Goal: Task Accomplishment & Management: Manage account settings

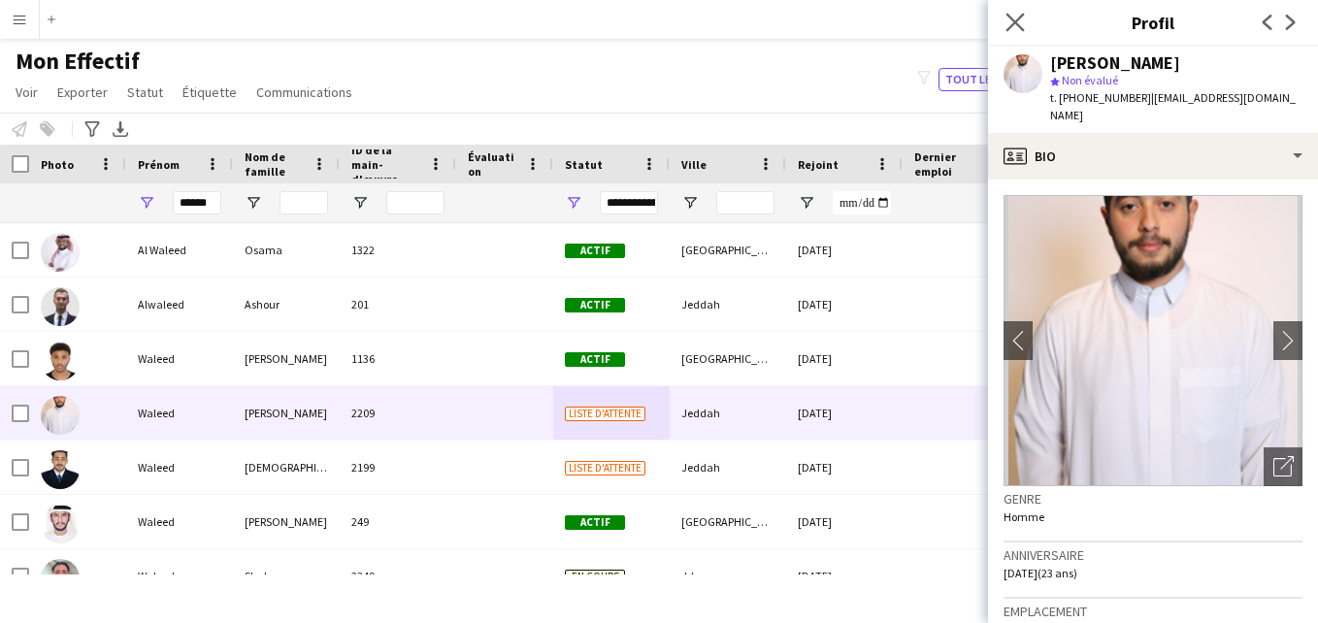
click at [1014, 34] on app-icon "Fermer le pop-in" at bounding box center [1015, 23] width 28 height 28
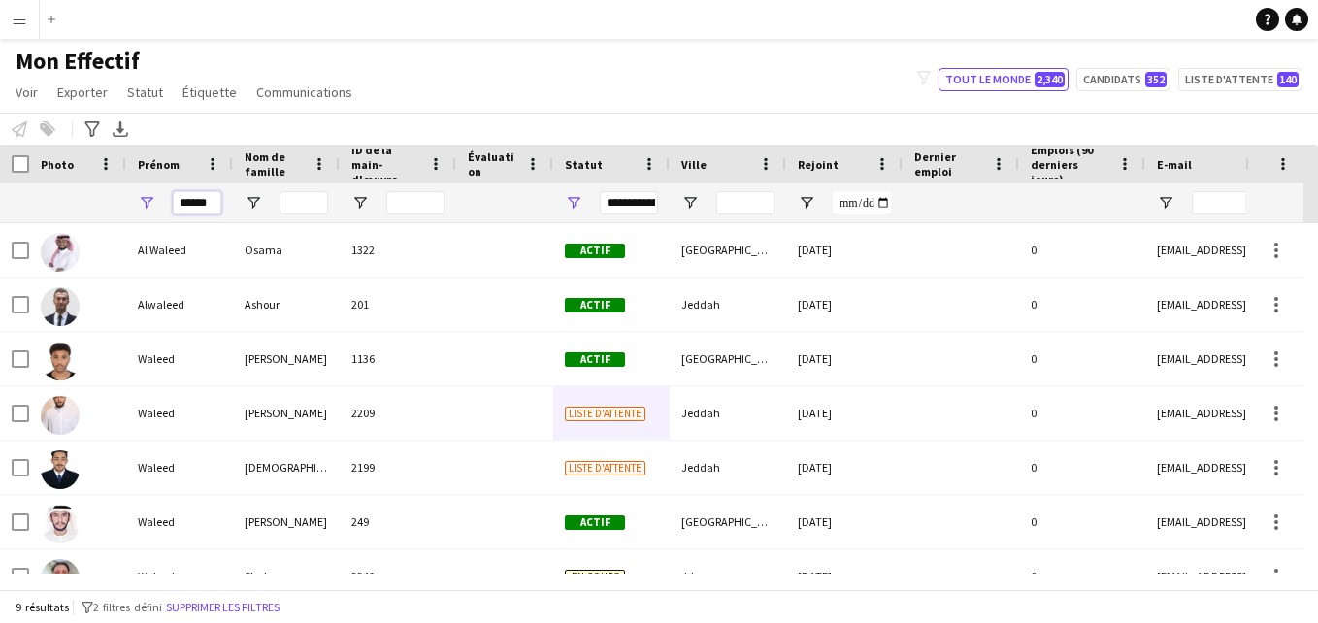
drag, startPoint x: 213, startPoint y: 200, endPoint x: 146, endPoint y: 205, distance: 68.1
click at [146, 205] on div "******" at bounding box center [179, 202] width 107 height 39
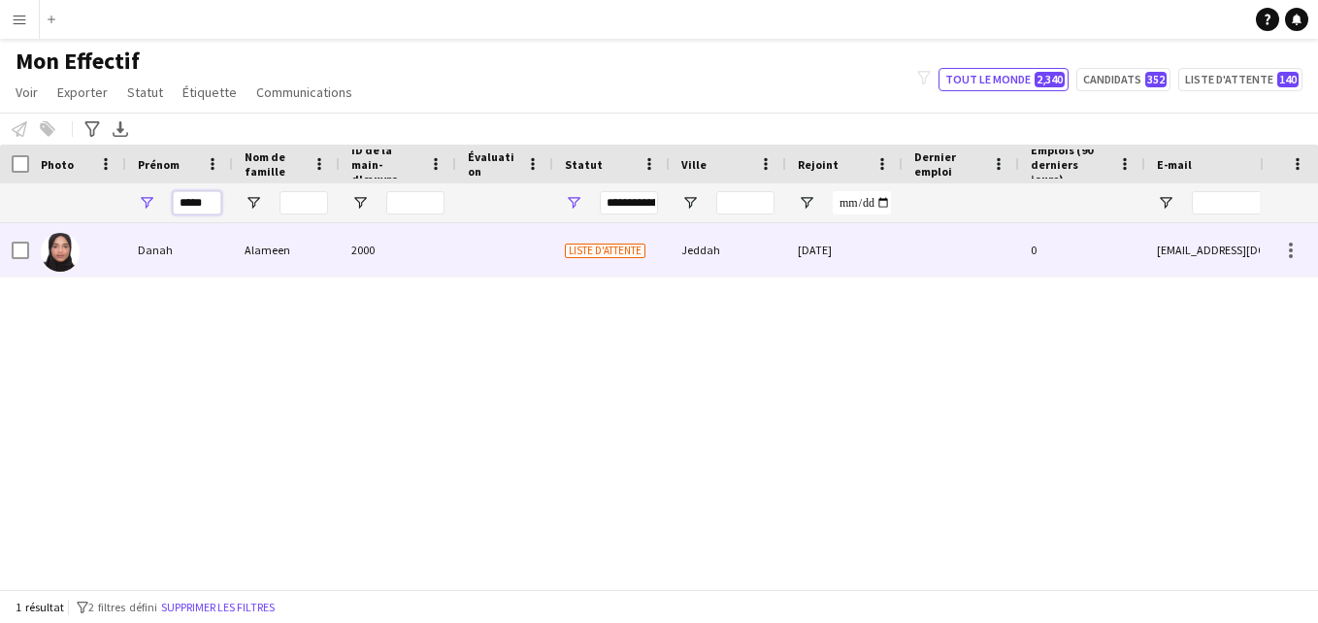
type input "*****"
click at [466, 253] on div at bounding box center [504, 249] width 97 height 53
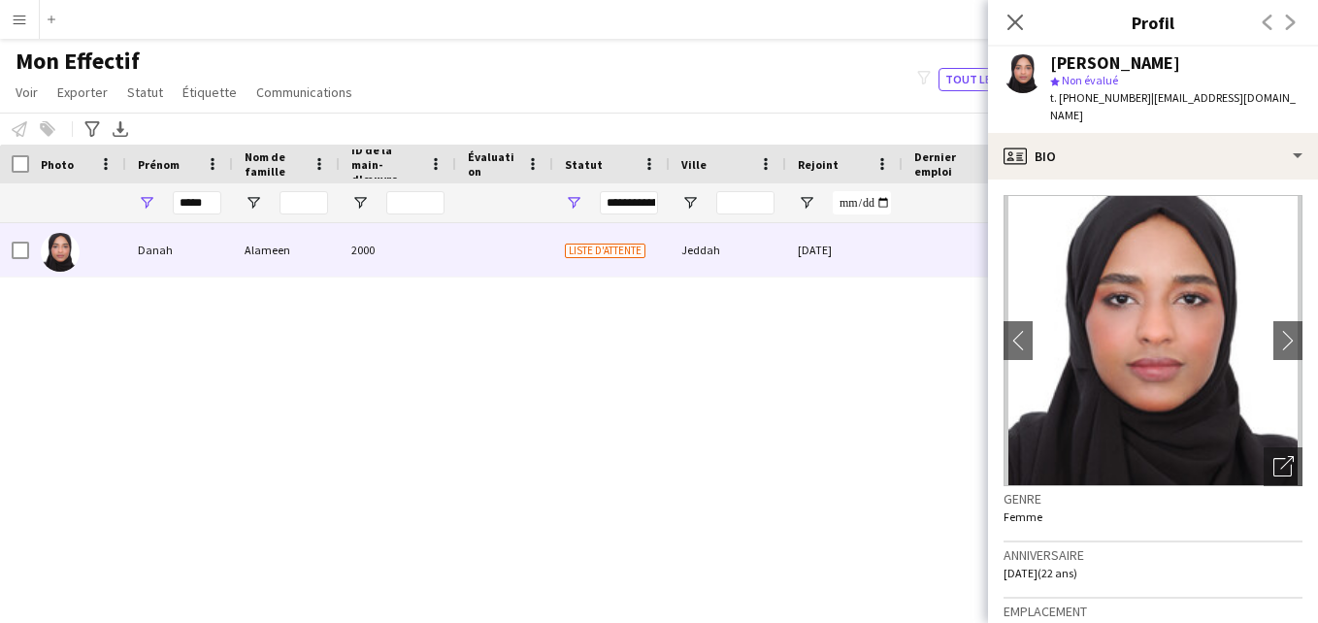
click at [1242, 89] on div "t. [PHONE_NUMBER] | [EMAIL_ADDRESS][DOMAIN_NAME]" at bounding box center [1176, 106] width 252 height 35
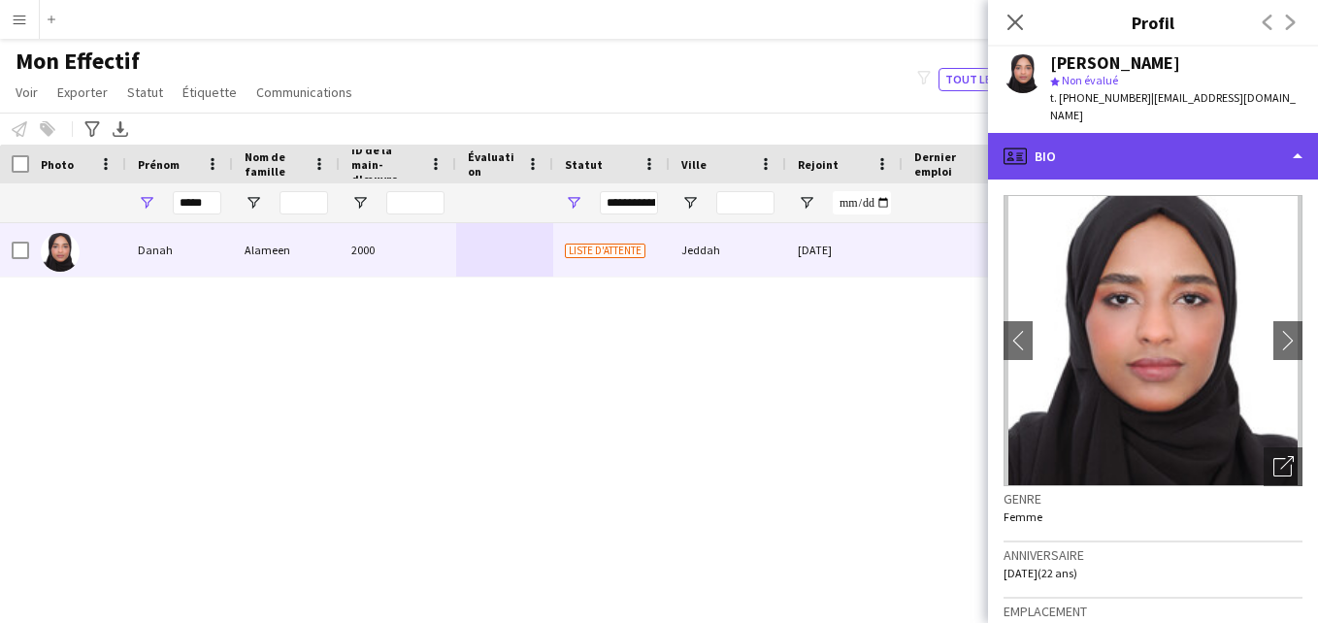
click at [1233, 133] on div "profile Bio" at bounding box center [1153, 156] width 330 height 47
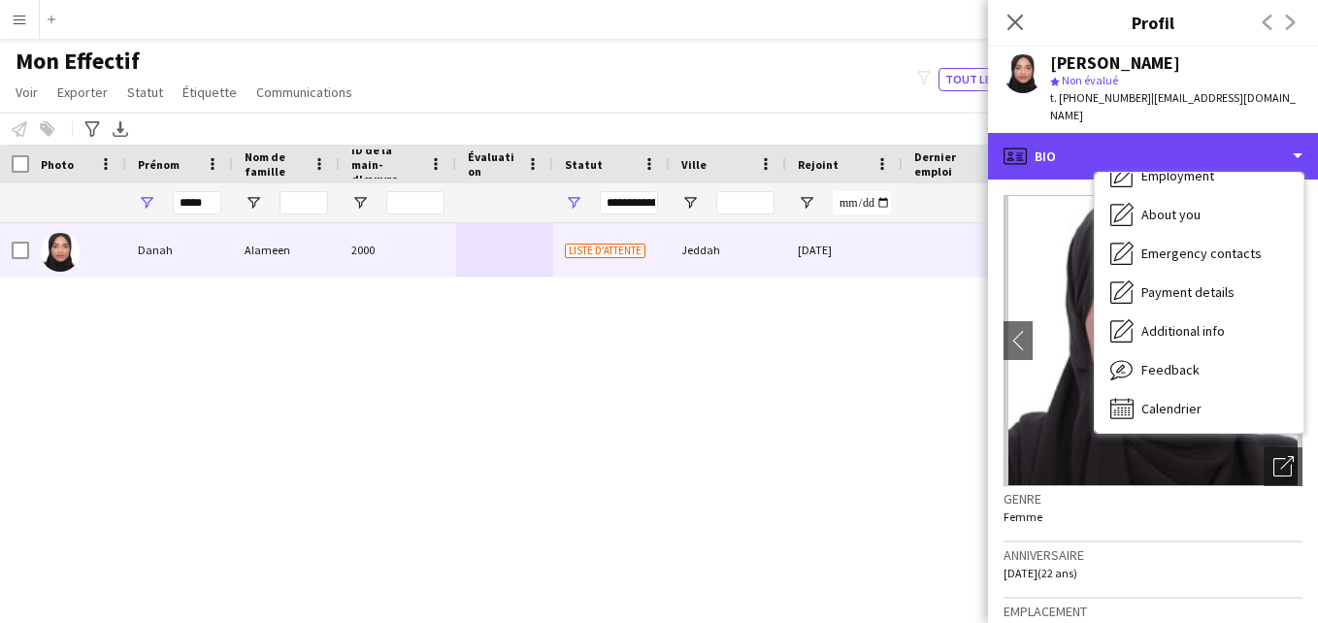
scroll to position [105, 0]
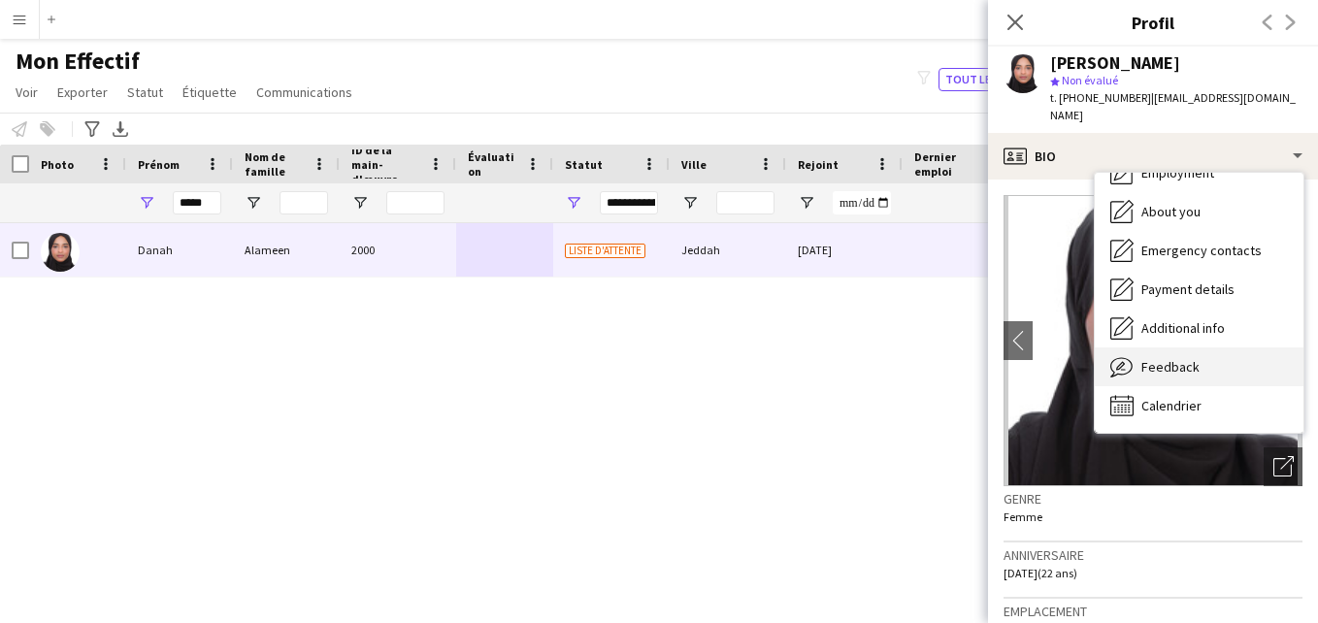
click at [1244, 347] on div "Feedback Feedback" at bounding box center [1198, 366] width 209 height 39
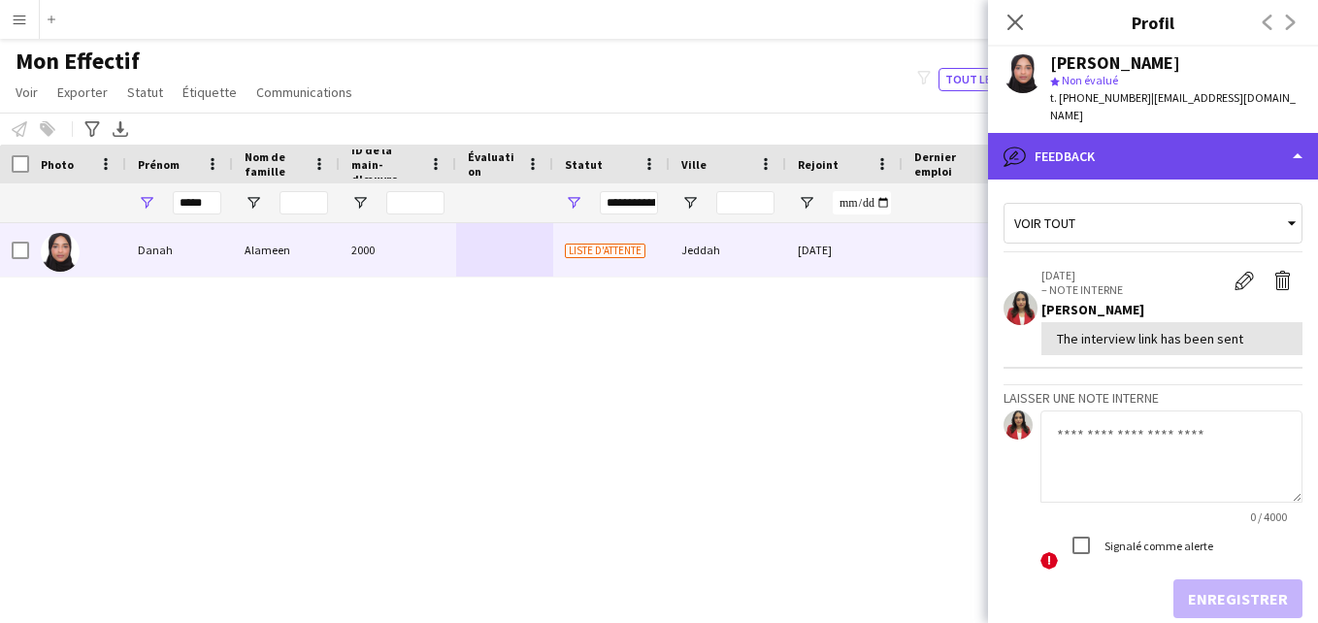
click at [1225, 156] on div "bubble-pencil Feedback" at bounding box center [1153, 156] width 330 height 47
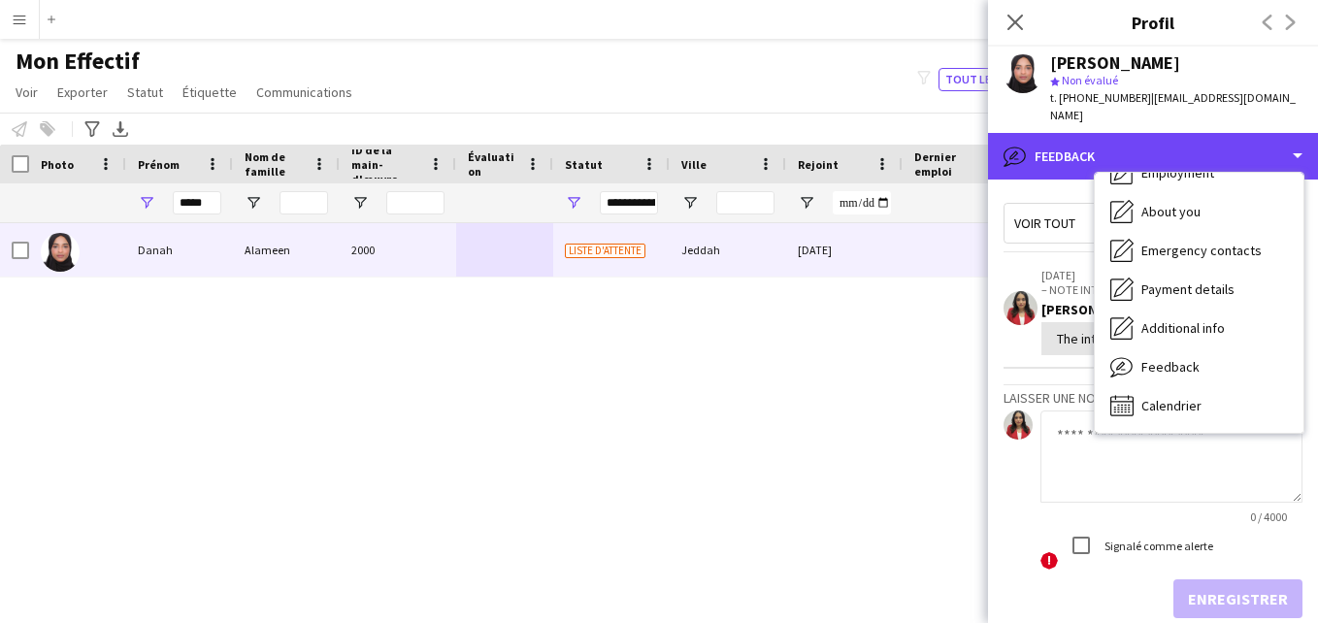
scroll to position [0, 0]
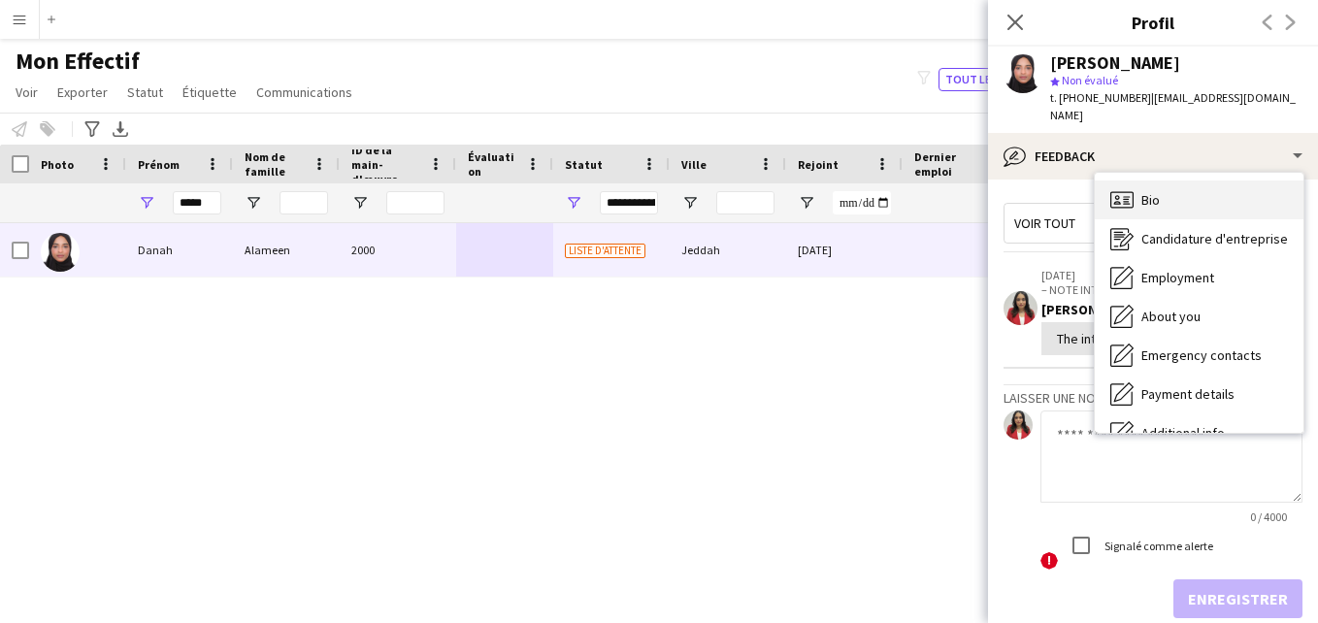
click at [1243, 196] on div "Bio Bio" at bounding box center [1198, 199] width 209 height 39
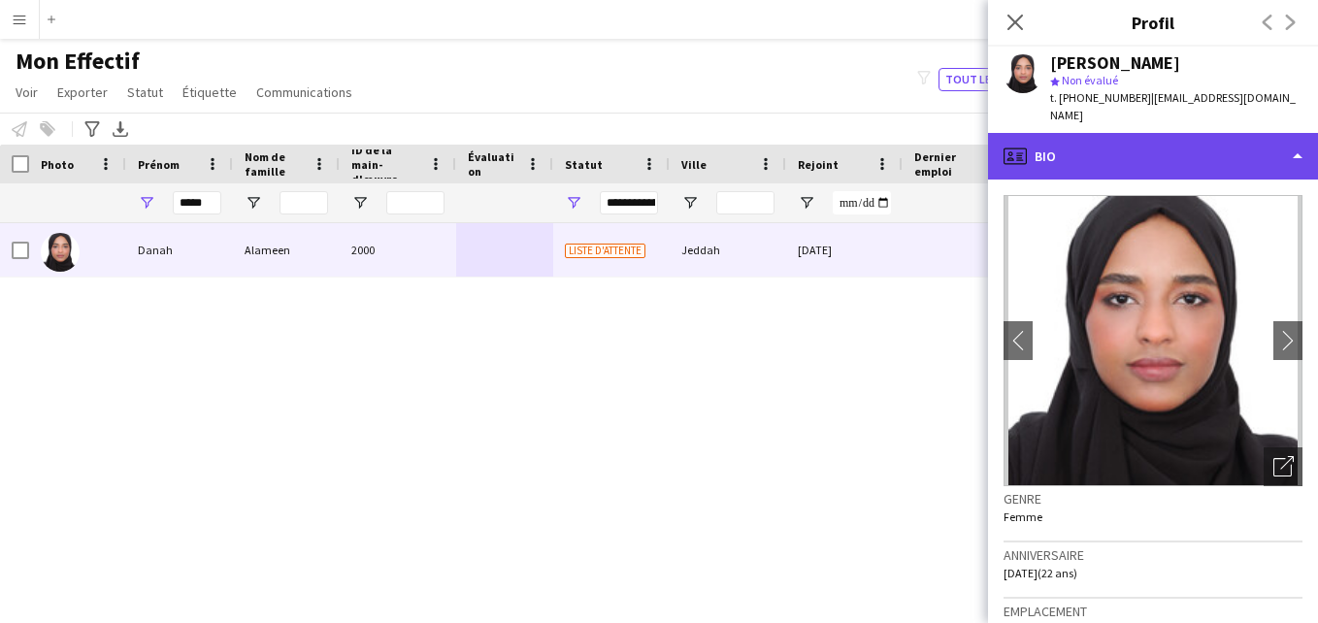
click at [1209, 138] on div "profile Bio" at bounding box center [1153, 156] width 330 height 47
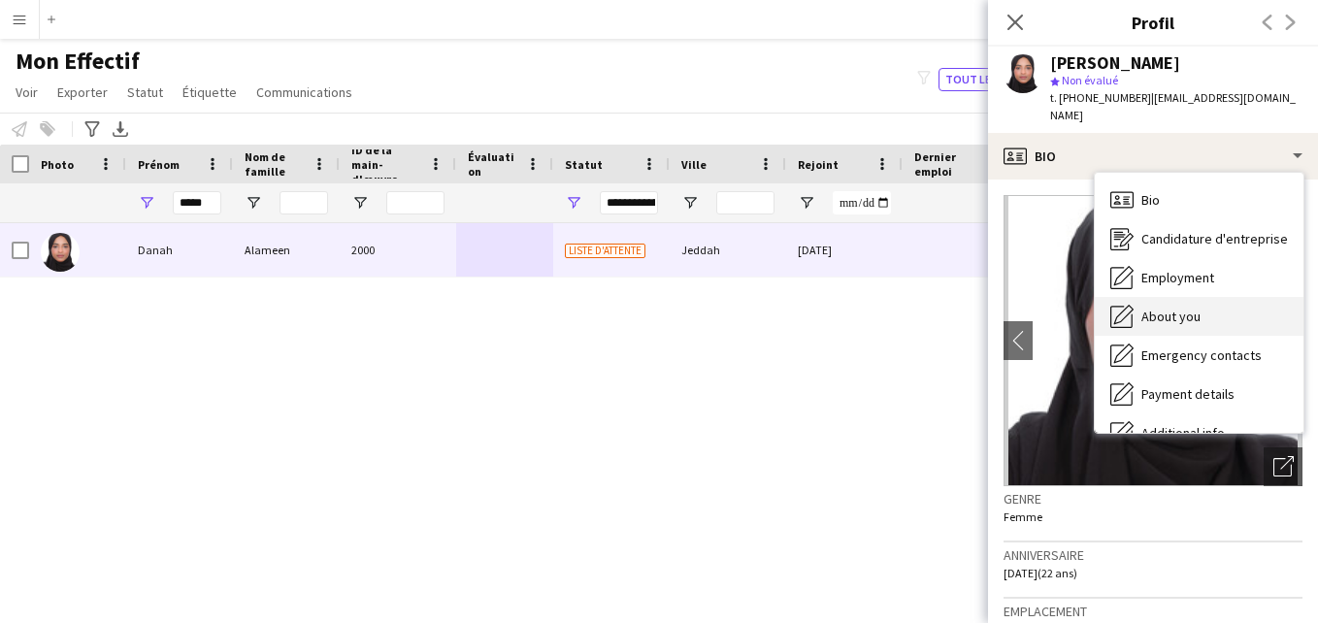
click at [1220, 306] on div "About you About you" at bounding box center [1198, 316] width 209 height 39
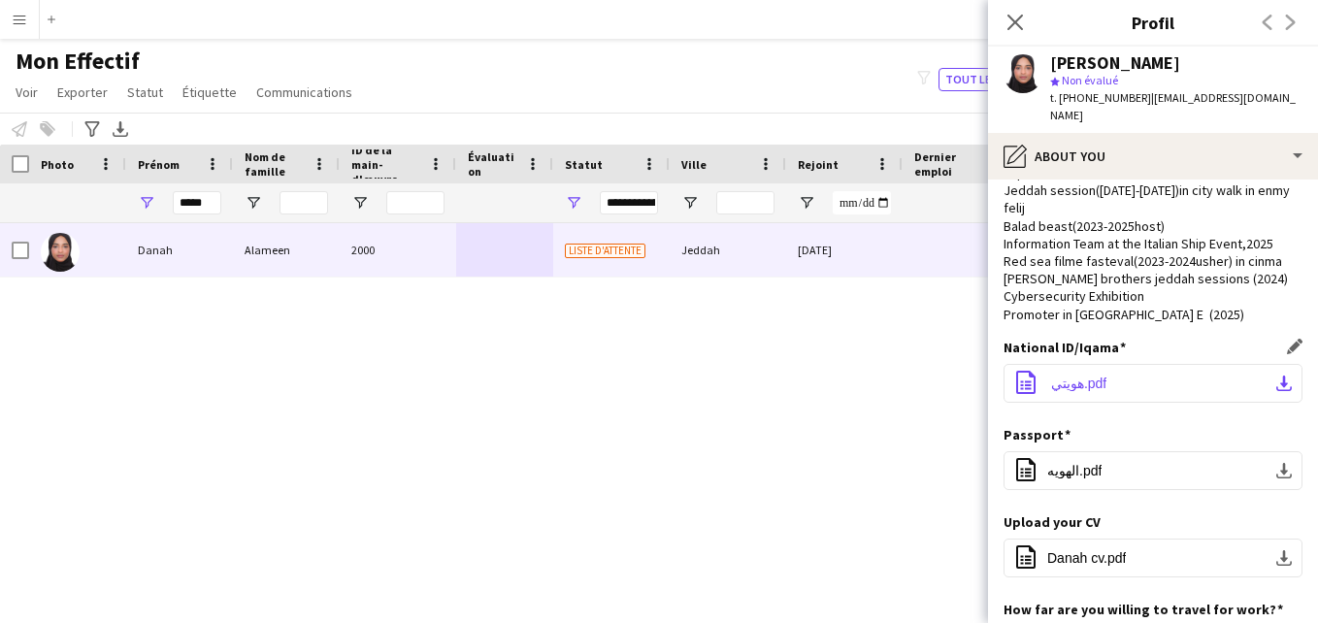
scroll to position [81, 0]
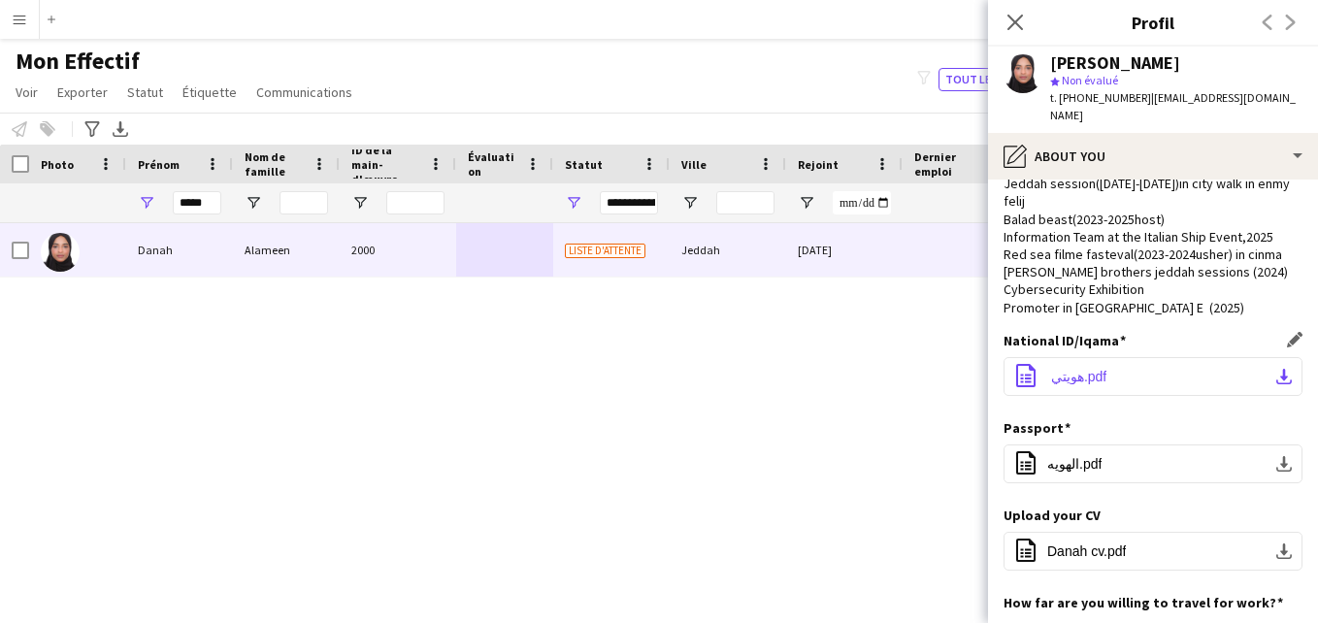
click at [1085, 369] on span "‎⁨هويتي ⁩.pdf" at bounding box center [1076, 377] width 59 height 16
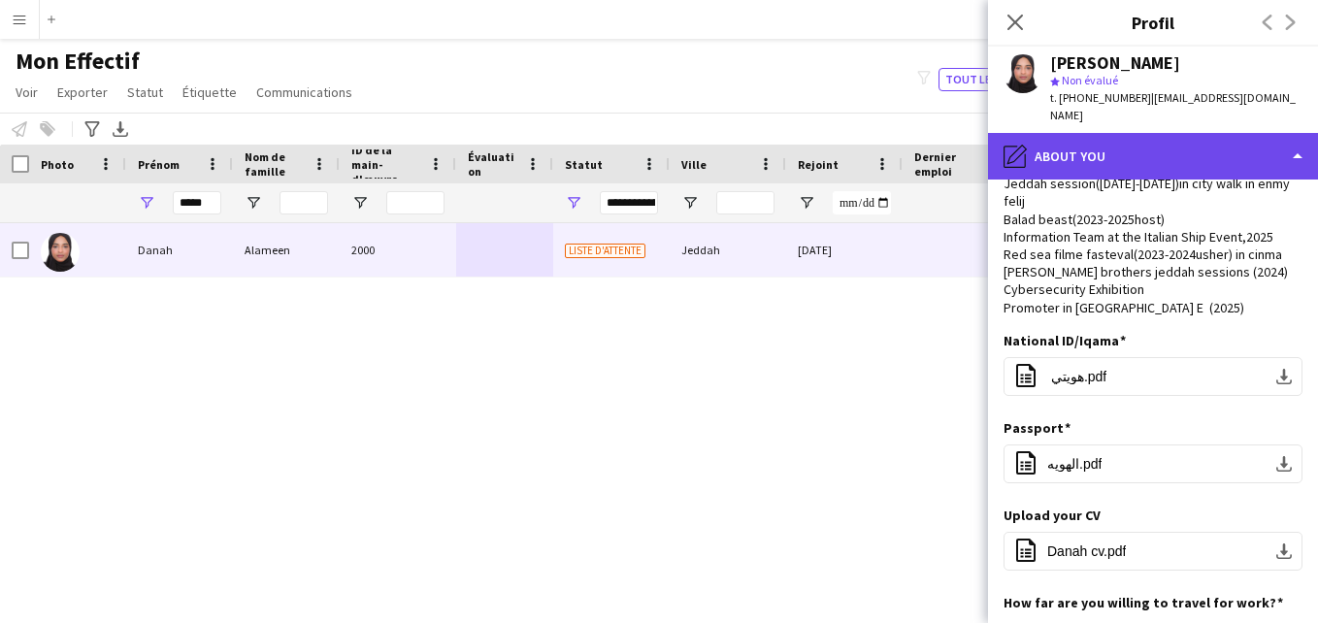
click at [1246, 139] on div "pencil4 About you" at bounding box center [1153, 156] width 330 height 47
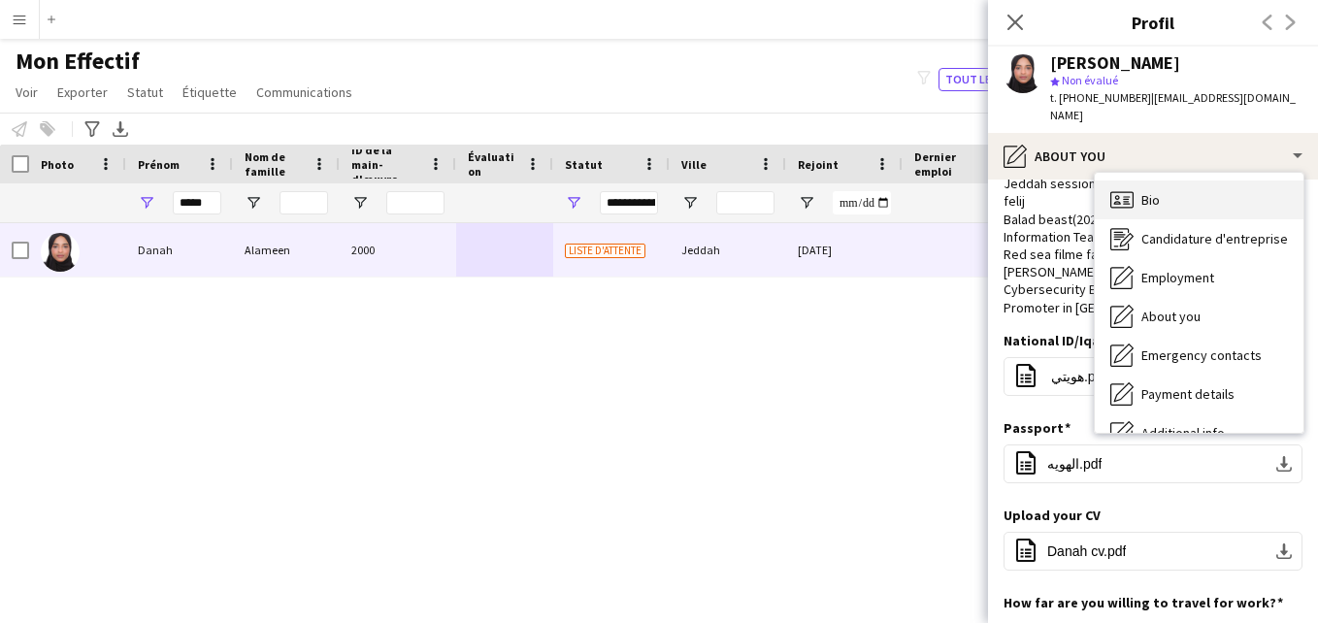
click at [1252, 180] on div "Bio Bio" at bounding box center [1198, 199] width 209 height 39
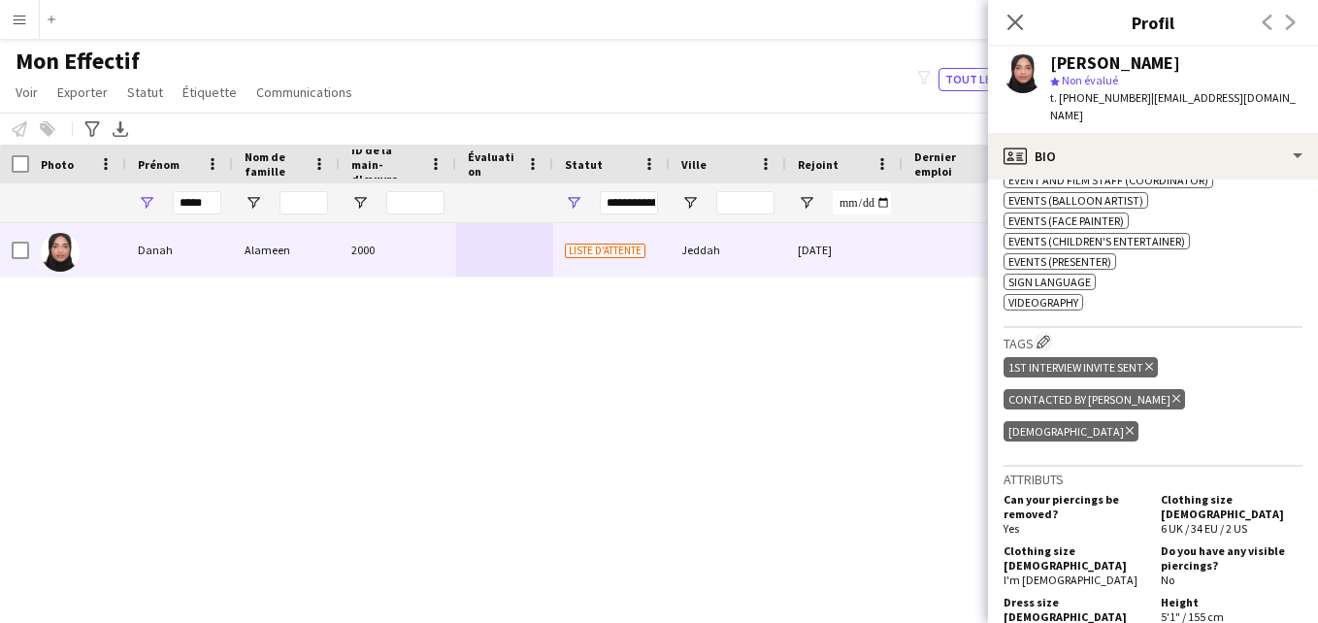
scroll to position [1323, 0]
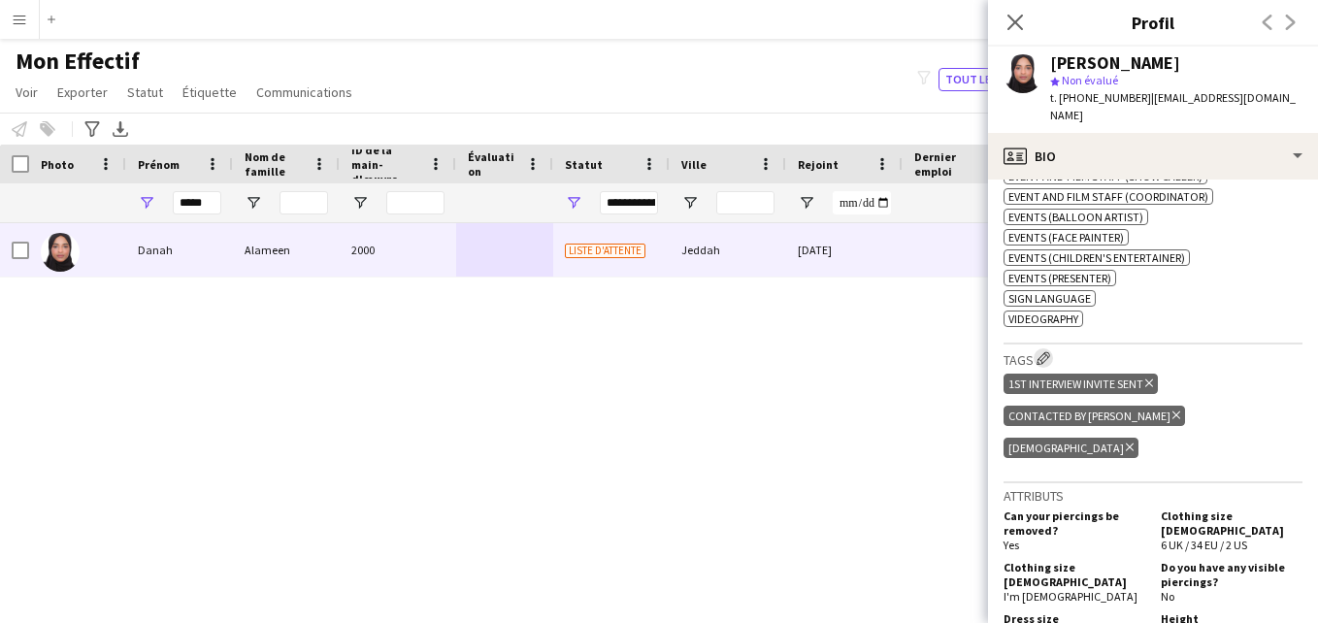
click at [1040, 351] on app-icon "Modifier les balises de l'entreprise d'équipage" at bounding box center [1043, 358] width 14 height 14
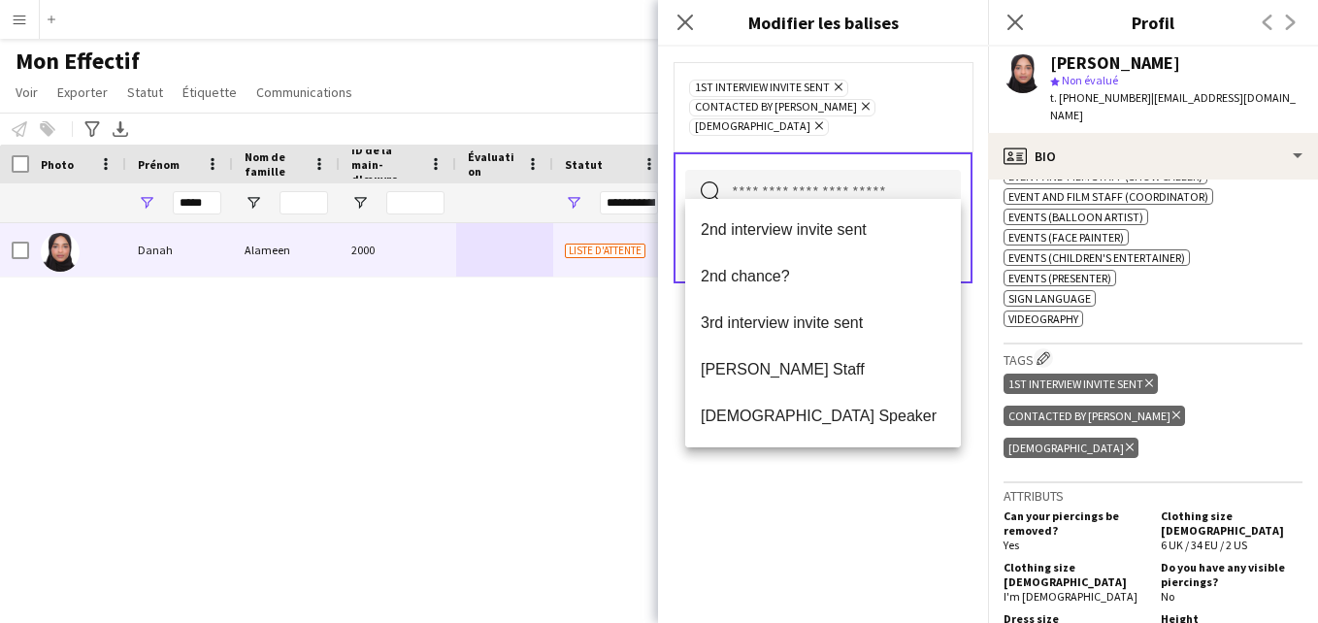
click at [885, 170] on input "text" at bounding box center [823, 194] width 276 height 49
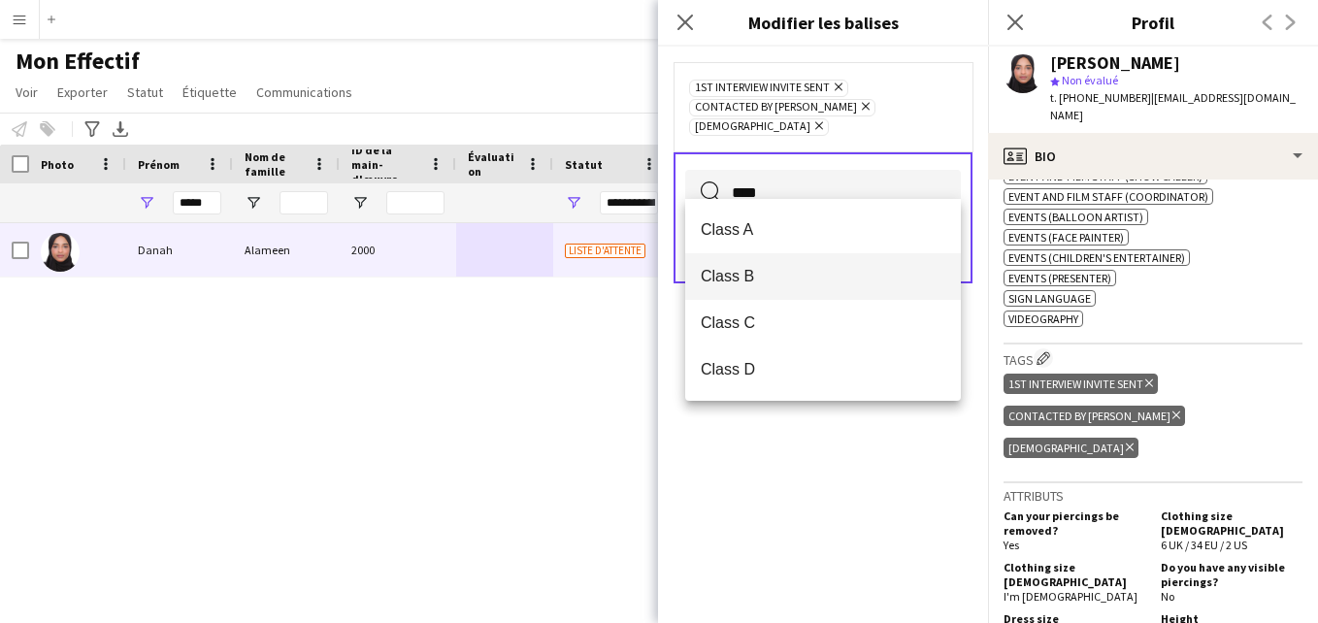
type input "****"
click at [830, 282] on span "Class B" at bounding box center [822, 276] width 244 height 18
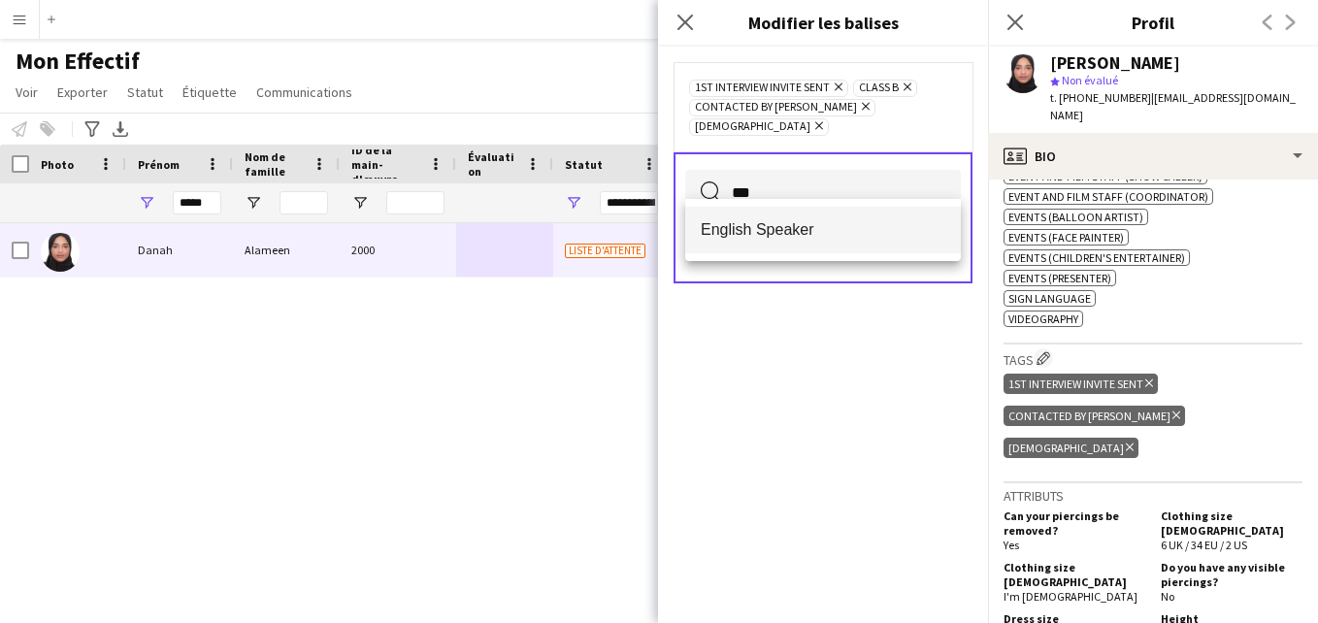
type input "***"
click at [855, 243] on mat-option "English Speaker" at bounding box center [823, 230] width 276 height 47
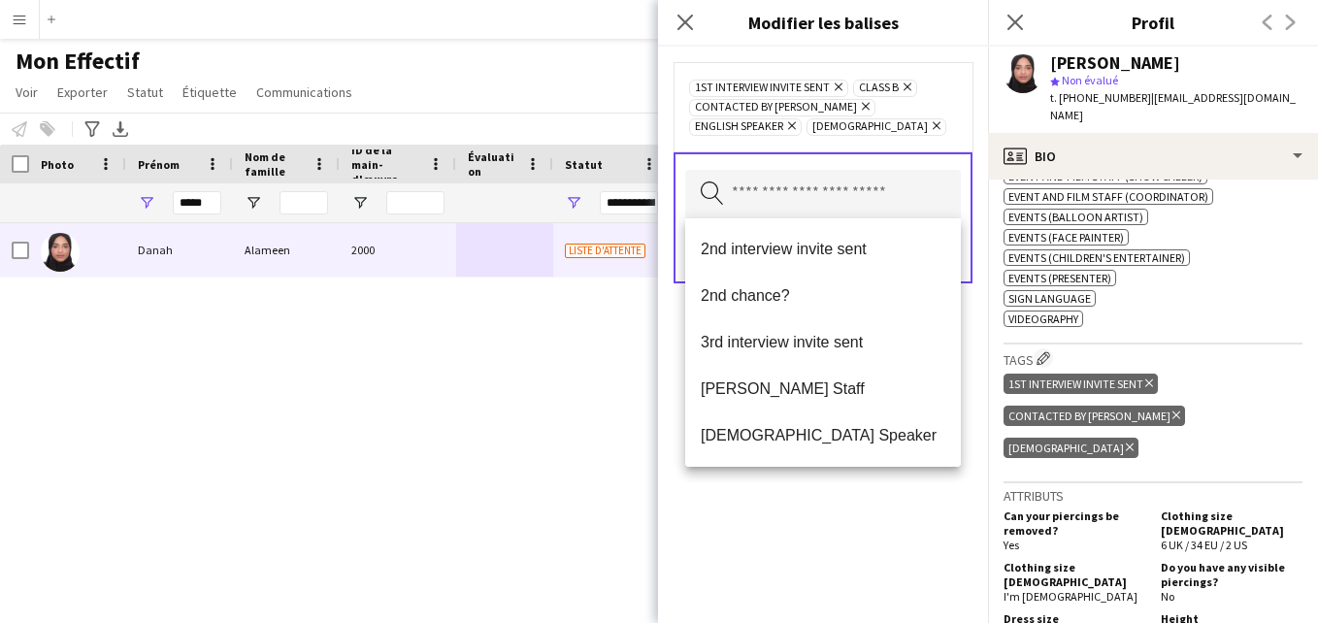
click at [947, 98] on div "1st interview invite sent [PERSON_NAME] Class B Supprimer Contacted by [PERSON_…" at bounding box center [823, 107] width 268 height 58
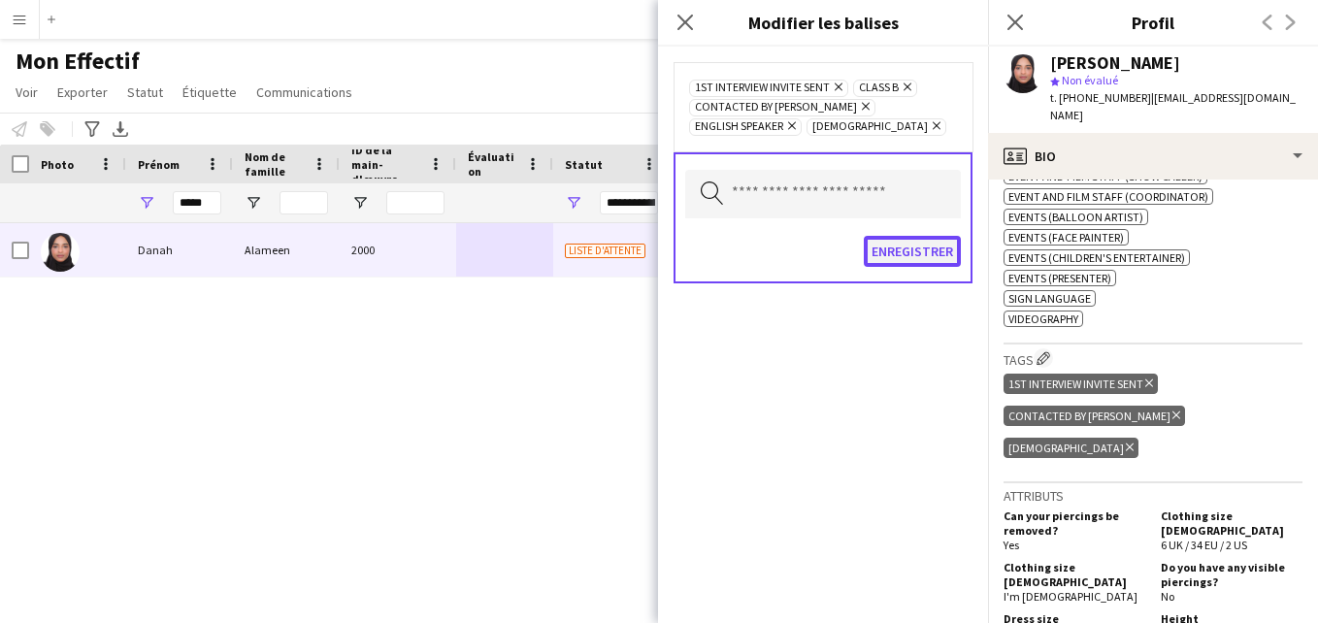
click at [910, 247] on button "Enregistrer" at bounding box center [911, 251] width 97 height 31
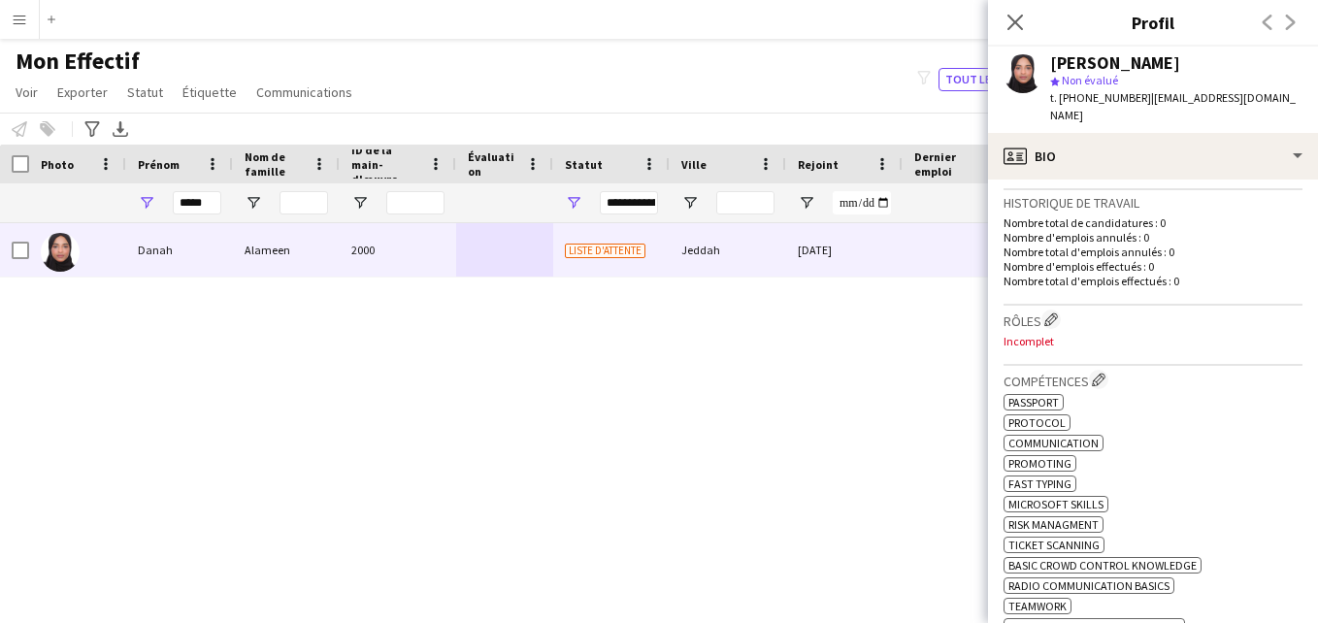
scroll to position [427, 0]
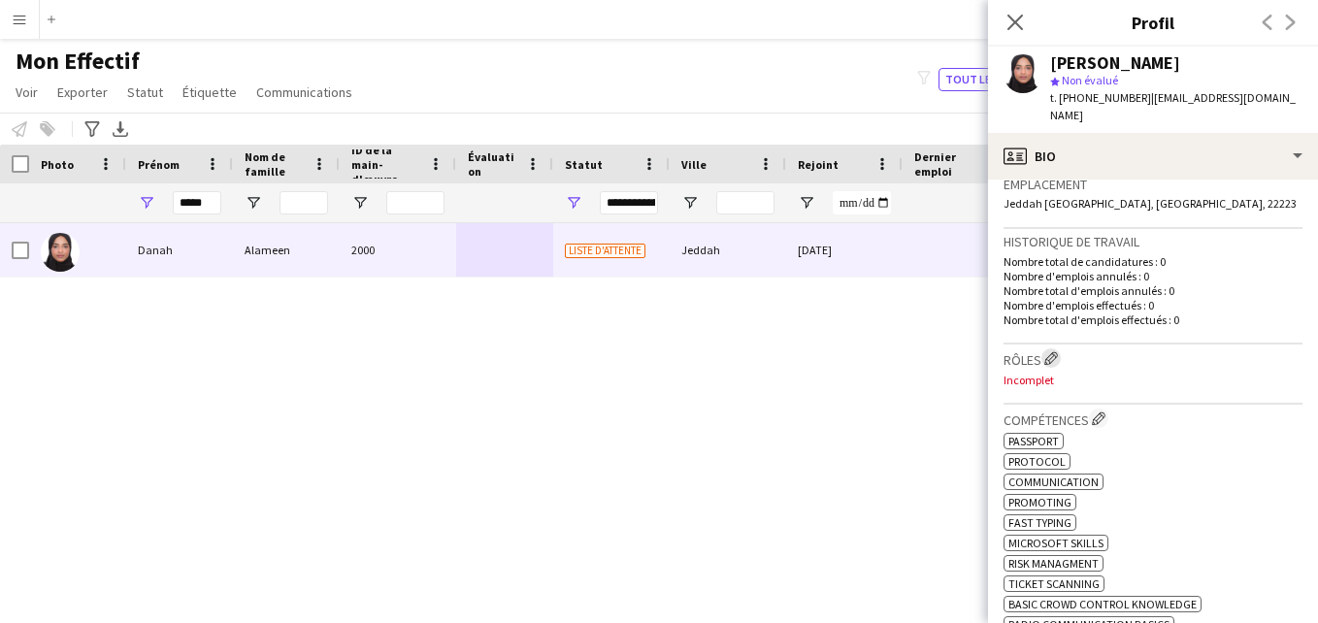
click at [1054, 351] on app-icon "Modifier les rôles de l'entreprise de l'équipage" at bounding box center [1051, 358] width 14 height 14
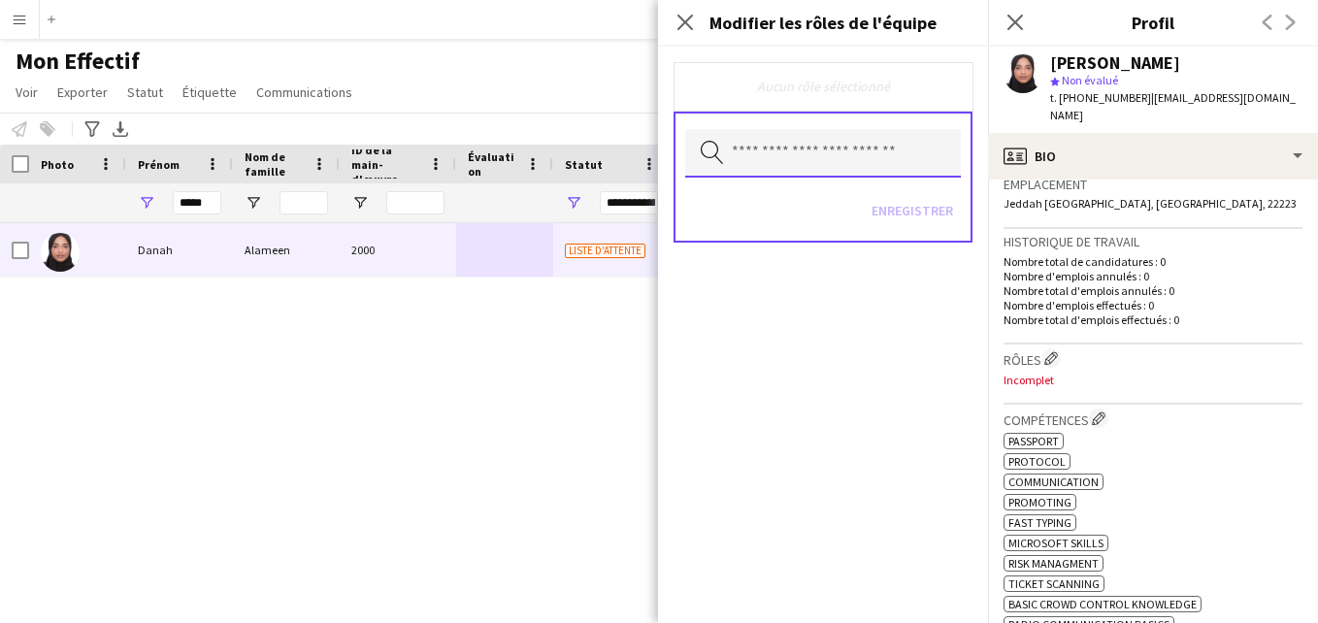
click at [832, 150] on input "text" at bounding box center [823, 153] width 276 height 49
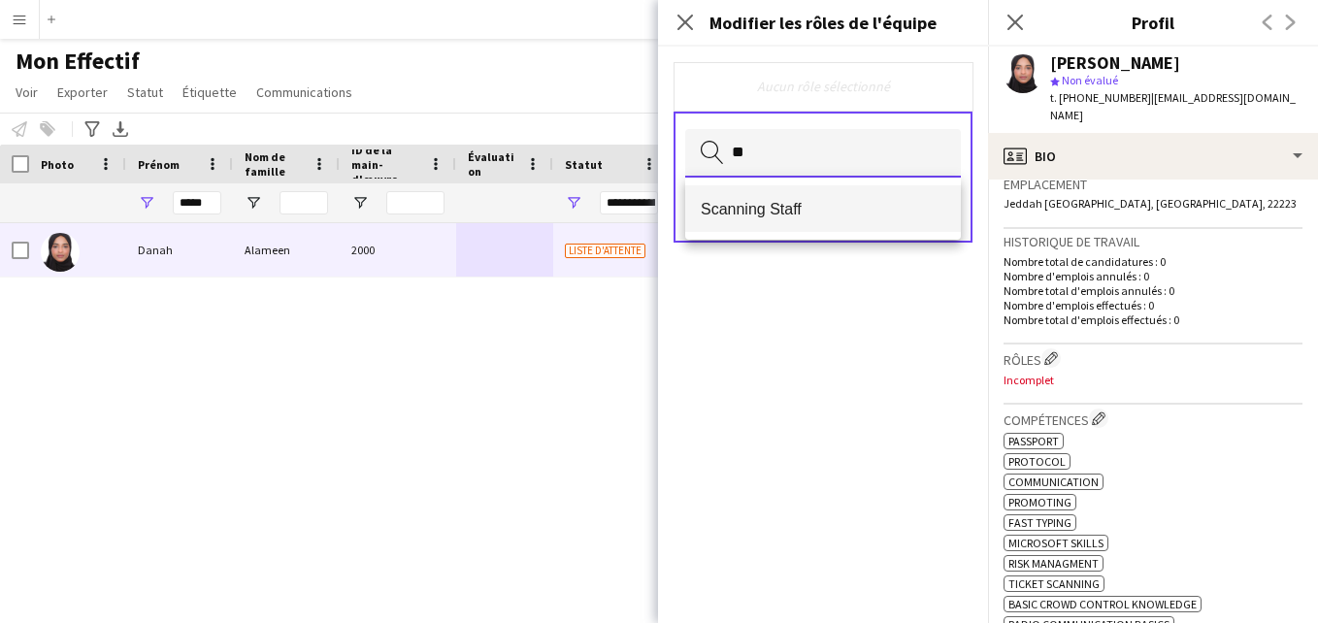
type input "**"
click at [808, 222] on mat-option "Scanning Staff" at bounding box center [823, 208] width 276 height 47
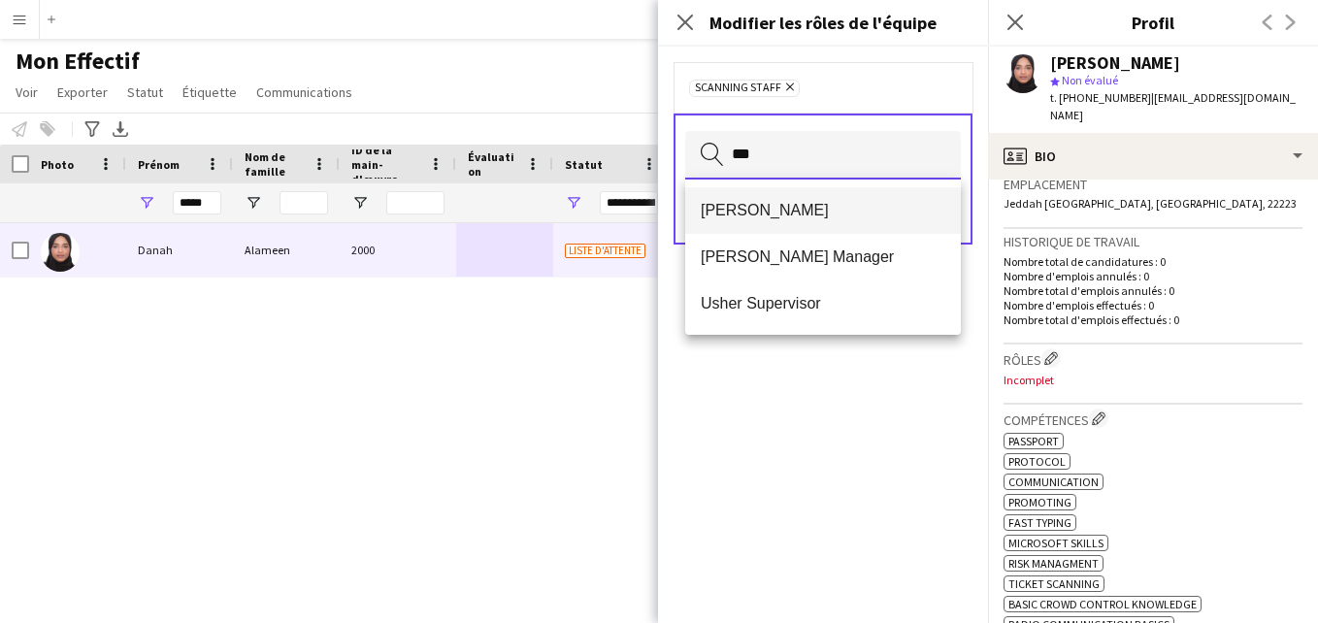
type input "***"
drag, startPoint x: 829, startPoint y: 210, endPoint x: 833, endPoint y: 222, distance: 13.5
click at [833, 222] on mat-option "[PERSON_NAME]" at bounding box center [823, 210] width 276 height 47
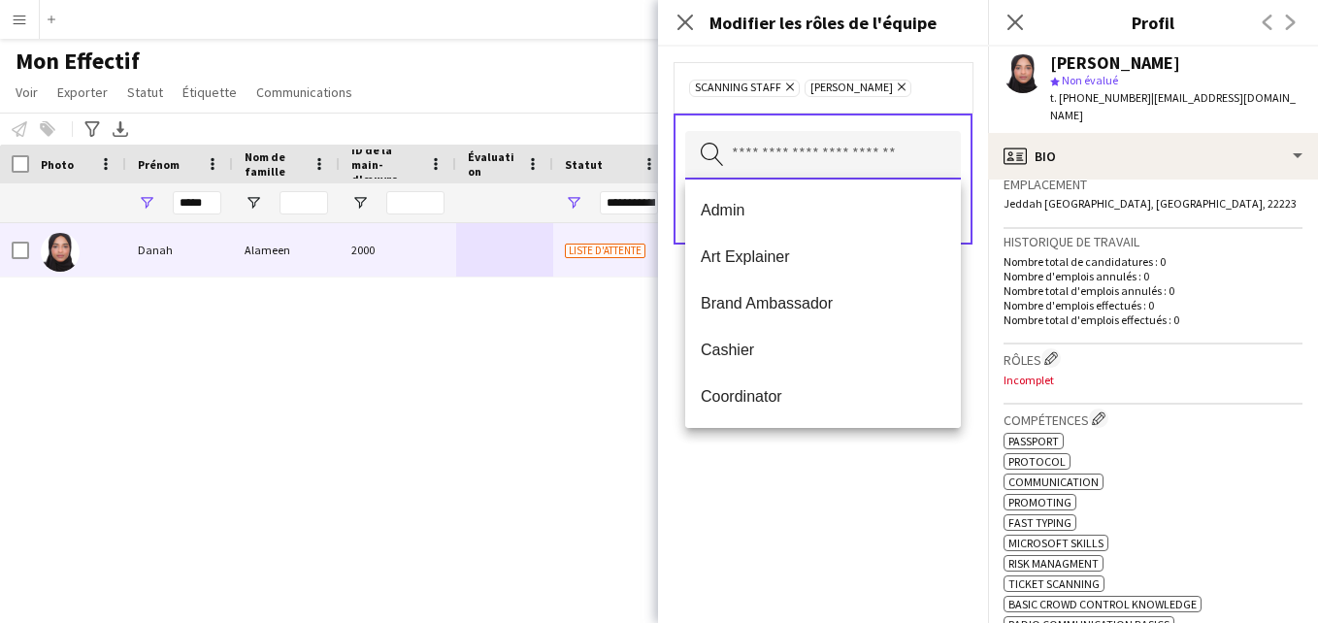
type input "*"
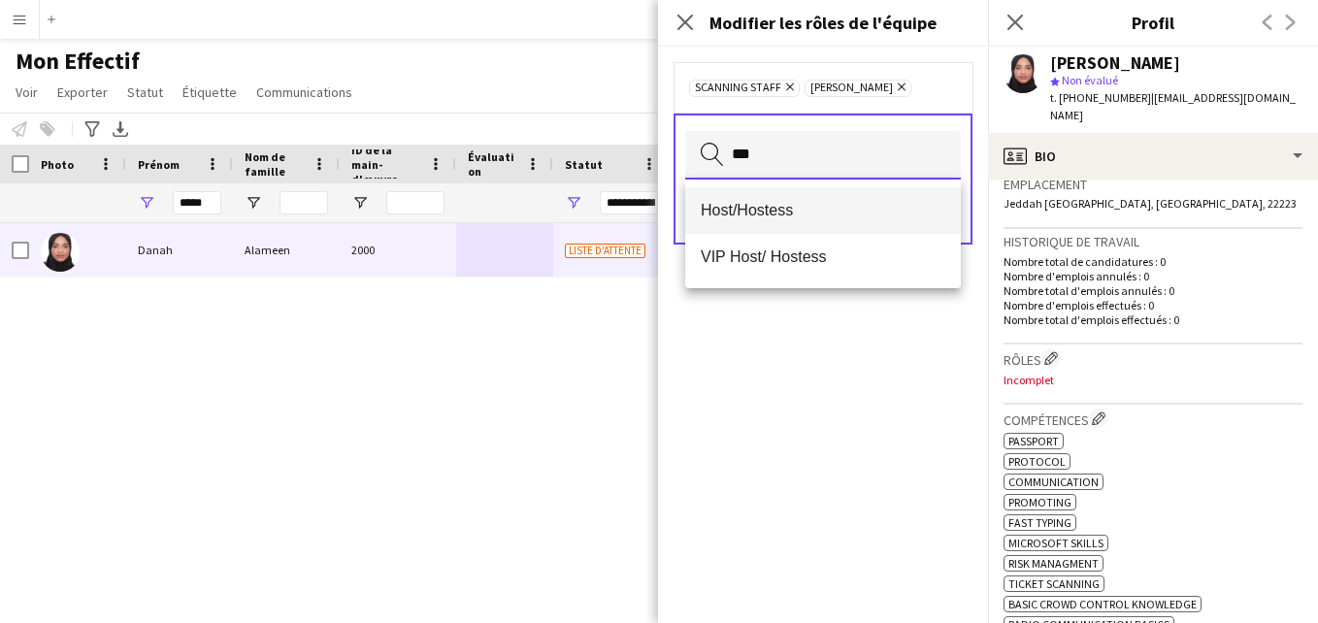
type input "***"
click at [852, 207] on span "Host/Hostess" at bounding box center [822, 210] width 244 height 18
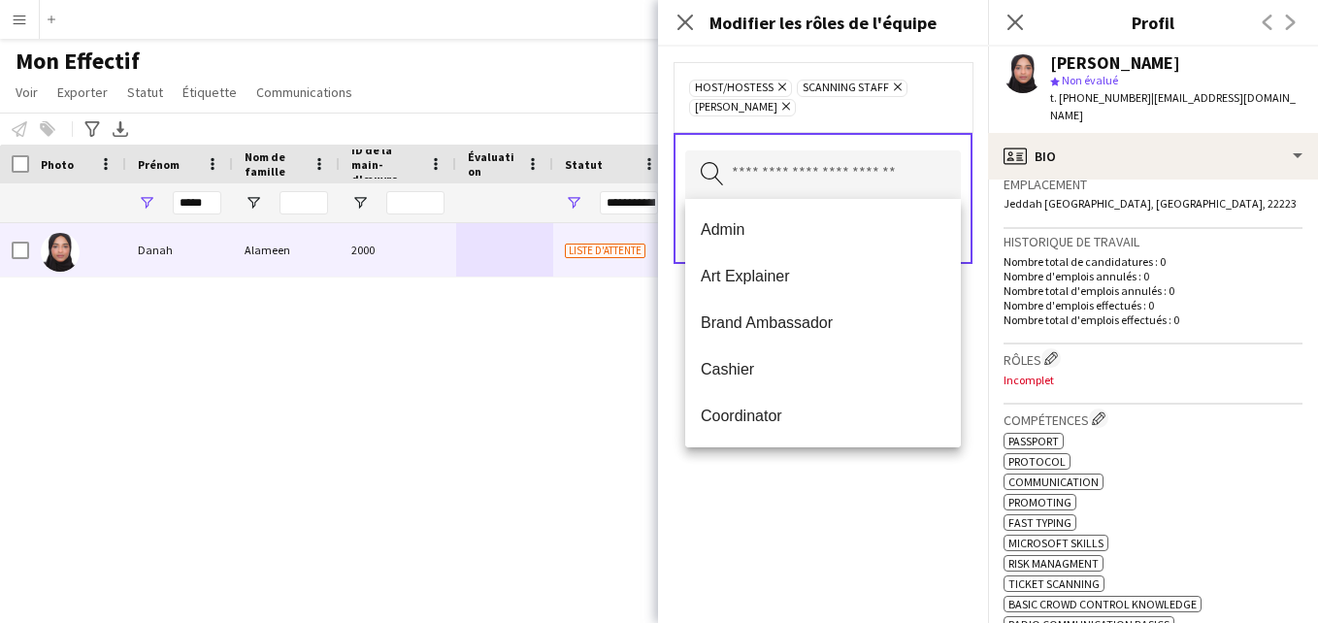
click at [946, 93] on div "Host/Hostess Supprimer Scanning Staff Supprimer [PERSON_NAME]" at bounding box center [823, 97] width 268 height 39
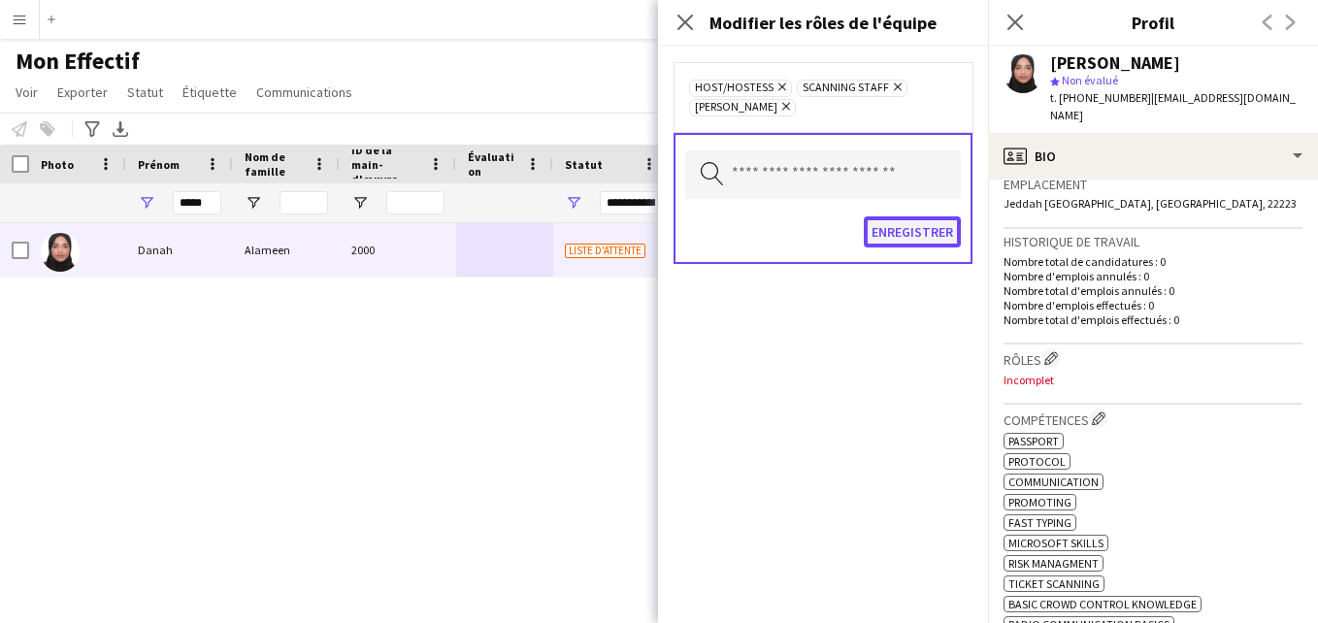
click at [909, 236] on button "Enregistrer" at bounding box center [911, 231] width 97 height 31
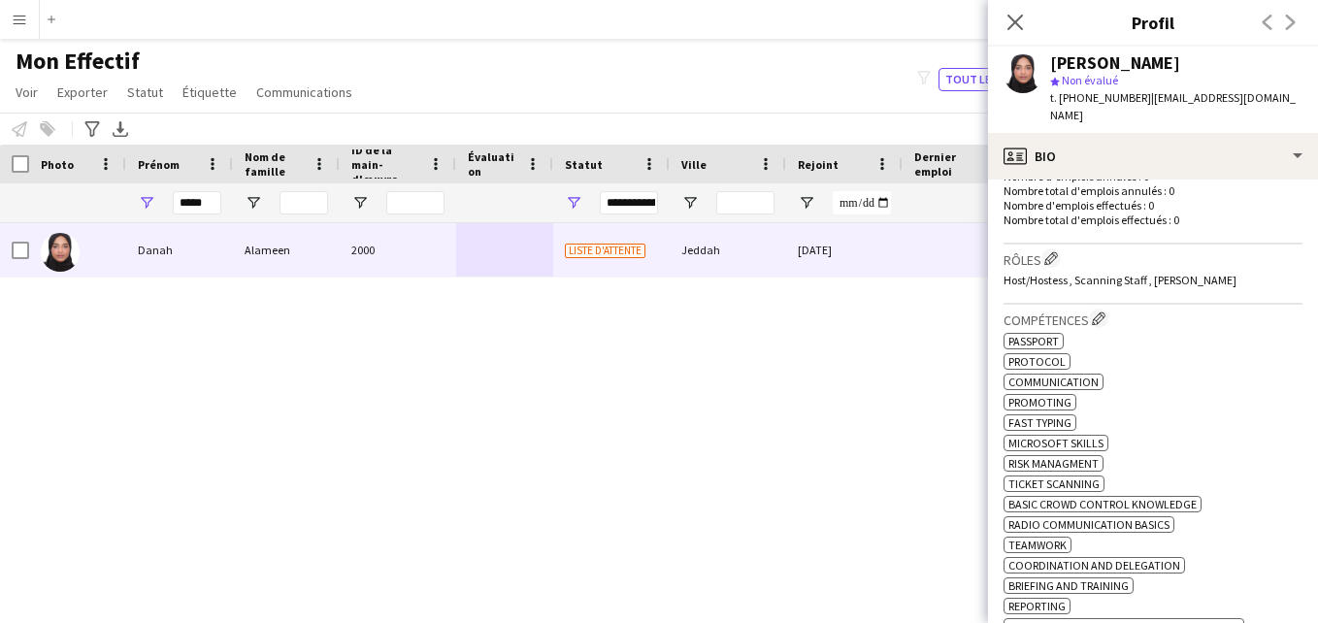
scroll to position [577, 0]
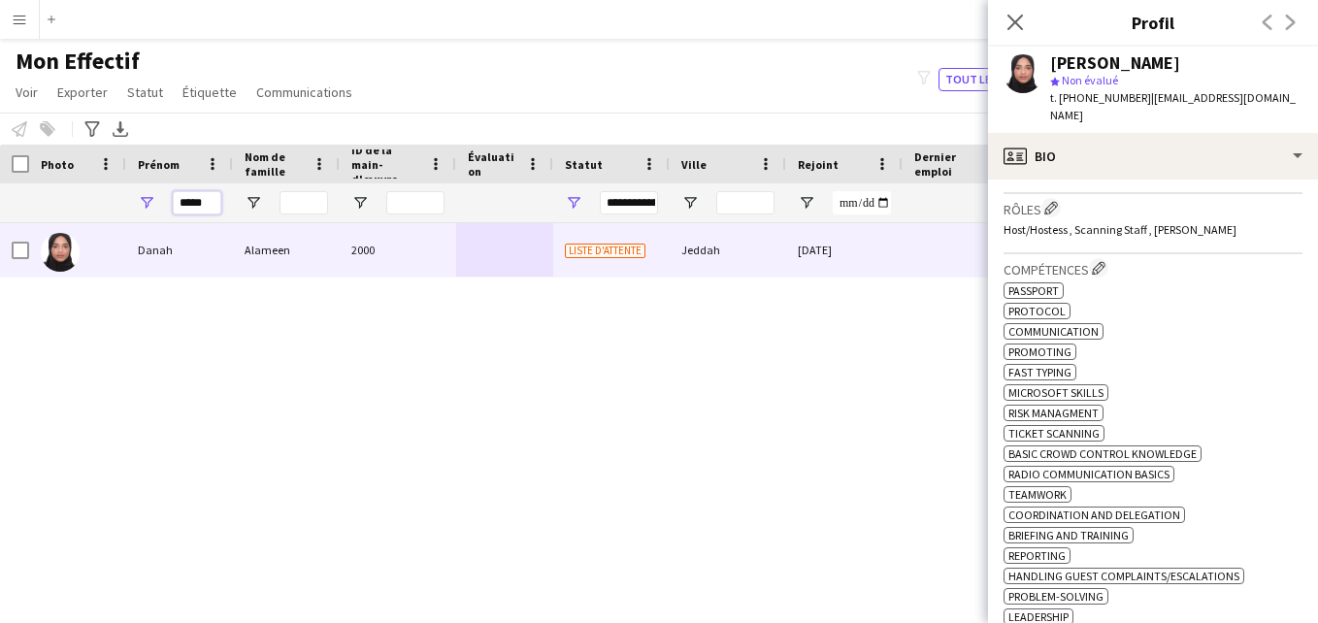
drag, startPoint x: 215, startPoint y: 198, endPoint x: 160, endPoint y: 207, distance: 56.0
click at [160, 207] on div "*****" at bounding box center [179, 202] width 107 height 39
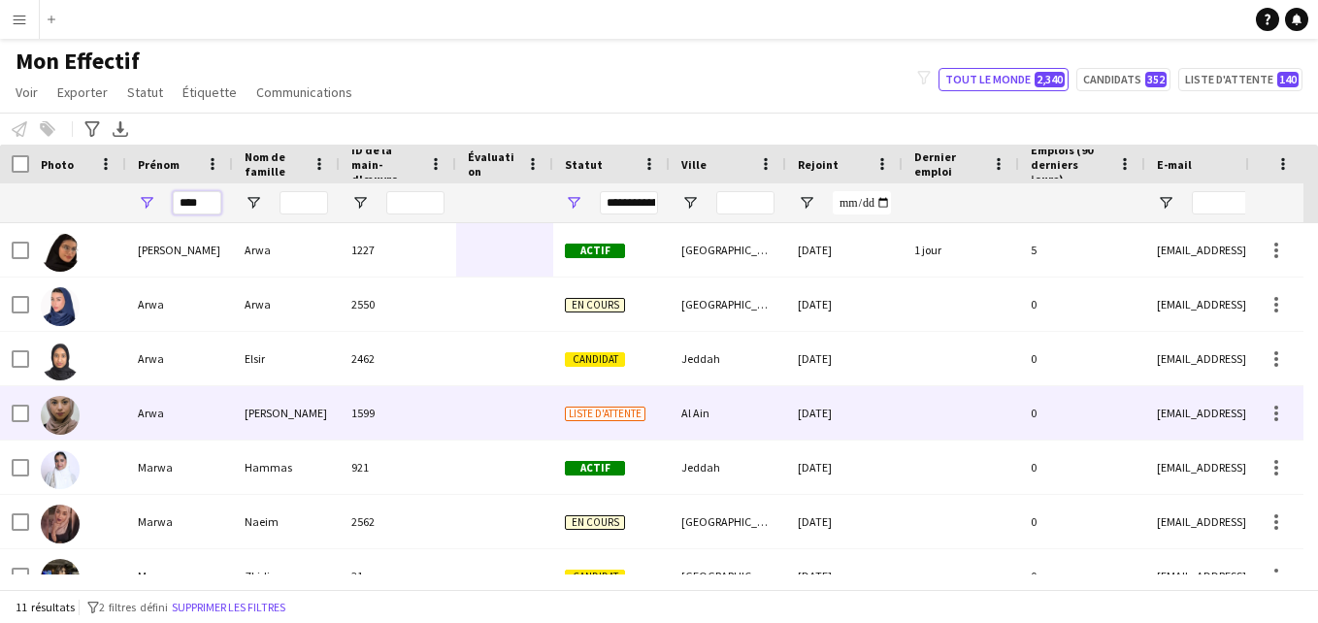
type input "****"
click at [465, 409] on div at bounding box center [504, 412] width 97 height 53
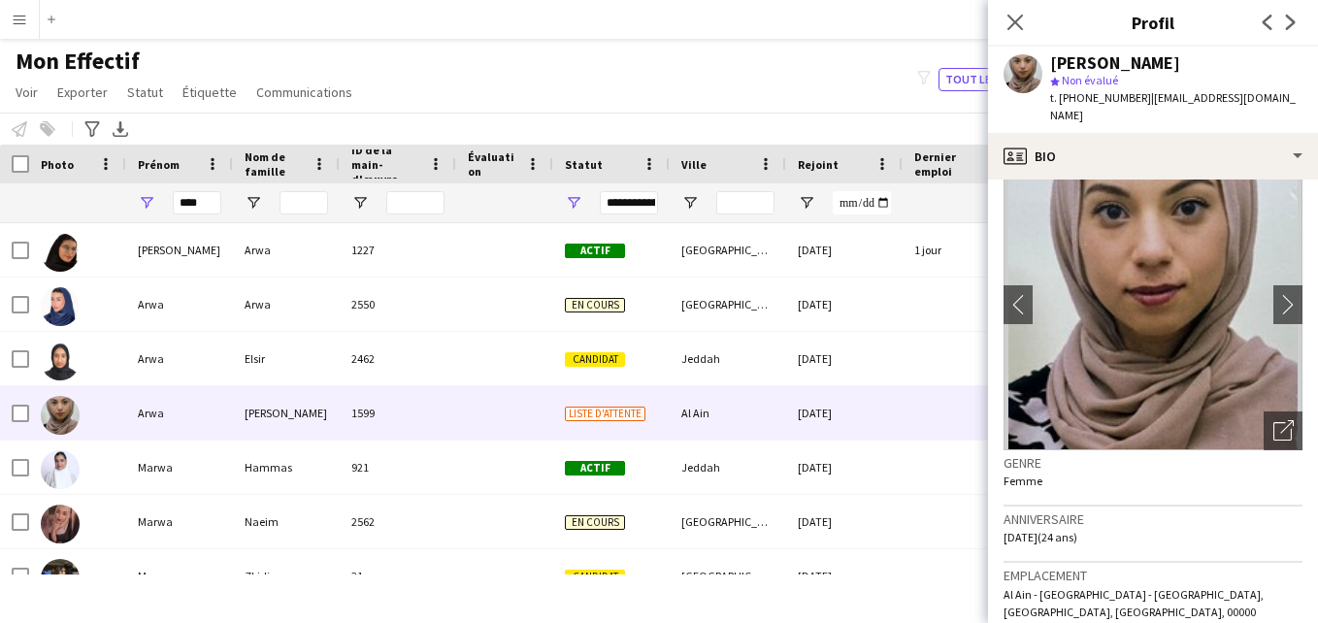
scroll to position [0, 0]
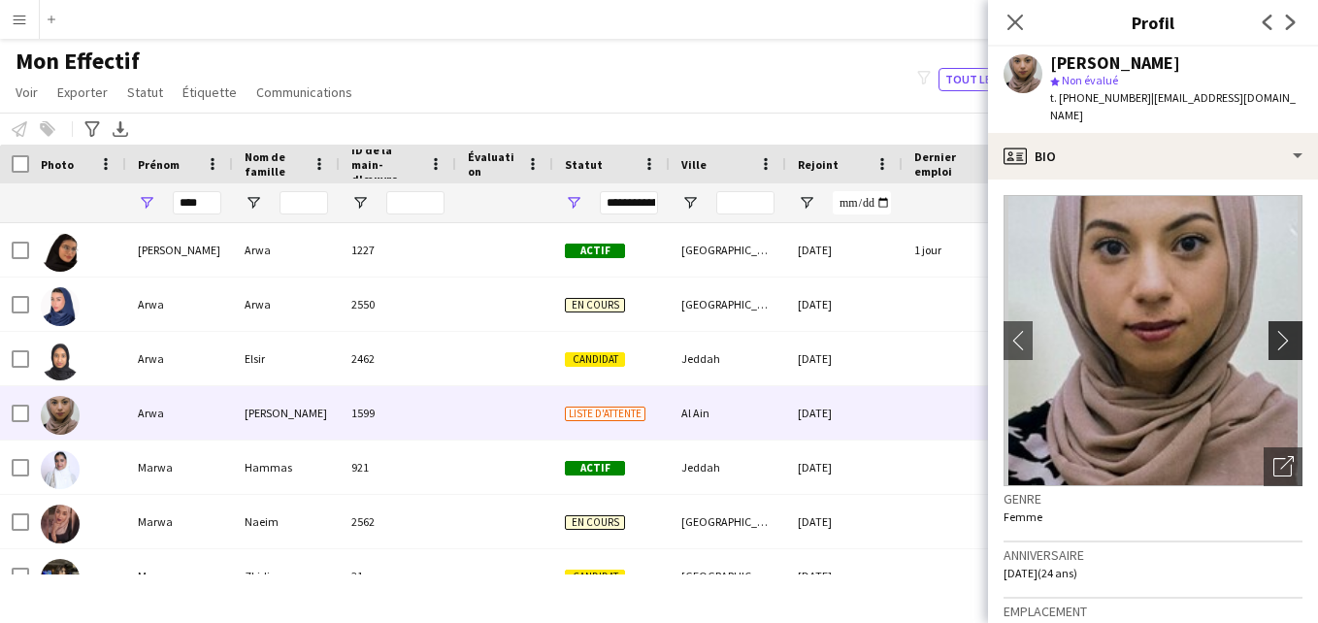
click at [1273, 333] on app-icon "chevron-right" at bounding box center [1288, 340] width 30 height 20
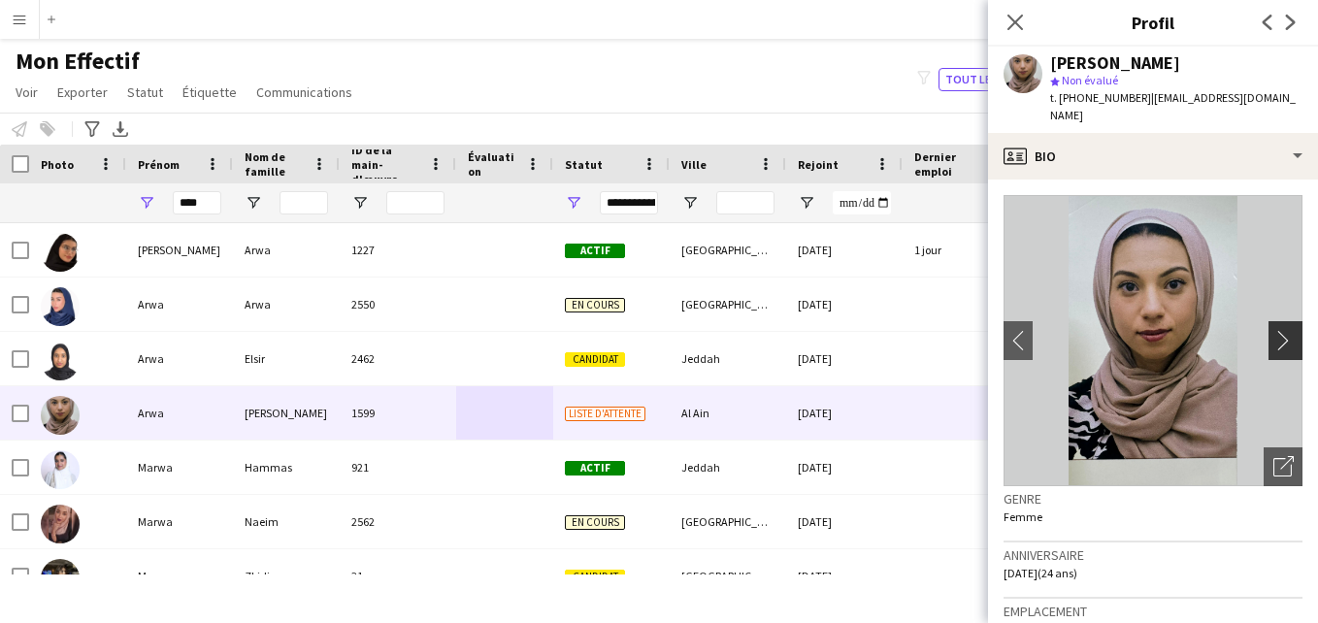
click at [1273, 341] on app-icon "chevron-right" at bounding box center [1288, 340] width 30 height 20
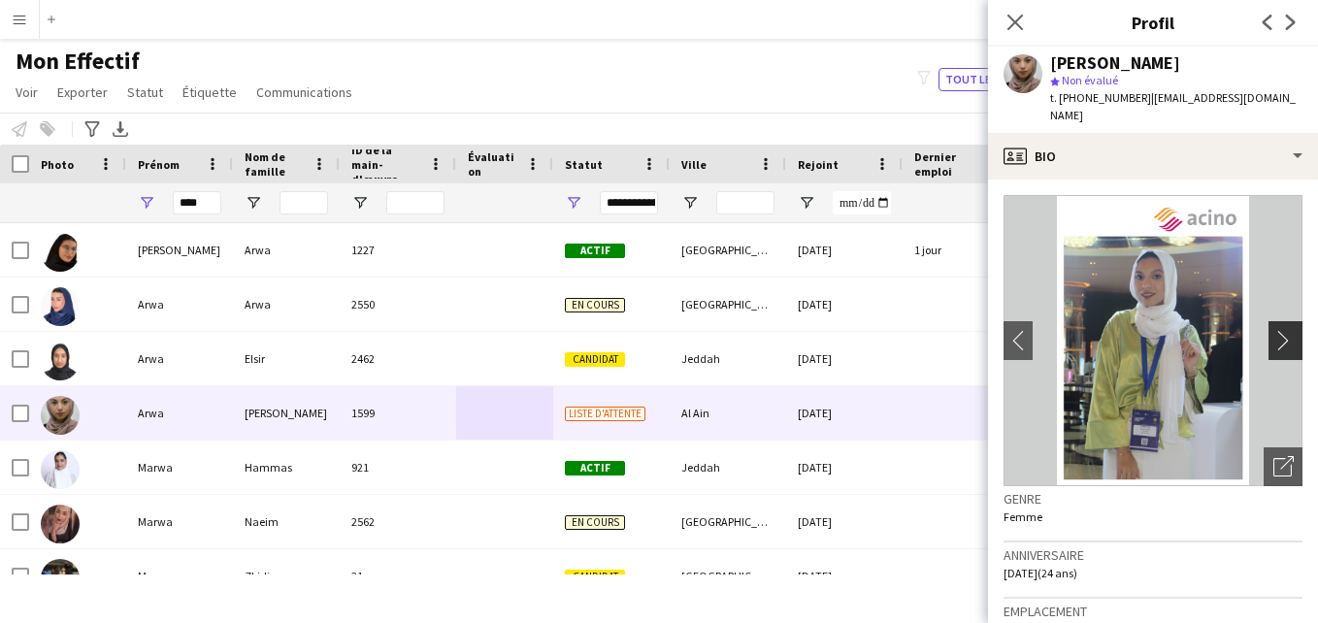
click at [1273, 341] on app-icon "chevron-right" at bounding box center [1288, 340] width 30 height 20
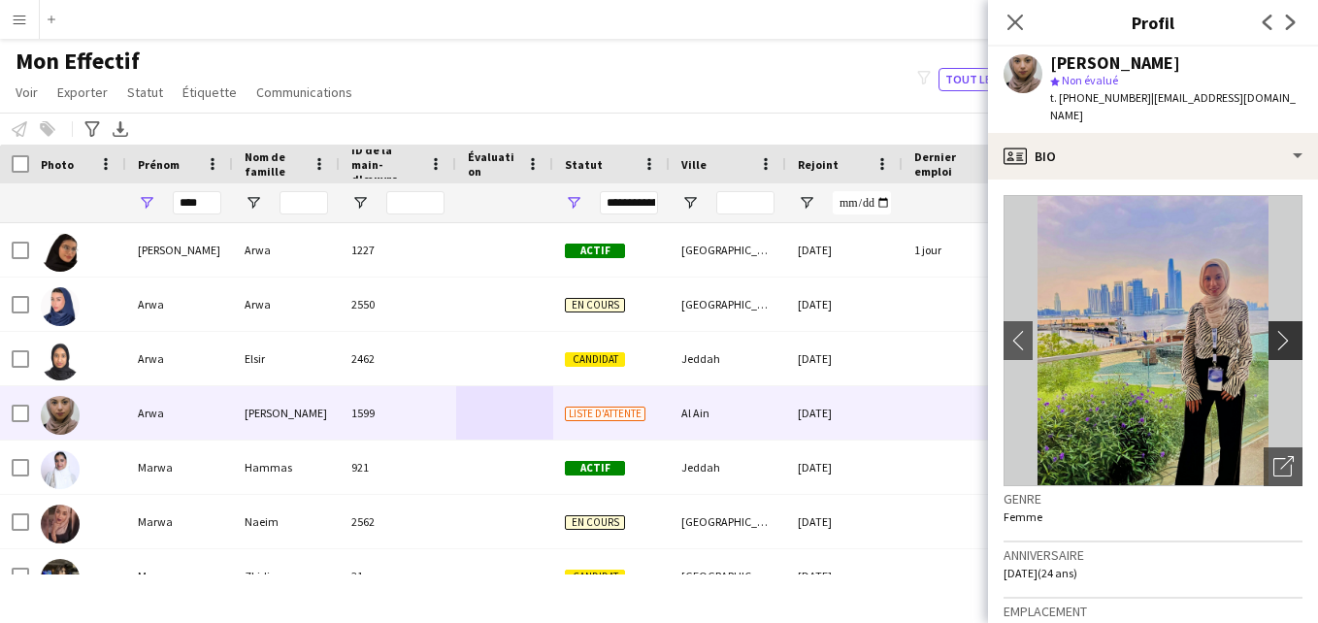
click at [1273, 341] on app-icon "chevron-right" at bounding box center [1288, 340] width 30 height 20
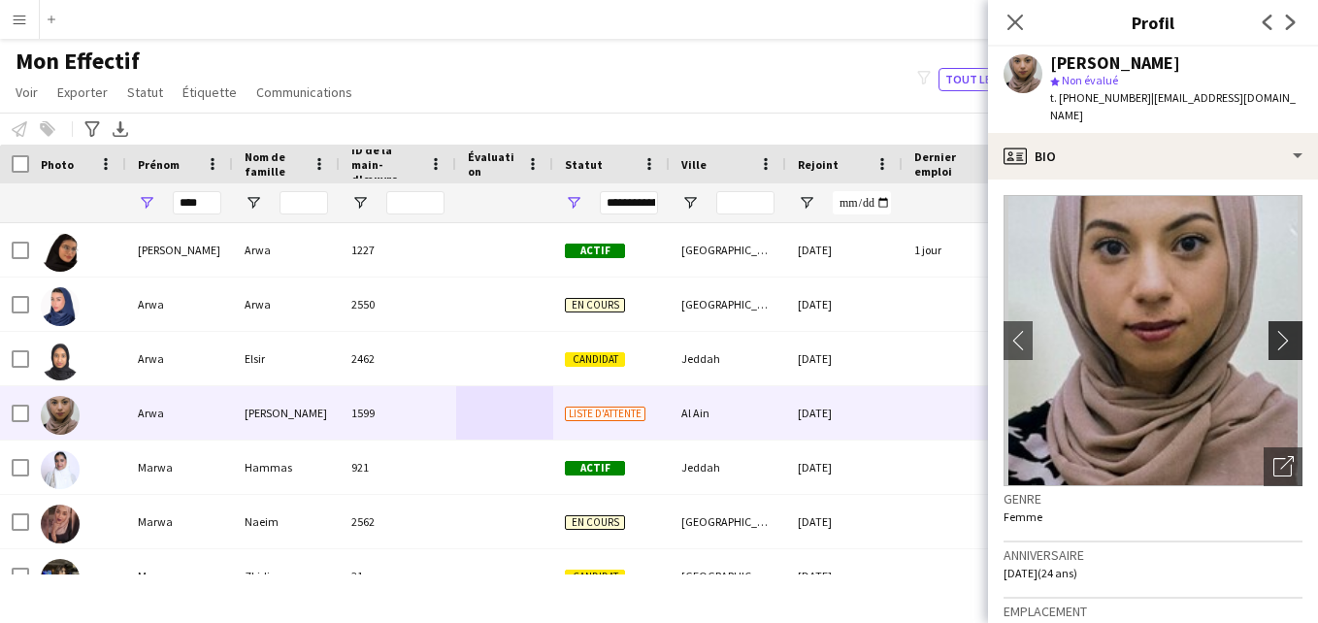
click at [1273, 342] on app-icon "chevron-right" at bounding box center [1288, 340] width 30 height 20
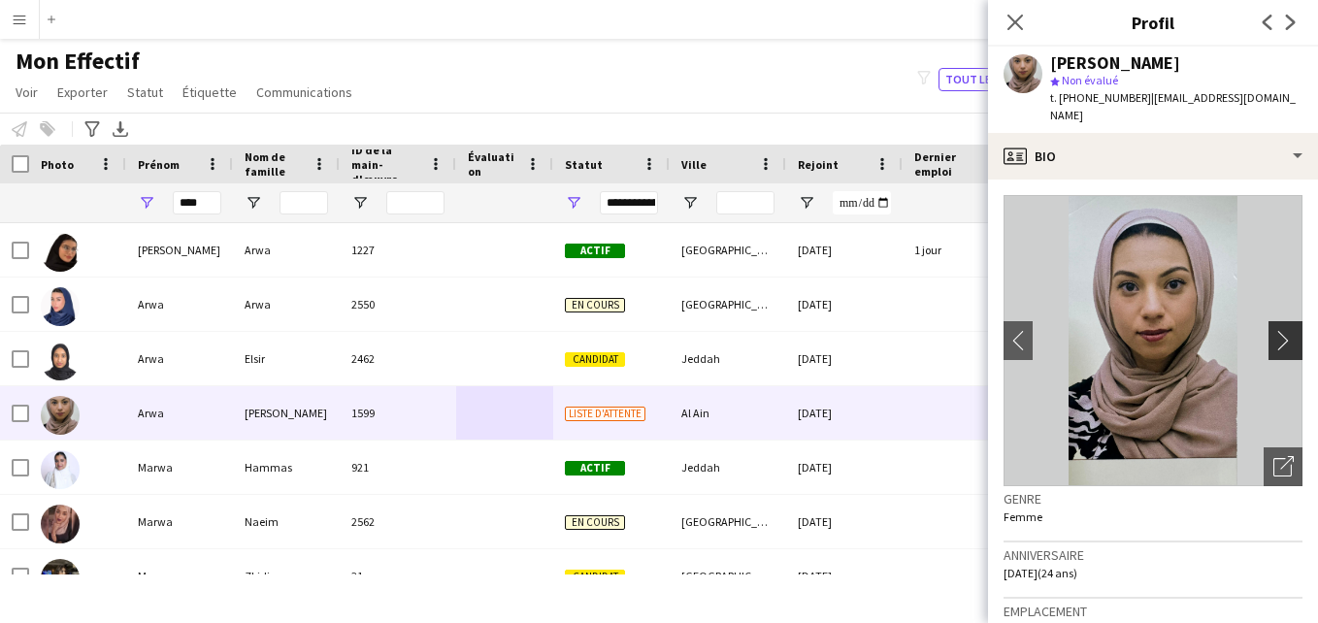
click at [1273, 342] on app-icon "chevron-right" at bounding box center [1288, 340] width 30 height 20
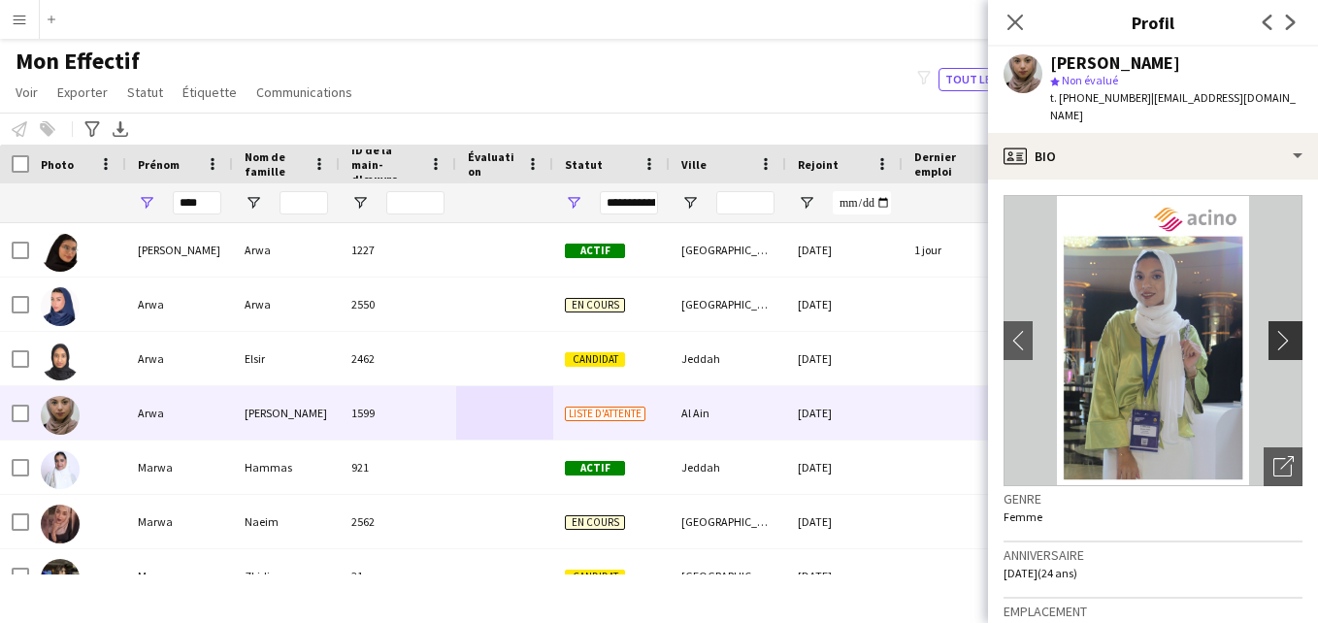
click at [1273, 335] on app-icon "chevron-right" at bounding box center [1288, 340] width 30 height 20
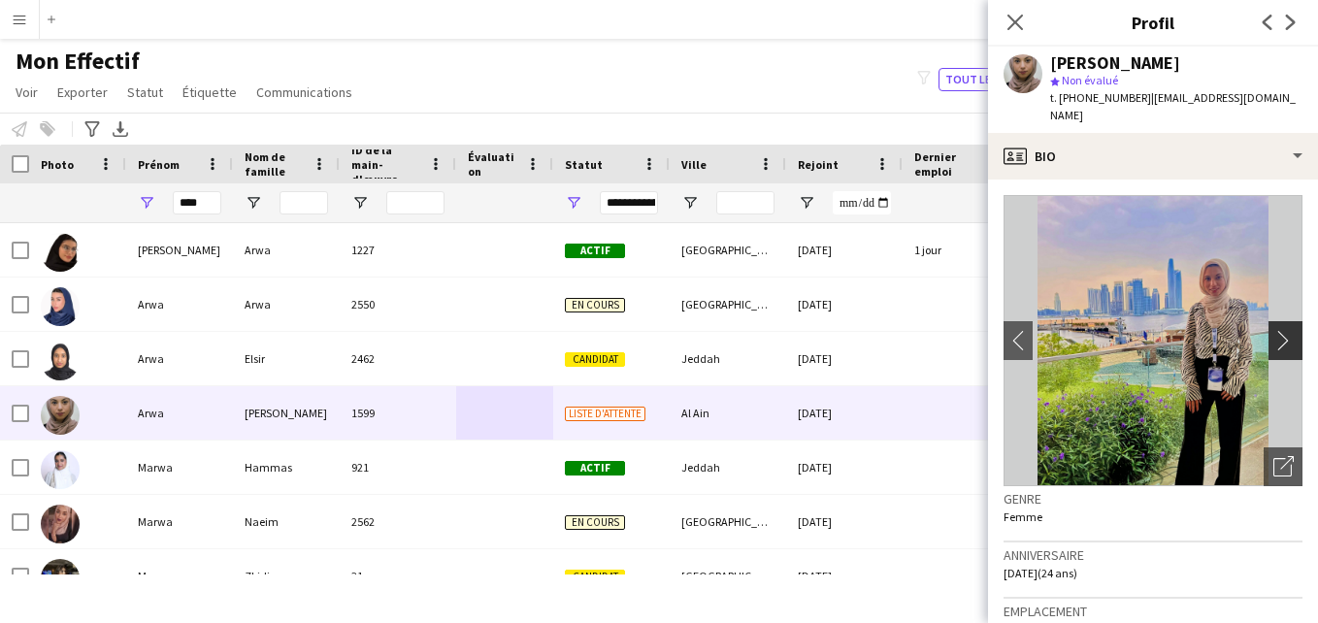
click at [1273, 333] on app-icon "chevron-right" at bounding box center [1288, 340] width 30 height 20
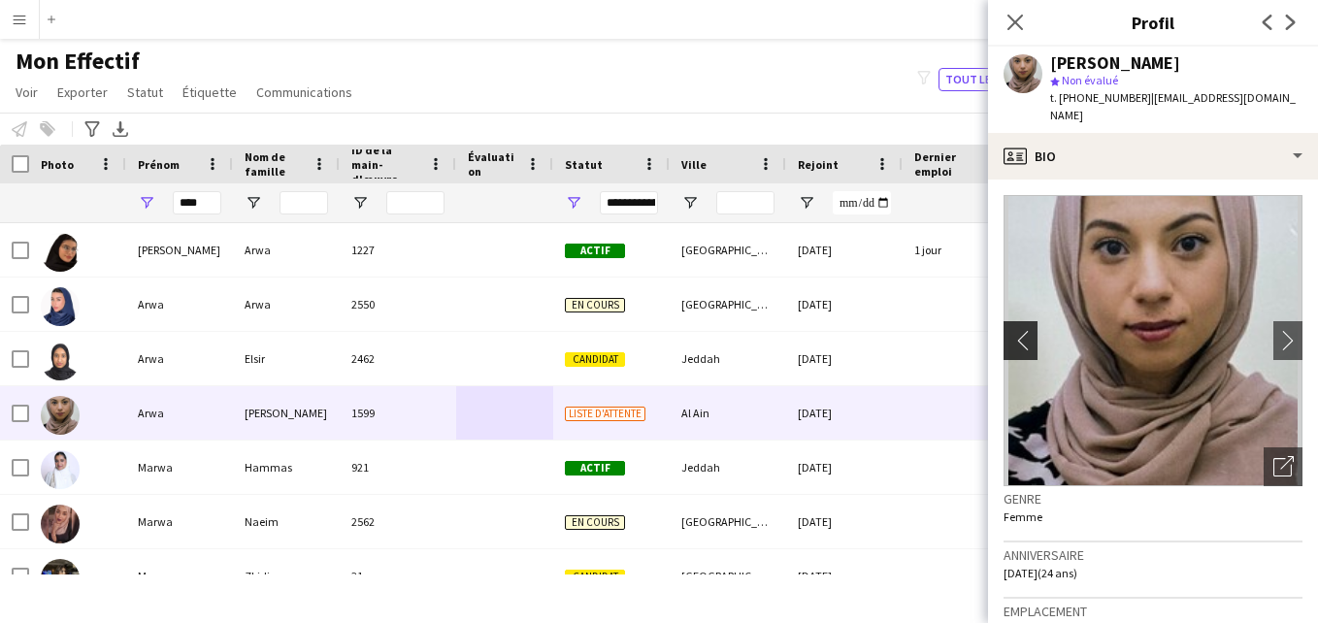
click at [1020, 347] on app-icon "chevron-left" at bounding box center [1018, 340] width 30 height 20
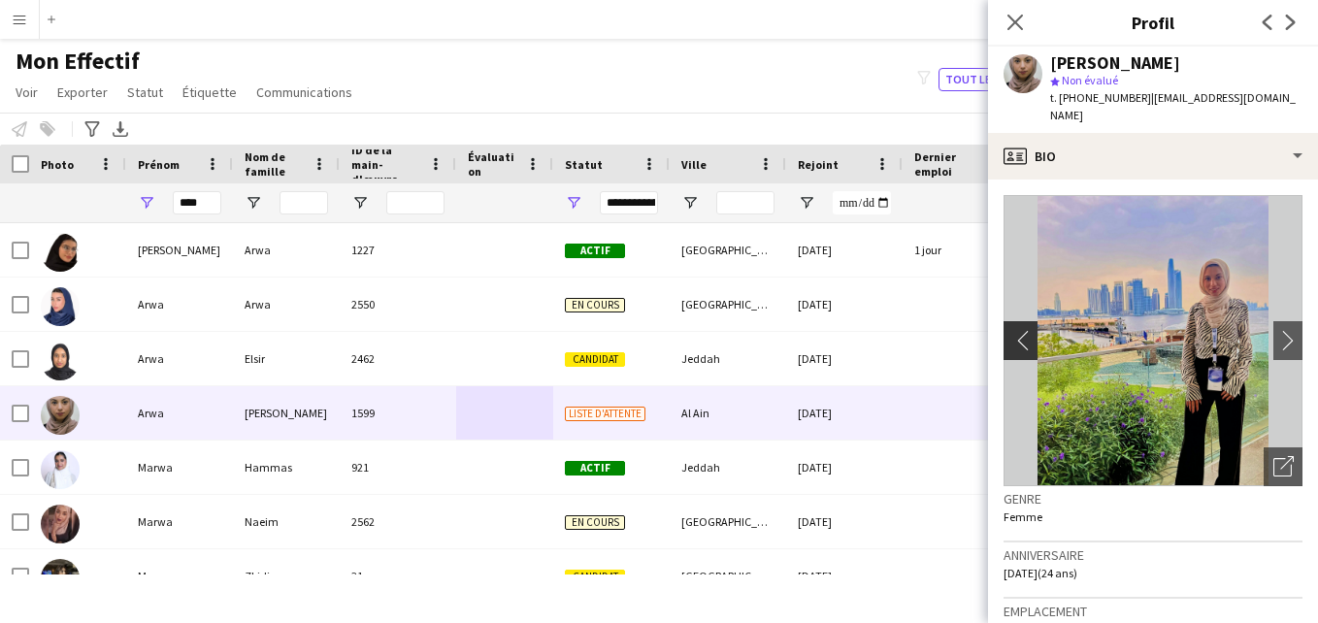
click at [1014, 346] on app-icon "chevron-left" at bounding box center [1018, 340] width 30 height 20
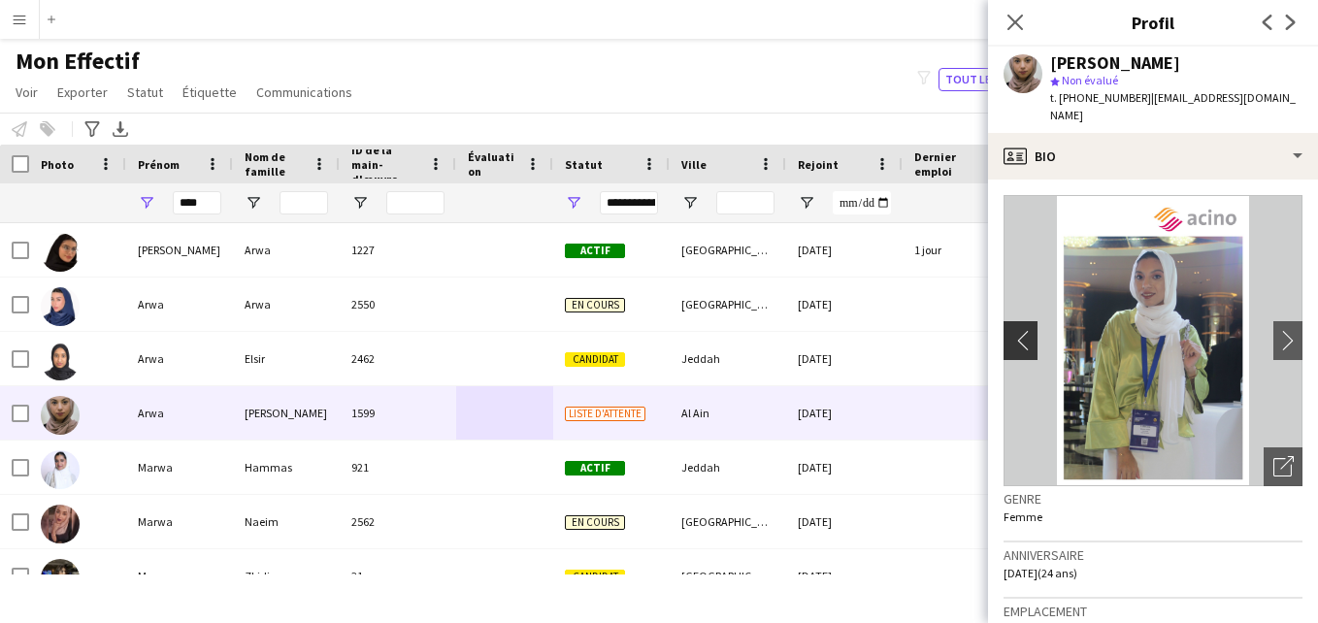
click at [1014, 346] on app-icon "chevron-left" at bounding box center [1018, 340] width 30 height 20
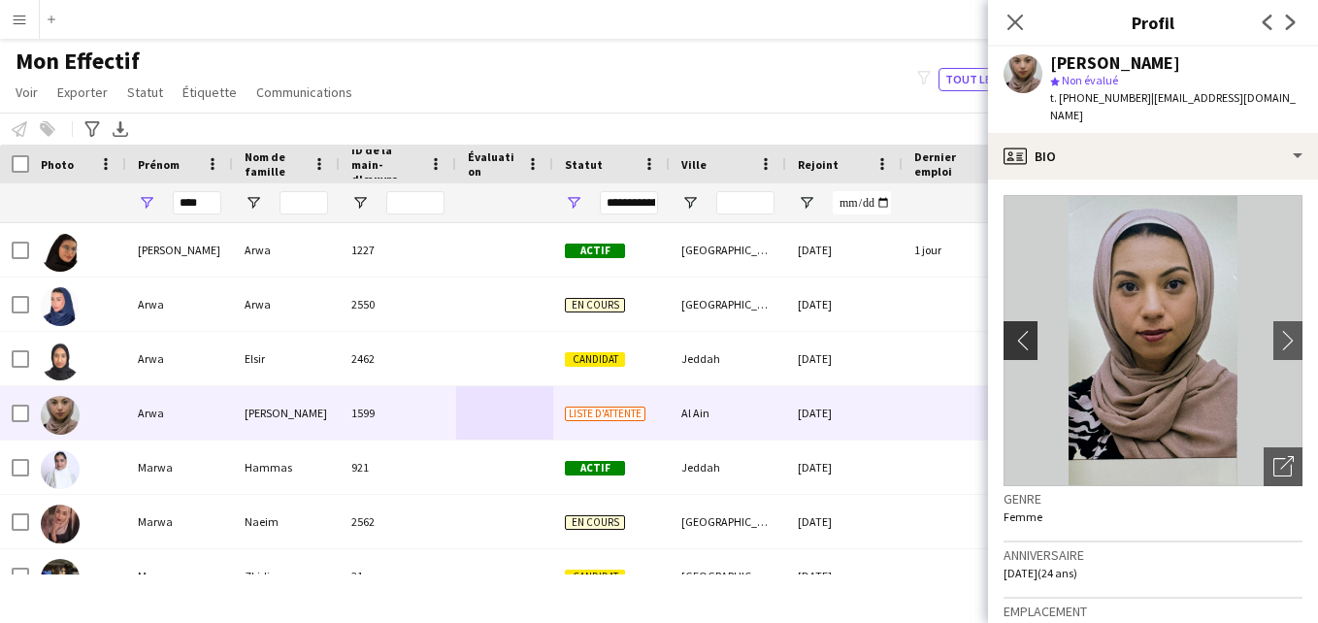
click at [1014, 346] on app-icon "chevron-left" at bounding box center [1018, 340] width 30 height 20
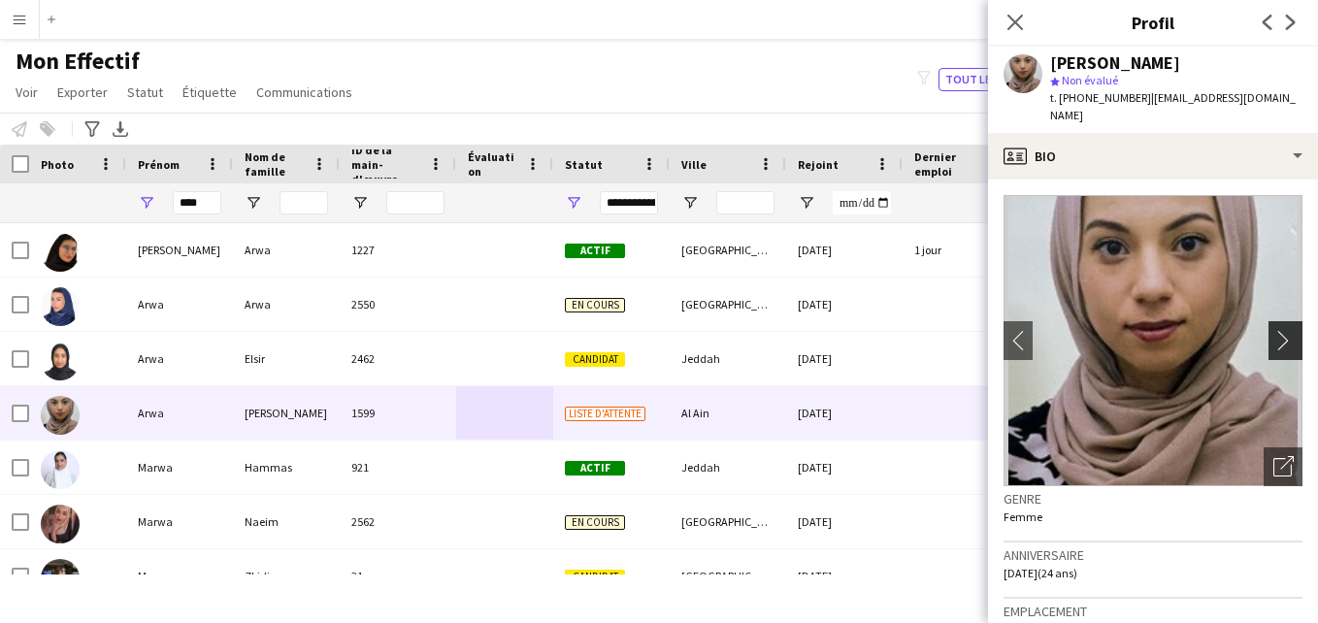
click at [1273, 339] on app-icon "chevron-right" at bounding box center [1288, 340] width 30 height 20
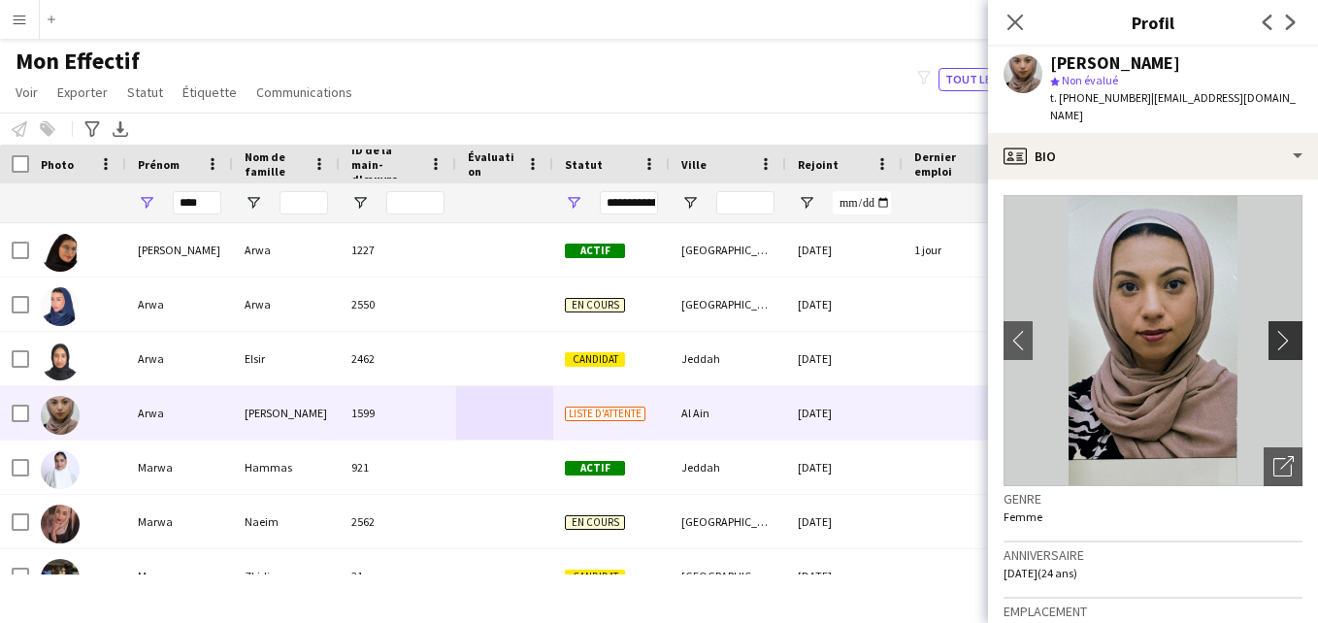
click at [1273, 339] on app-icon "chevron-right" at bounding box center [1288, 340] width 30 height 20
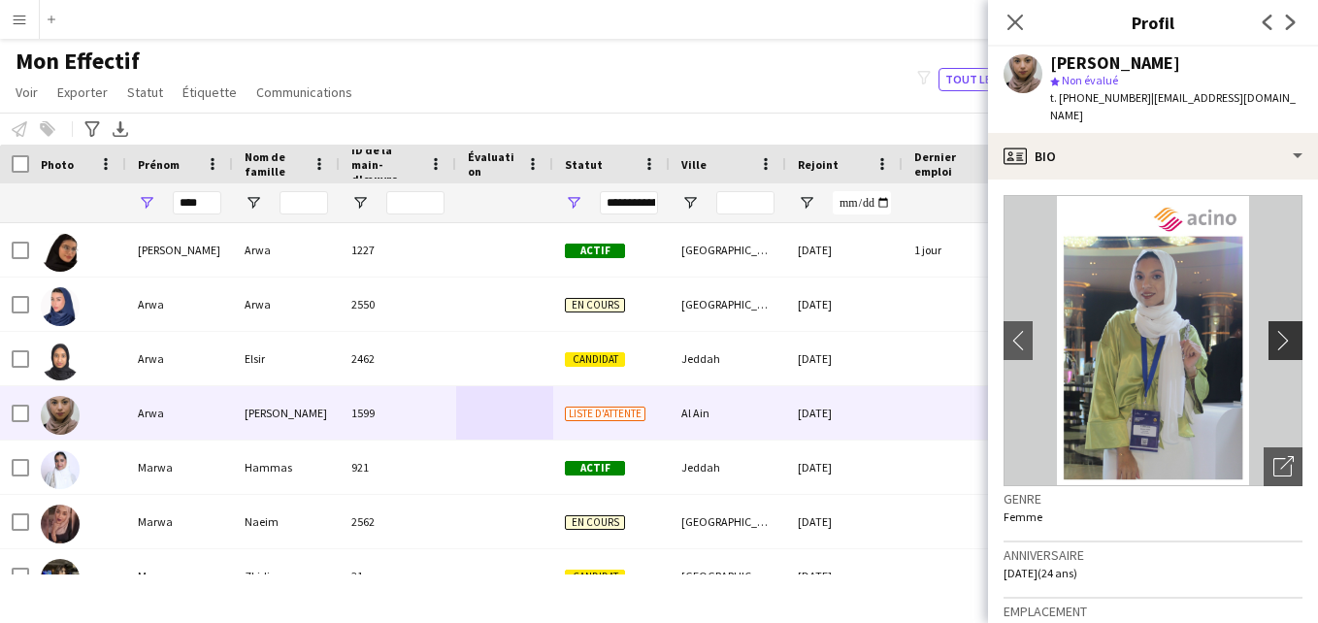
click at [1273, 339] on app-icon "chevron-right" at bounding box center [1288, 340] width 30 height 20
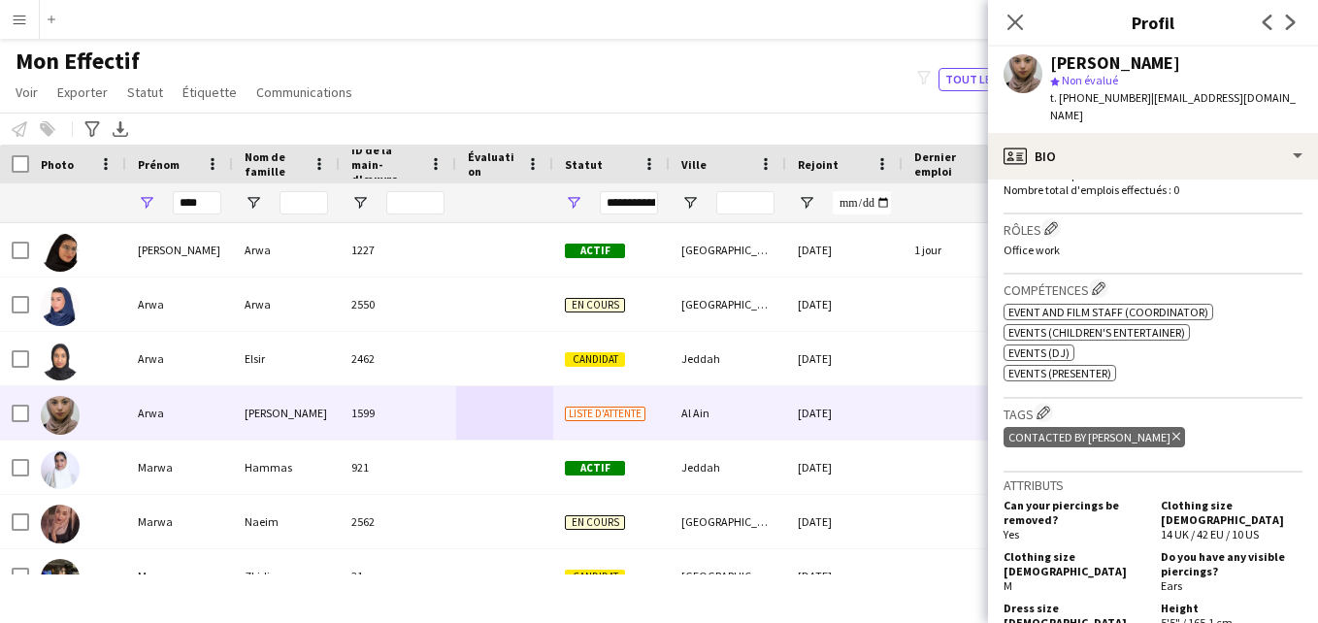
scroll to position [541, 0]
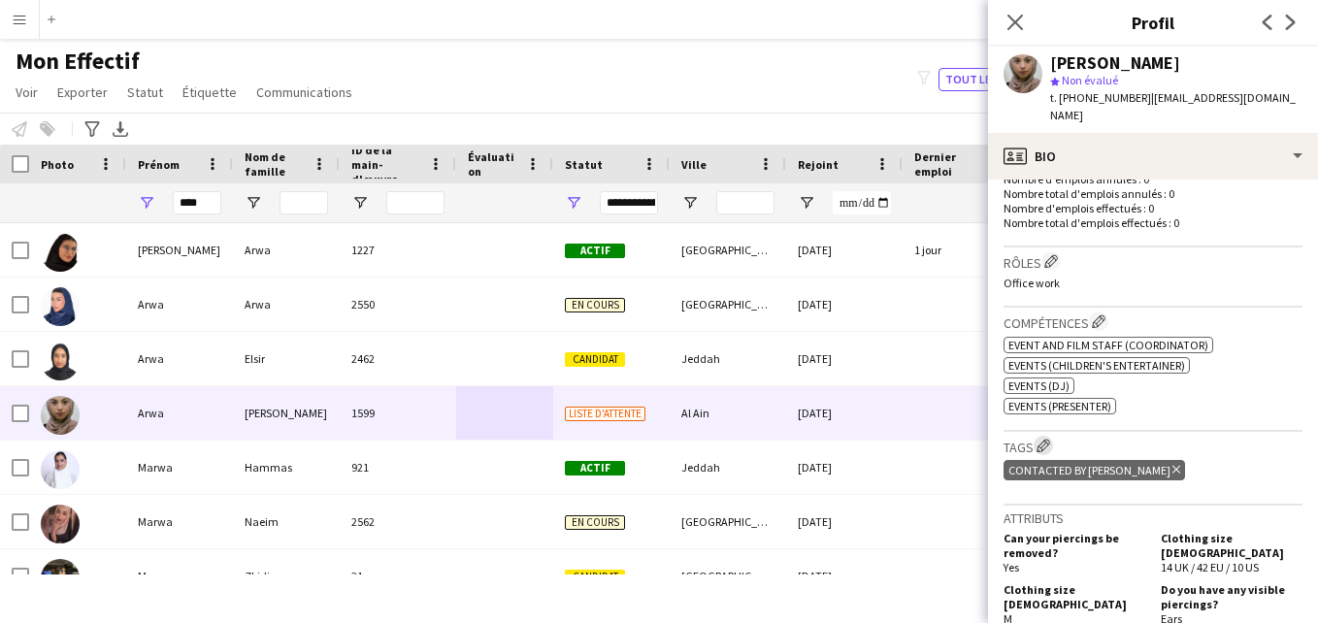
click at [1050, 442] on app-icon "Modifier les balises de l'entreprise d'équipage" at bounding box center [1043, 446] width 14 height 14
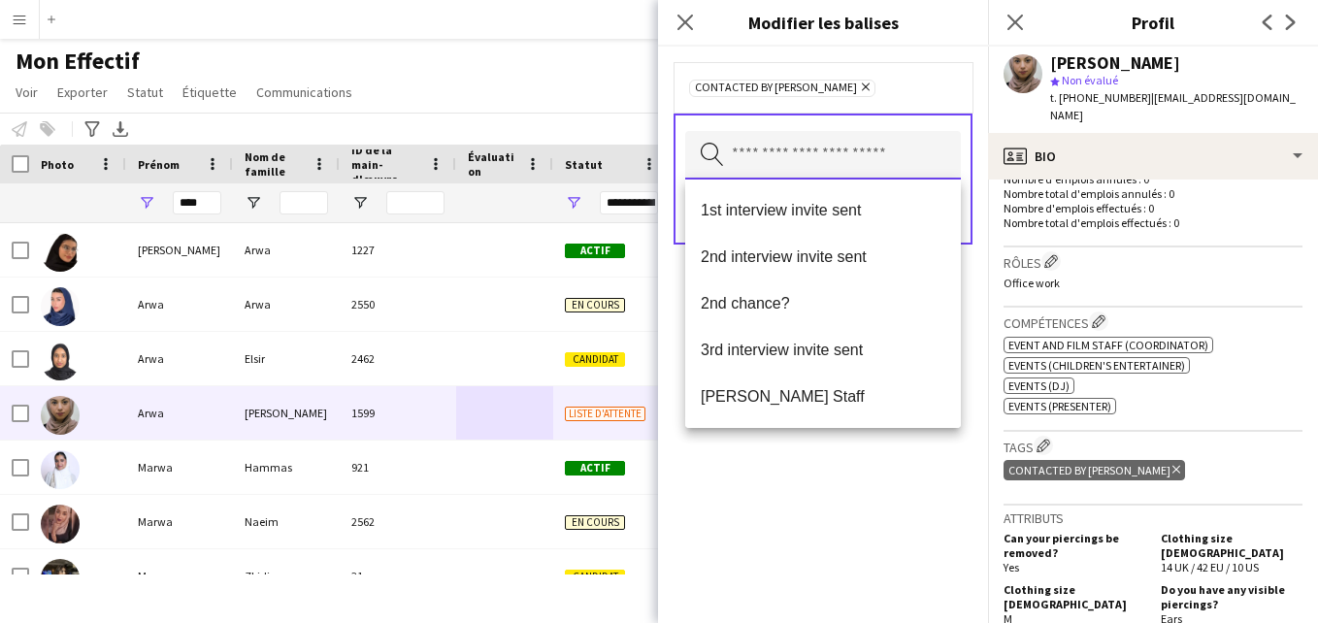
click at [878, 156] on input "text" at bounding box center [823, 155] width 276 height 49
click at [863, 201] on span "1st interview invite sent" at bounding box center [822, 210] width 244 height 18
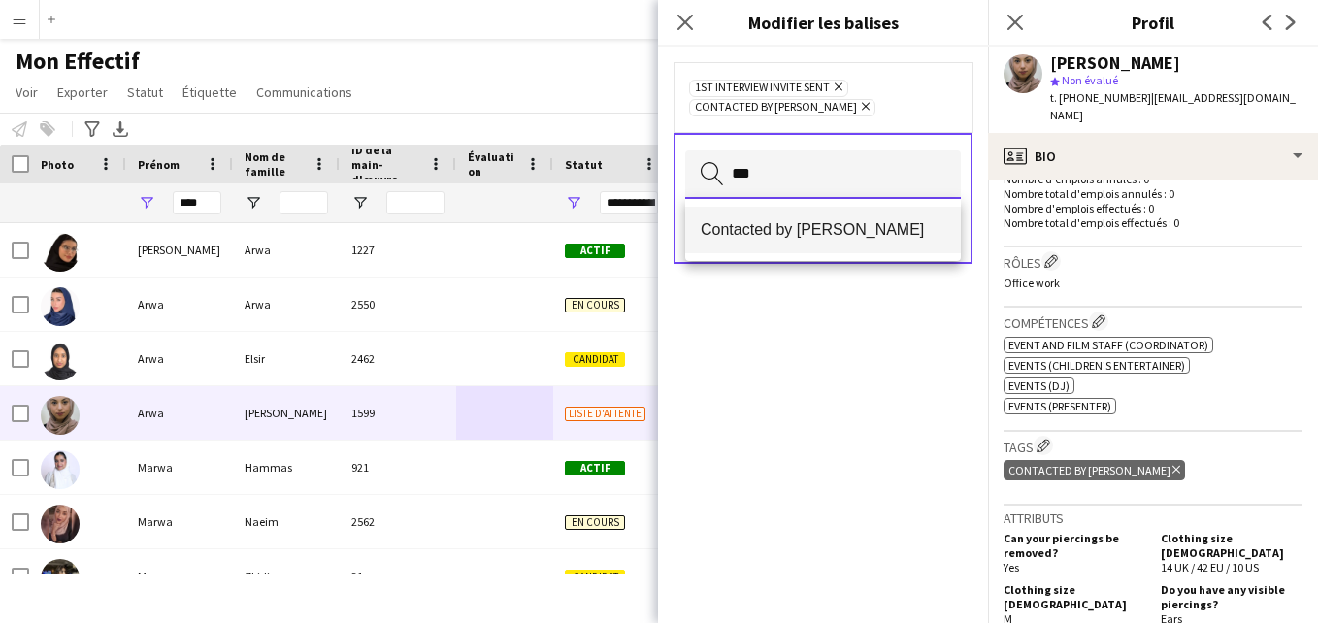
type input "***"
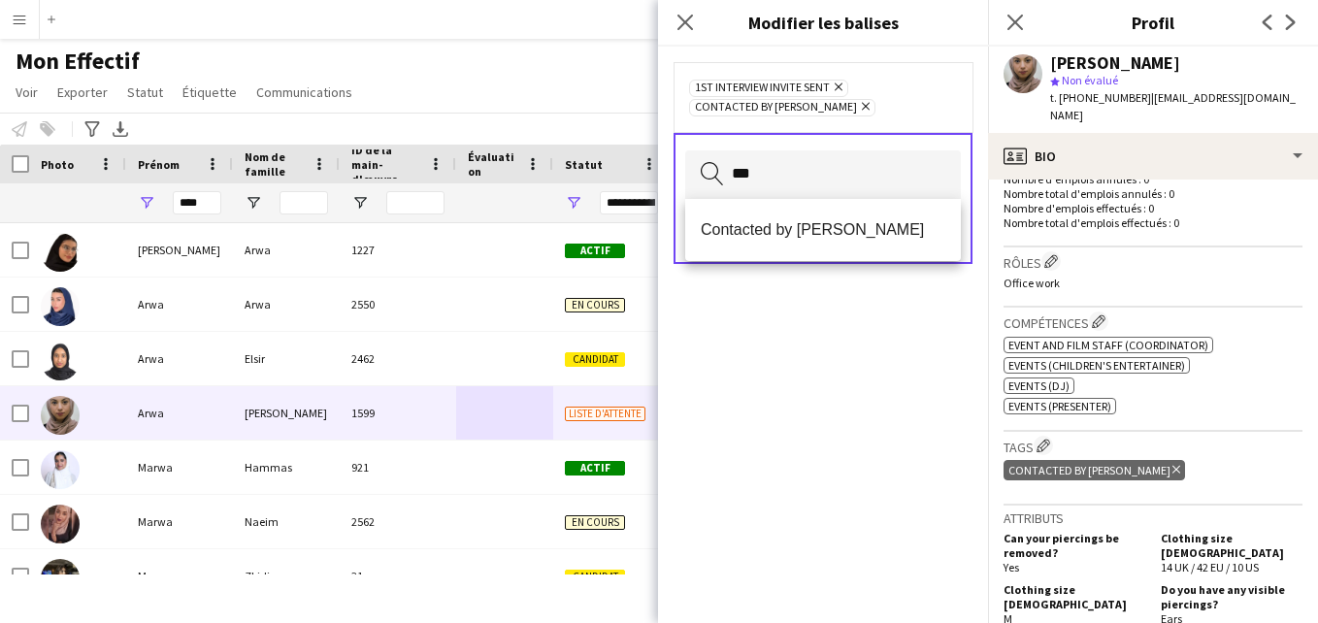
click at [875, 219] on mat-option "Contacted by [PERSON_NAME]" at bounding box center [823, 230] width 276 height 47
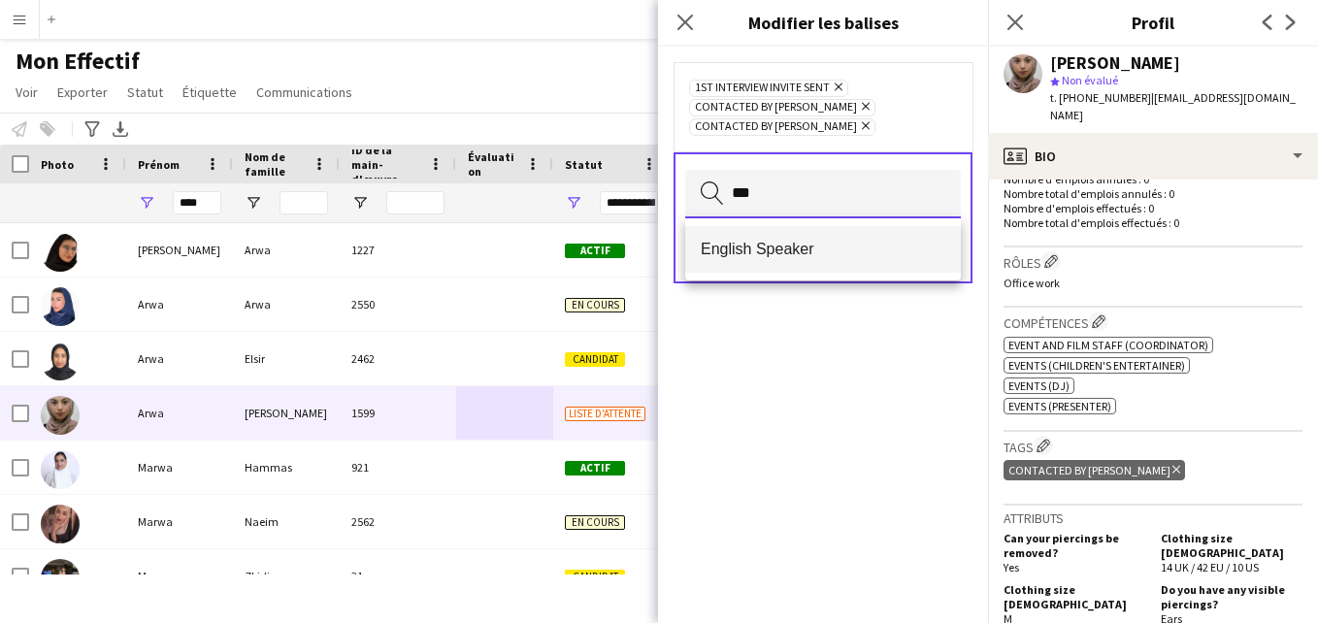
type input "***"
click at [875, 245] on span "English Speaker" at bounding box center [822, 249] width 244 height 18
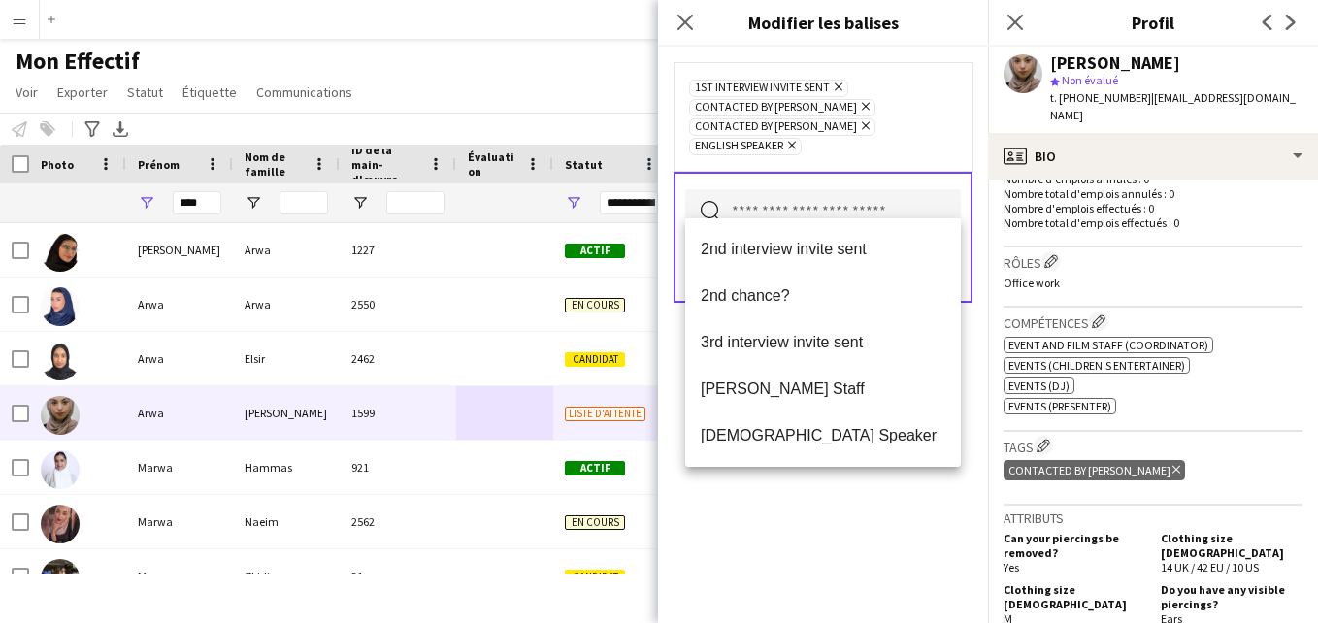
click at [963, 121] on div "1st interview invite sent [PERSON_NAME] Contacted by [PERSON_NAME] Contacted by…" at bounding box center [822, 116] width 299 height 109
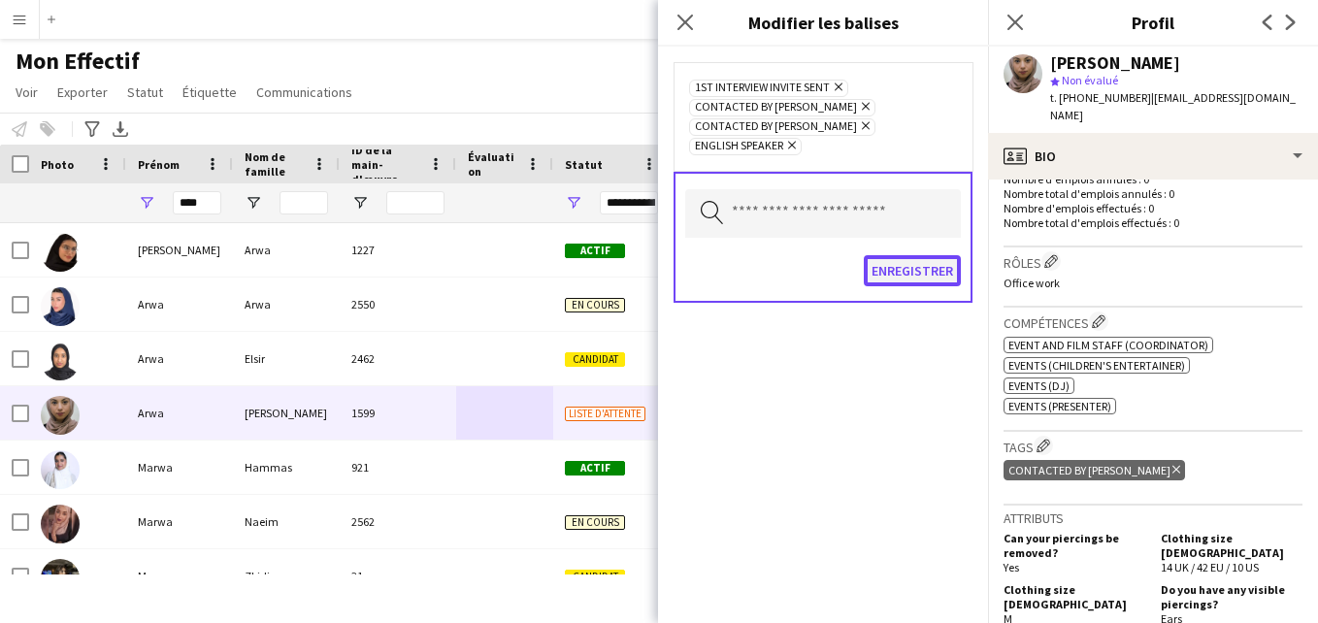
click at [934, 255] on button "Enregistrer" at bounding box center [911, 270] width 97 height 31
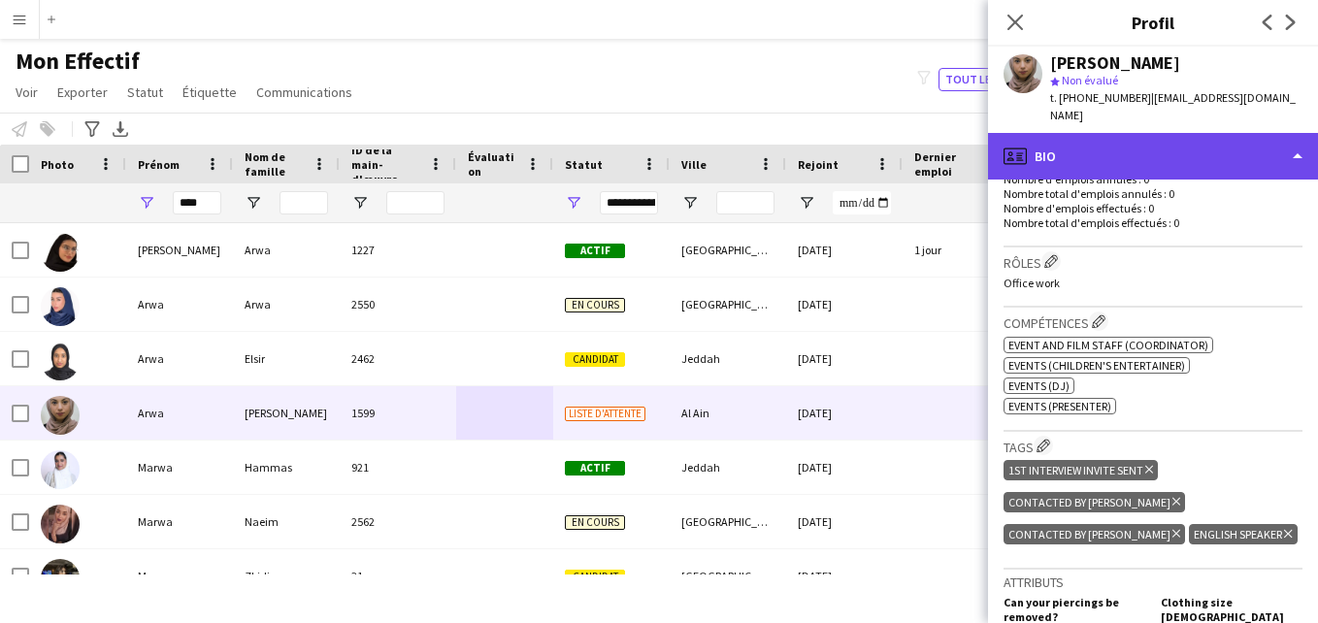
click at [1207, 159] on div "profile Bio" at bounding box center [1153, 156] width 330 height 47
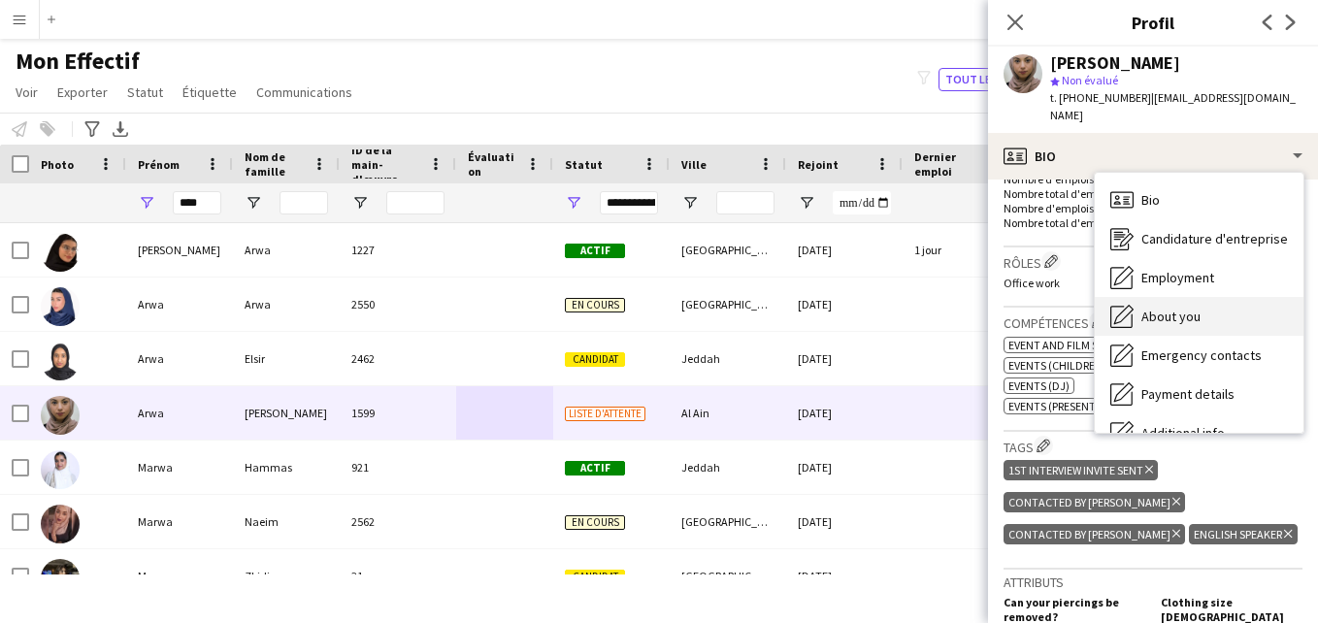
click at [1206, 324] on div "About you About you" at bounding box center [1198, 316] width 209 height 39
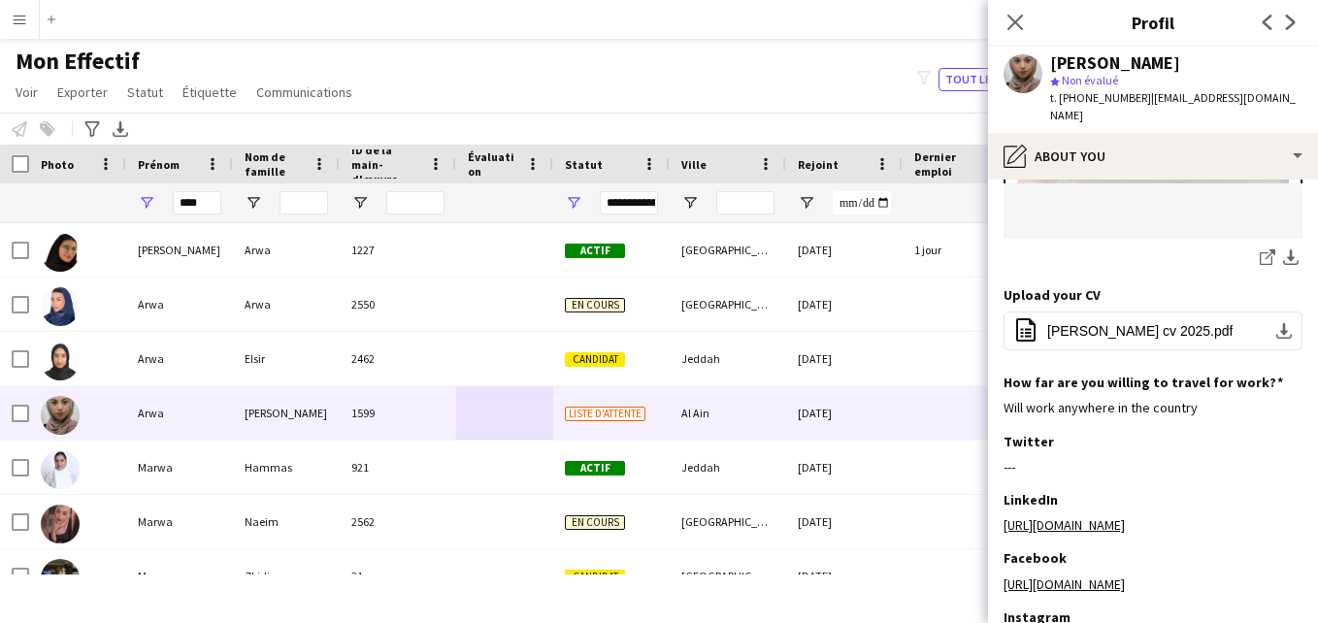
scroll to position [591, 0]
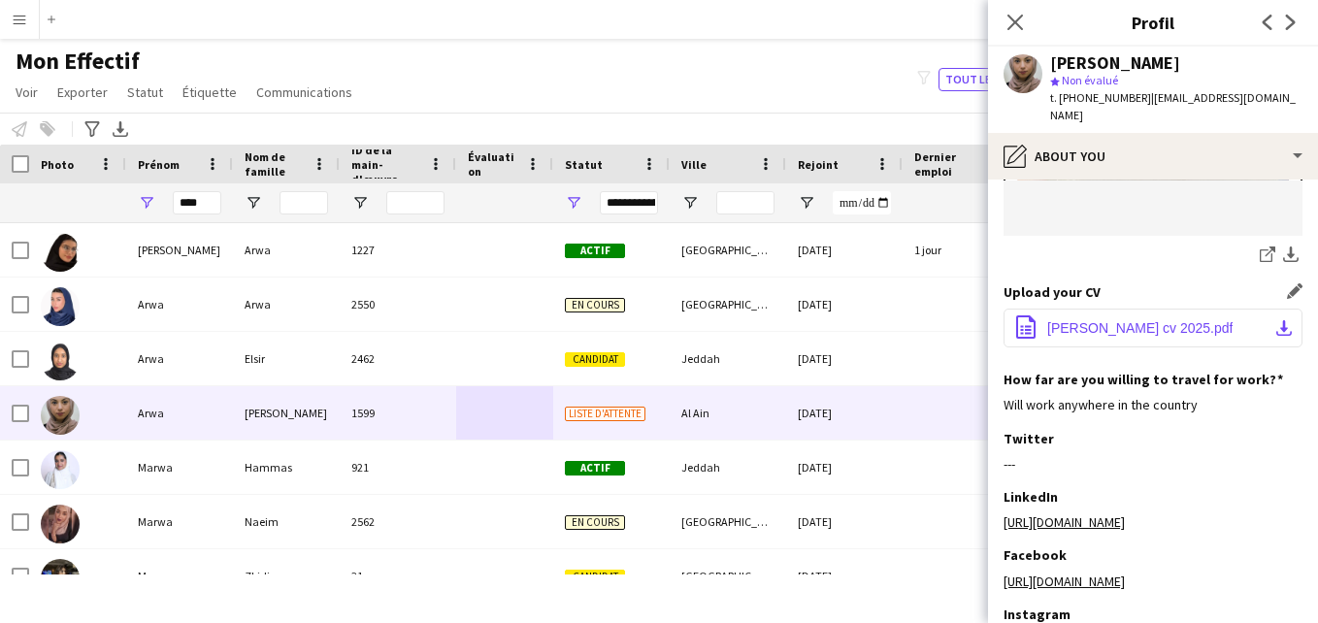
click at [1190, 320] on span "[PERSON_NAME] cv 2025.pdf" at bounding box center [1139, 328] width 185 height 16
click at [1232, 127] on div "[PERSON_NAME] star Non évalué t. [PHONE_NUMBER] | [EMAIL_ADDRESS][DOMAIN_NAME]" at bounding box center [1153, 90] width 330 height 86
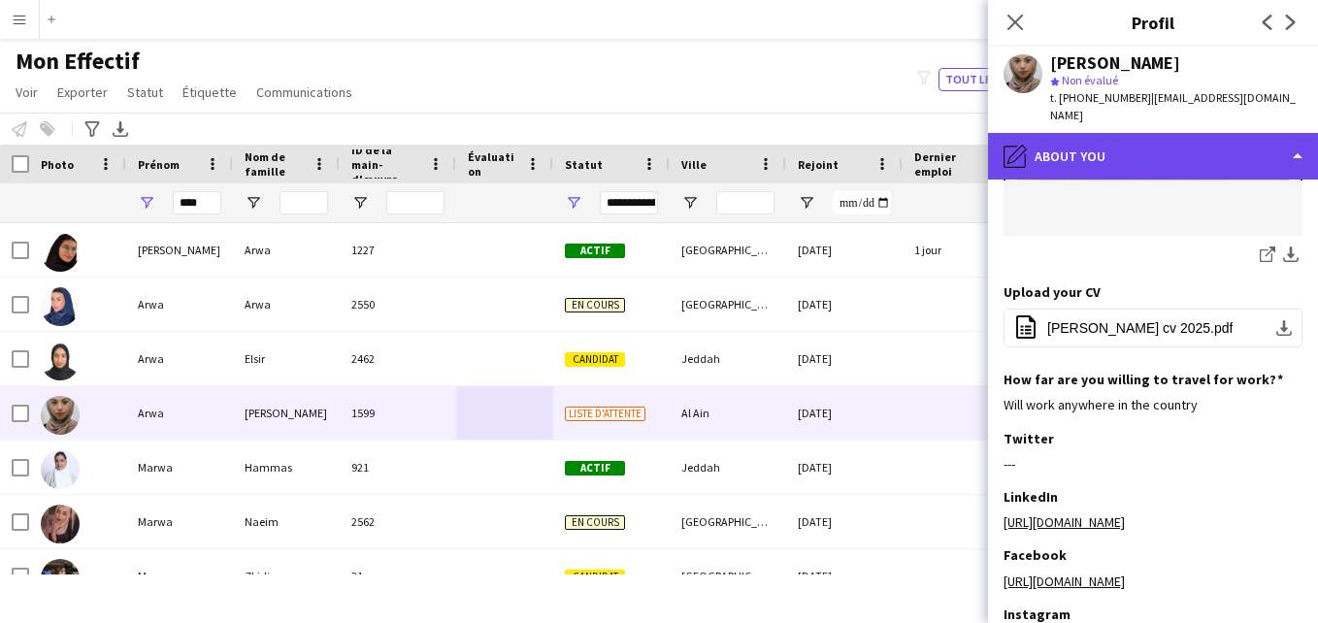
click at [1231, 147] on div "pencil4 About you" at bounding box center [1153, 156] width 330 height 47
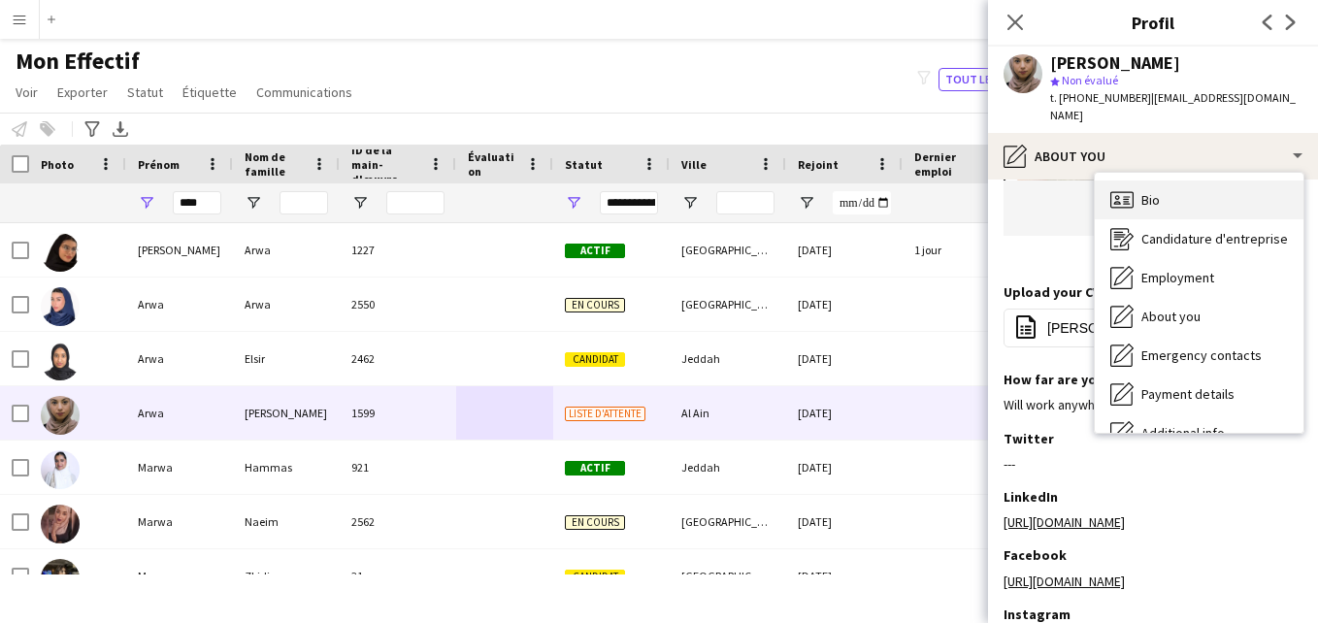
click at [1259, 195] on div "Bio Bio" at bounding box center [1198, 199] width 209 height 39
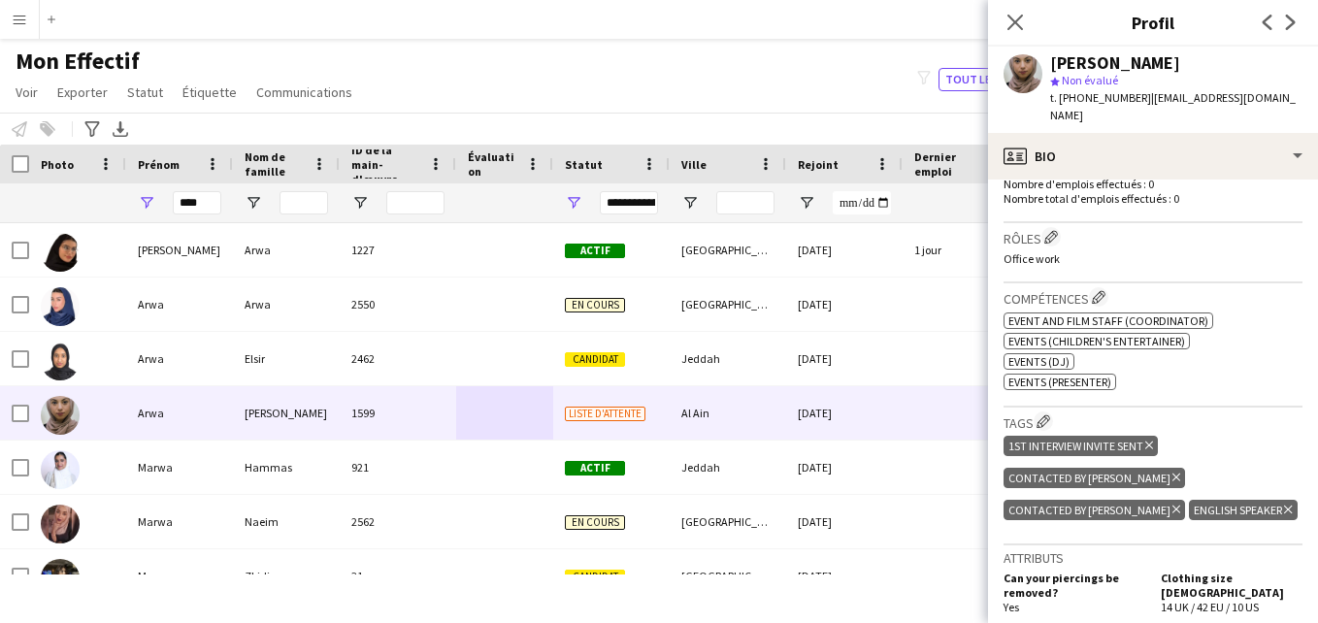
scroll to position [515, 0]
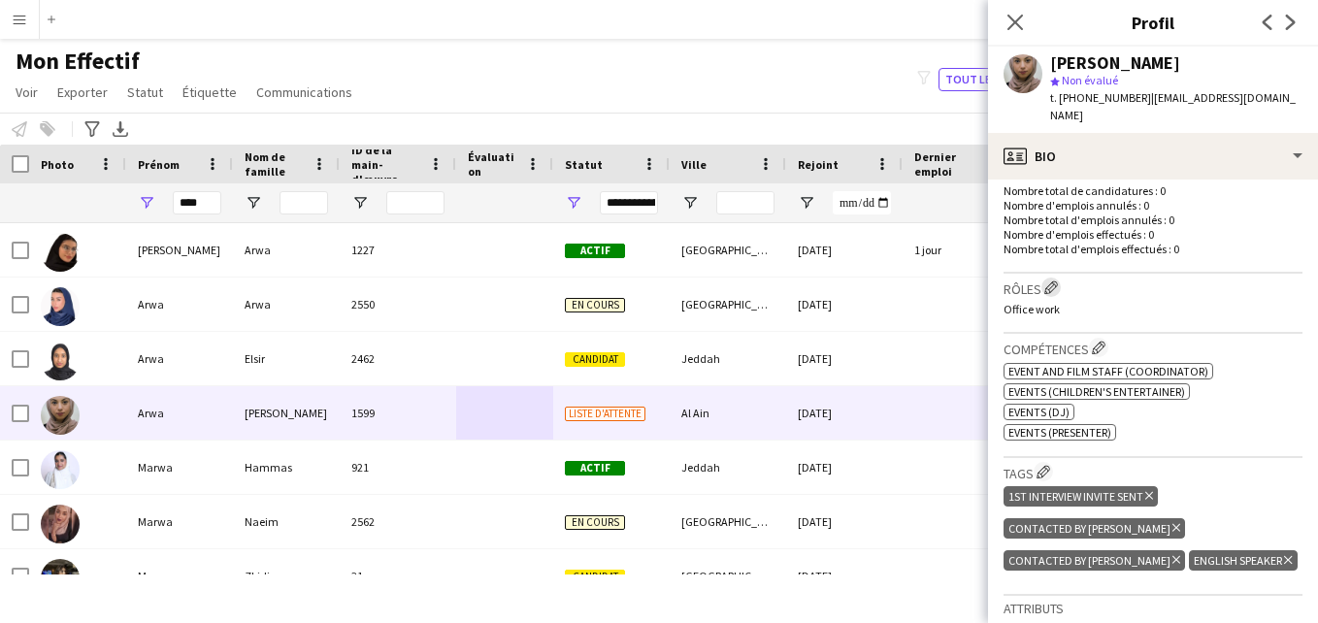
click at [1053, 283] on app-icon "Modifier les rôles de l'entreprise de l'équipage" at bounding box center [1051, 287] width 14 height 14
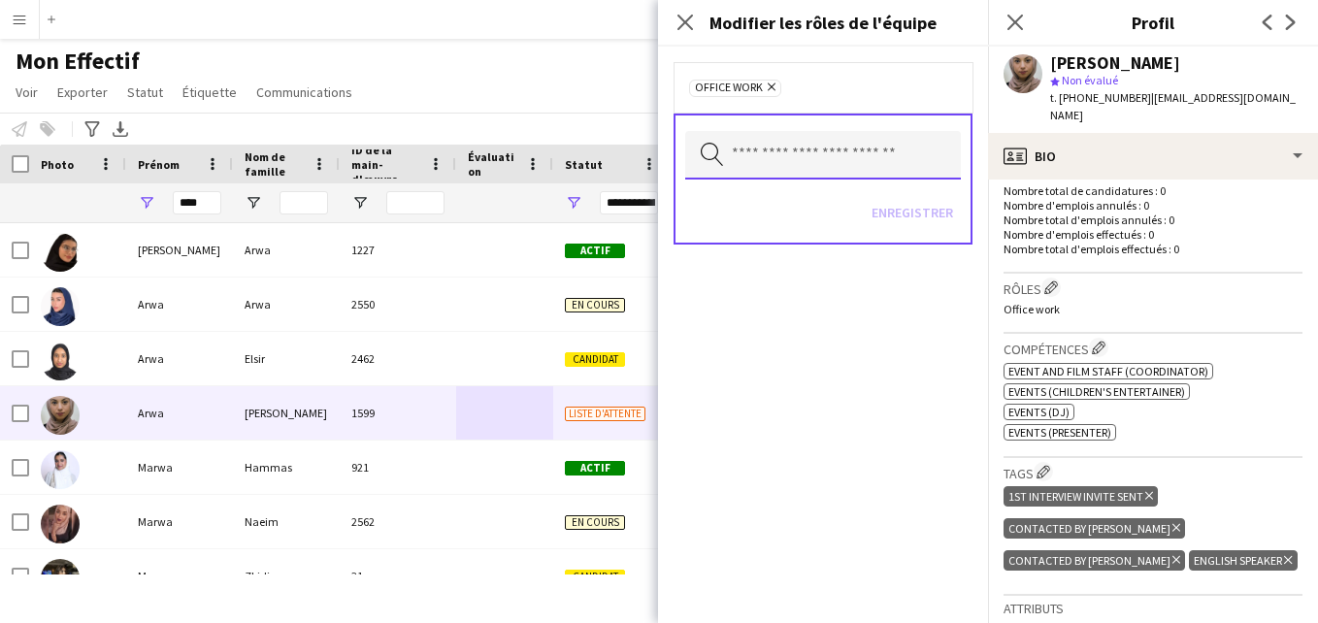
click at [900, 158] on input "text" at bounding box center [823, 155] width 276 height 49
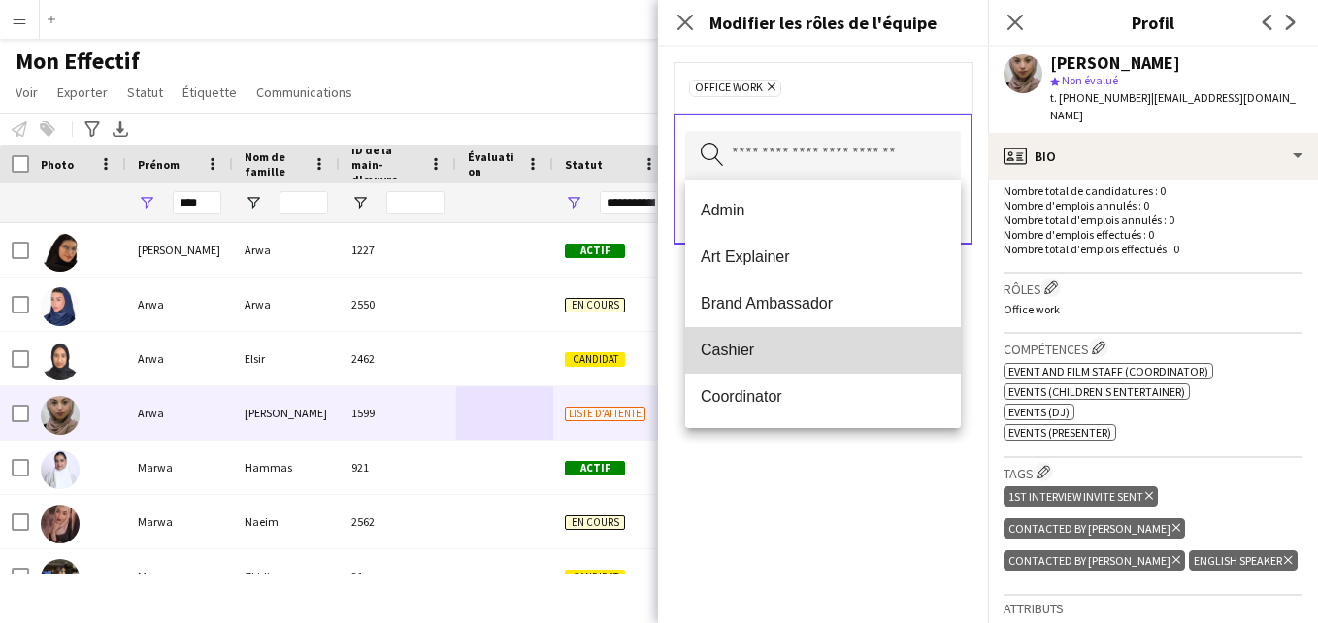
click at [833, 342] on span "Cashier" at bounding box center [822, 350] width 244 height 18
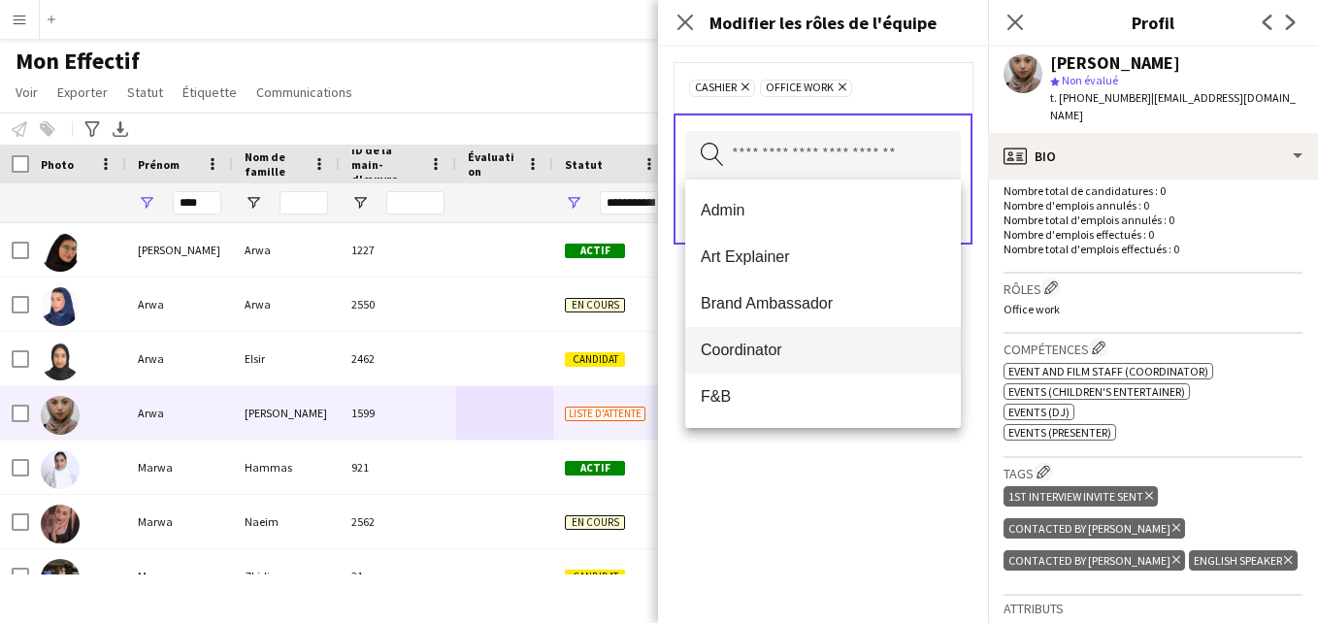
click at [846, 343] on span "Coordinator" at bounding box center [822, 350] width 244 height 18
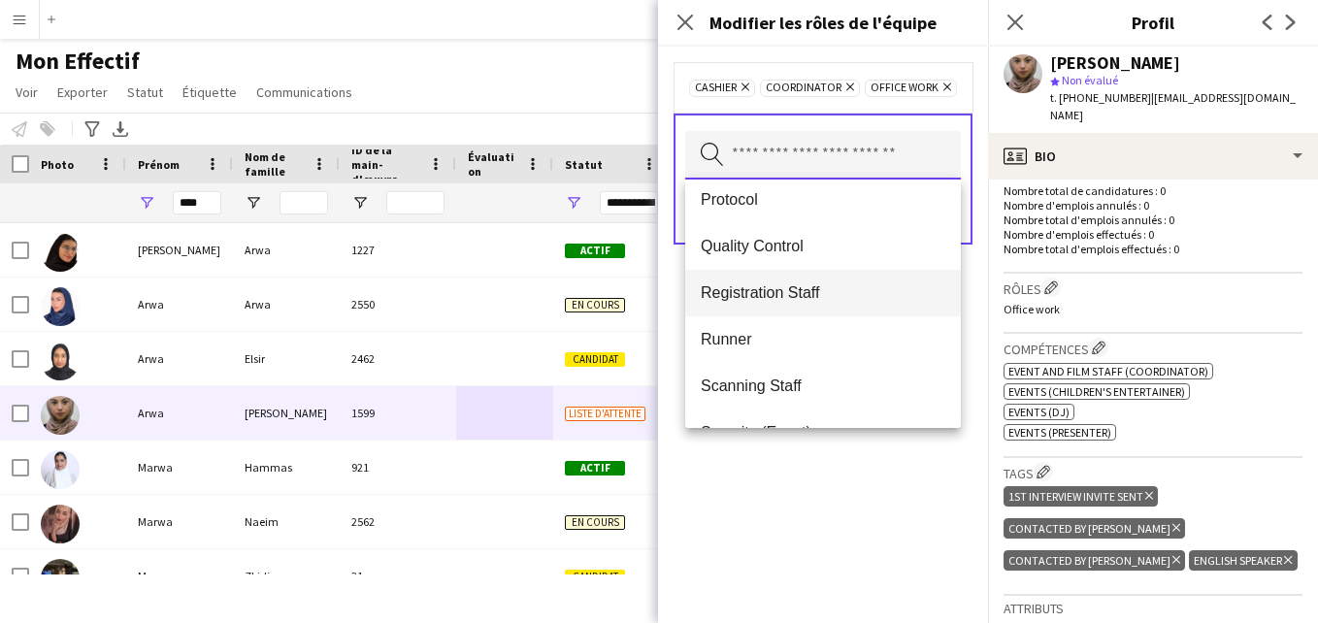
scroll to position [576, 0]
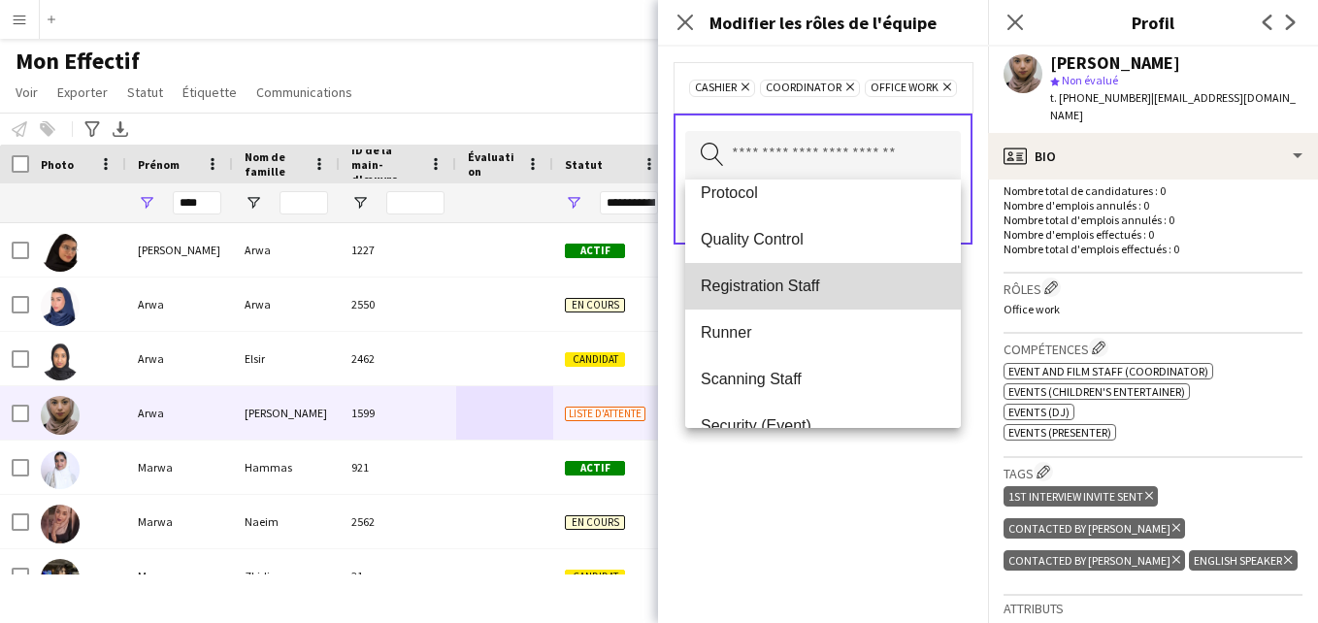
click at [912, 283] on span "Registration Staff" at bounding box center [822, 286] width 244 height 18
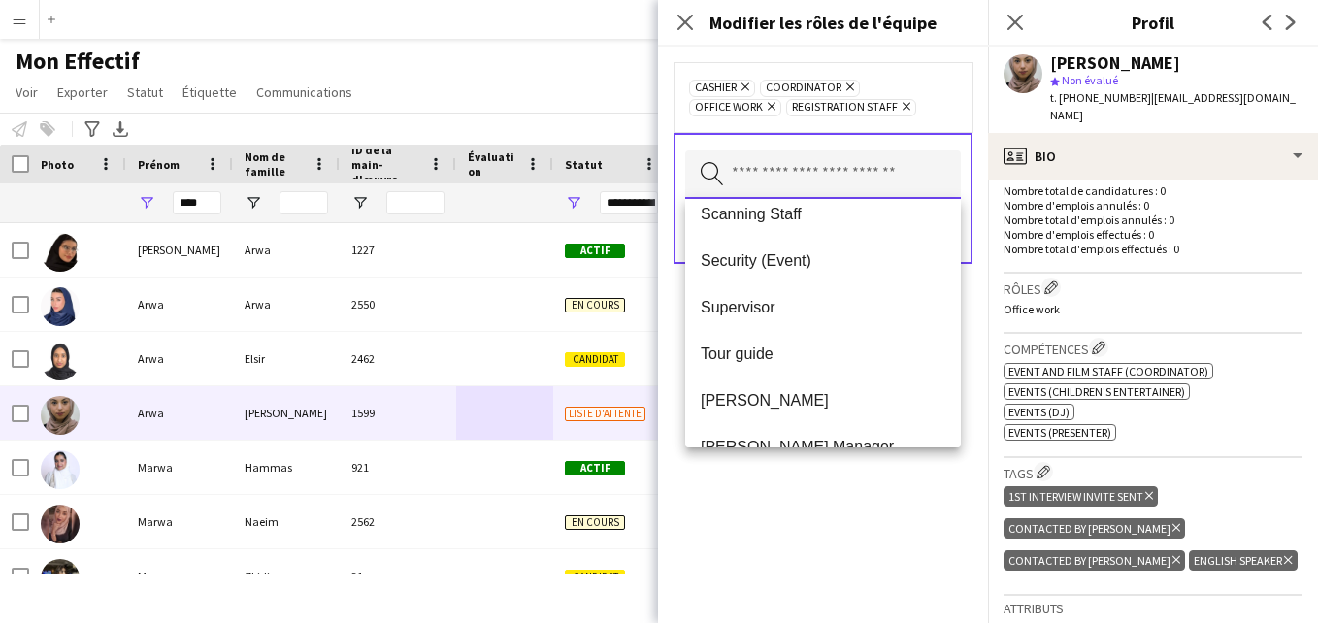
scroll to position [720, 0]
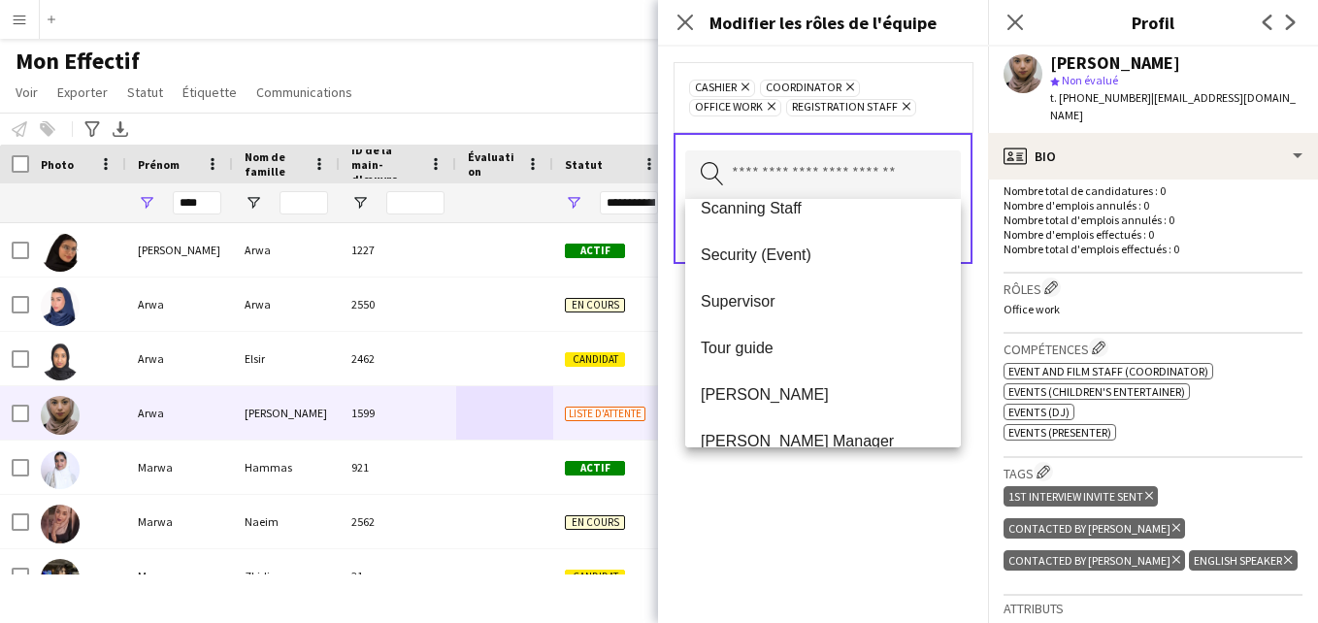
click at [744, 84] on icon at bounding box center [745, 87] width 8 height 8
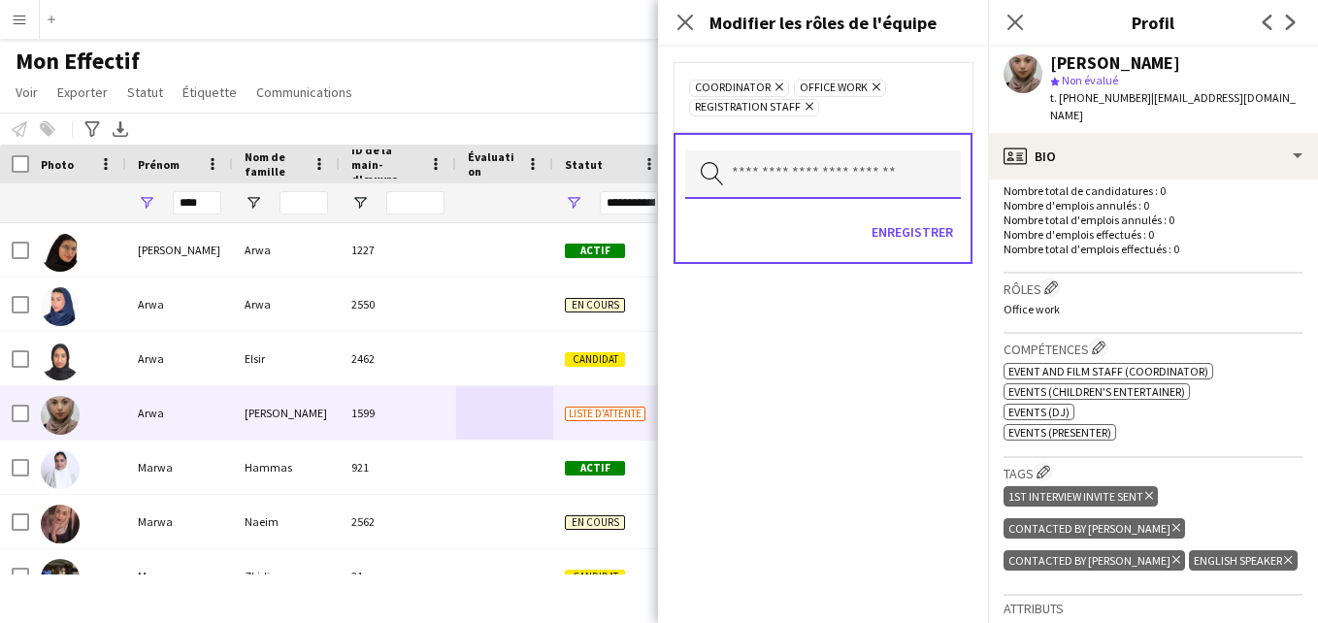
click at [904, 174] on input "text" at bounding box center [823, 174] width 276 height 49
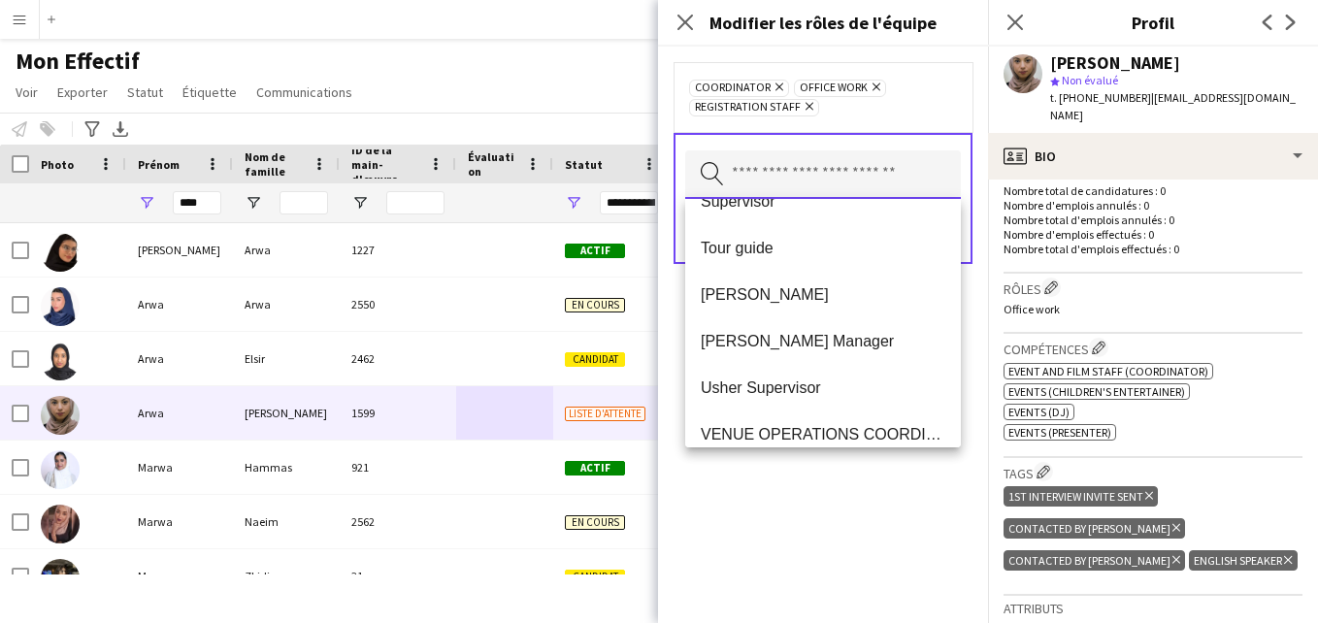
scroll to position [762, 0]
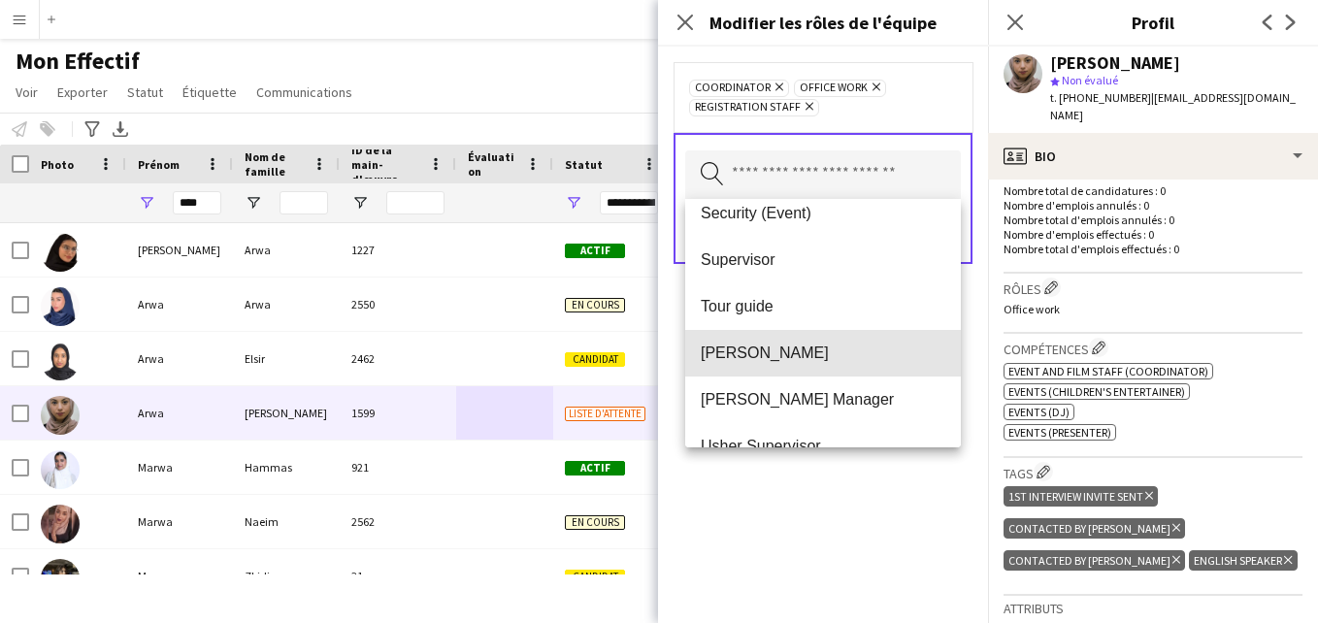
click at [895, 340] on mat-option "[PERSON_NAME]" at bounding box center [823, 353] width 276 height 47
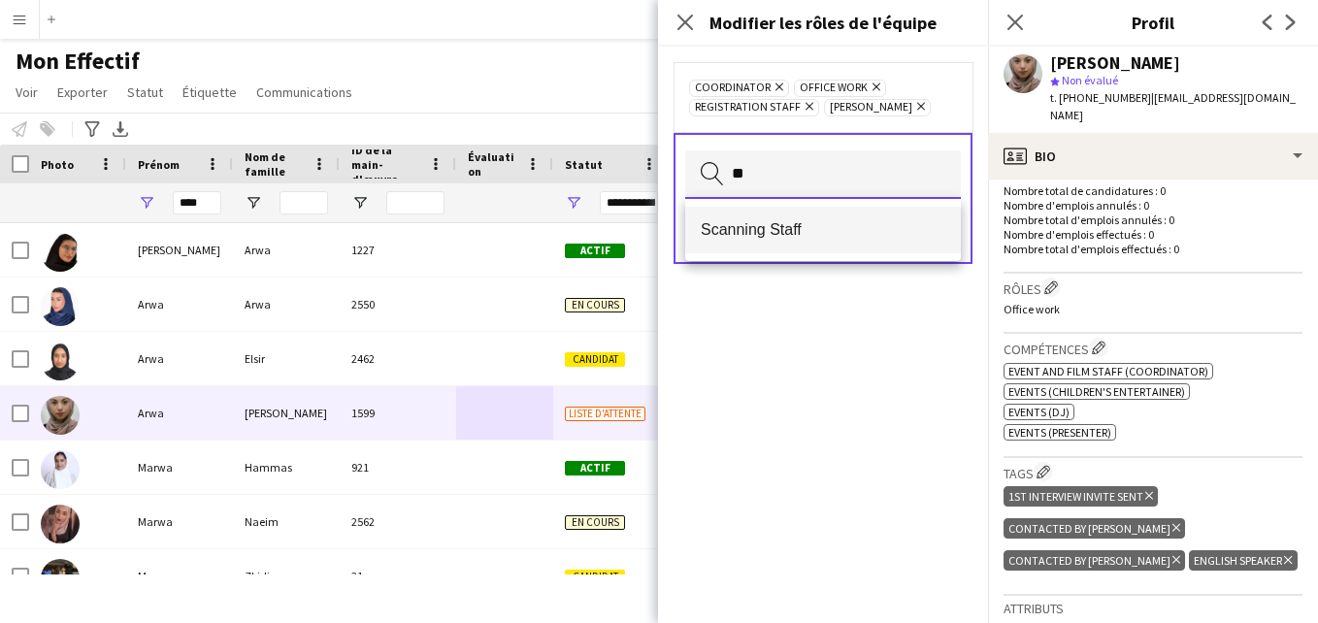
type input "**"
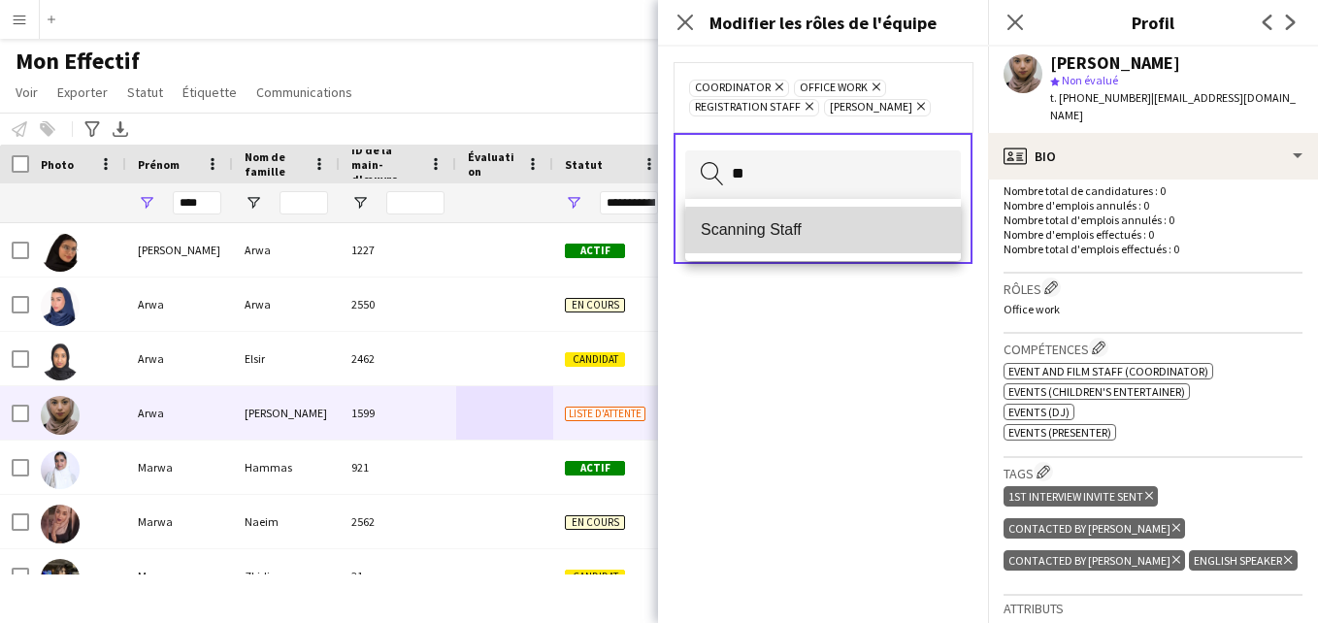
click at [909, 232] on span "Scanning Staff" at bounding box center [822, 229] width 244 height 18
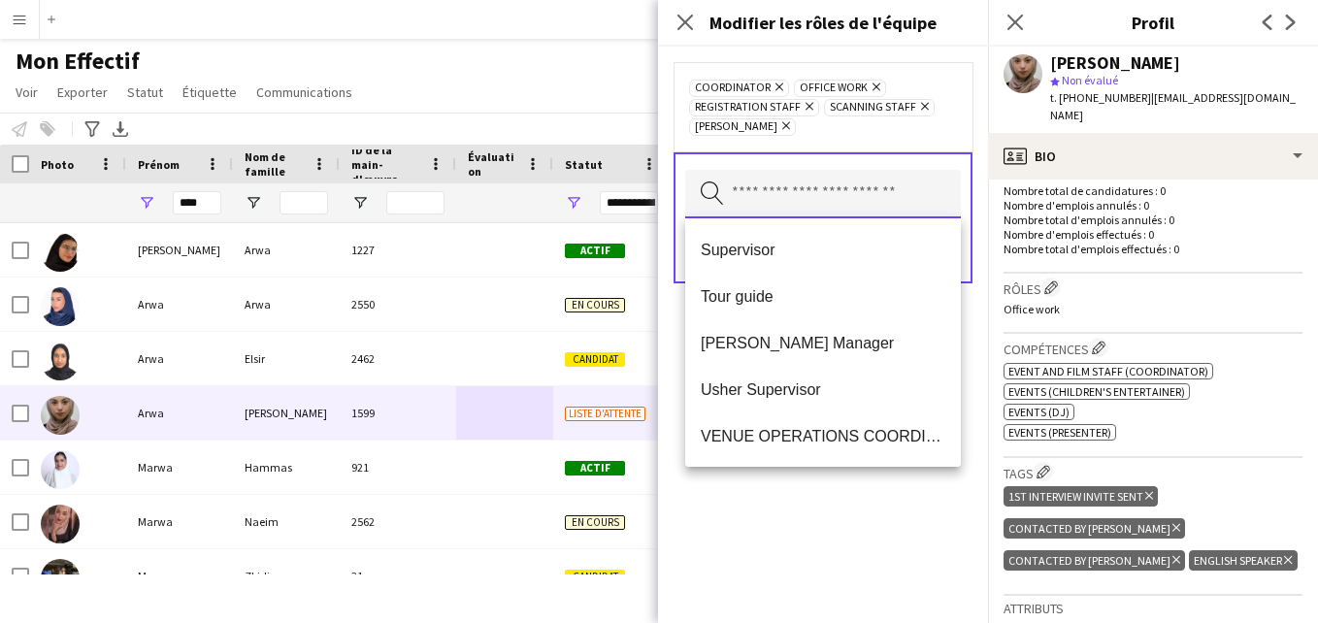
scroll to position [756, 0]
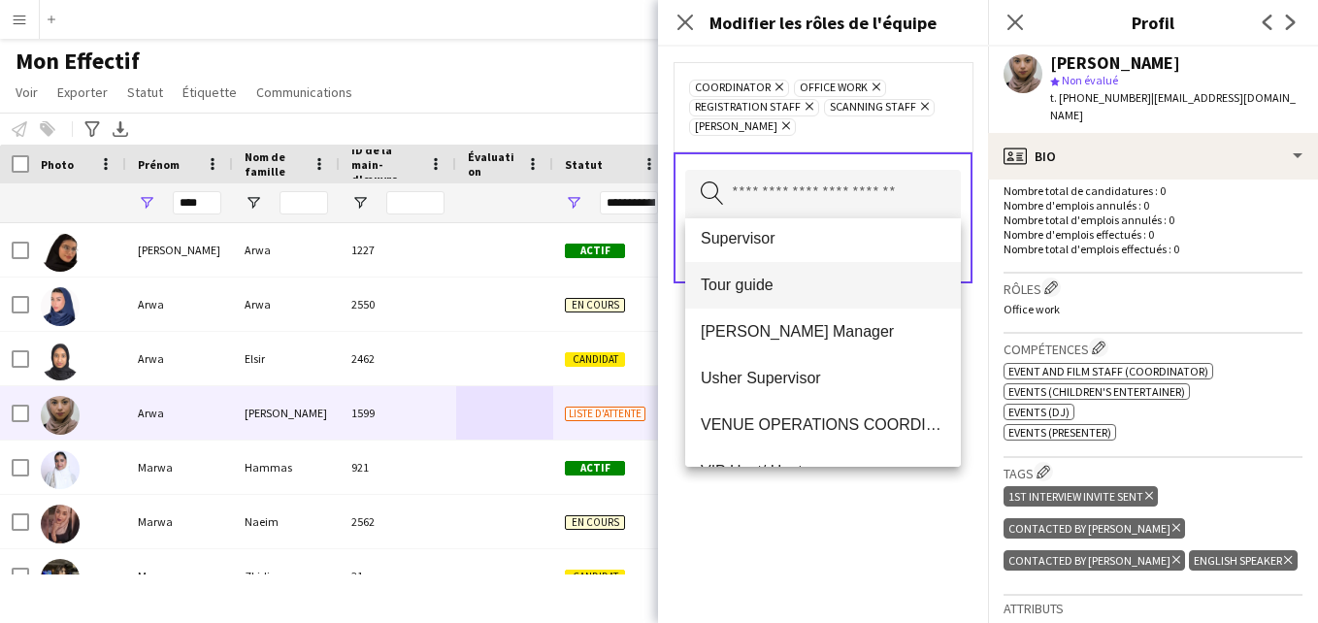
click at [831, 281] on span "Tour guide" at bounding box center [822, 285] width 244 height 18
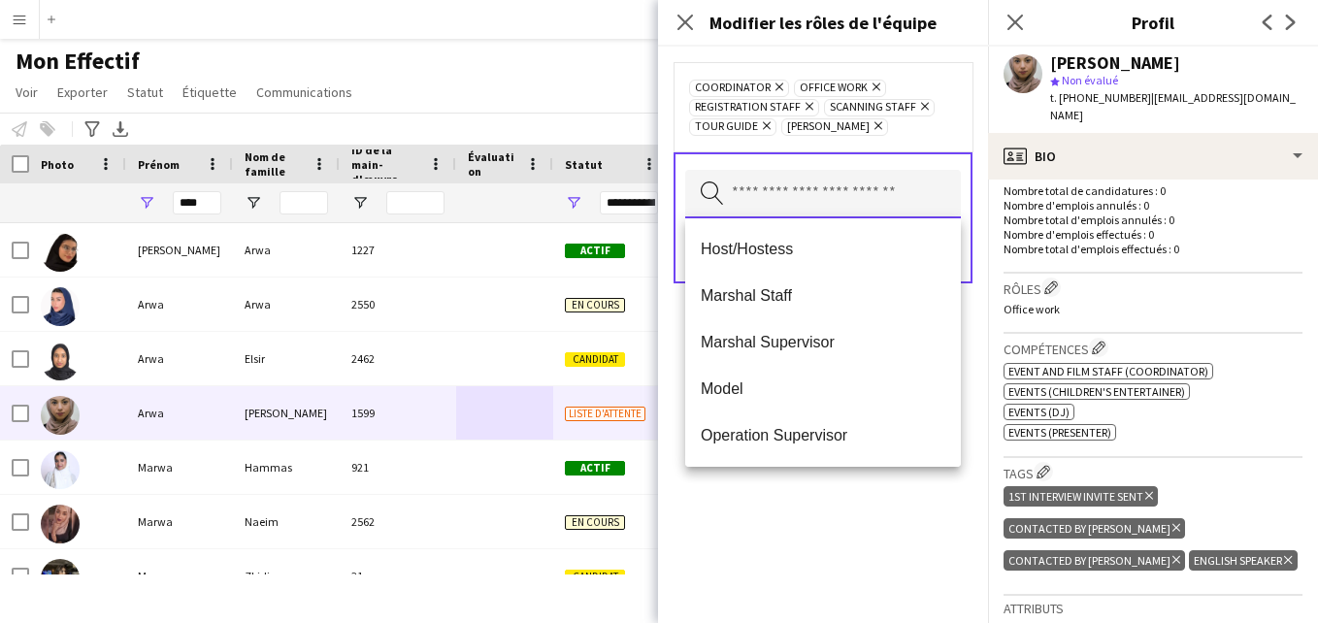
scroll to position [0, 0]
click at [950, 118] on div "Coordinator Supprimer Office work Supprimer Registration Staff Supprimer Scanni…" at bounding box center [823, 107] width 268 height 58
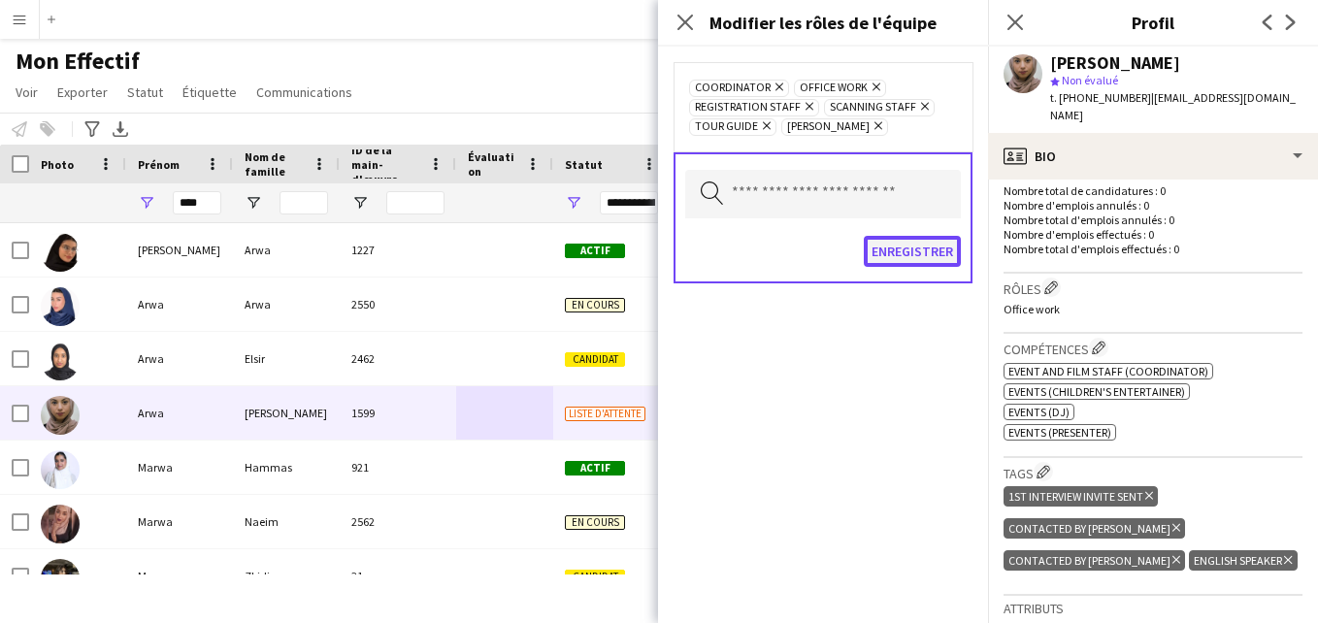
click at [888, 247] on button "Enregistrer" at bounding box center [911, 251] width 97 height 31
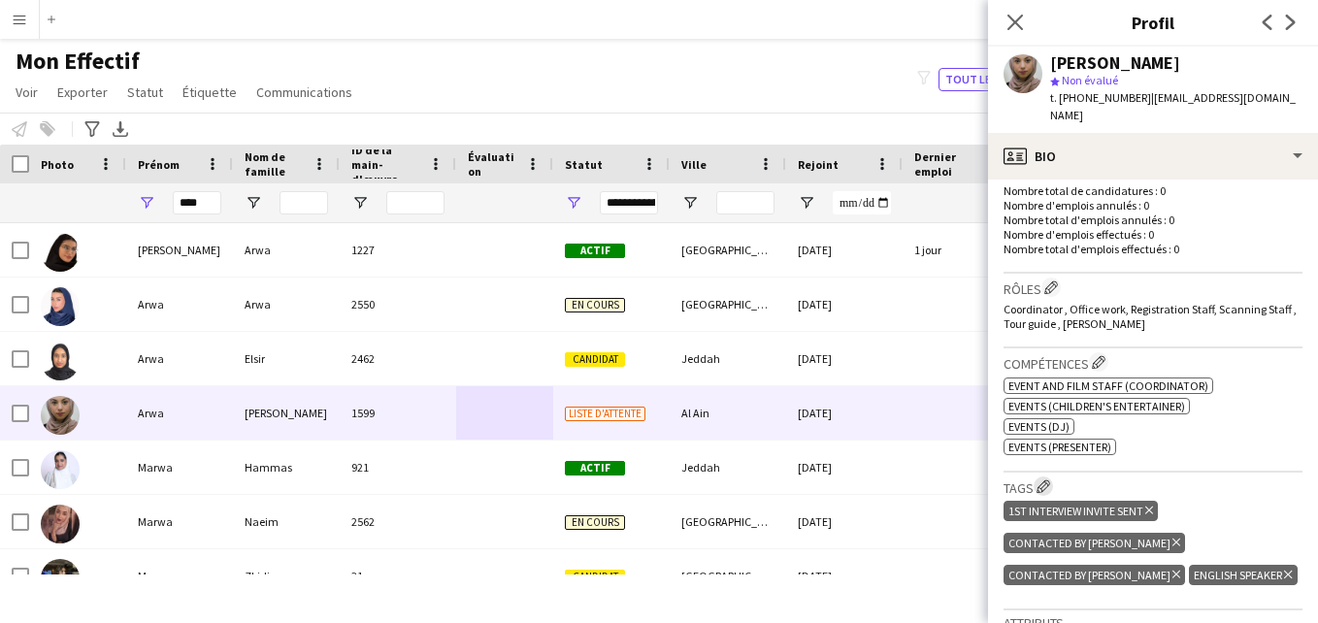
click at [1041, 492] on app-icon "Modifier les balises de l'entreprise d'équipage" at bounding box center [1043, 486] width 14 height 14
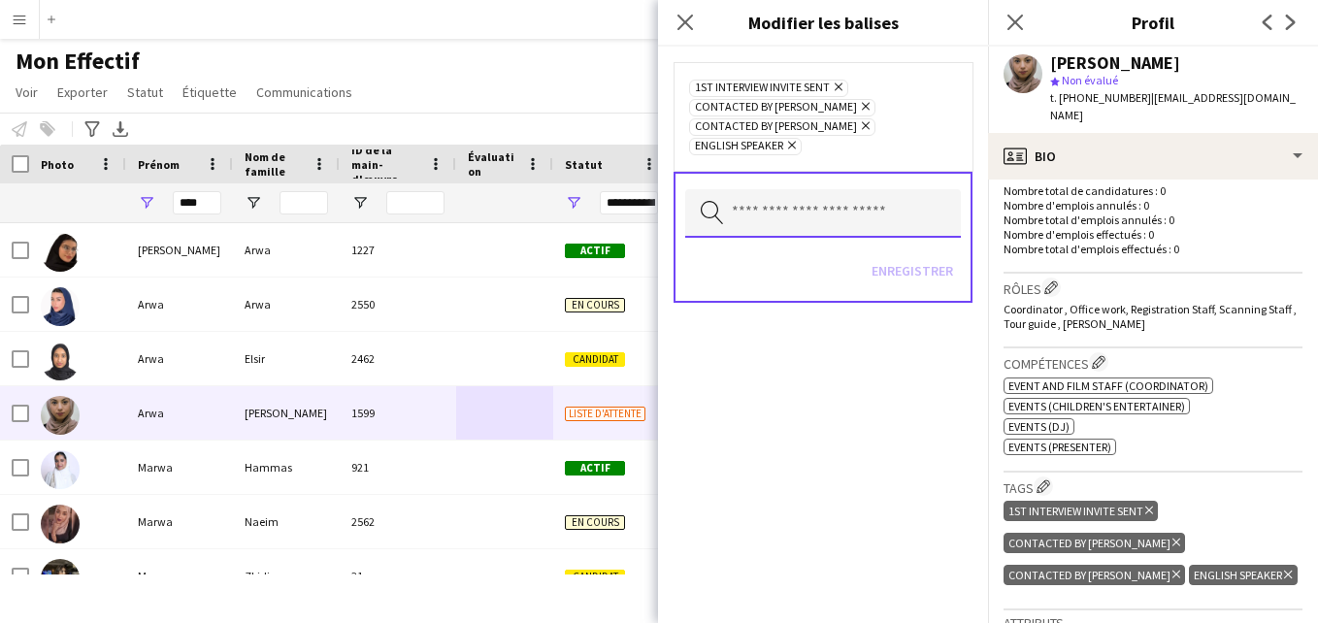
click at [816, 205] on input "text" at bounding box center [823, 213] width 276 height 49
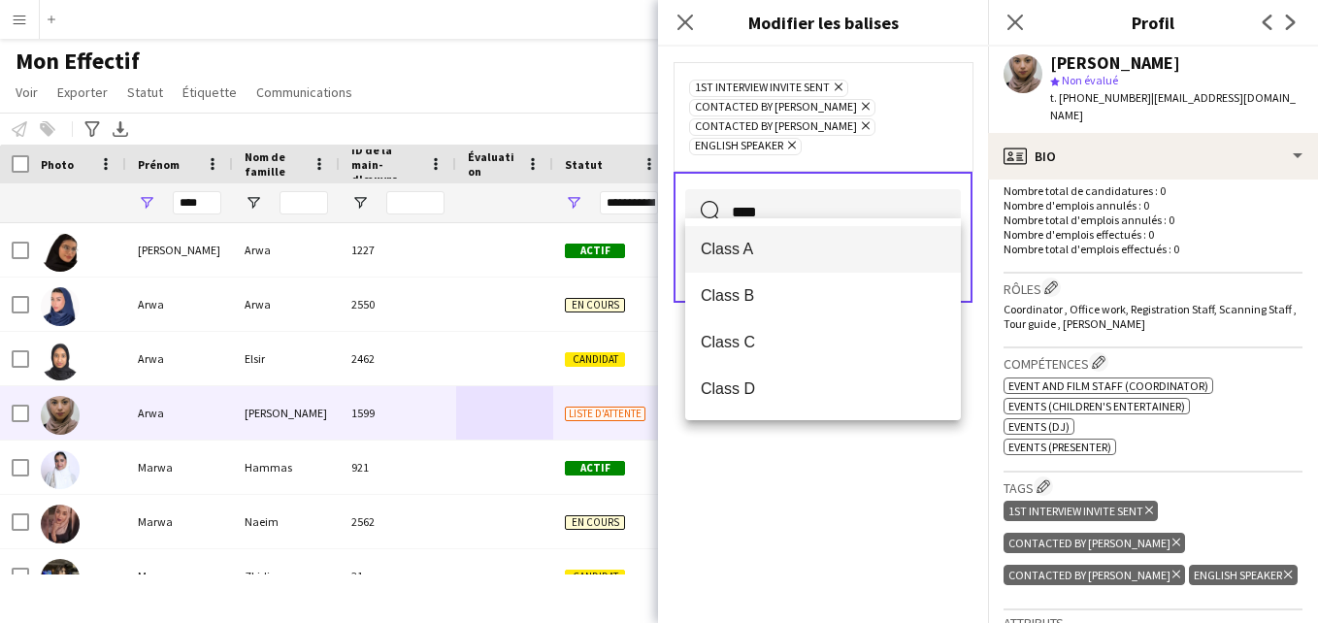
type input "****"
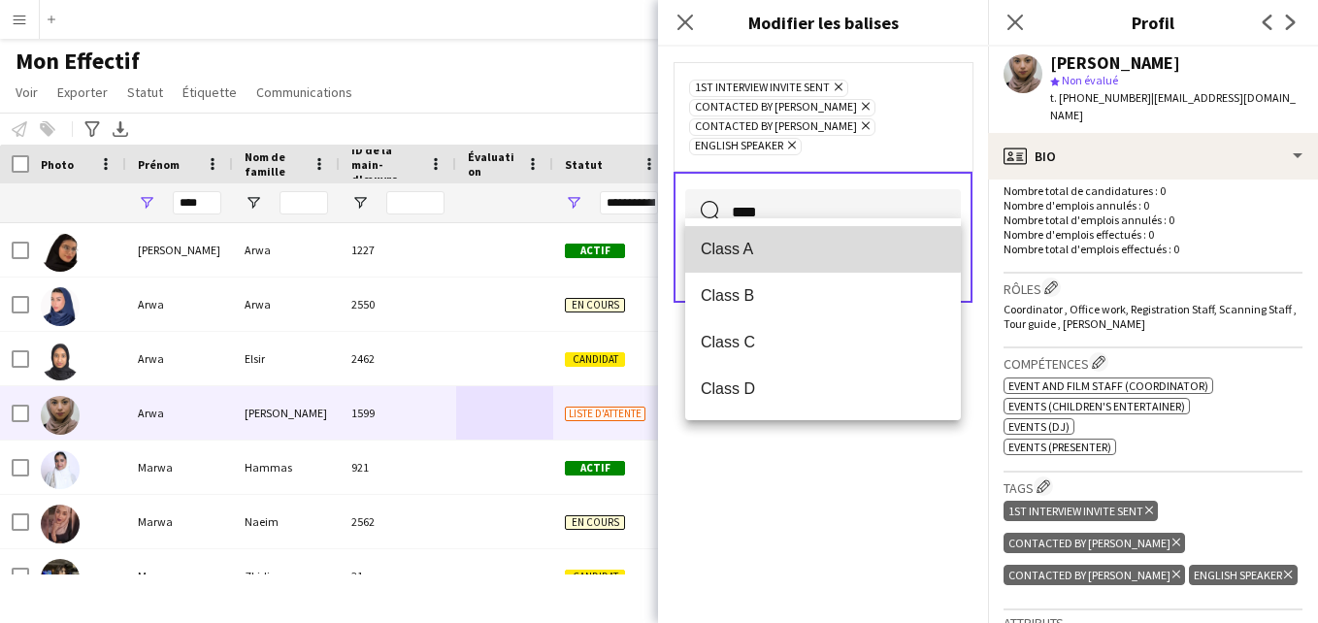
click at [822, 249] on span "Class A" at bounding box center [822, 249] width 244 height 18
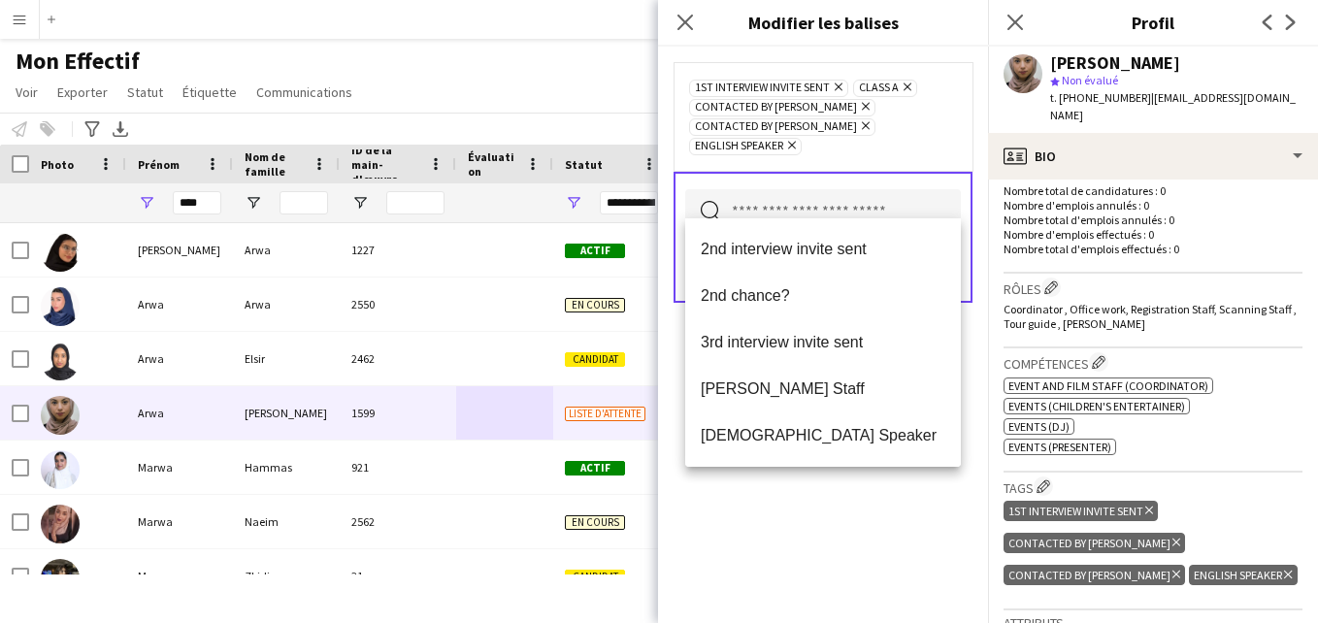
drag, startPoint x: 956, startPoint y: 103, endPoint x: 945, endPoint y: 114, distance: 15.8
click at [955, 103] on div "1st interview invite sent [PERSON_NAME] Class A Supprimer Contacted by [PERSON_…" at bounding box center [823, 117] width 268 height 78
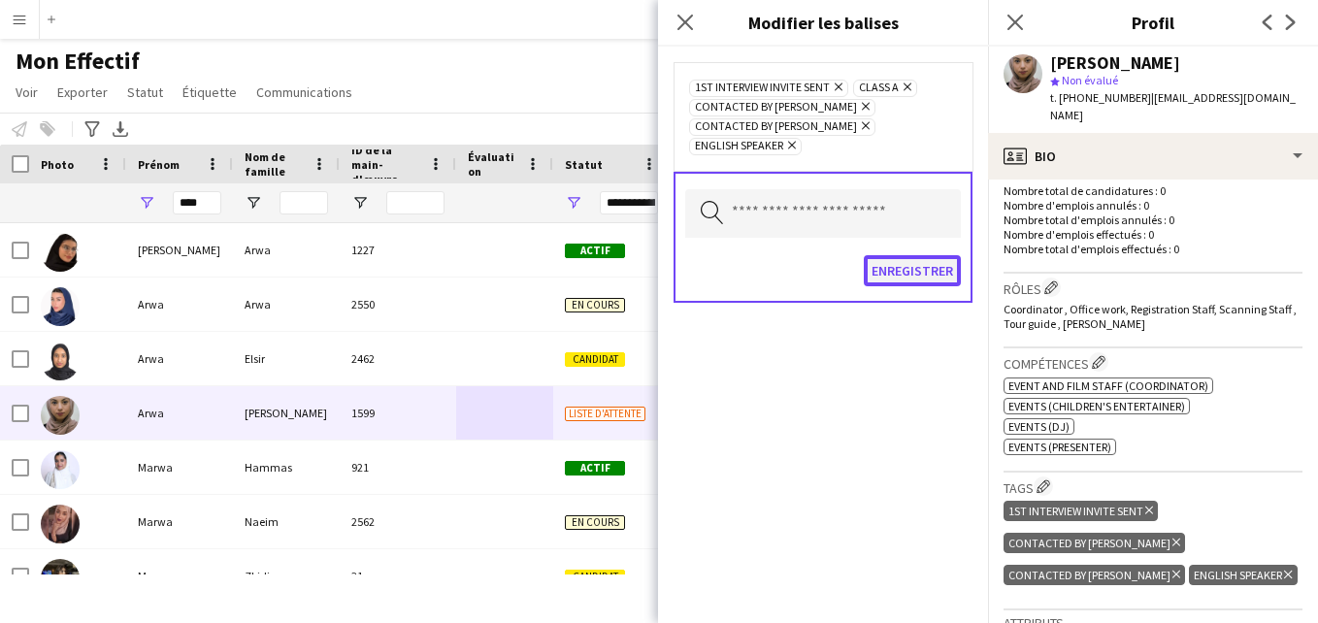
click at [909, 255] on button "Enregistrer" at bounding box center [911, 270] width 97 height 31
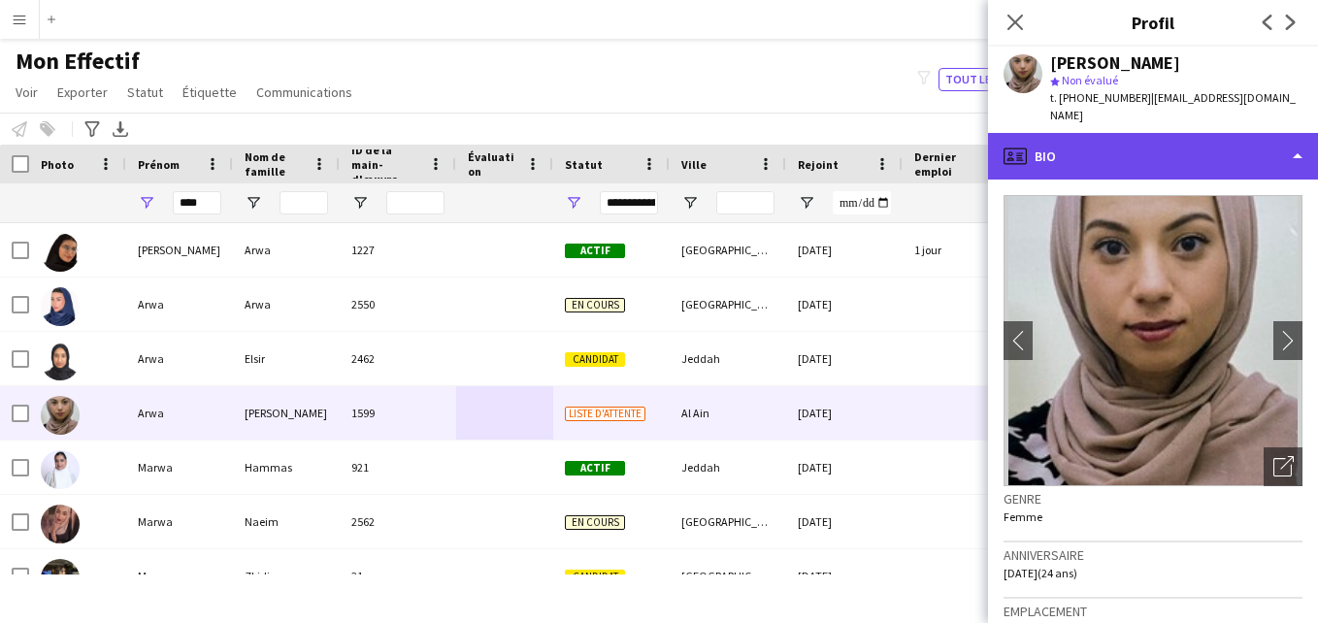
click at [1281, 159] on div "profile Bio" at bounding box center [1153, 156] width 330 height 47
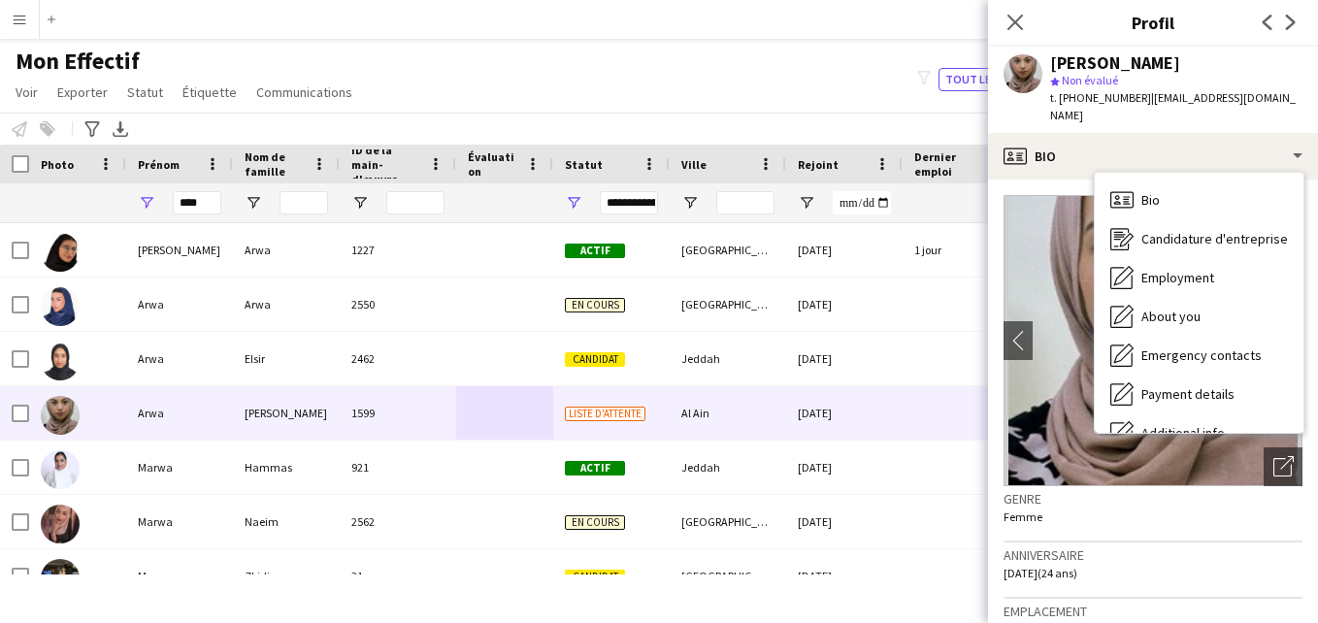
click at [1245, 110] on div "t. [PHONE_NUMBER] | [EMAIL_ADDRESS][DOMAIN_NAME]" at bounding box center [1176, 106] width 252 height 35
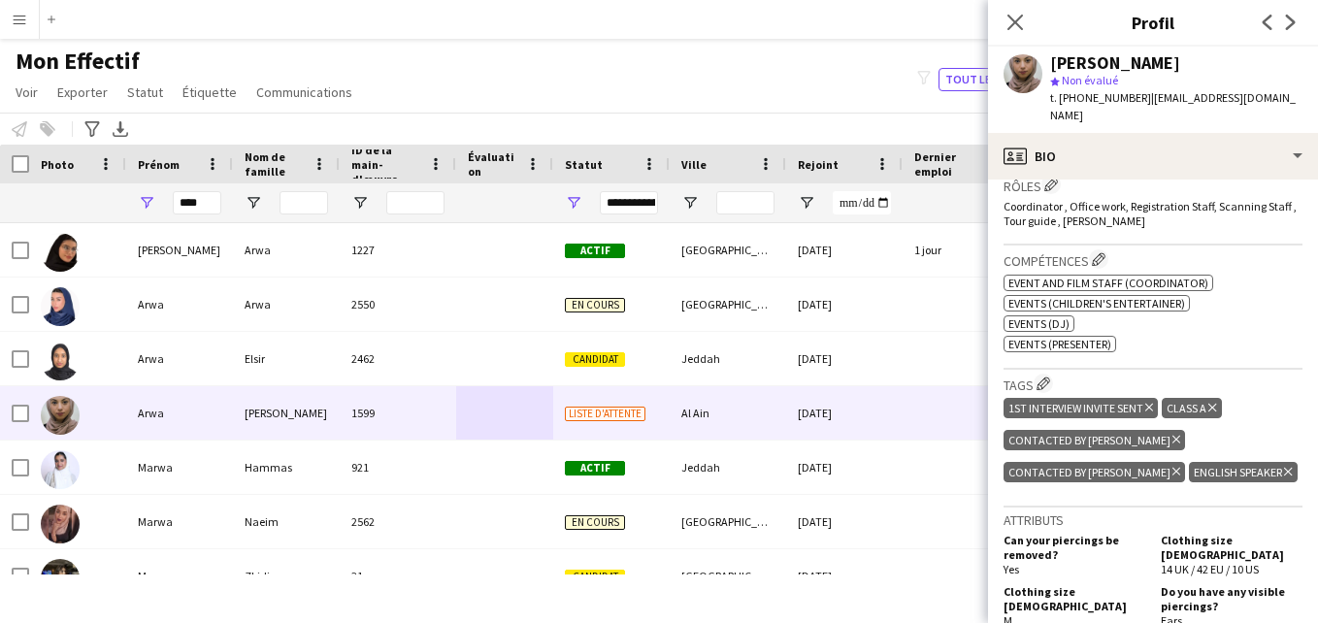
scroll to position [597, 0]
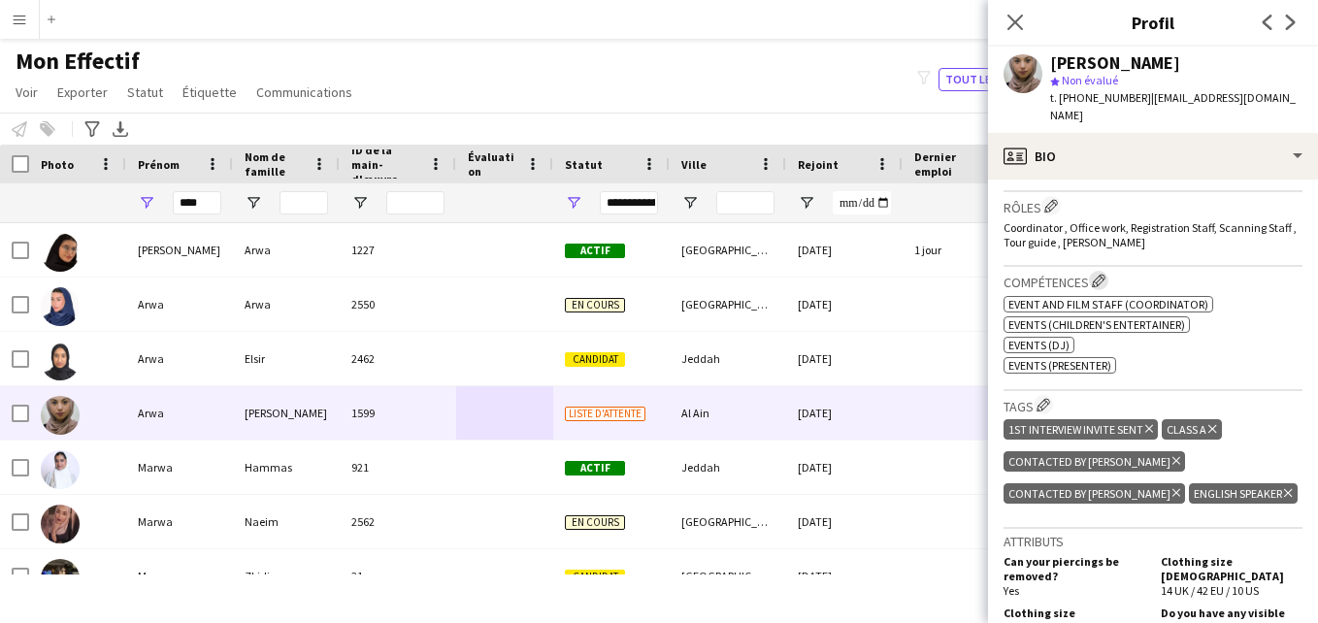
click at [1100, 285] on app-icon "Modifier les compétences de l'entreprise de l'équipage" at bounding box center [1098, 281] width 14 height 14
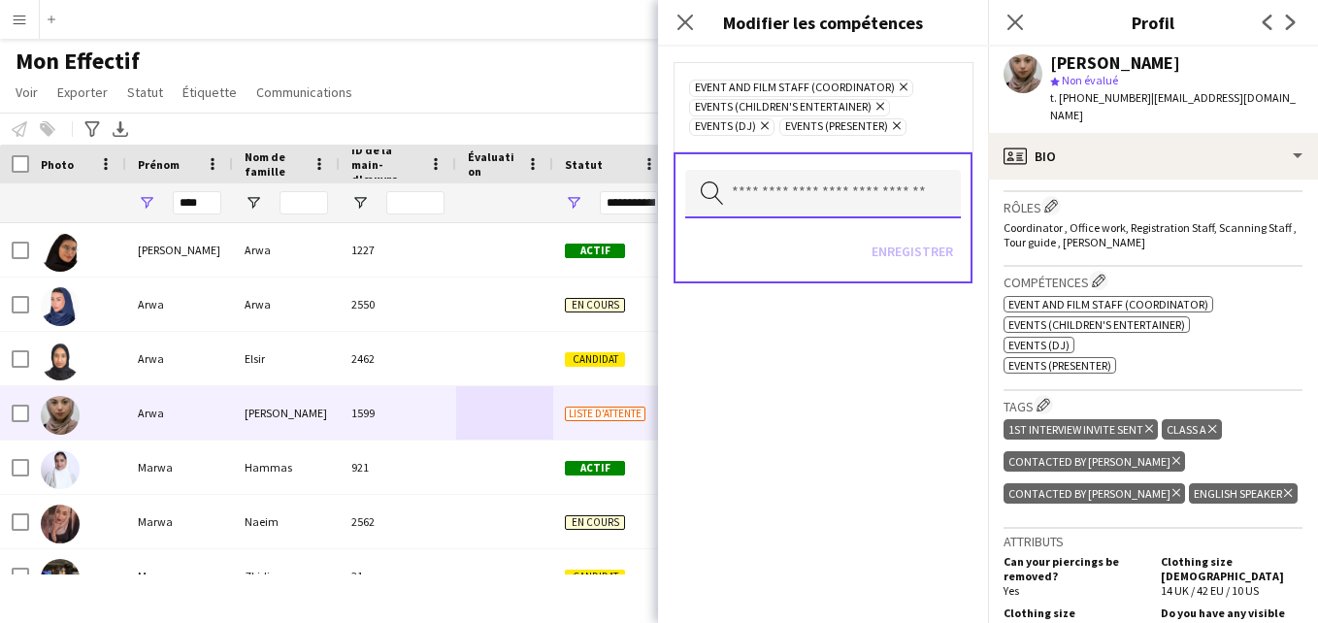
click at [890, 187] on input "text" at bounding box center [823, 194] width 276 height 49
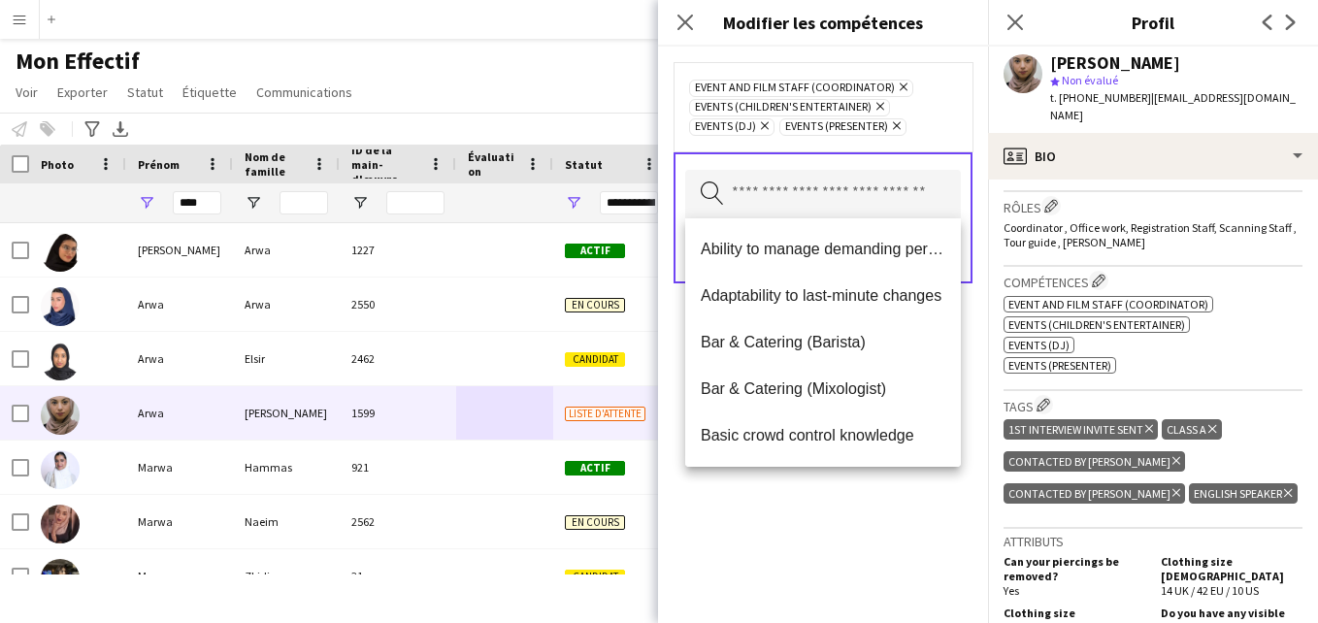
click at [765, 127] on icon "Supprimer" at bounding box center [762, 125] width 13 height 13
click at [821, 189] on input "text" at bounding box center [823, 194] width 276 height 49
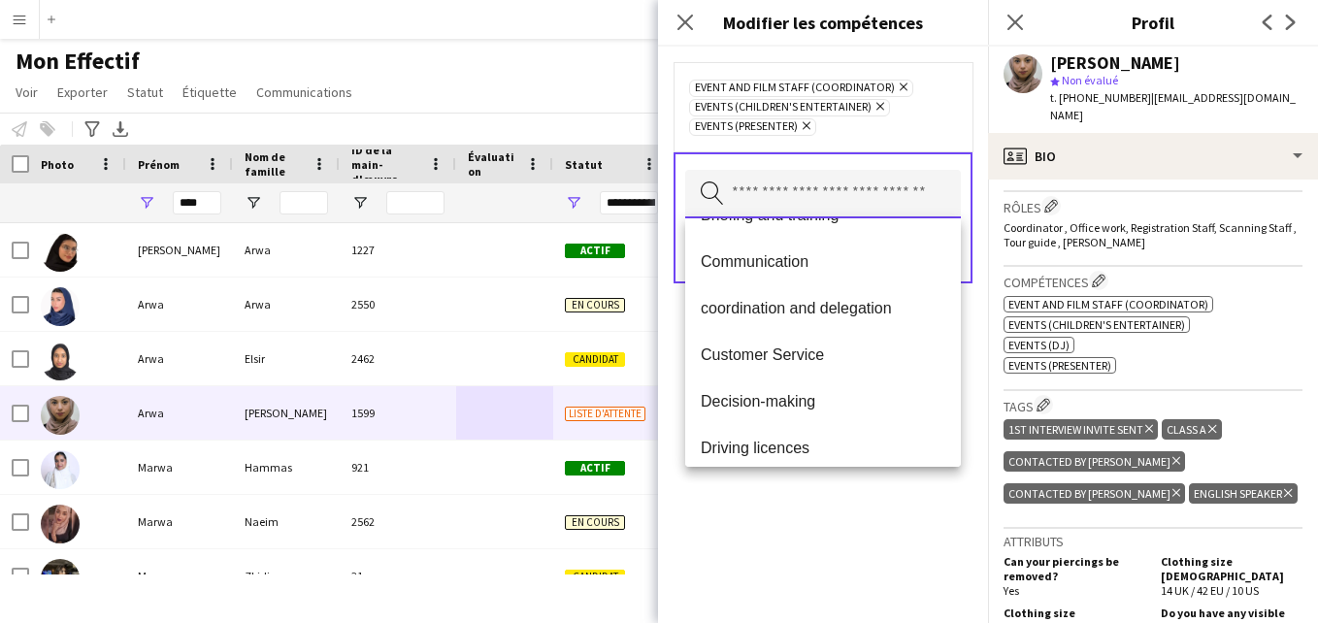
scroll to position [277, 0]
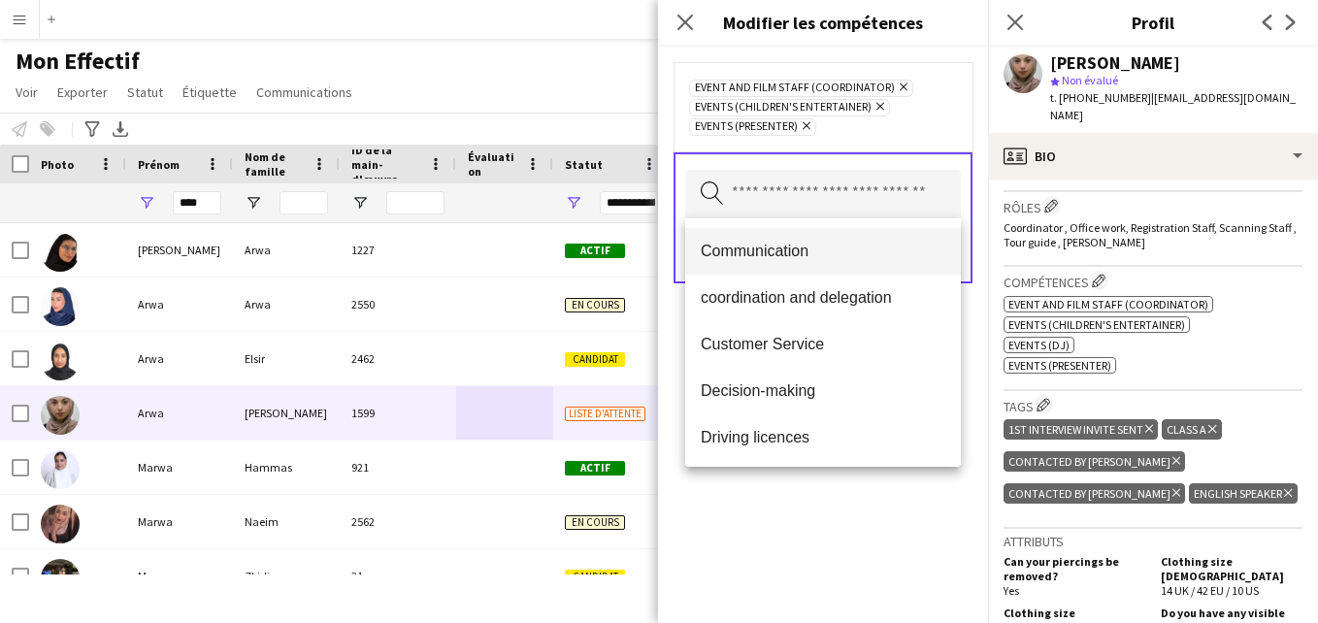
click at [910, 262] on mat-option "Communication" at bounding box center [823, 251] width 276 height 47
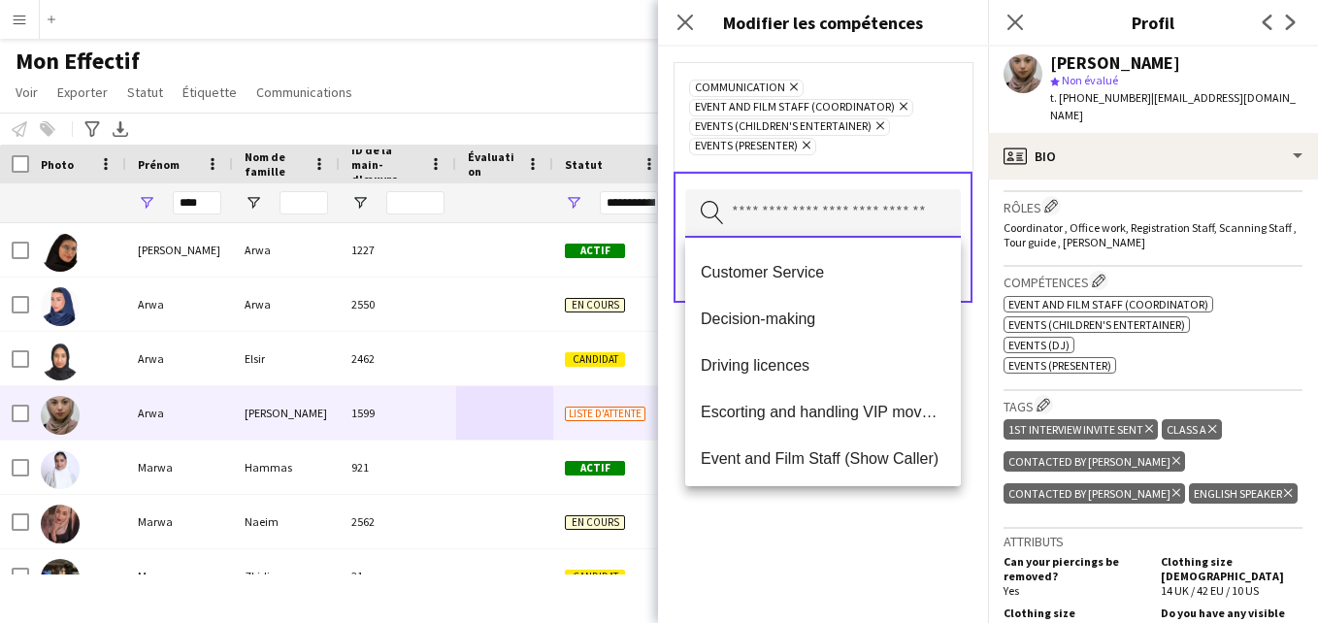
scroll to position [312, 0]
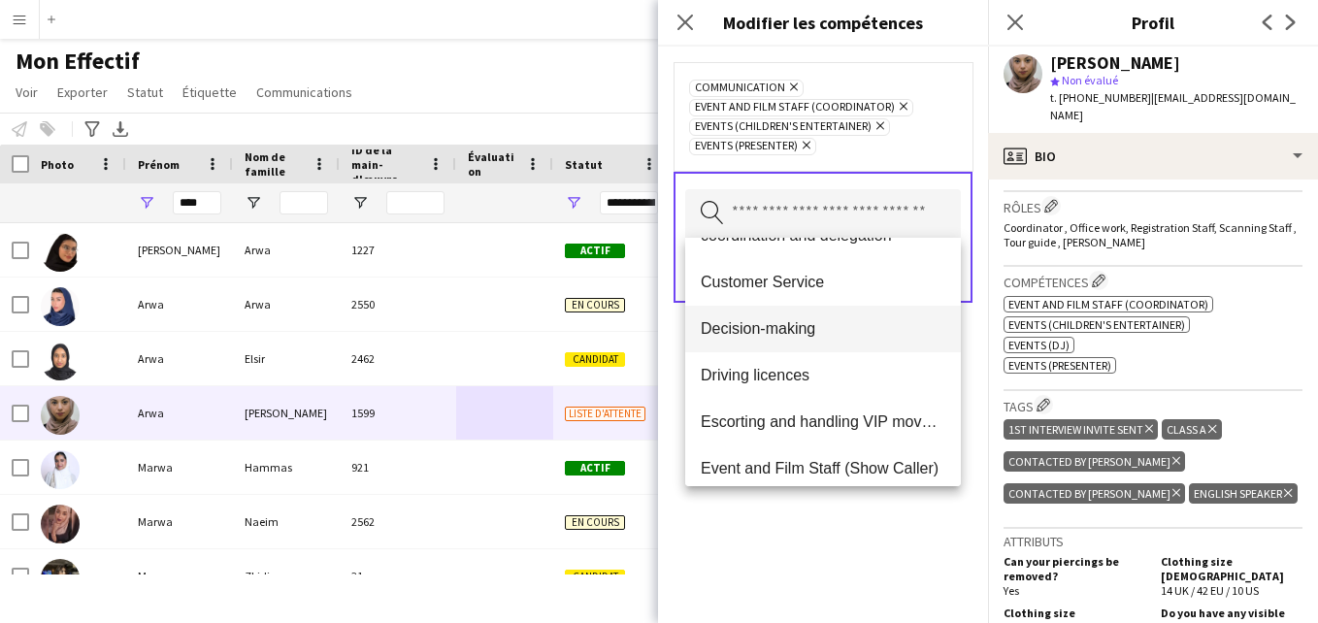
click at [912, 318] on mat-option "Decision-making" at bounding box center [823, 329] width 276 height 47
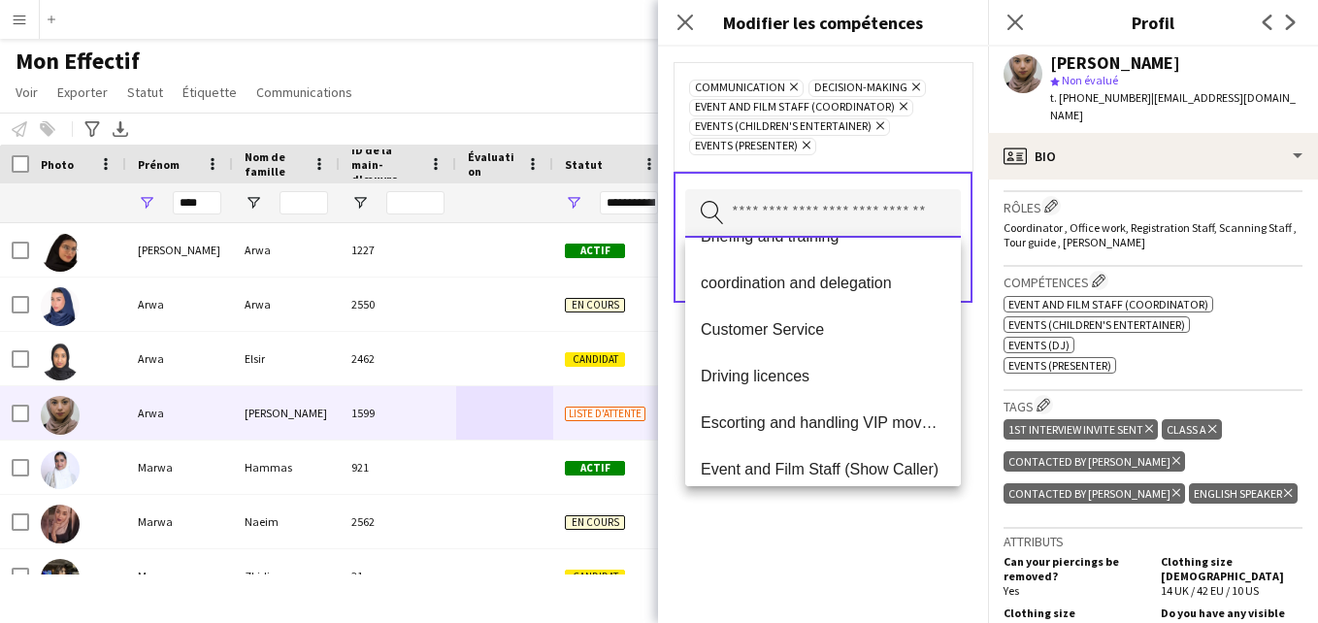
scroll to position [275, 0]
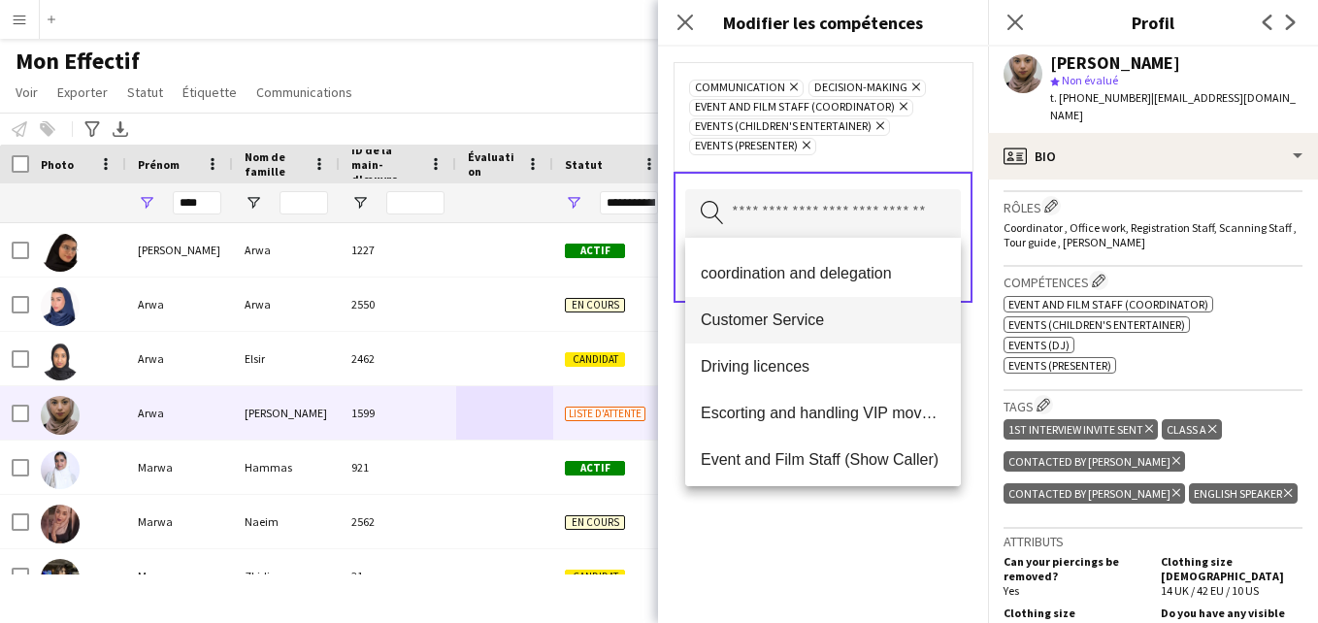
click at [914, 313] on span "Customer Service" at bounding box center [822, 319] width 244 height 18
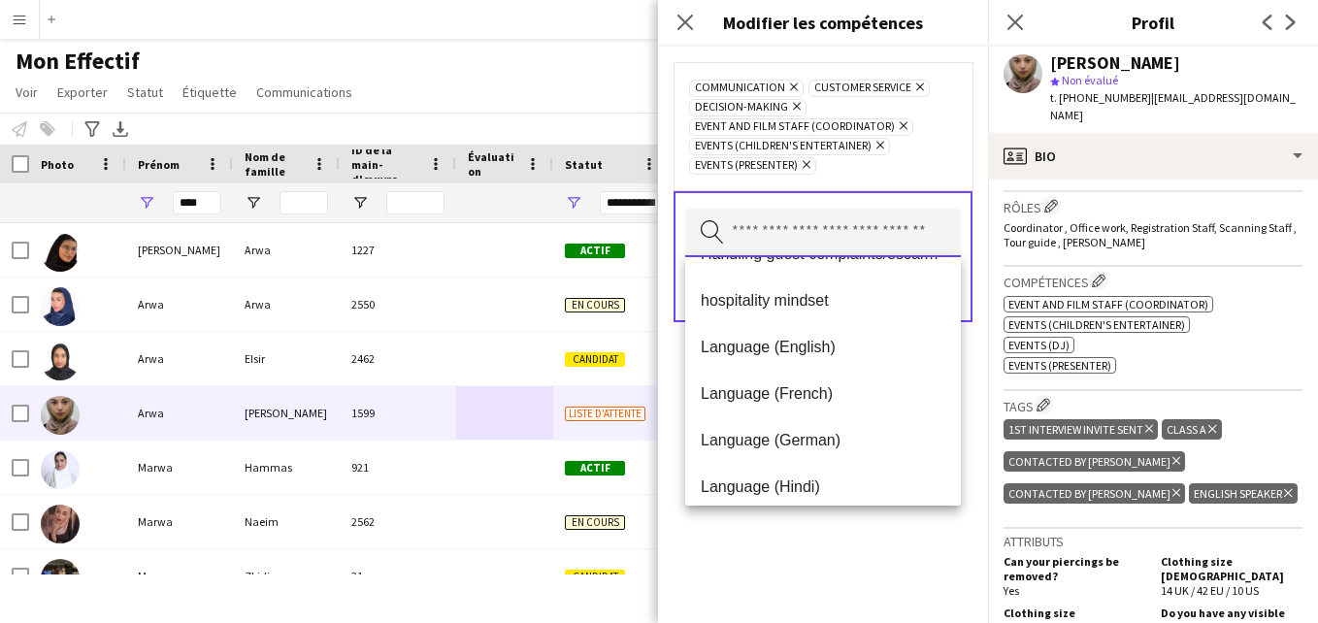
scroll to position [836, 0]
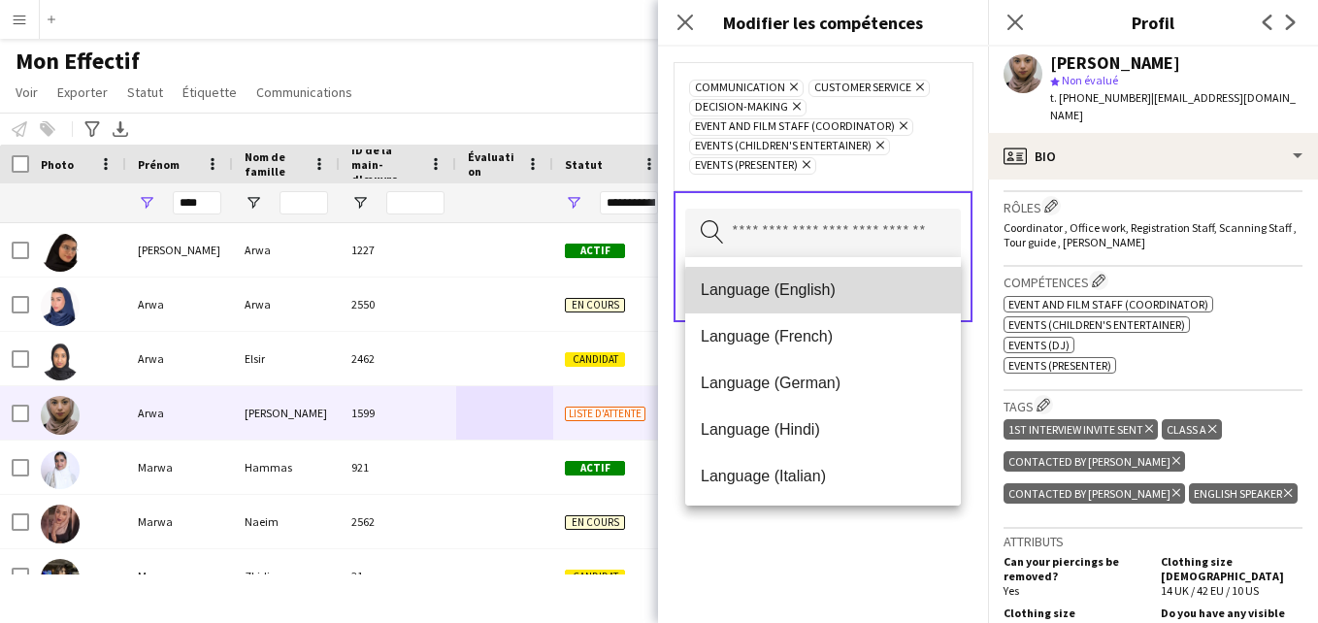
click at [884, 304] on mat-option "Language (English)" at bounding box center [823, 290] width 276 height 47
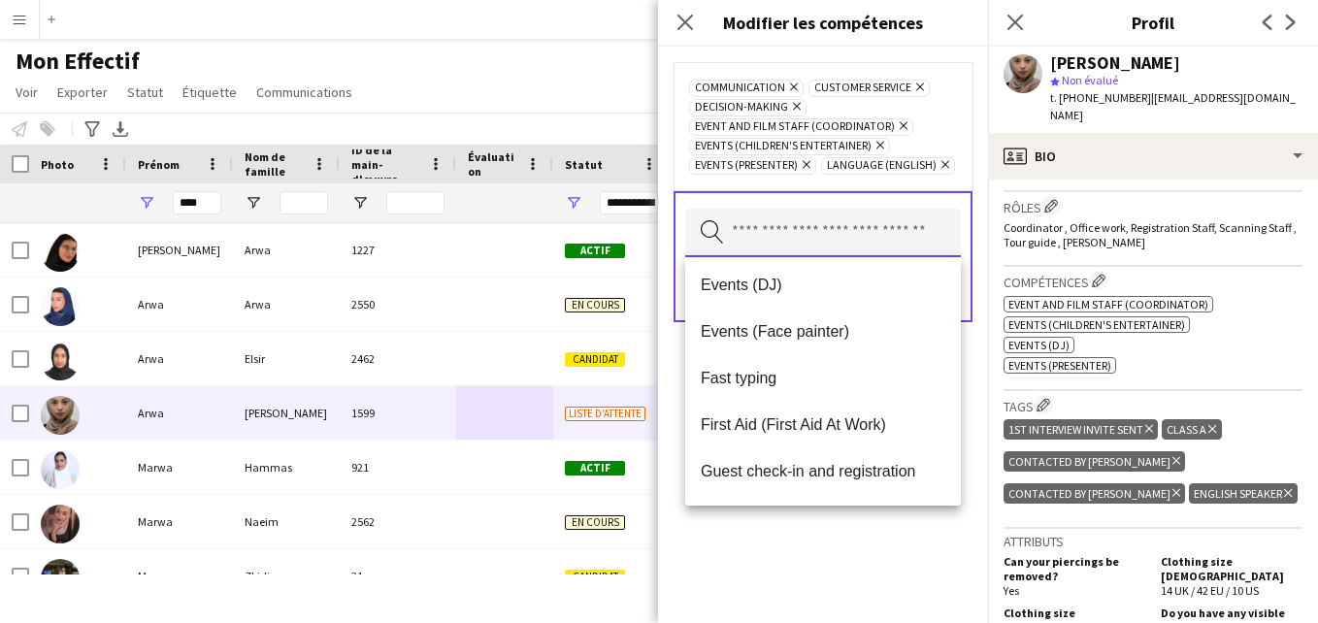
scroll to position [487, 0]
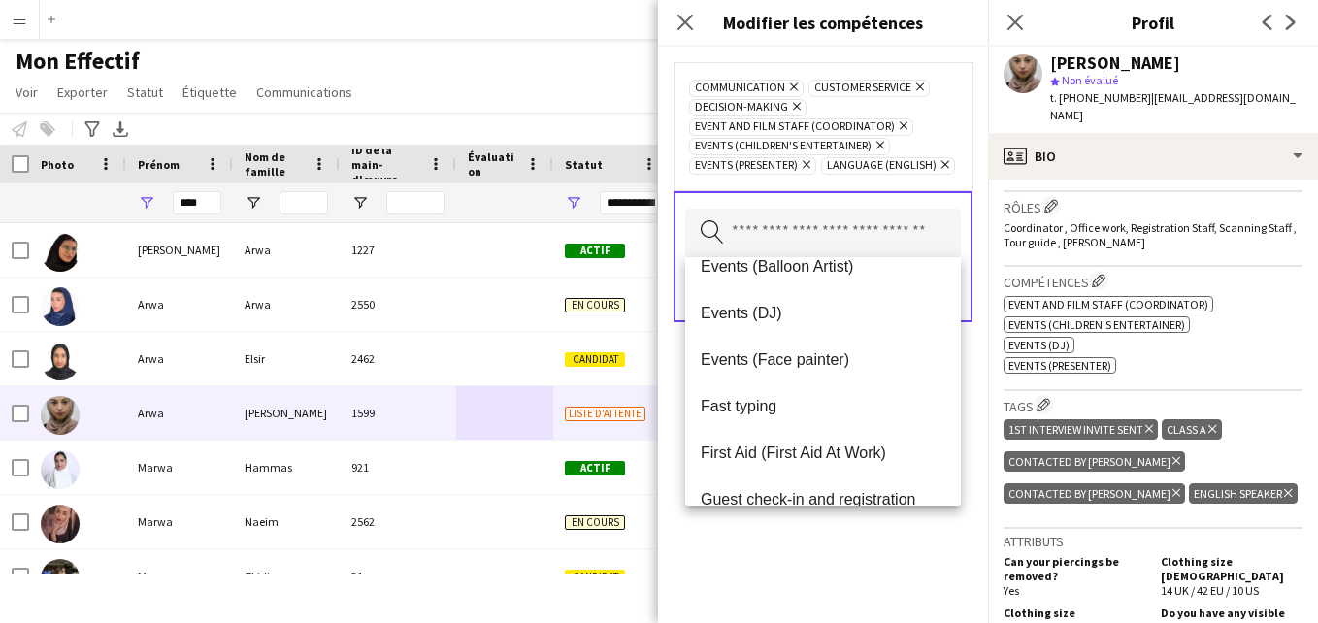
click at [884, 399] on span "Fast typing" at bounding box center [822, 406] width 244 height 18
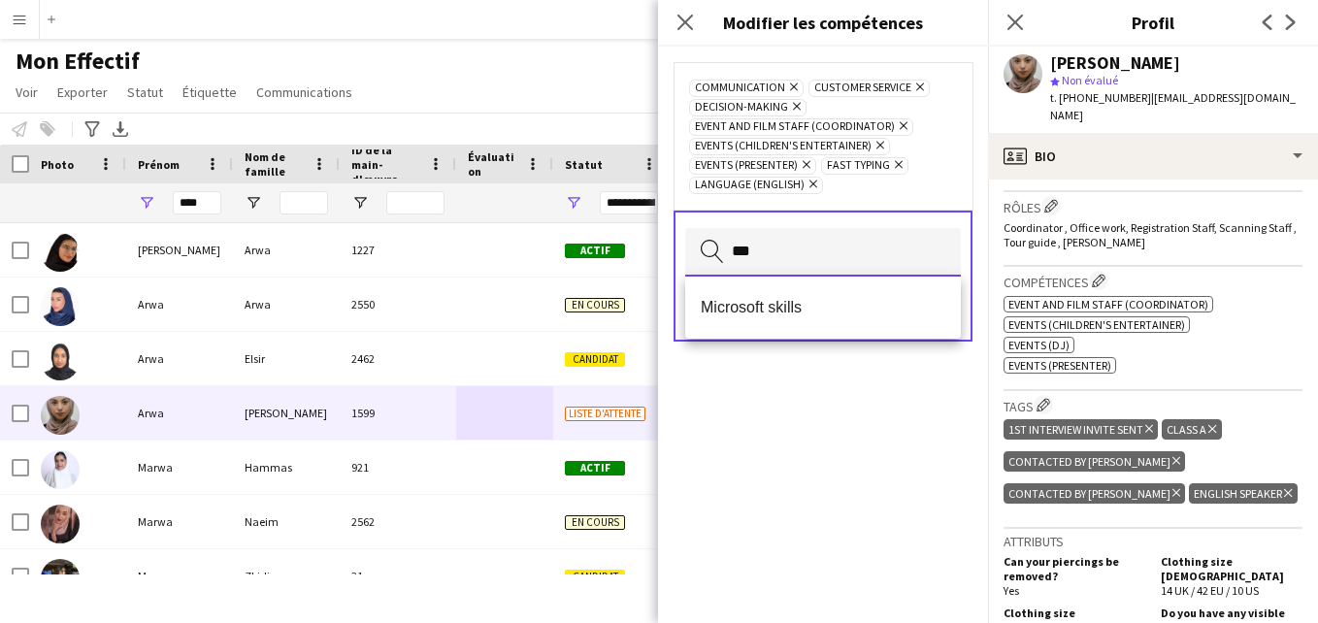
type input "***"
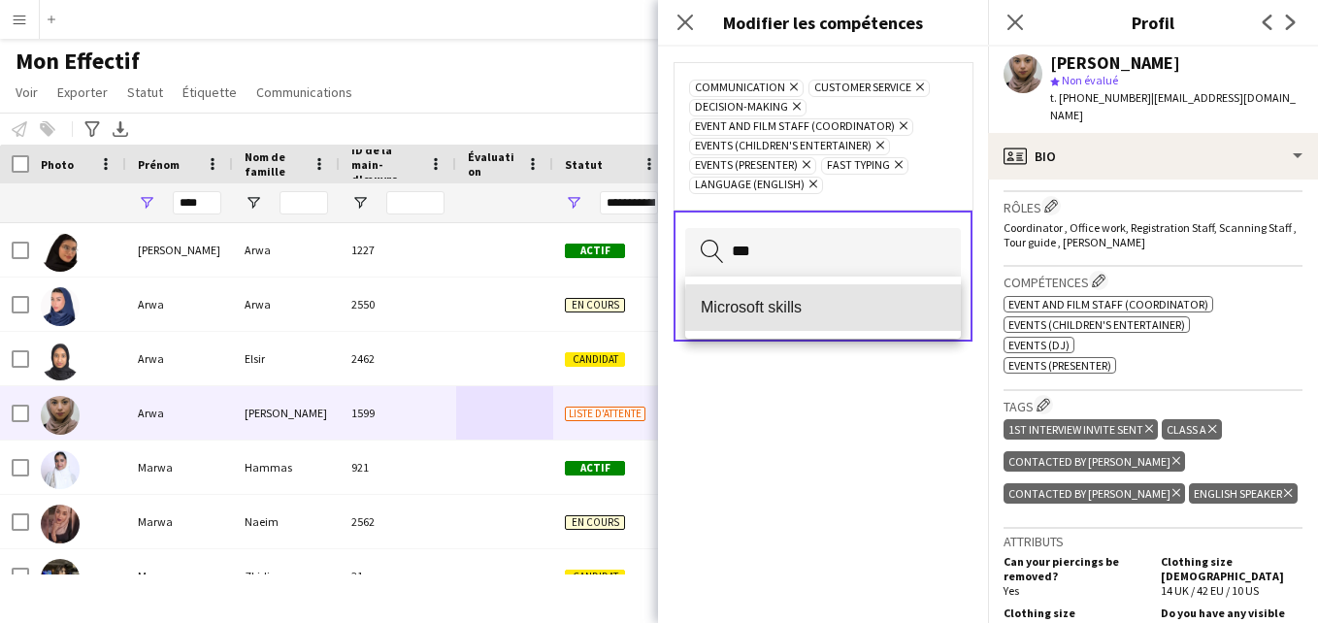
click at [950, 312] on mat-option "Microsoft skills" at bounding box center [823, 307] width 276 height 47
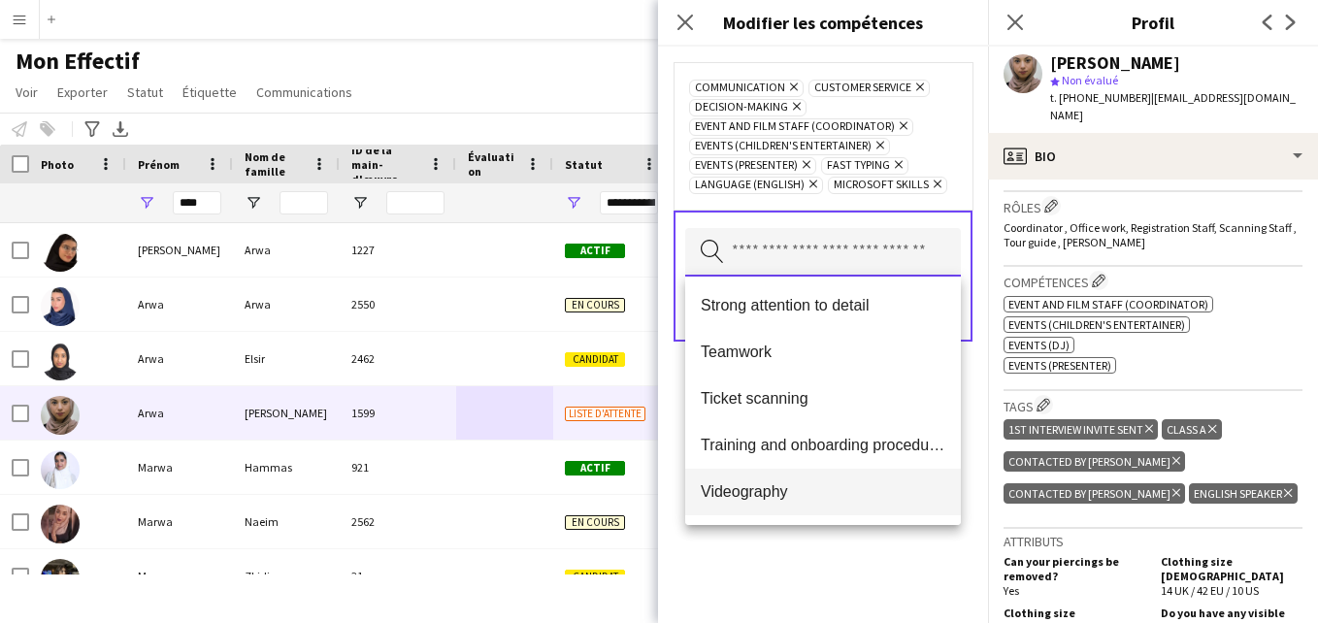
scroll to position [1603, 0]
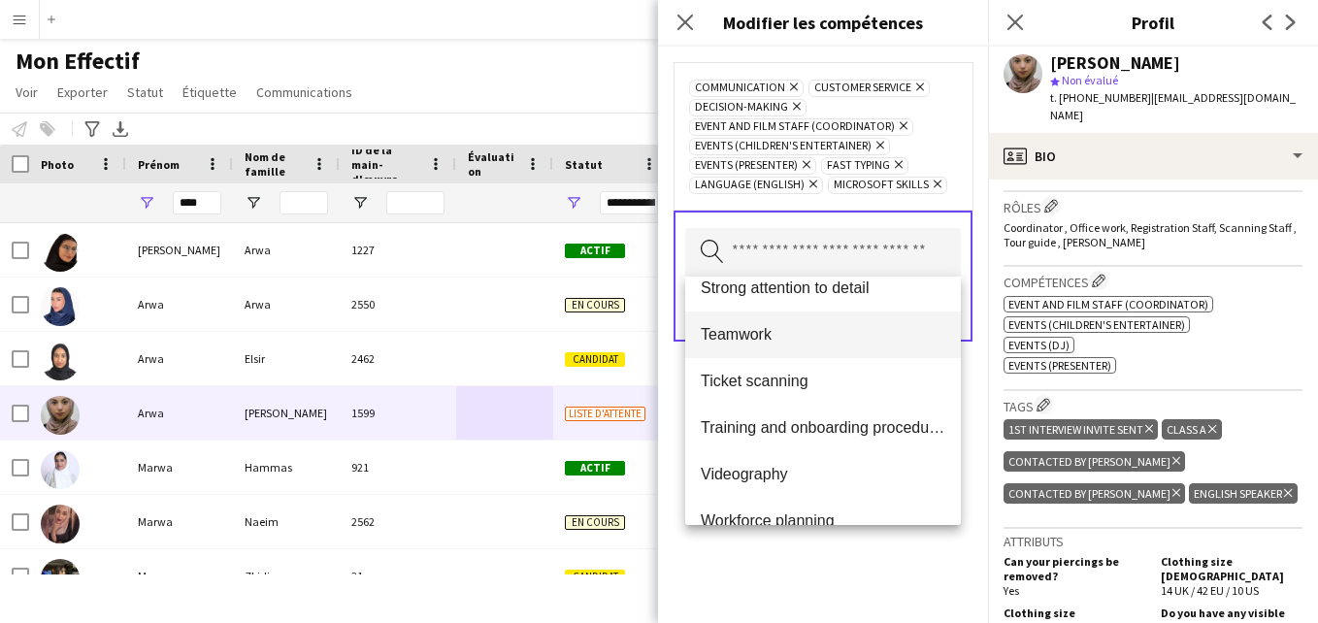
click at [864, 347] on mat-option "Teamwork" at bounding box center [823, 334] width 276 height 47
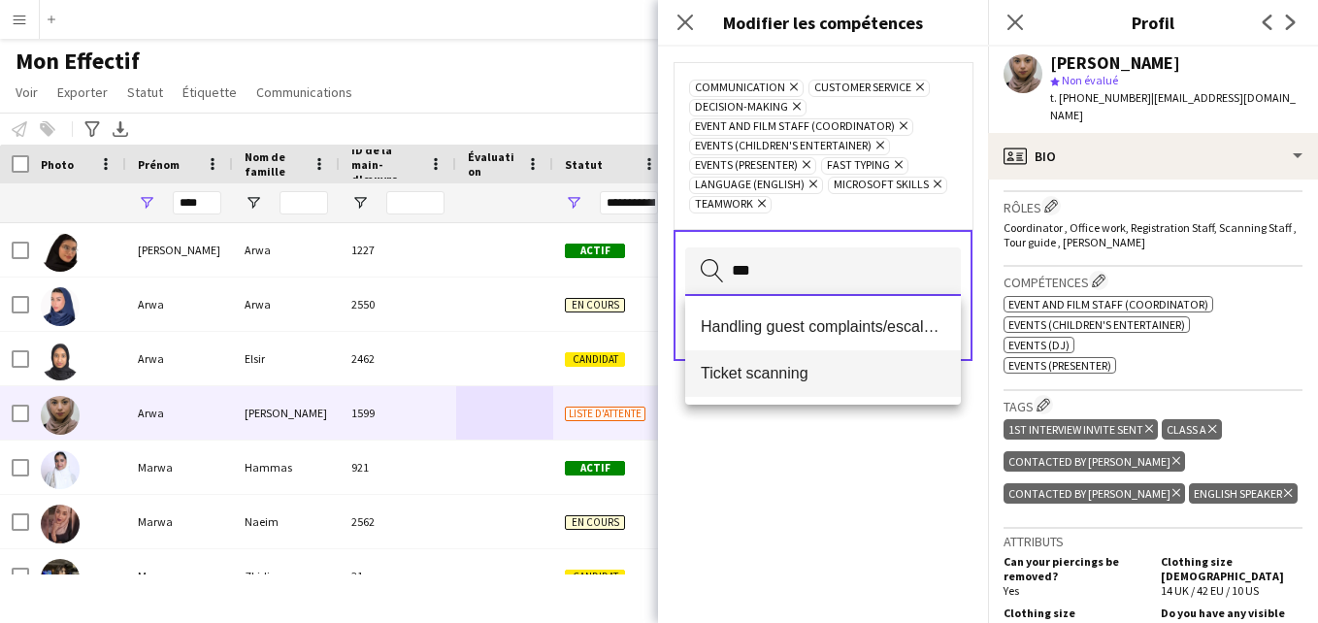
type input "***"
click at [852, 376] on span "Ticket scanning" at bounding box center [822, 373] width 244 height 18
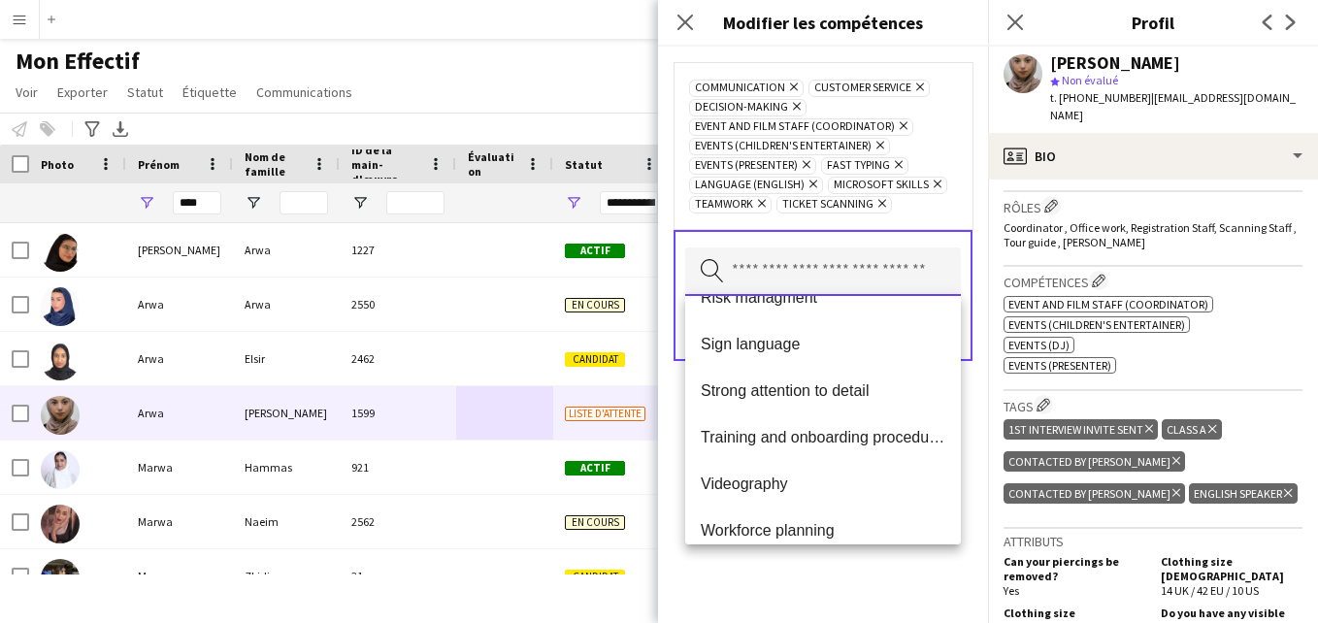
scroll to position [1537, 0]
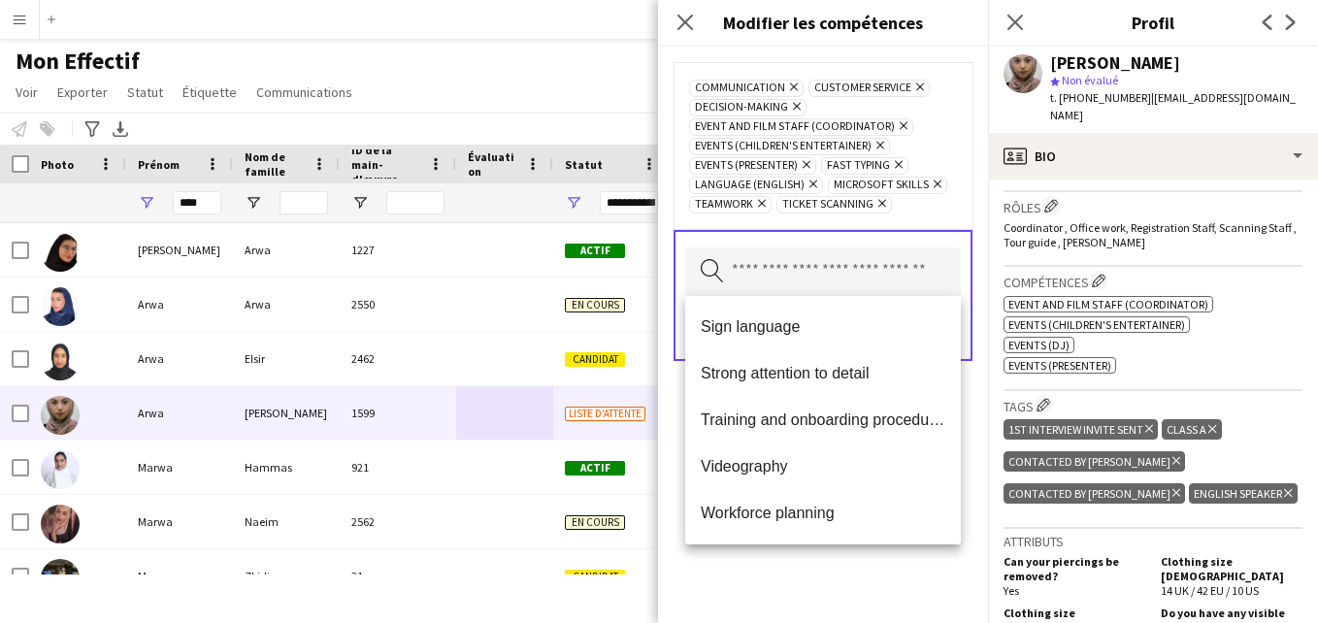
click at [864, 564] on div "Communication Supprimer Customer Service Supprimer Decision-making Supprimer Ev…" at bounding box center [823, 335] width 330 height 576
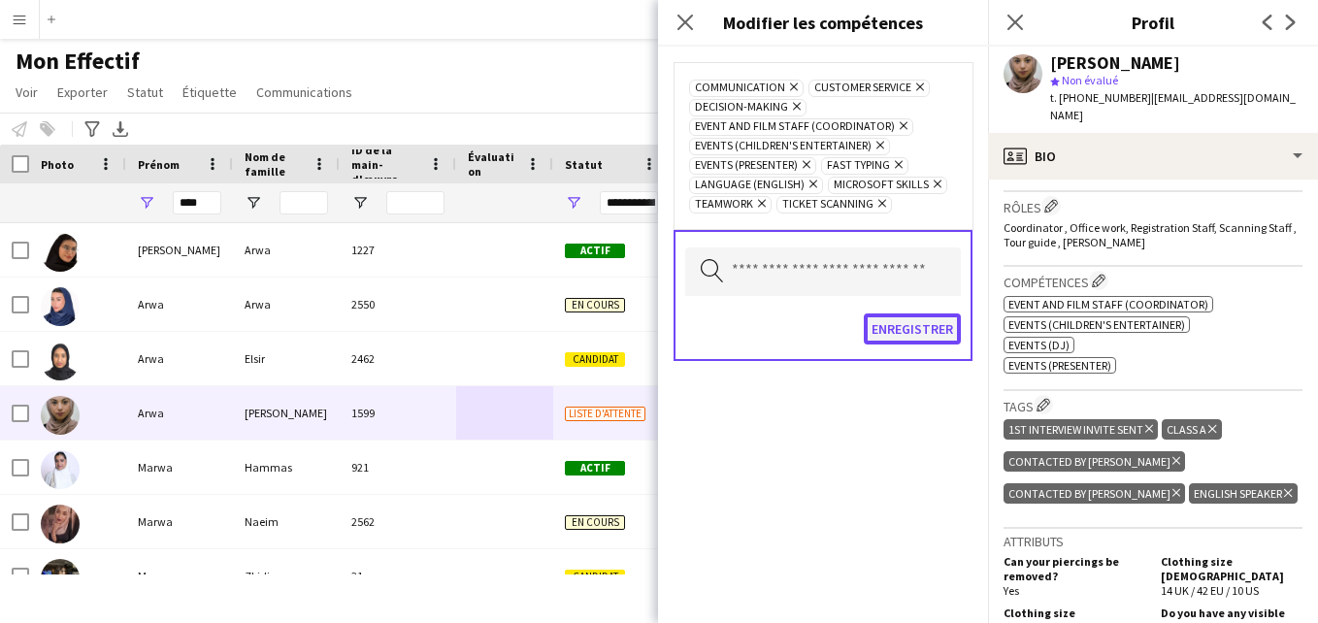
click at [880, 322] on button "Enregistrer" at bounding box center [911, 328] width 97 height 31
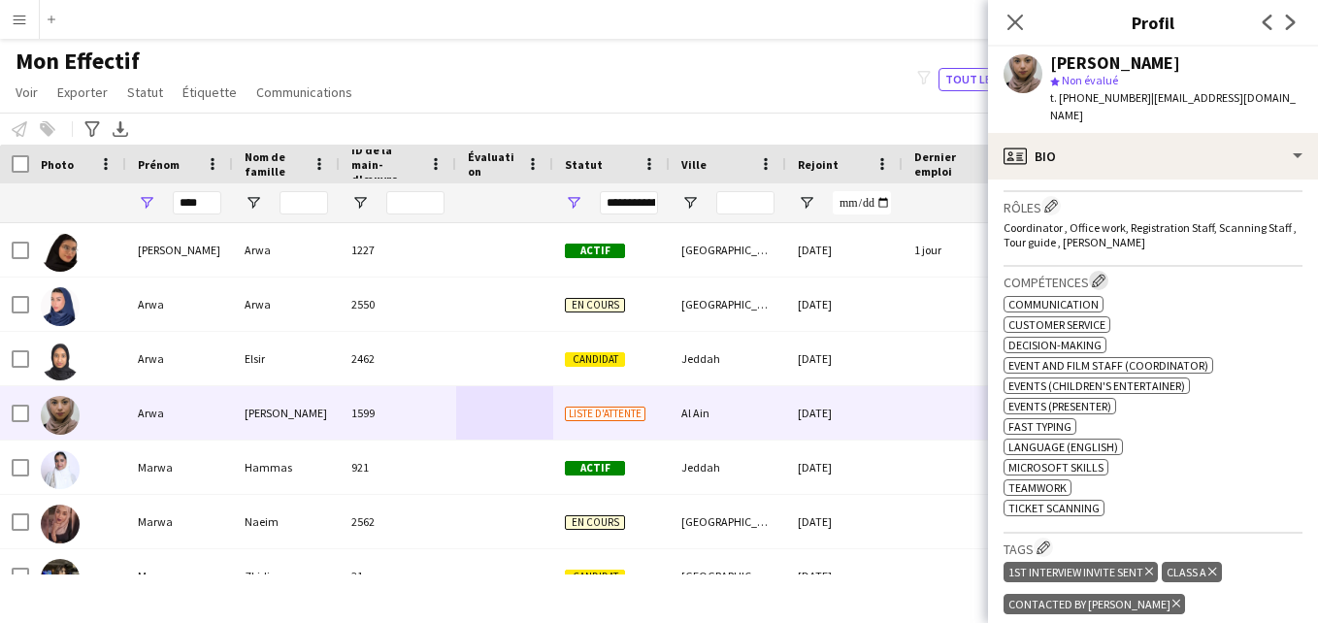
click at [1096, 276] on app-icon "Modifier les compétences de l'entreprise de l'équipage" at bounding box center [1098, 281] width 14 height 14
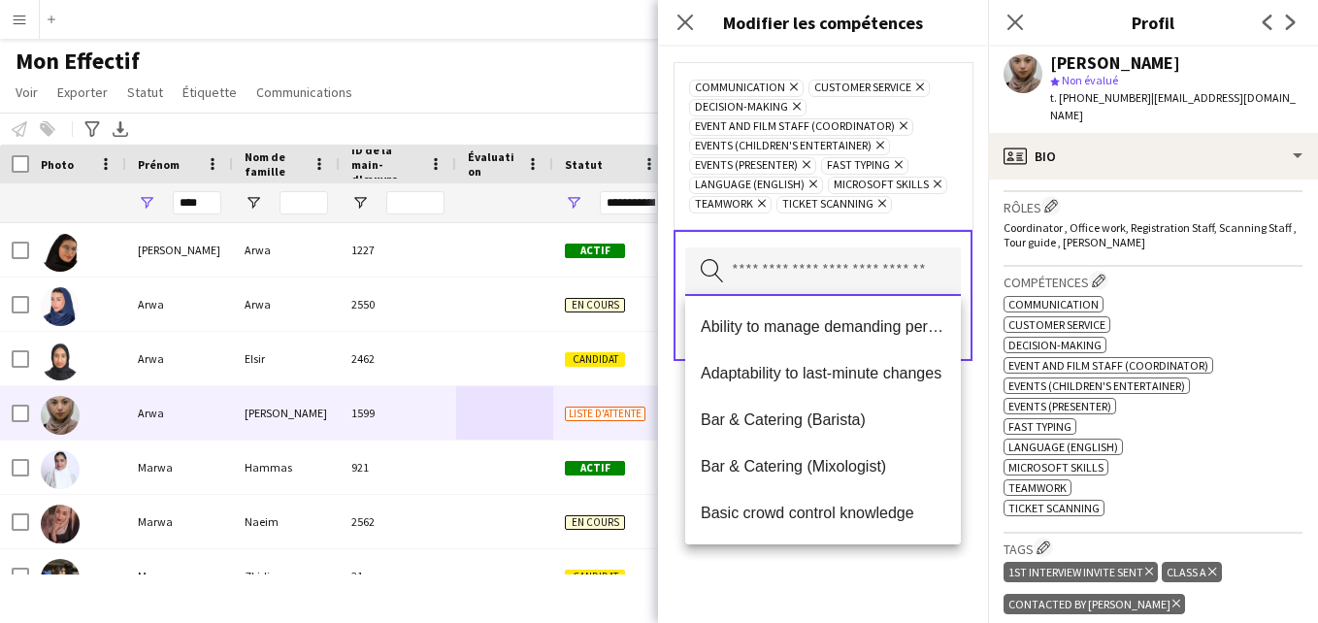
click at [905, 262] on input "text" at bounding box center [823, 271] width 276 height 49
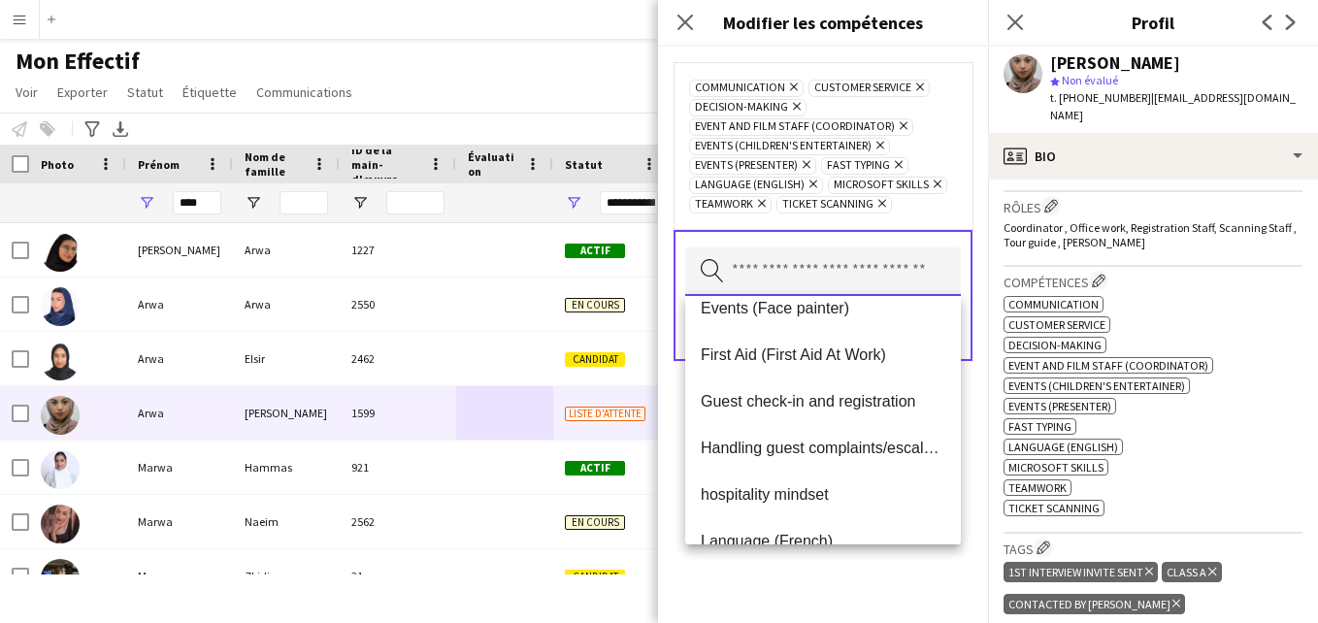
scroll to position [586, 0]
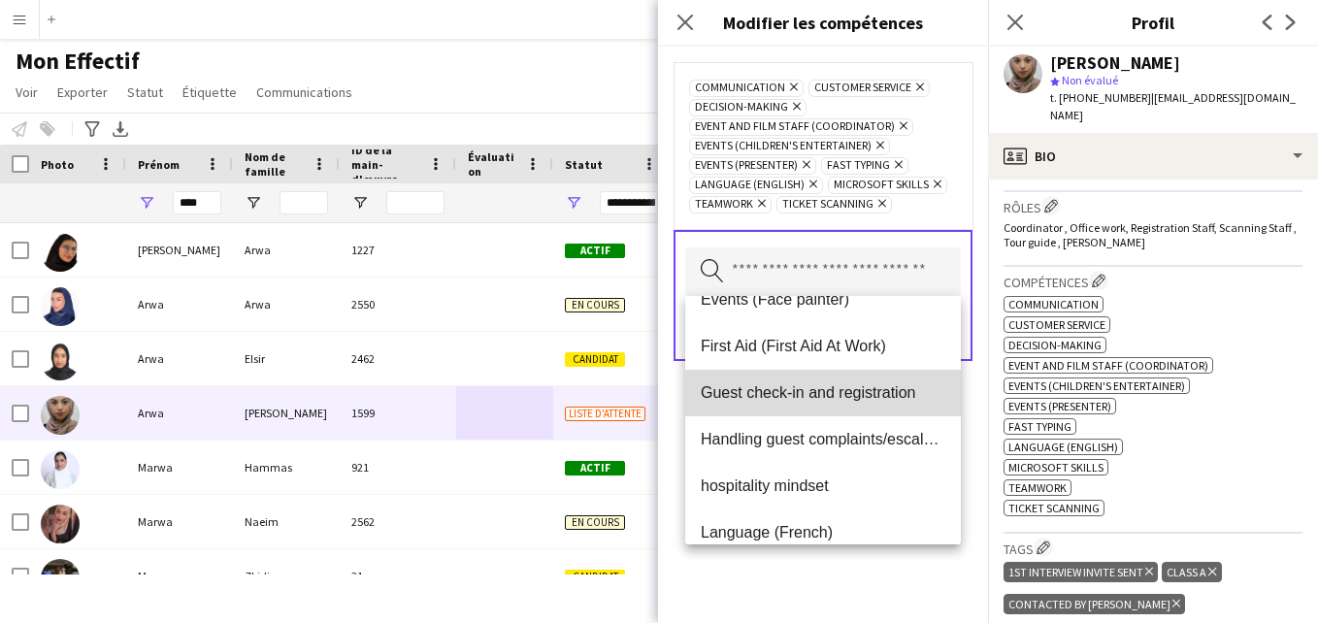
click at [924, 396] on span "Guest check-in and registration" at bounding box center [822, 392] width 244 height 18
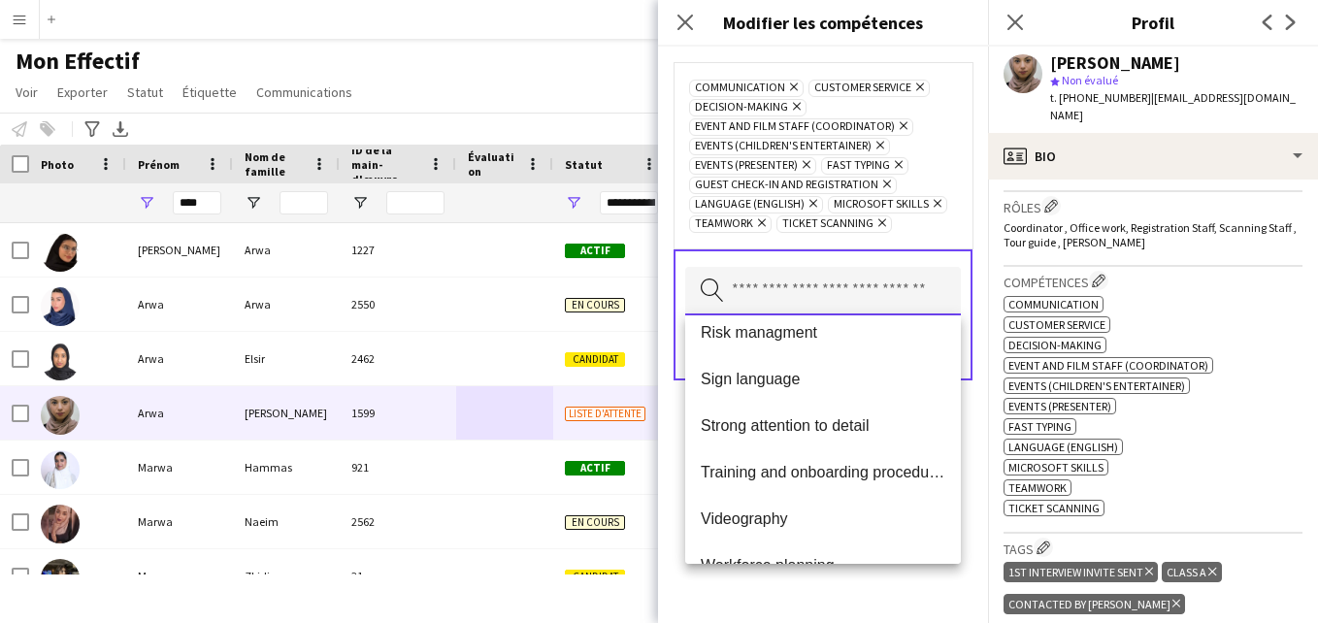
scroll to position [1490, 0]
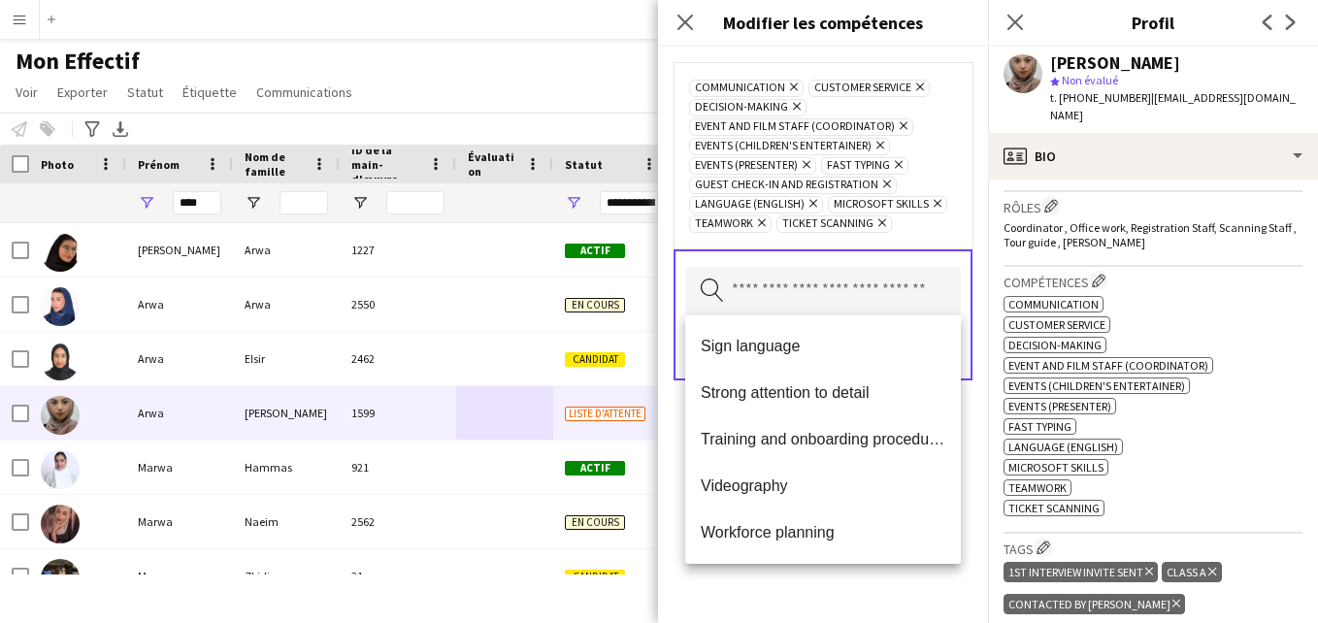
click at [886, 580] on div "Communication Supprimer Customer Service Supprimer Decision-making Supprimer Ev…" at bounding box center [823, 335] width 330 height 576
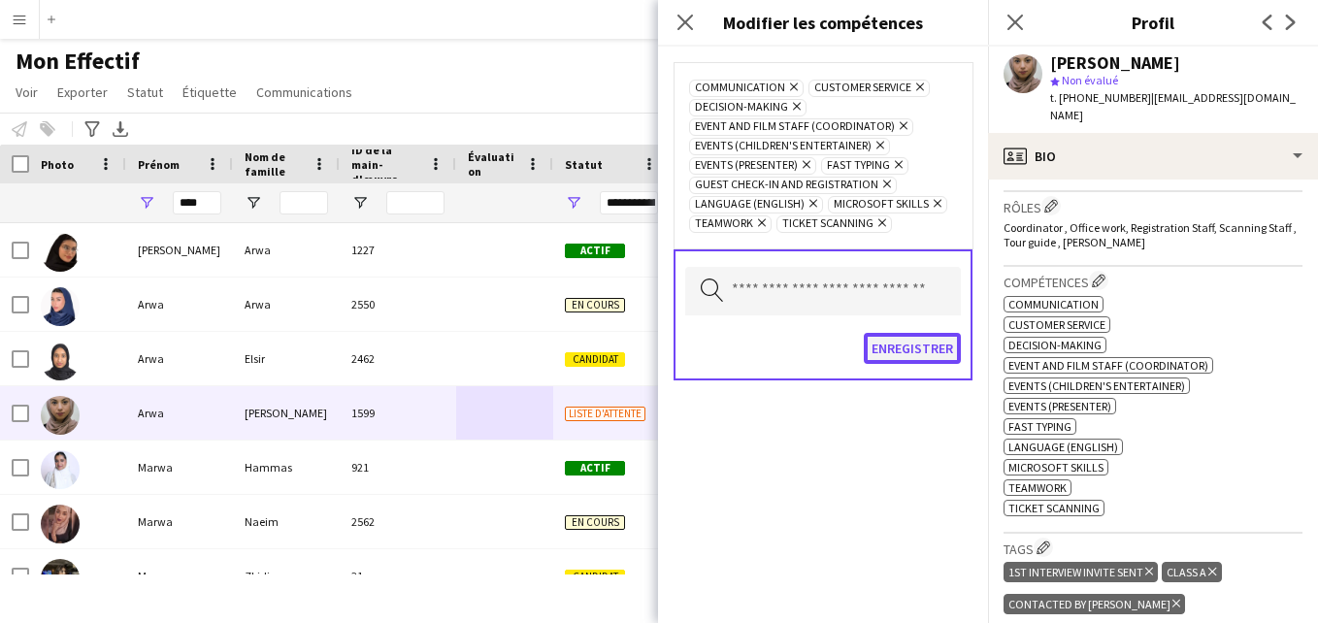
click at [900, 350] on button "Enregistrer" at bounding box center [911, 348] width 97 height 31
click at [900, 350] on button "Enregistrer" at bounding box center [894, 348] width 133 height 31
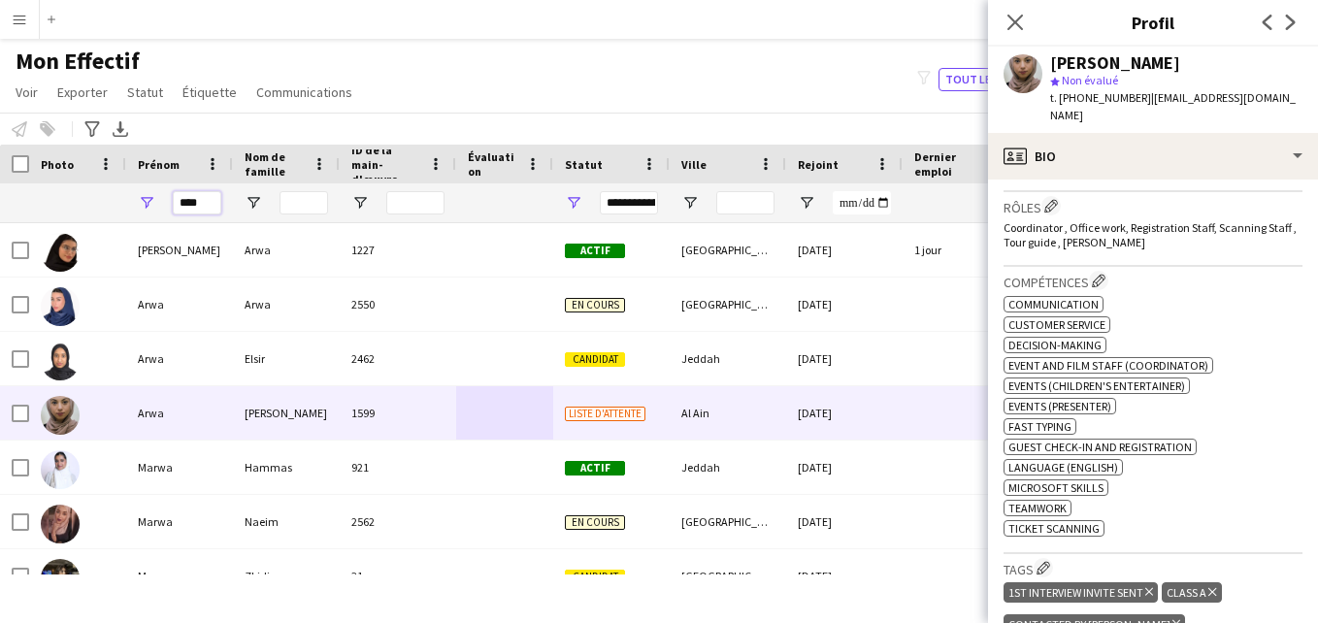
drag, startPoint x: 210, startPoint y: 199, endPoint x: 166, endPoint y: 205, distance: 44.0
click at [166, 205] on div "****" at bounding box center [179, 202] width 107 height 39
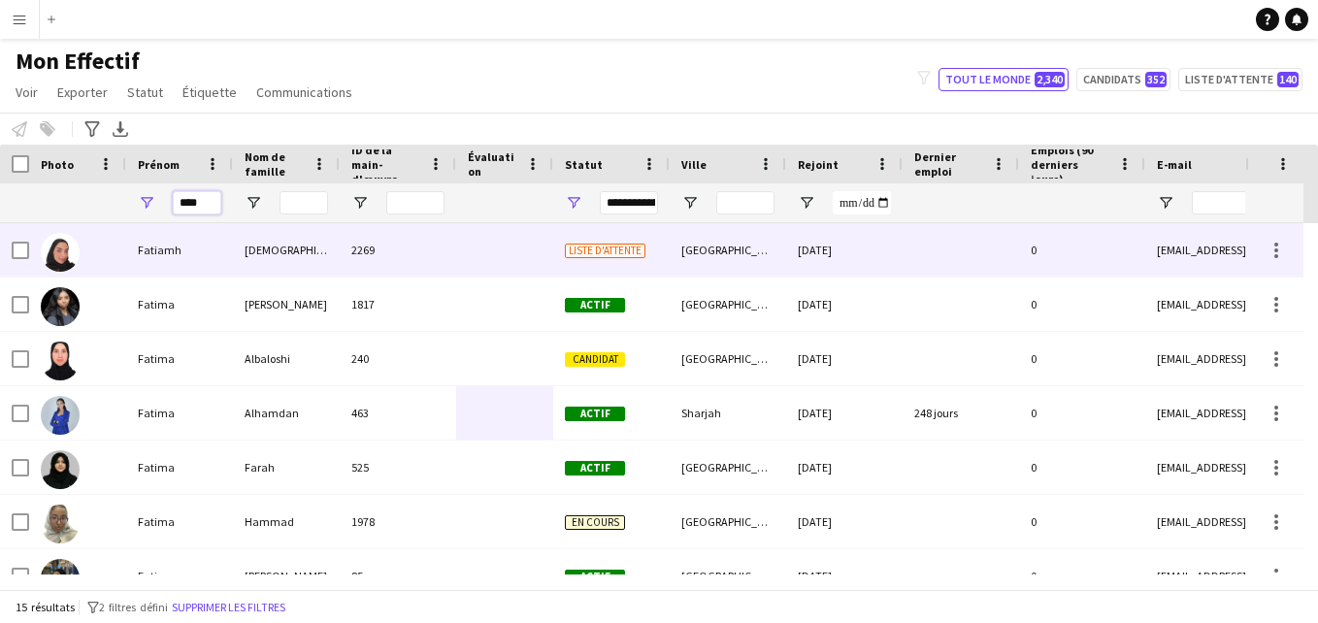
type input "****"
click at [483, 258] on div at bounding box center [504, 249] width 97 height 53
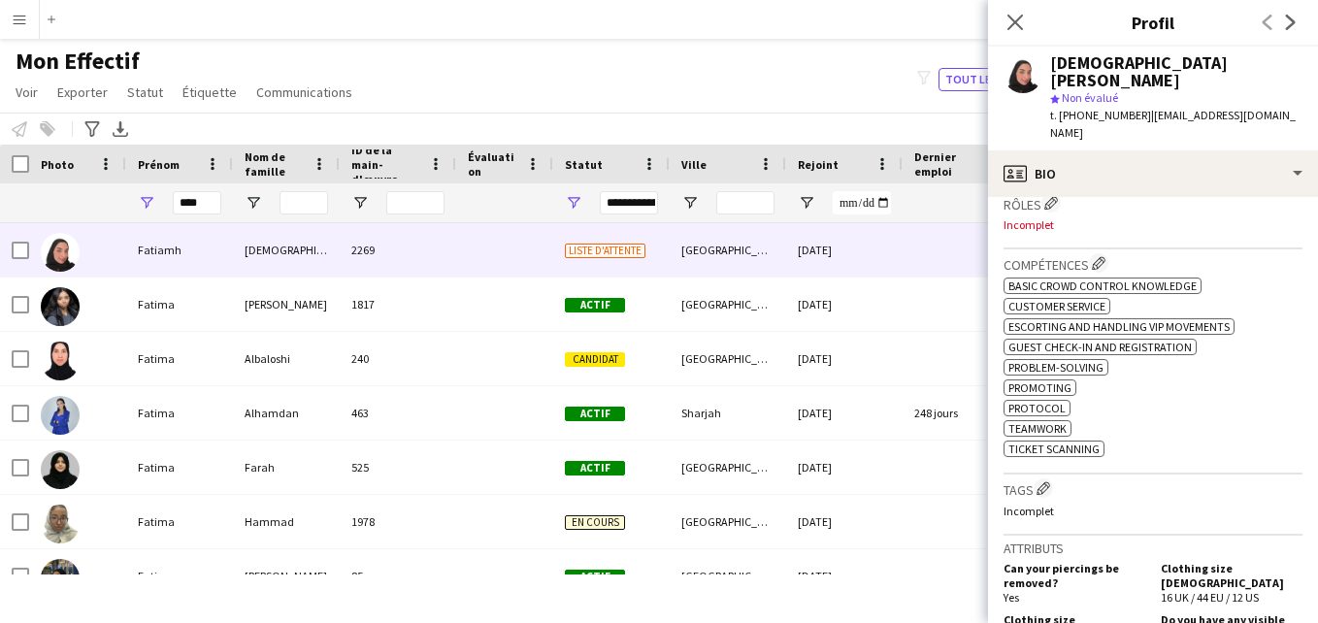
scroll to position [635, 0]
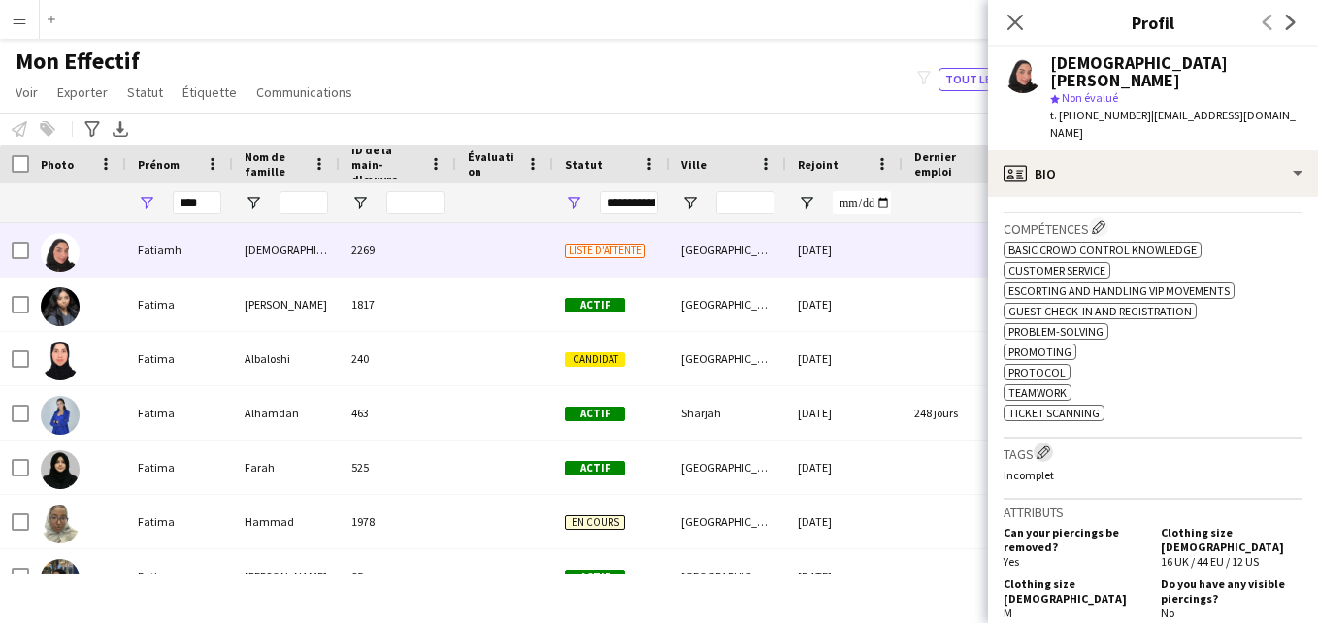
click at [1044, 445] on app-icon "Modifier les balises de l'entreprise d'équipage" at bounding box center [1043, 452] width 14 height 14
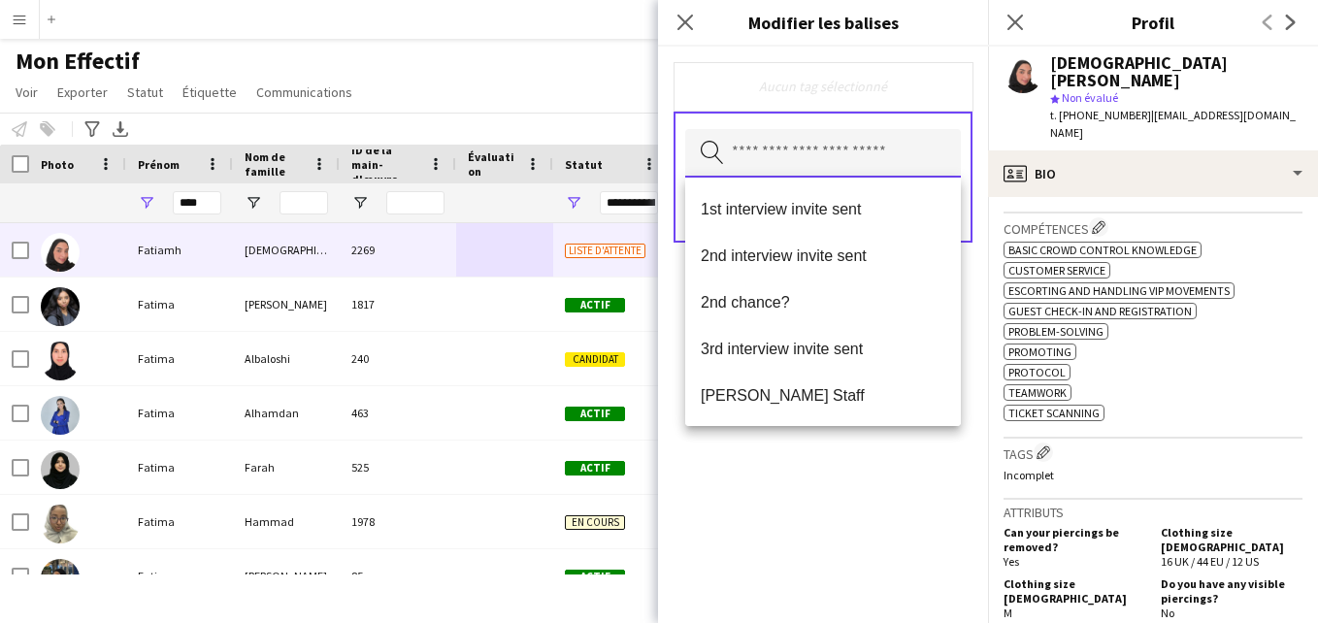
click at [871, 158] on input "text" at bounding box center [823, 153] width 276 height 49
click at [857, 196] on mat-option "1st interview invite sent" at bounding box center [823, 208] width 276 height 47
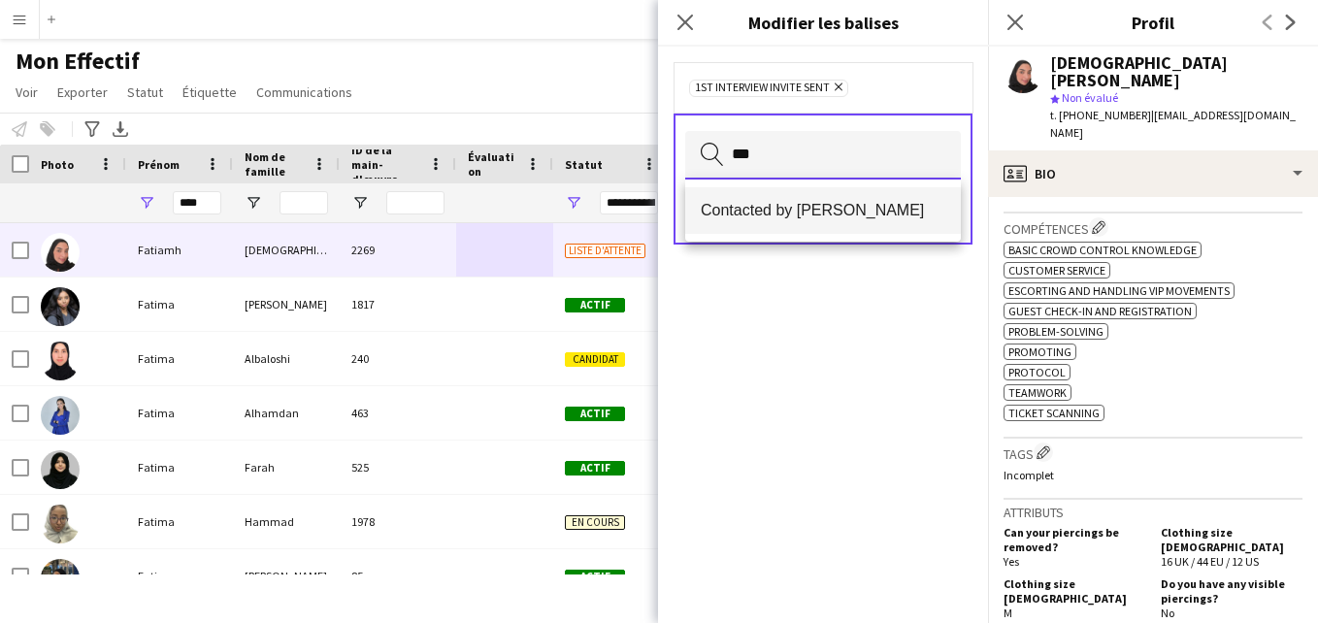
type input "***"
click at [861, 224] on mat-option "Contacted by [PERSON_NAME]" at bounding box center [823, 210] width 276 height 47
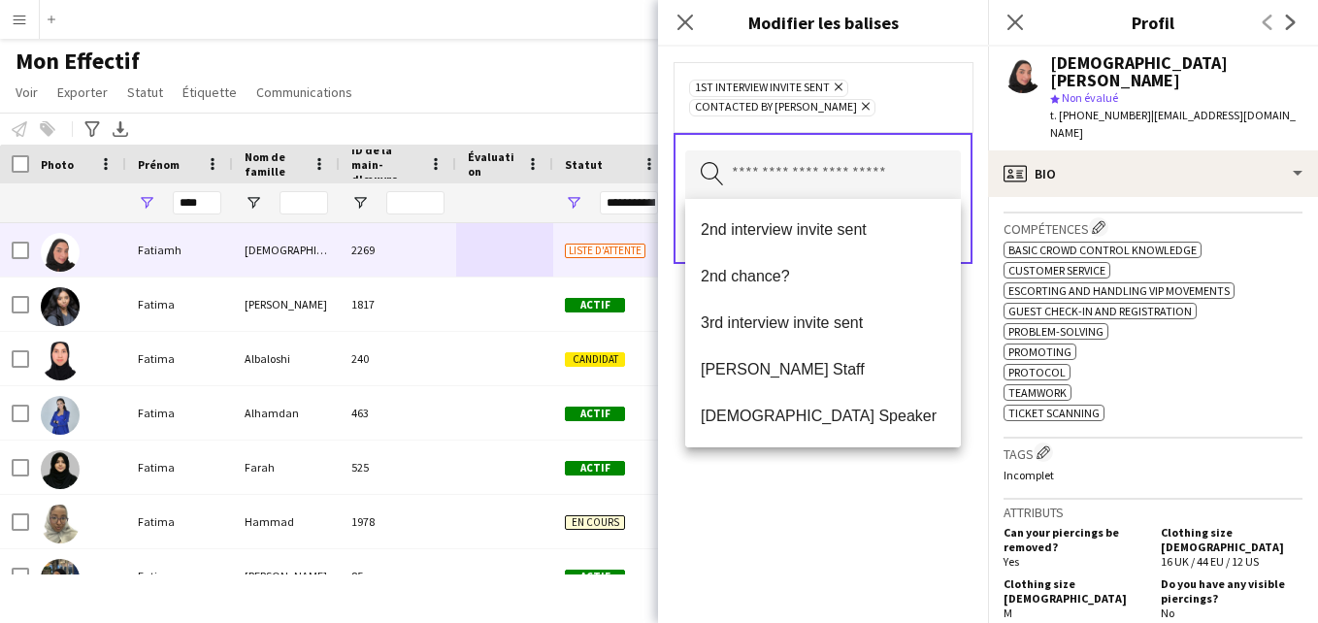
click at [921, 122] on div "1st interview invite sent [PERSON_NAME] Contacted by [PERSON_NAME]" at bounding box center [822, 97] width 299 height 70
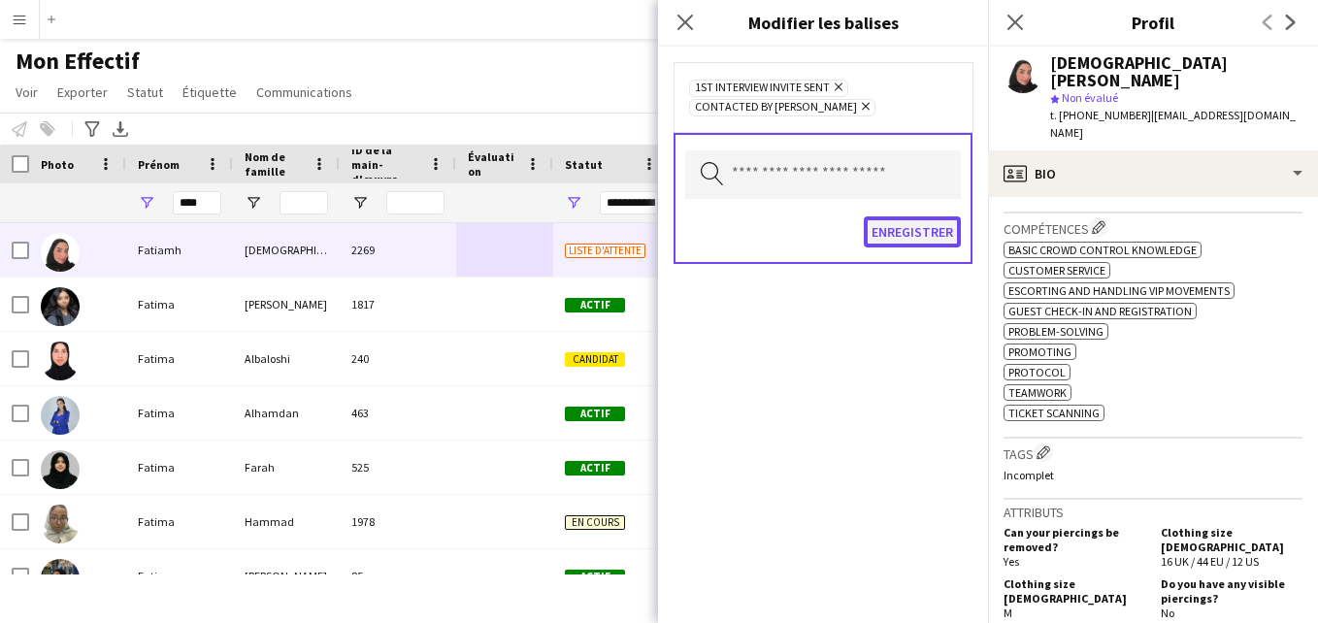
click at [909, 238] on button "Enregistrer" at bounding box center [911, 231] width 97 height 31
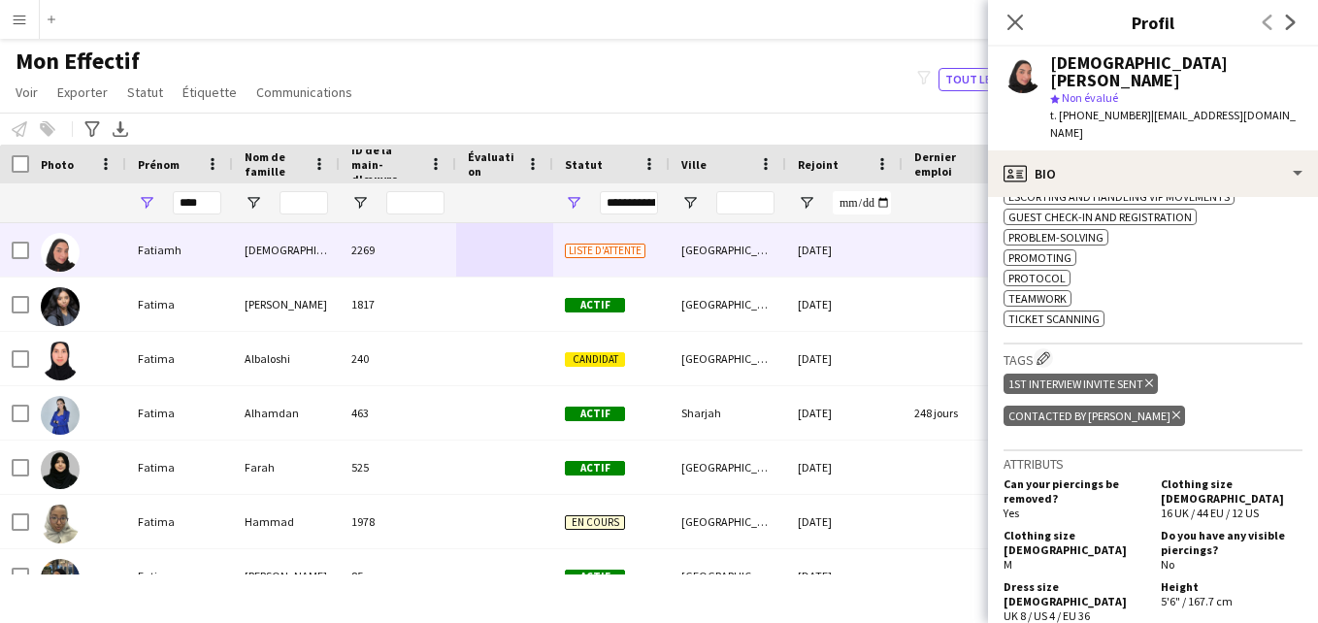
scroll to position [726, 0]
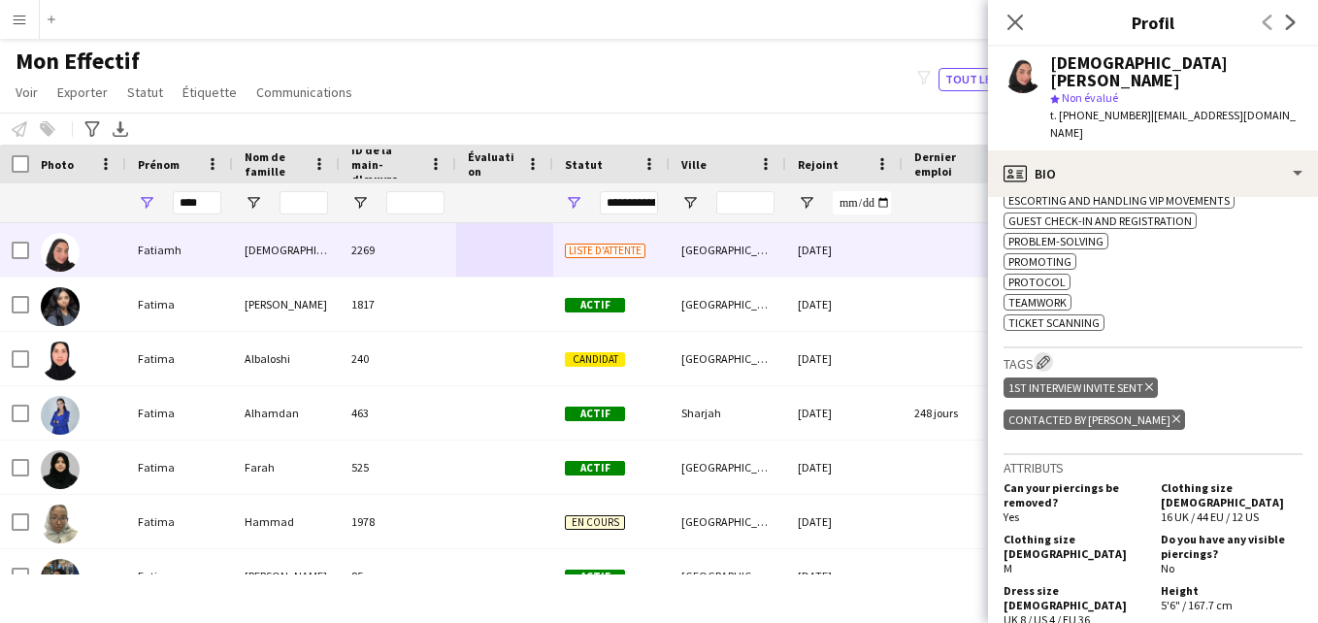
click at [1049, 355] on app-icon "Modifier les balises de l'entreprise d'équipage" at bounding box center [1043, 362] width 14 height 14
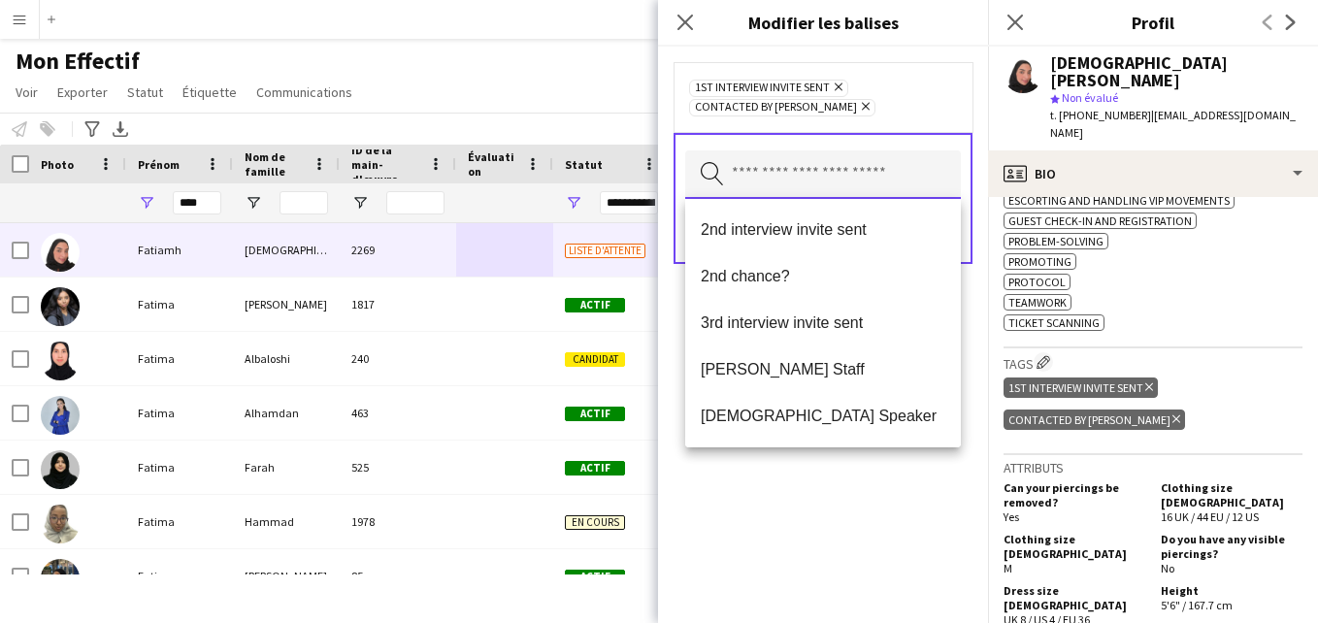
click at [859, 170] on input "text" at bounding box center [823, 174] width 276 height 49
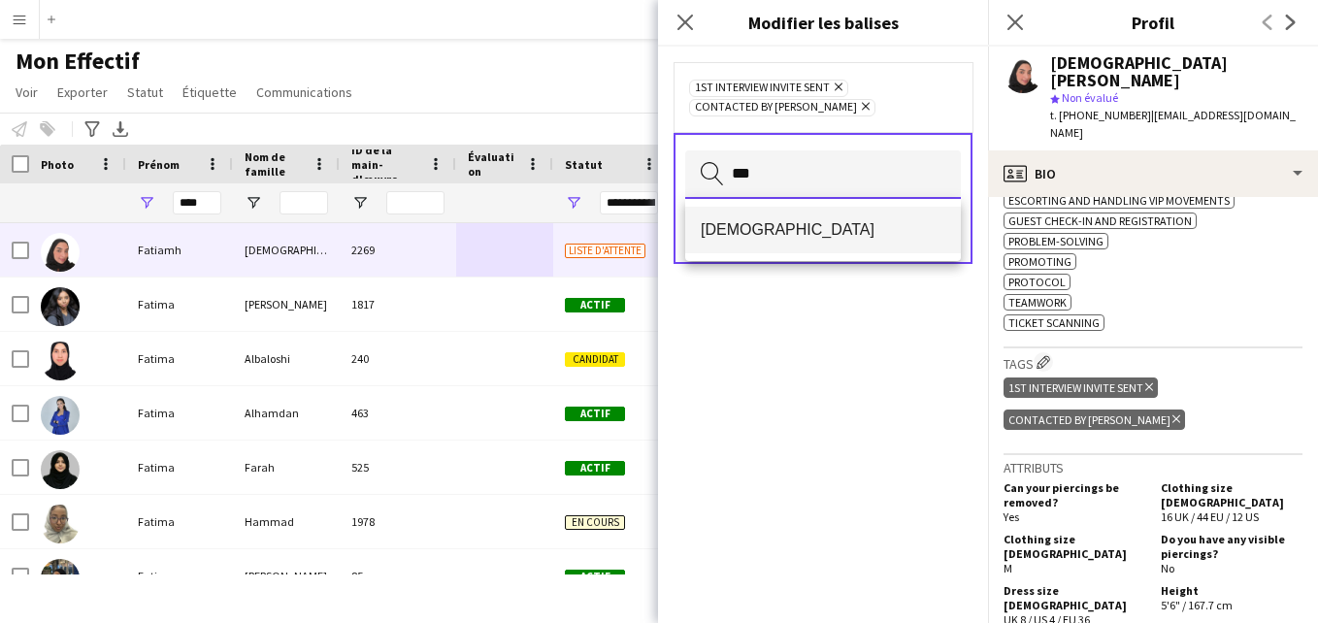
type input "***"
click at [839, 243] on mat-option "[DEMOGRAPHIC_DATA]" at bounding box center [823, 230] width 276 height 47
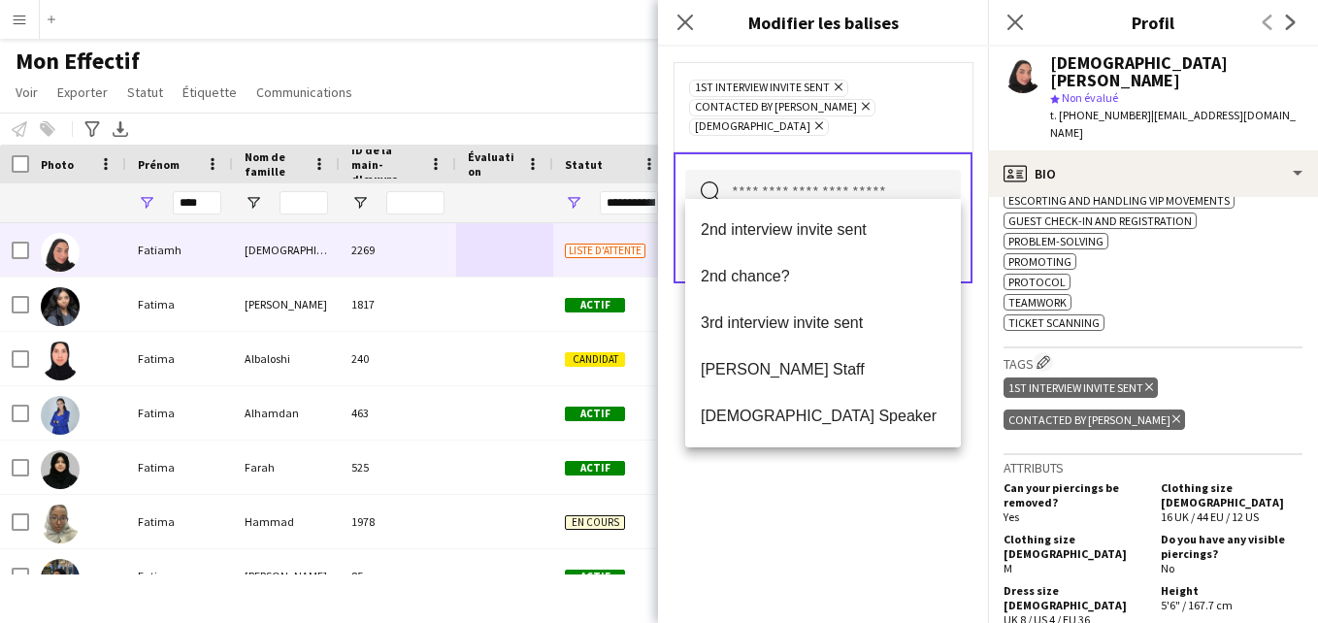
click at [926, 82] on div "1st interview invite sent [PERSON_NAME] Contacted by [PERSON_NAME] [DEMOGRAPHIC…" at bounding box center [823, 107] width 268 height 58
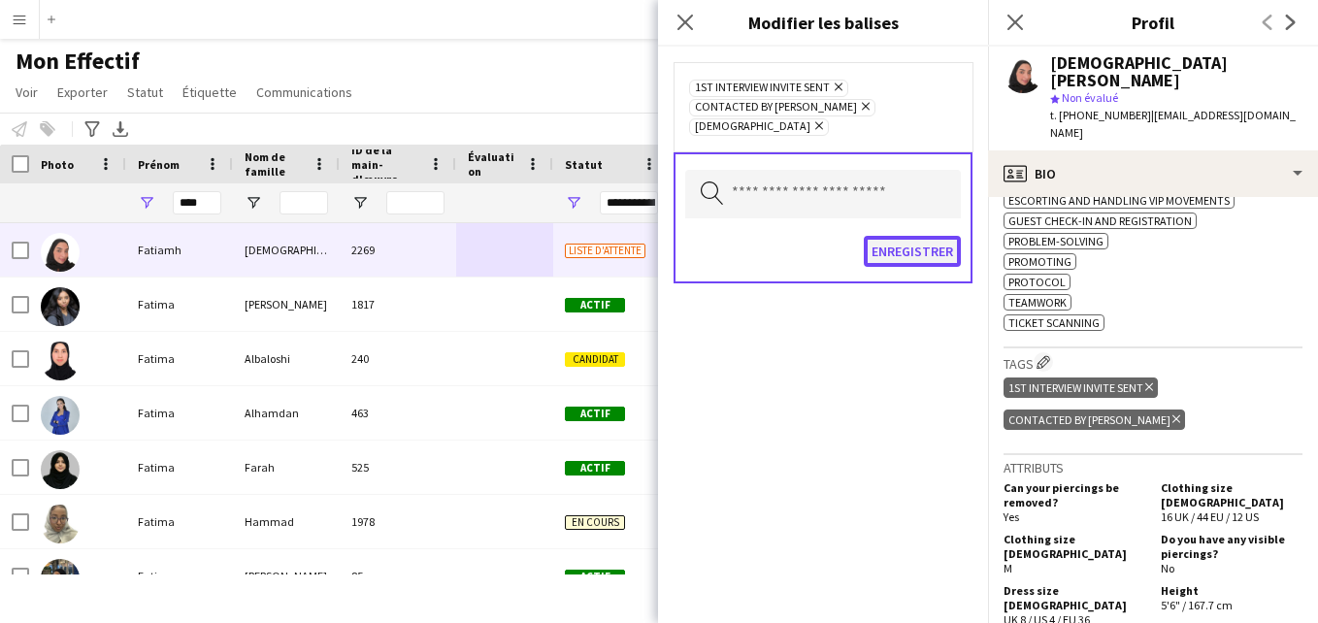
click at [913, 238] on button "Enregistrer" at bounding box center [911, 251] width 97 height 31
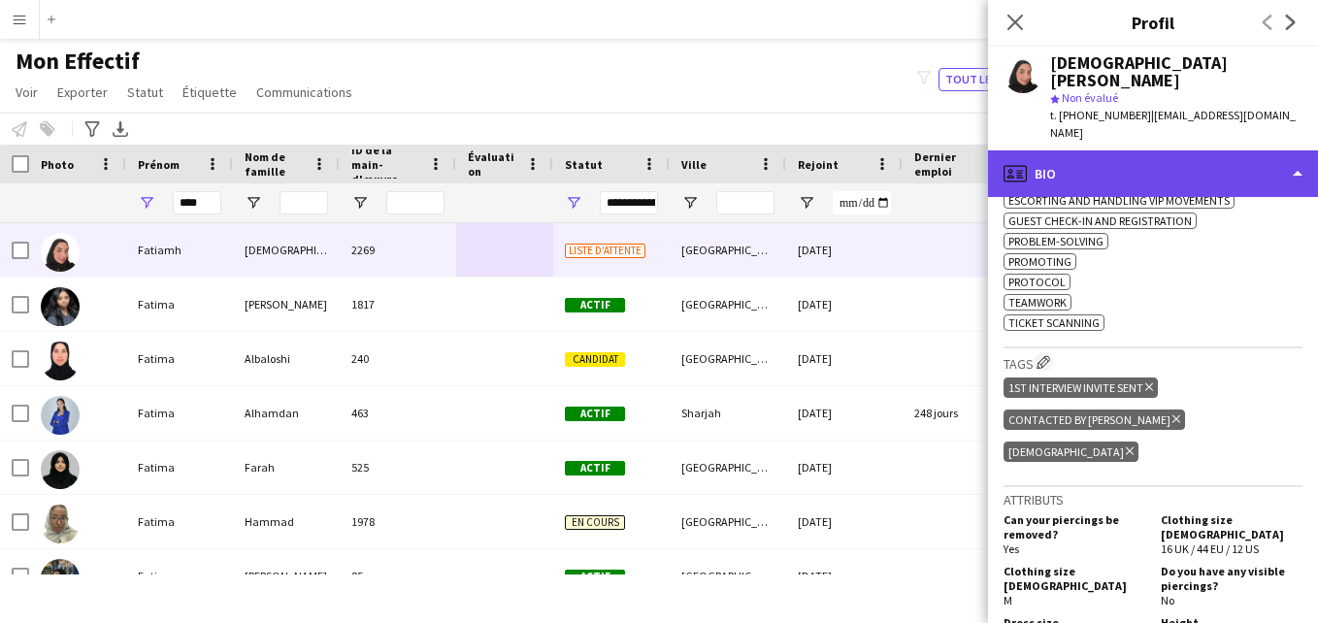
click at [1274, 151] on div "profile Bio" at bounding box center [1153, 173] width 330 height 47
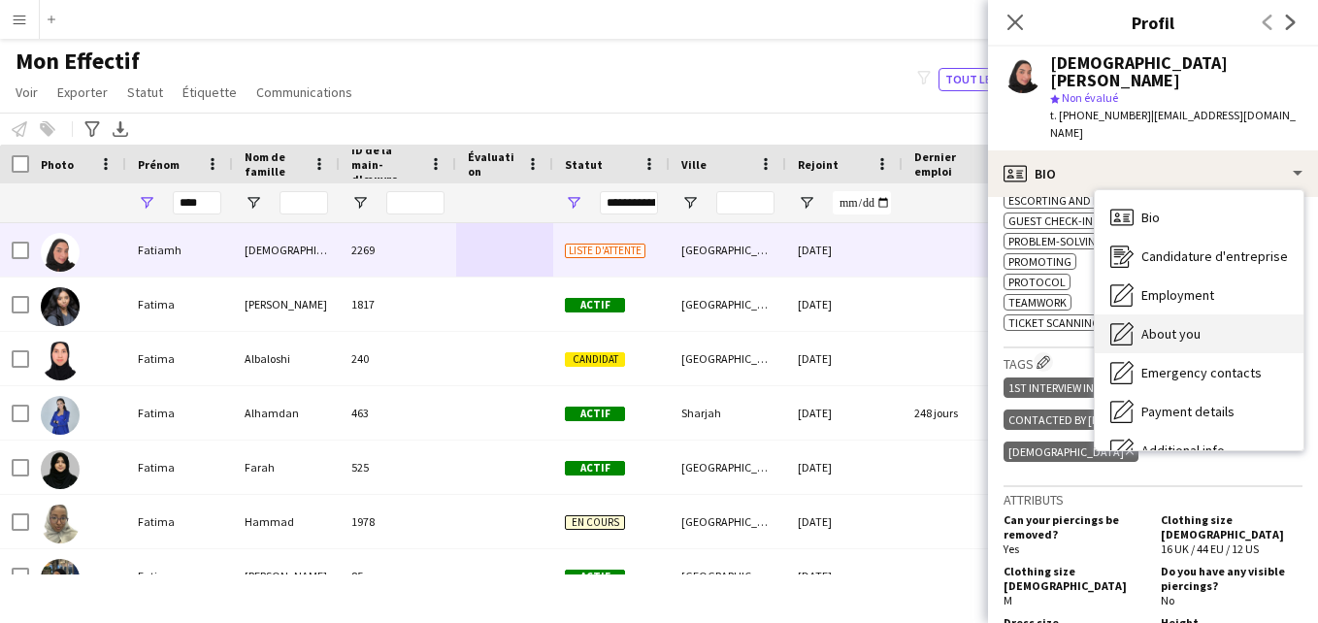
click at [1218, 314] on div "About you About you" at bounding box center [1198, 333] width 209 height 39
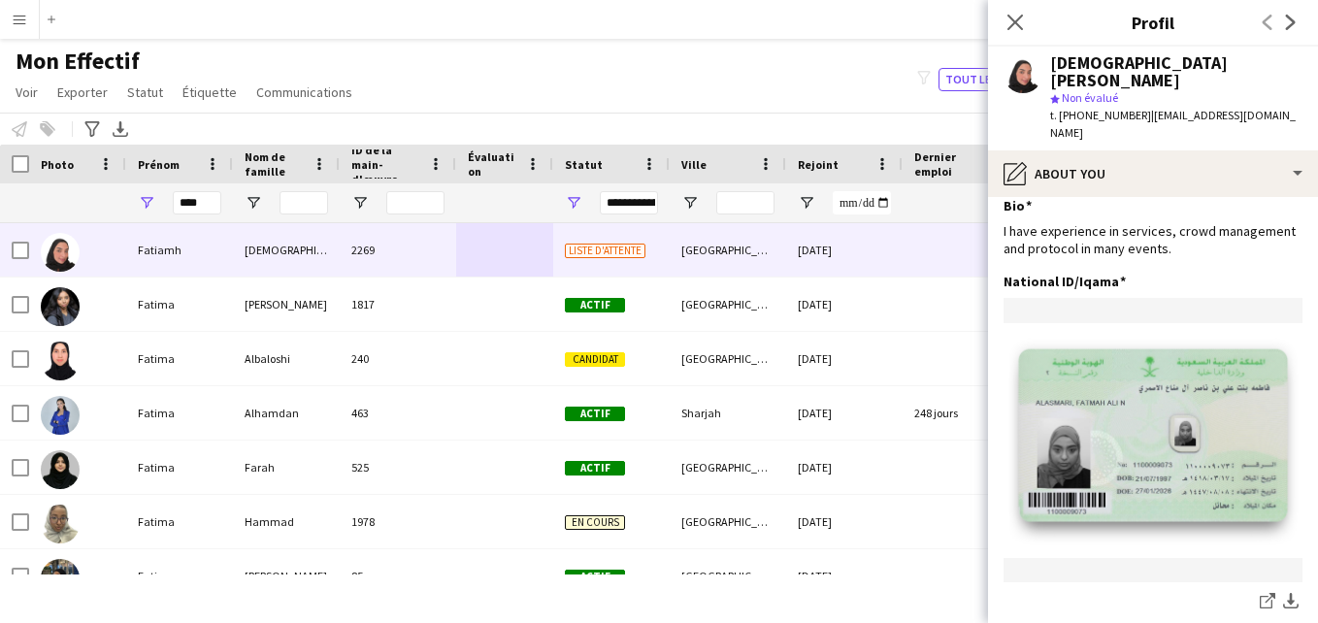
scroll to position [0, 0]
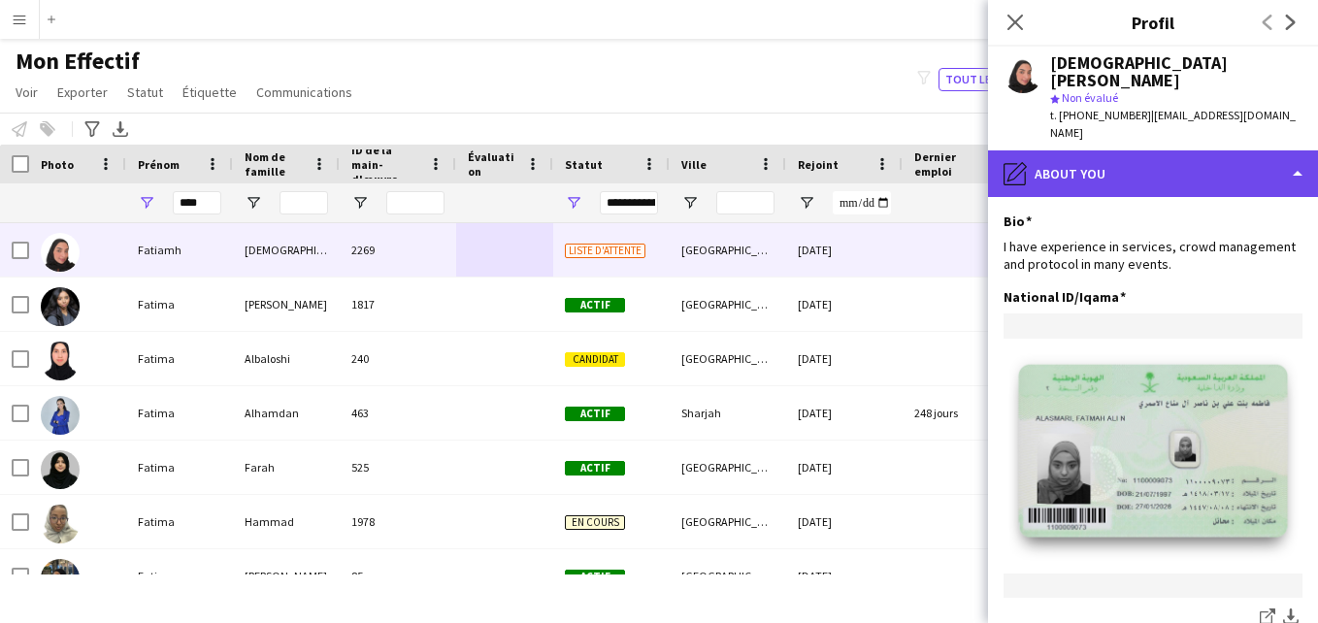
click at [1201, 153] on div "pencil4 About you" at bounding box center [1153, 173] width 330 height 47
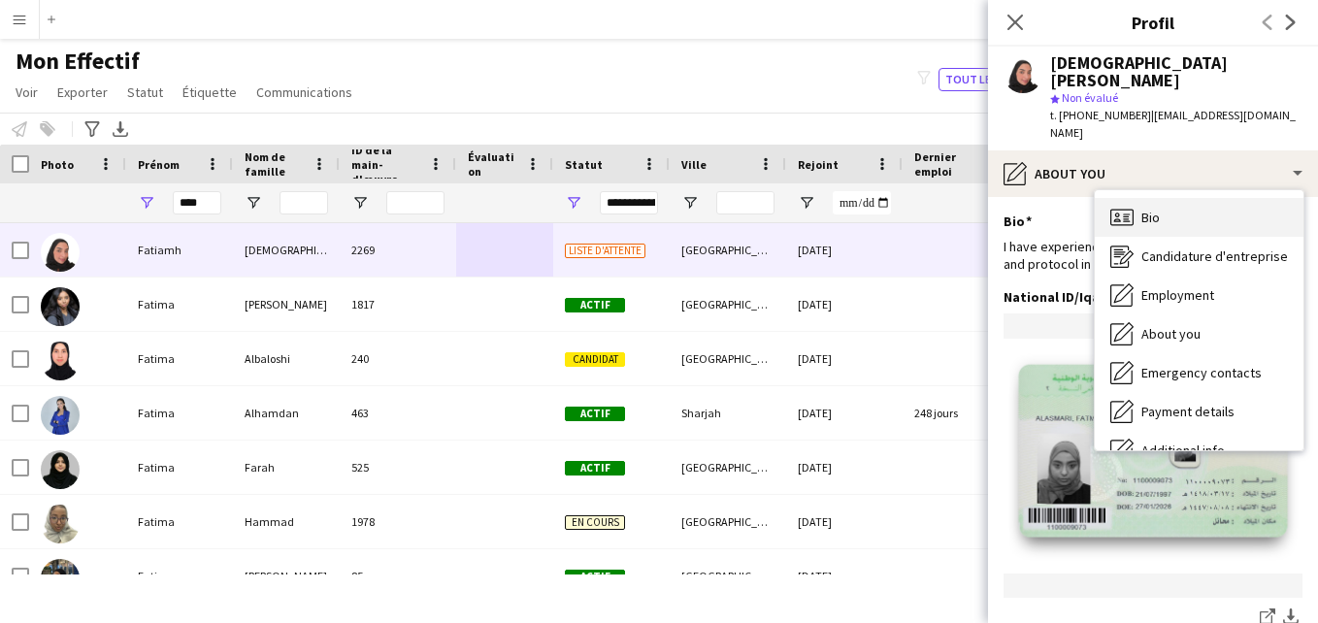
click at [1262, 198] on div "Bio Bio" at bounding box center [1198, 217] width 209 height 39
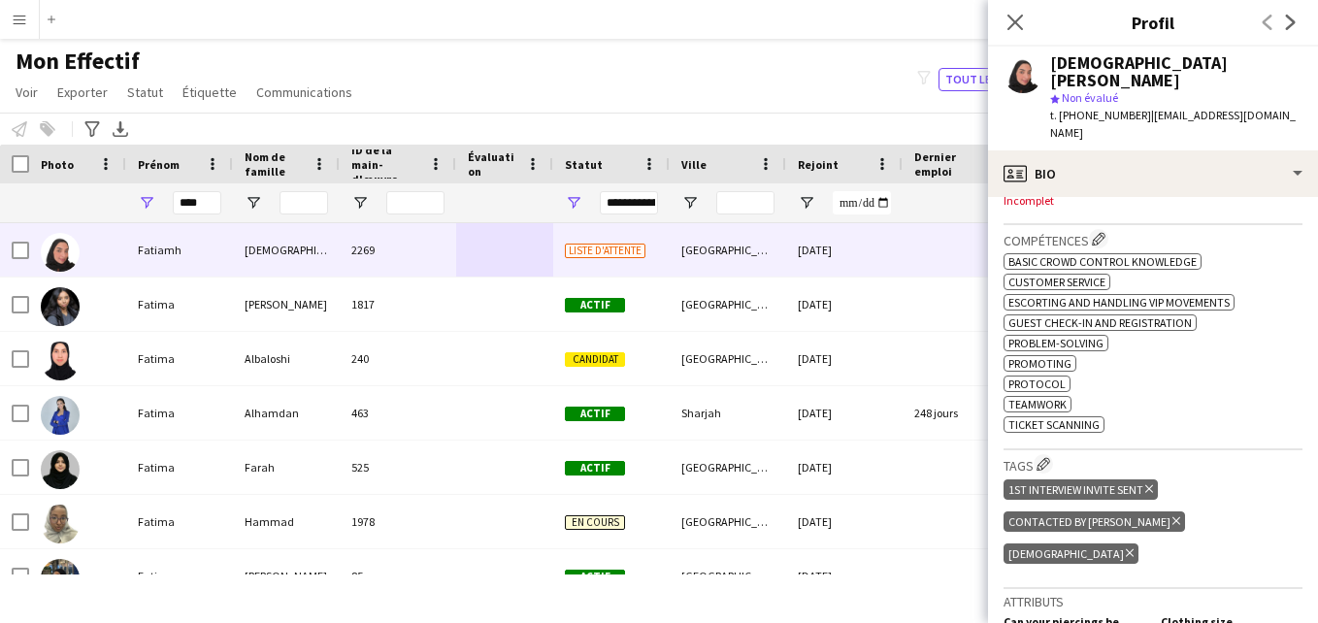
scroll to position [677, 0]
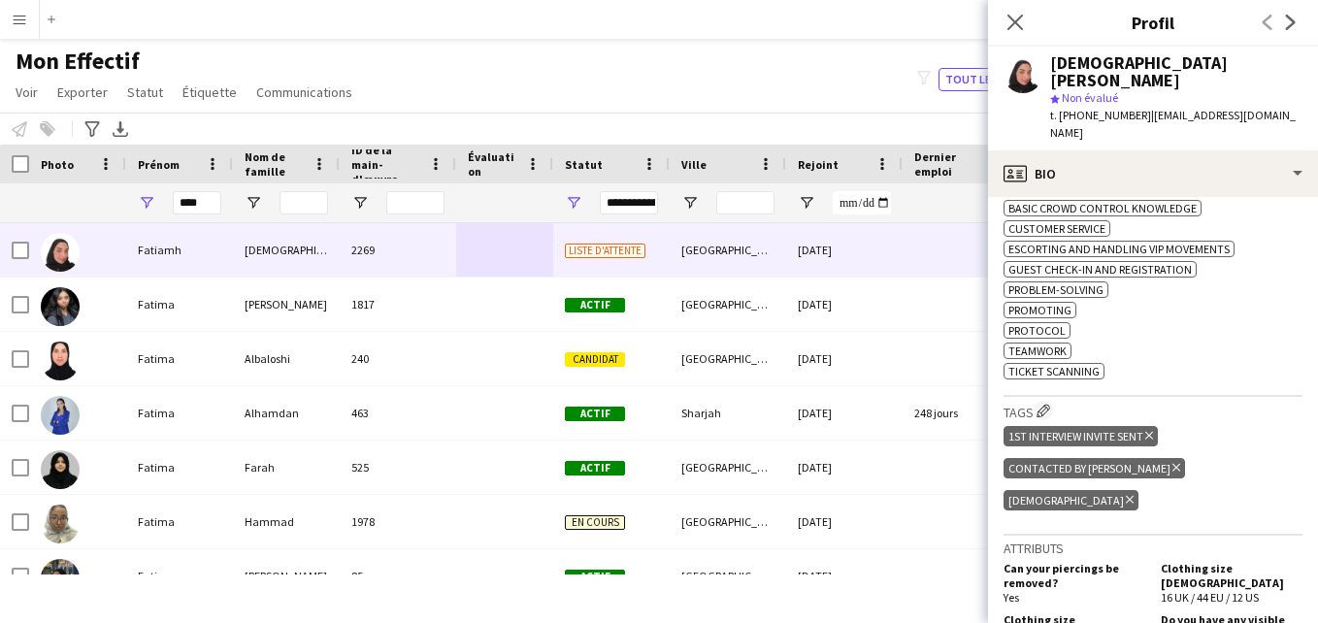
click at [1138, 490] on div "[DEMOGRAPHIC_DATA] Supprimer le tag" at bounding box center [1070, 500] width 135 height 20
click at [1133, 496] on icon at bounding box center [1129, 500] width 8 height 8
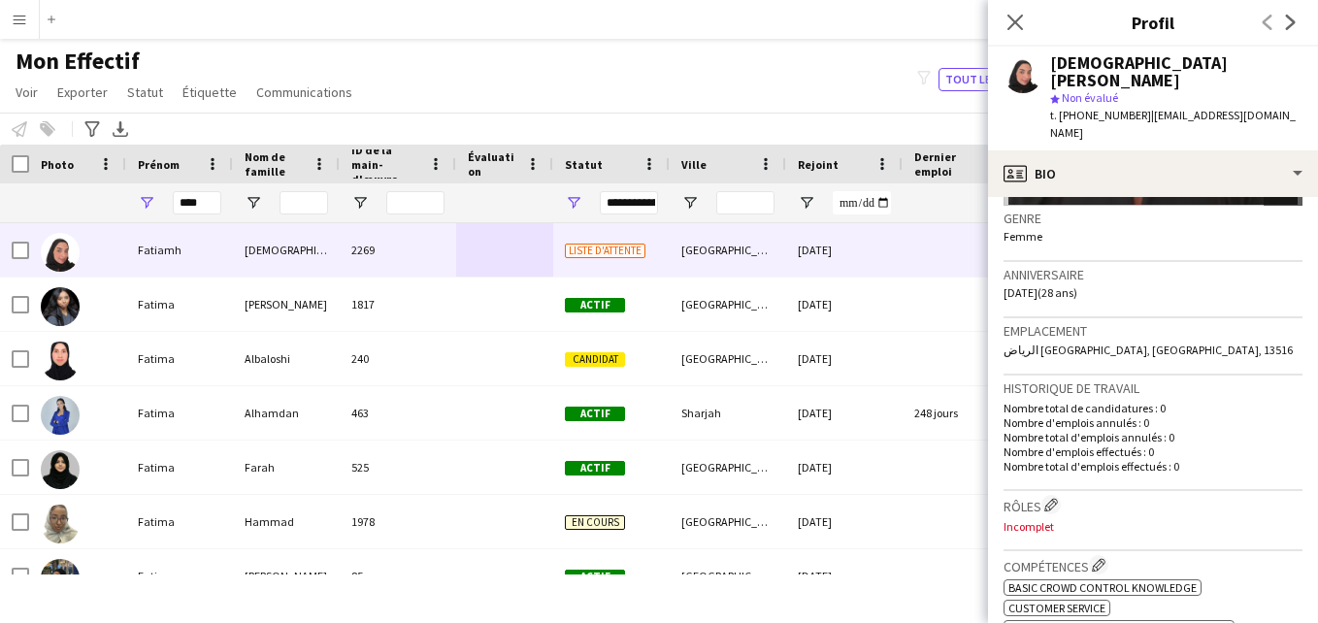
scroll to position [0, 0]
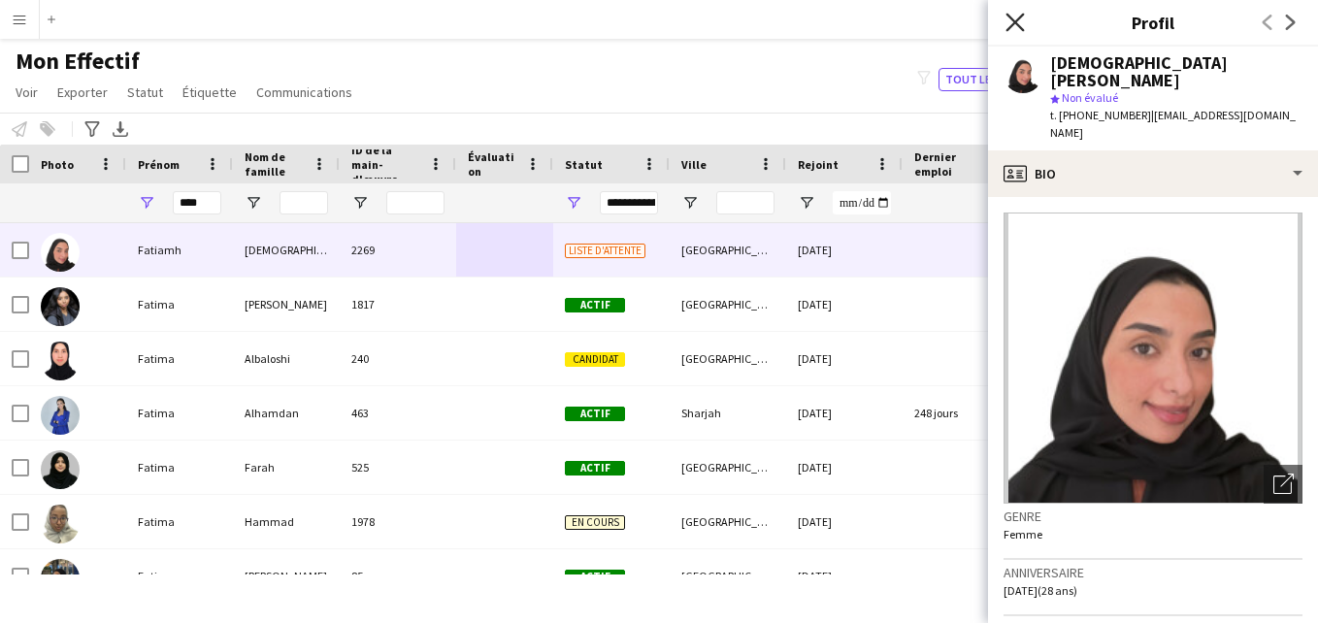
click at [1009, 29] on icon at bounding box center [1014, 22] width 18 height 18
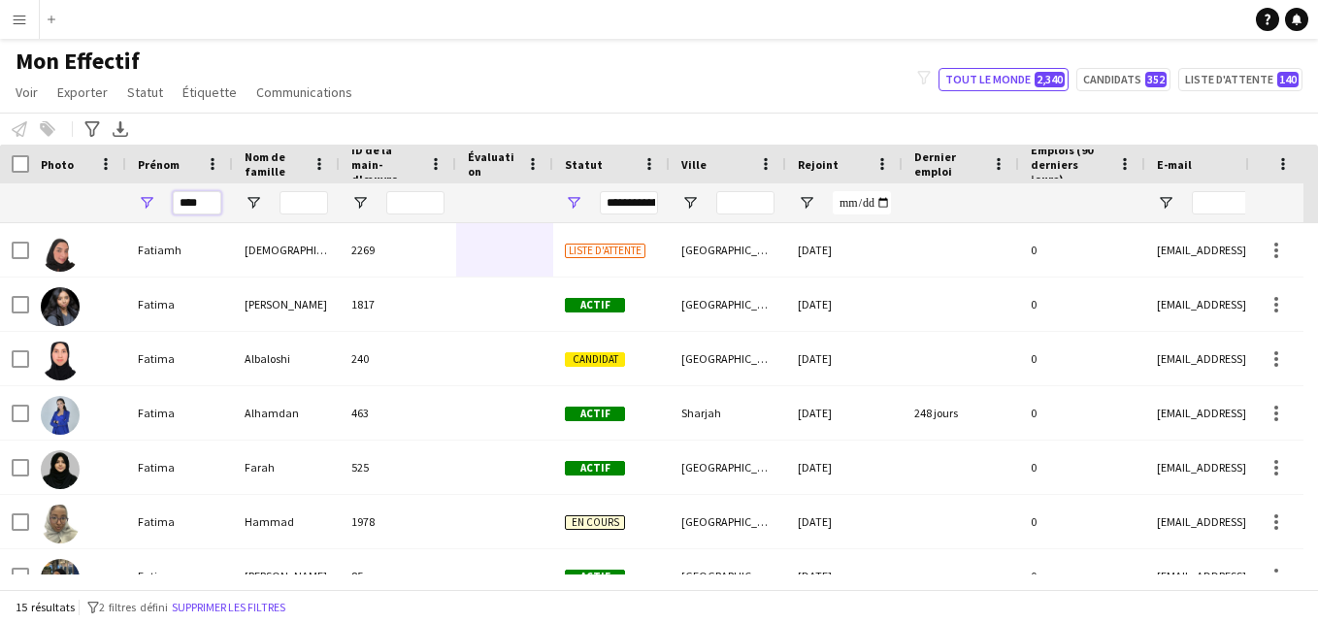
click at [211, 202] on input "****" at bounding box center [197, 202] width 49 height 23
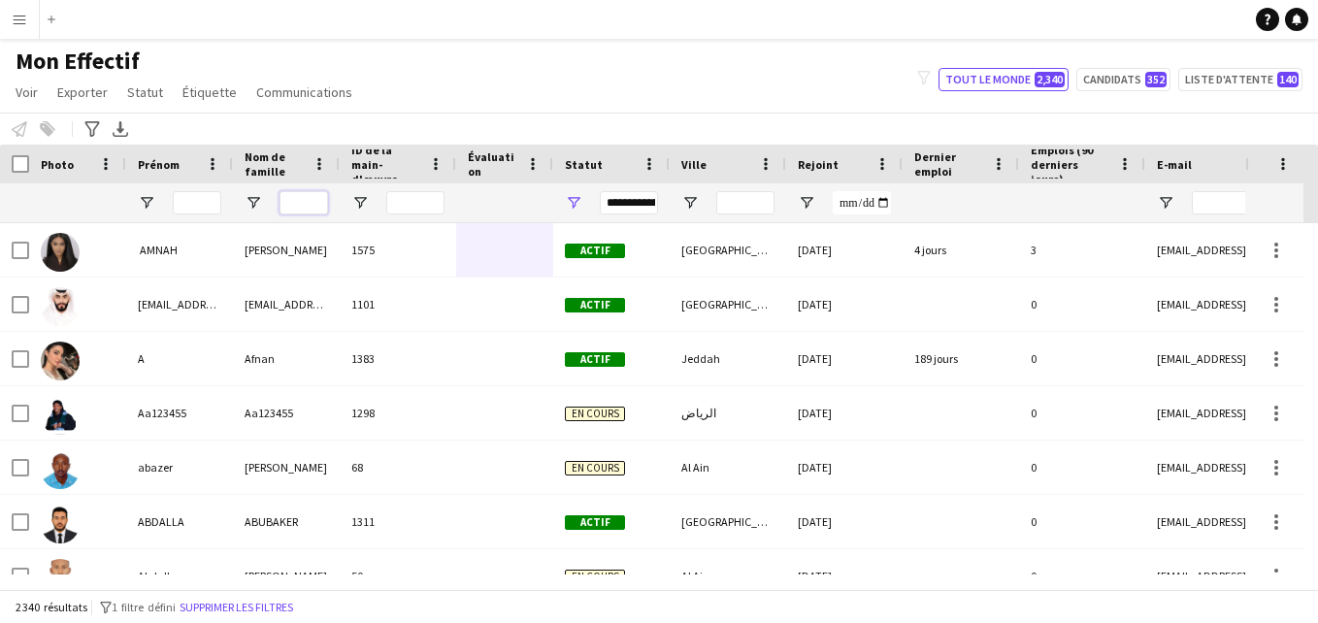
click at [288, 203] on input "Nom de famille Entrée de filtre" at bounding box center [303, 202] width 49 height 23
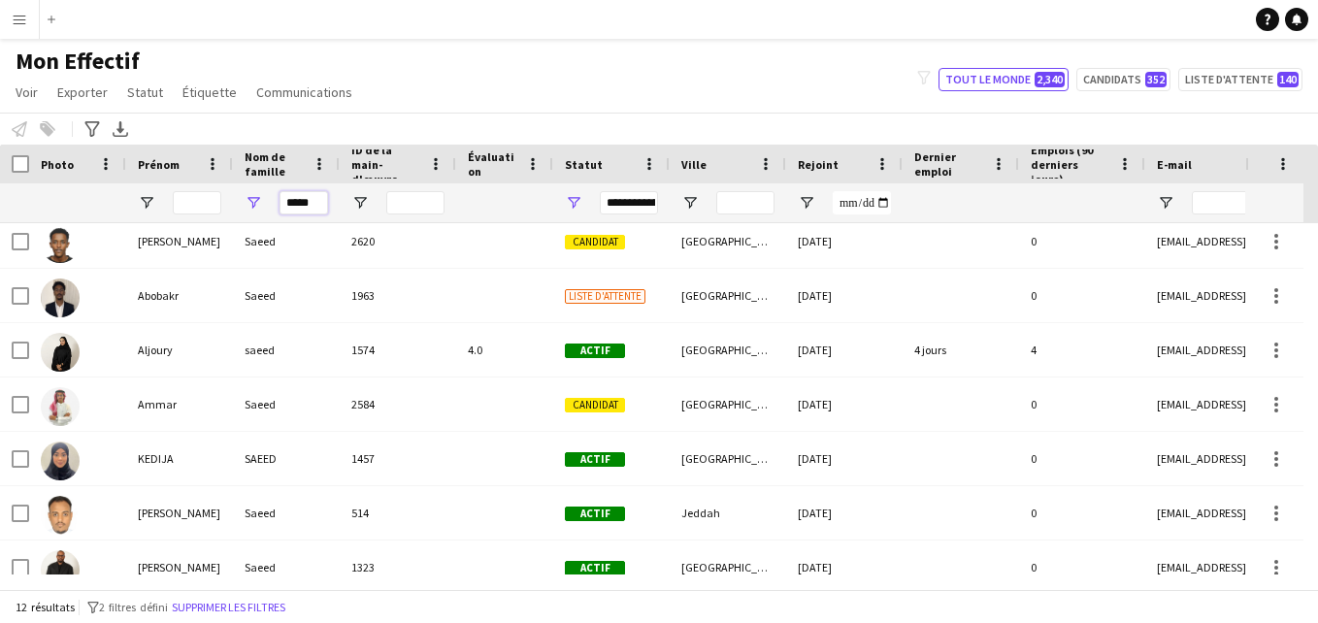
scroll to position [110, 0]
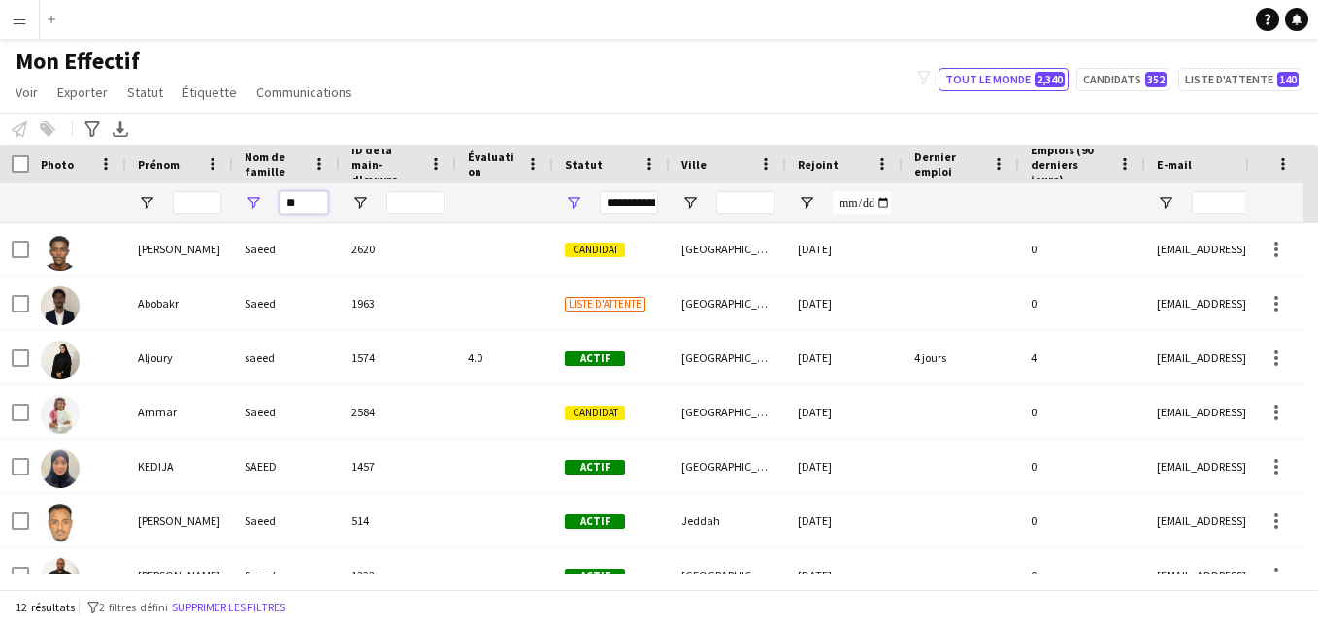
type input "*"
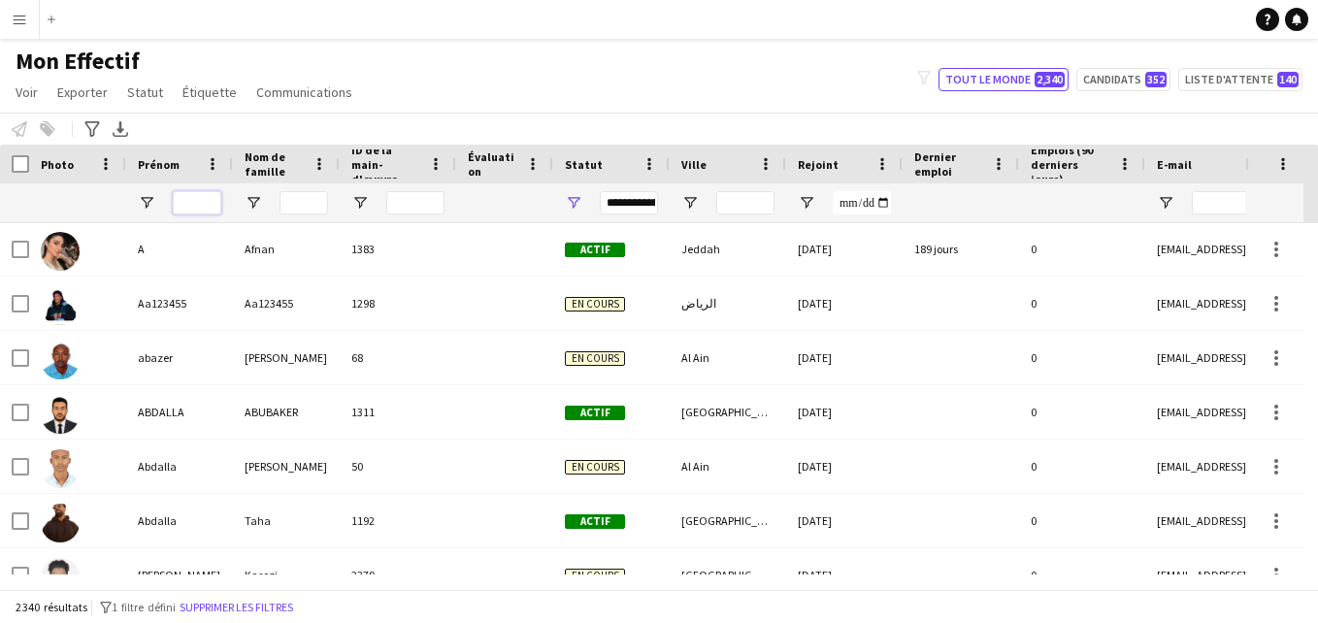
click at [198, 202] on input "Prénom Entrée de filtre" at bounding box center [197, 202] width 49 height 23
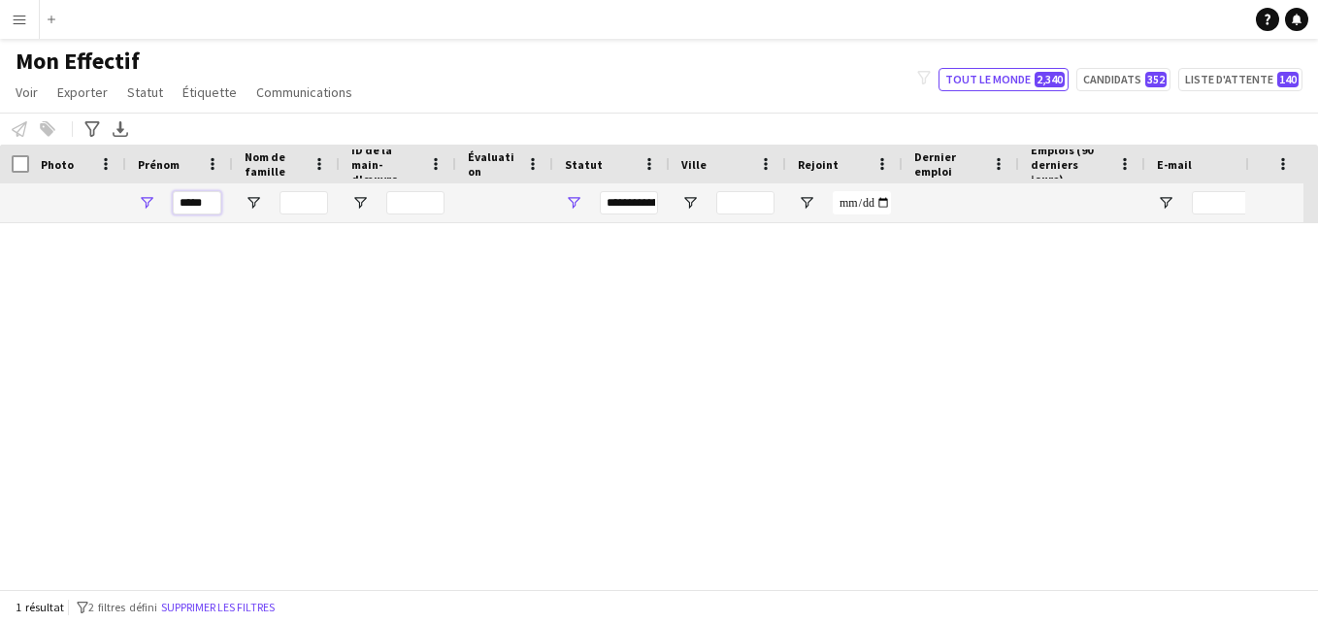
scroll to position [0, 0]
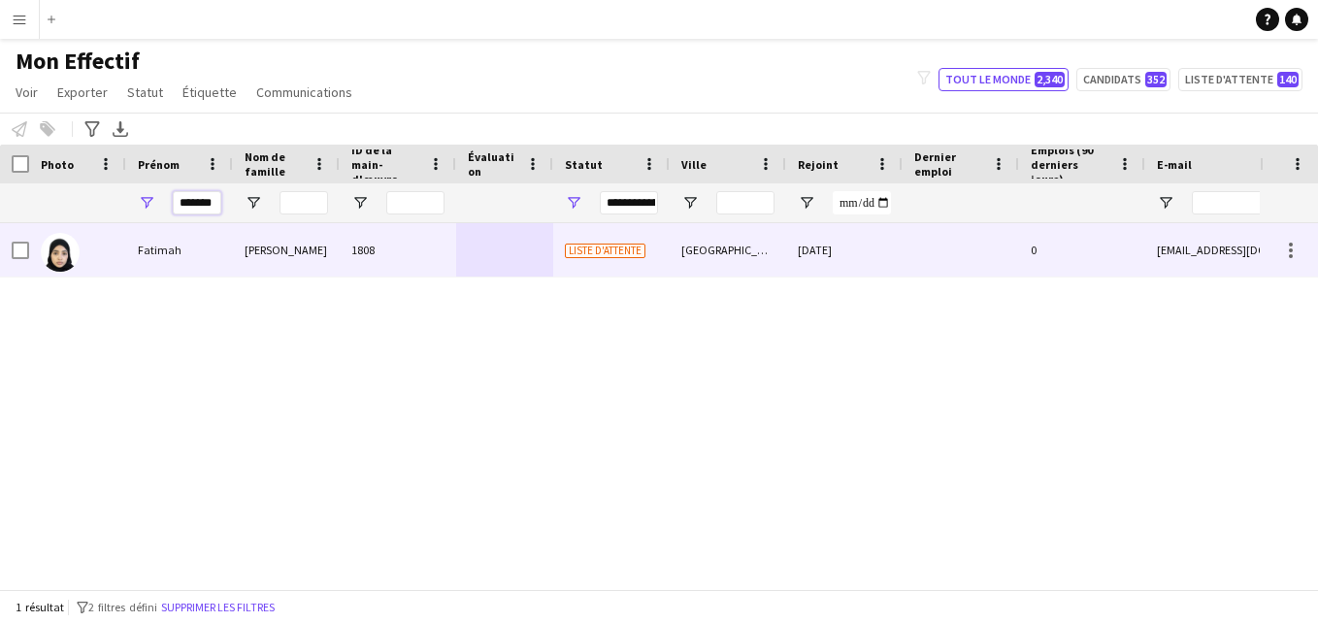
type input "*******"
click at [435, 253] on div "1808" at bounding box center [398, 249] width 116 height 53
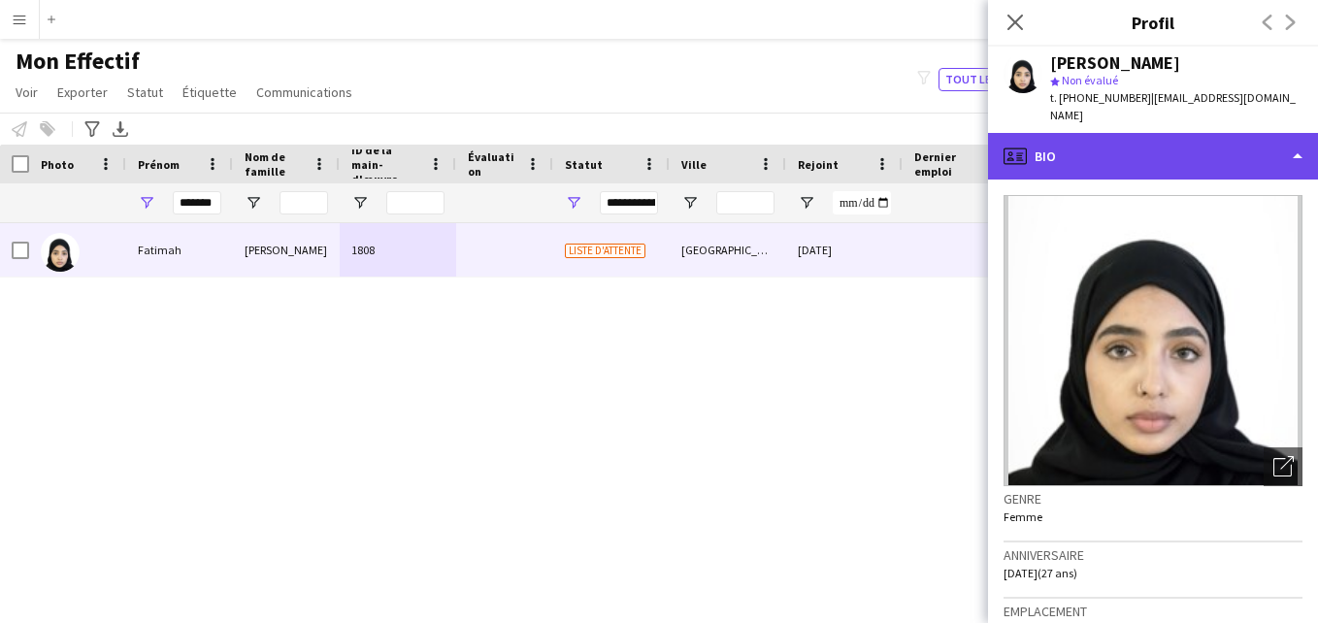
click at [1185, 146] on div "profile Bio" at bounding box center [1153, 156] width 330 height 47
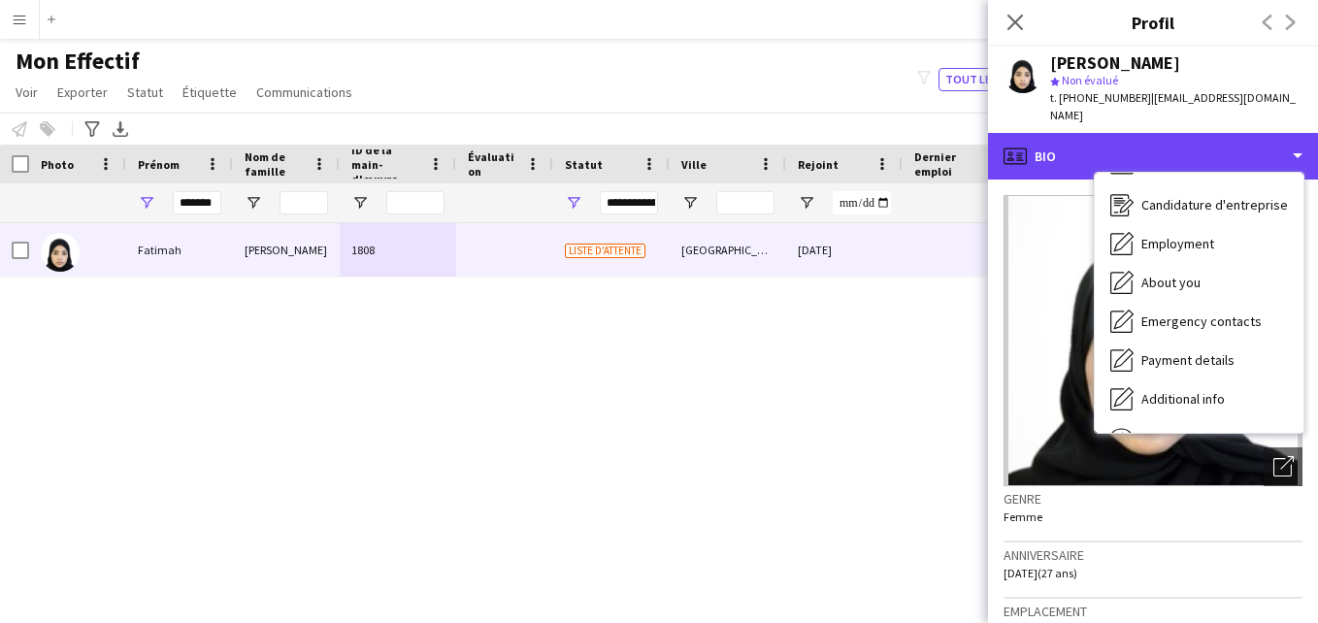
scroll to position [105, 0]
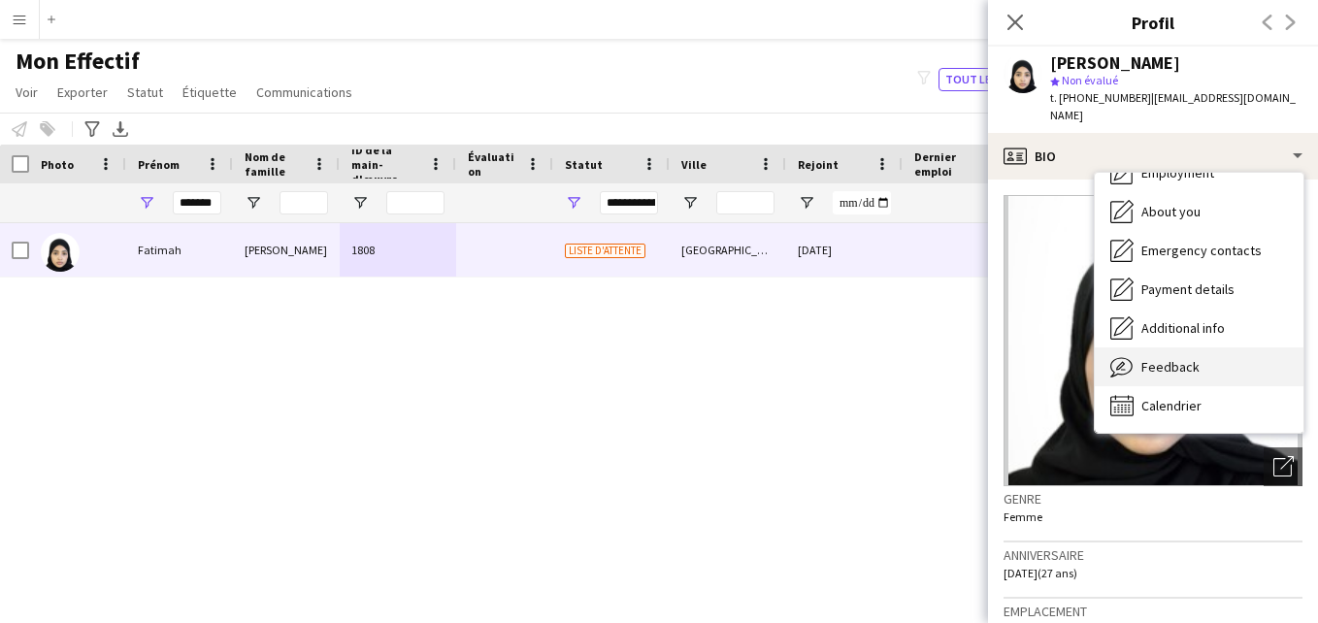
click at [1193, 358] on span "Feedback" at bounding box center [1170, 366] width 58 height 17
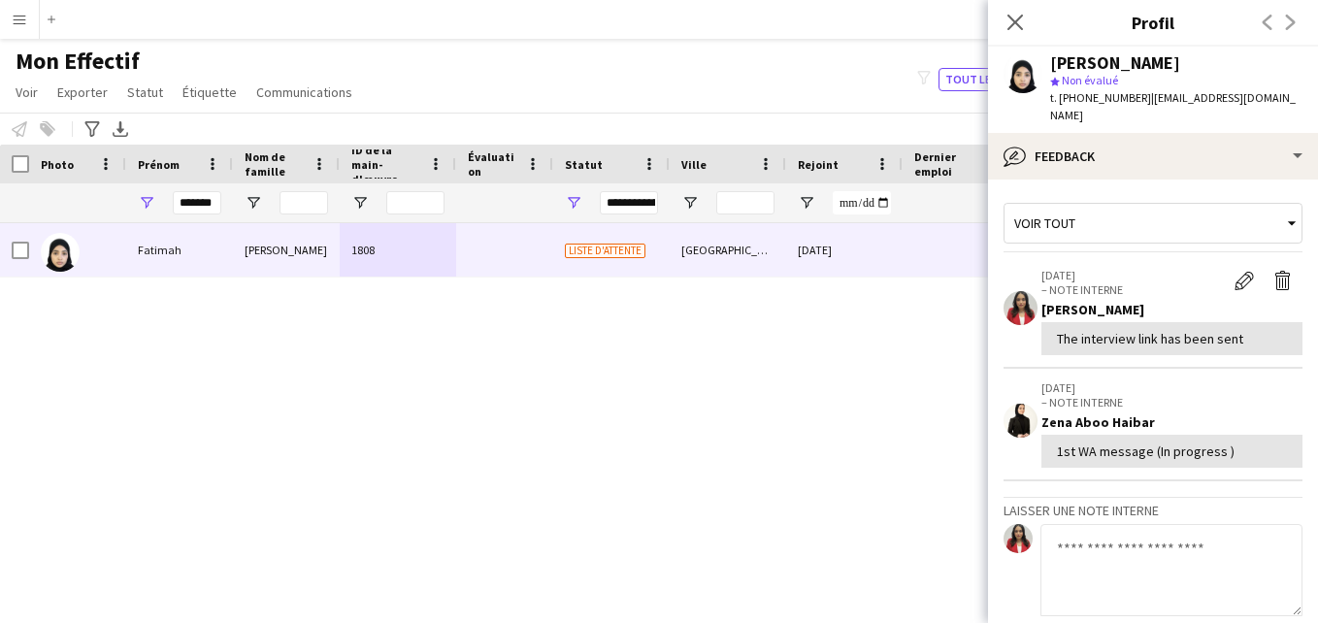
click at [1173, 205] on div "Voir tout" at bounding box center [1142, 223] width 277 height 37
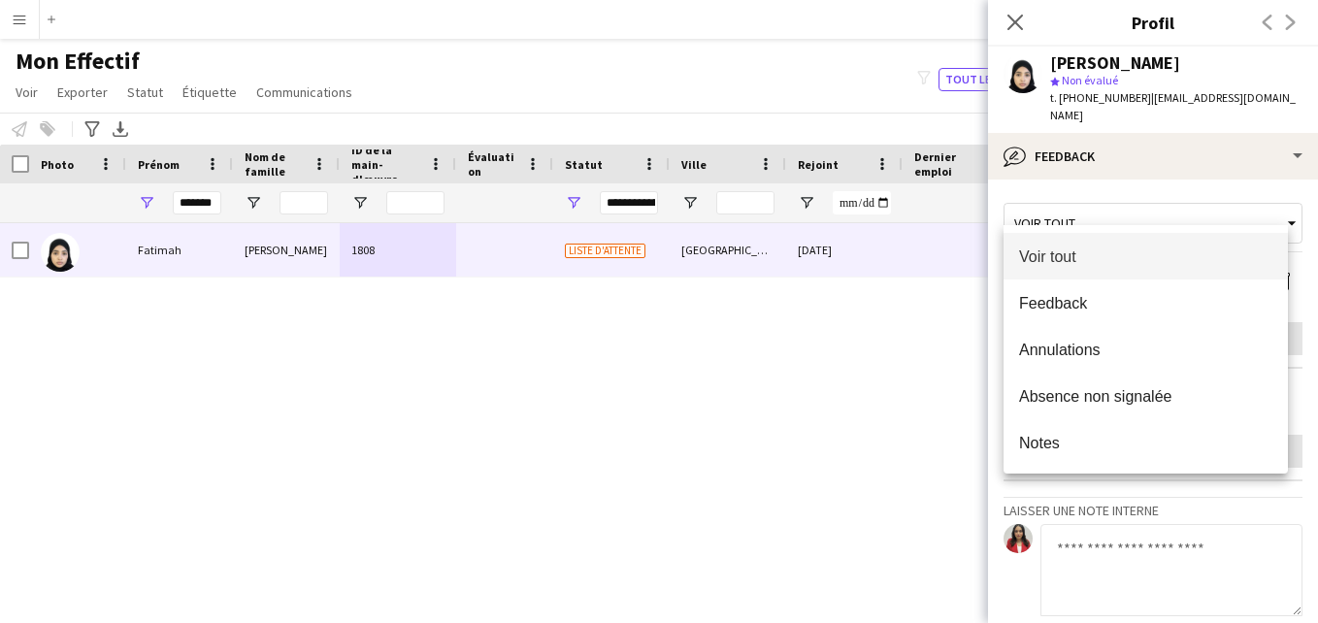
click at [1313, 238] on div at bounding box center [659, 311] width 1318 height 623
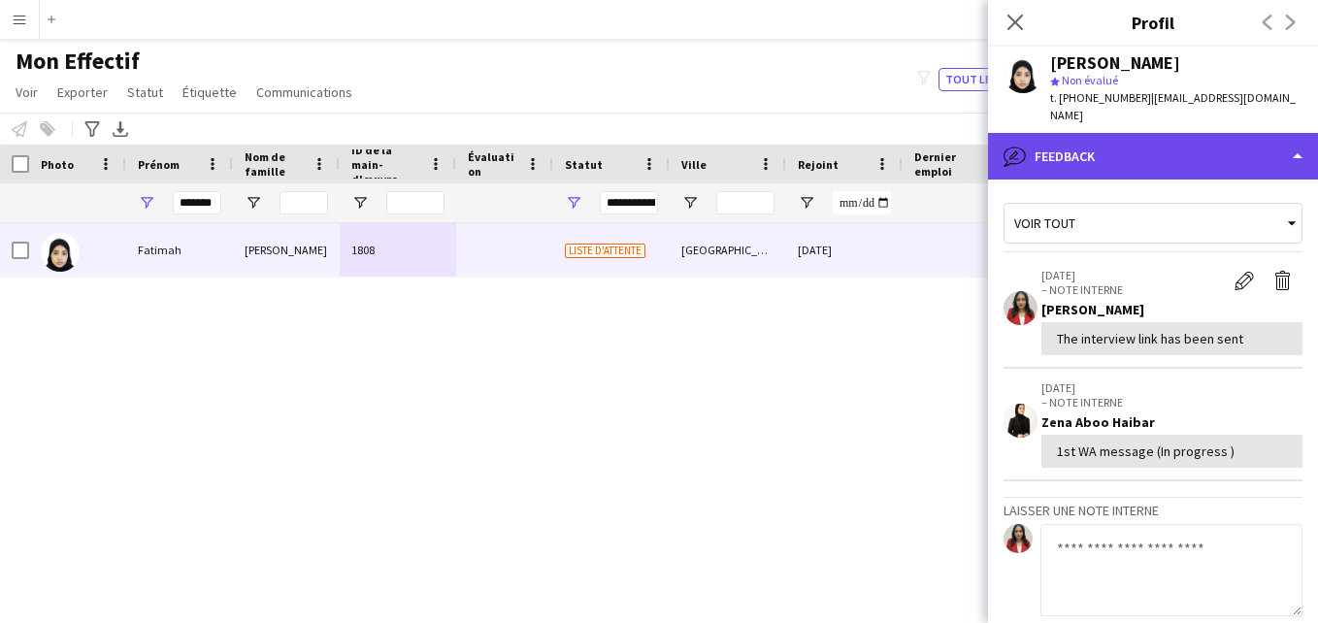
click at [1232, 153] on div "bubble-pencil Feedback" at bounding box center [1153, 156] width 330 height 47
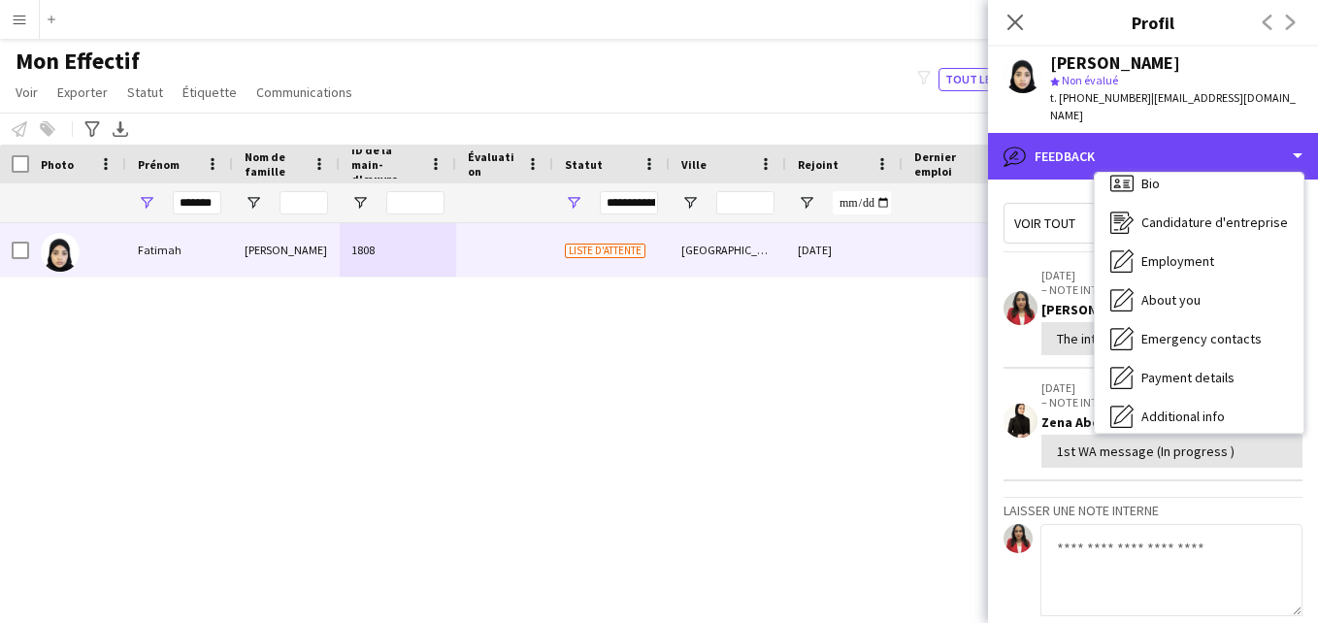
scroll to position [0, 0]
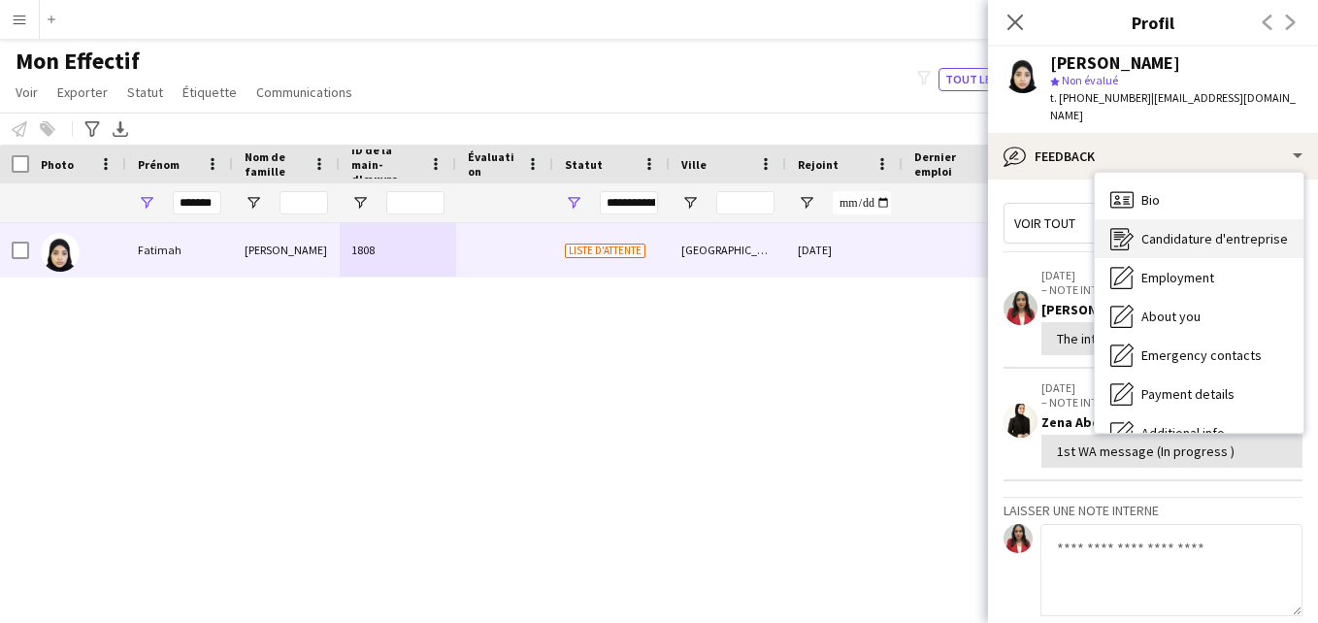
click at [1249, 230] on span "Candidature d'entreprise" at bounding box center [1214, 238] width 146 height 17
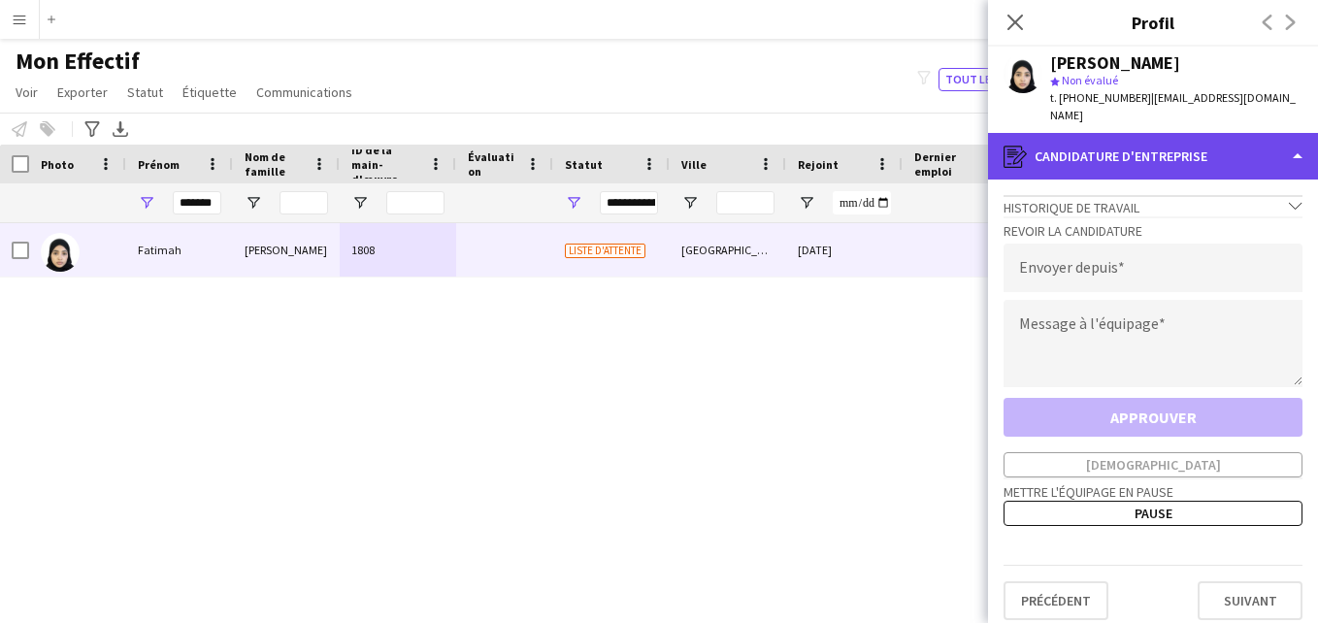
click at [1221, 133] on div "register Candidature d'entreprise" at bounding box center [1153, 156] width 330 height 47
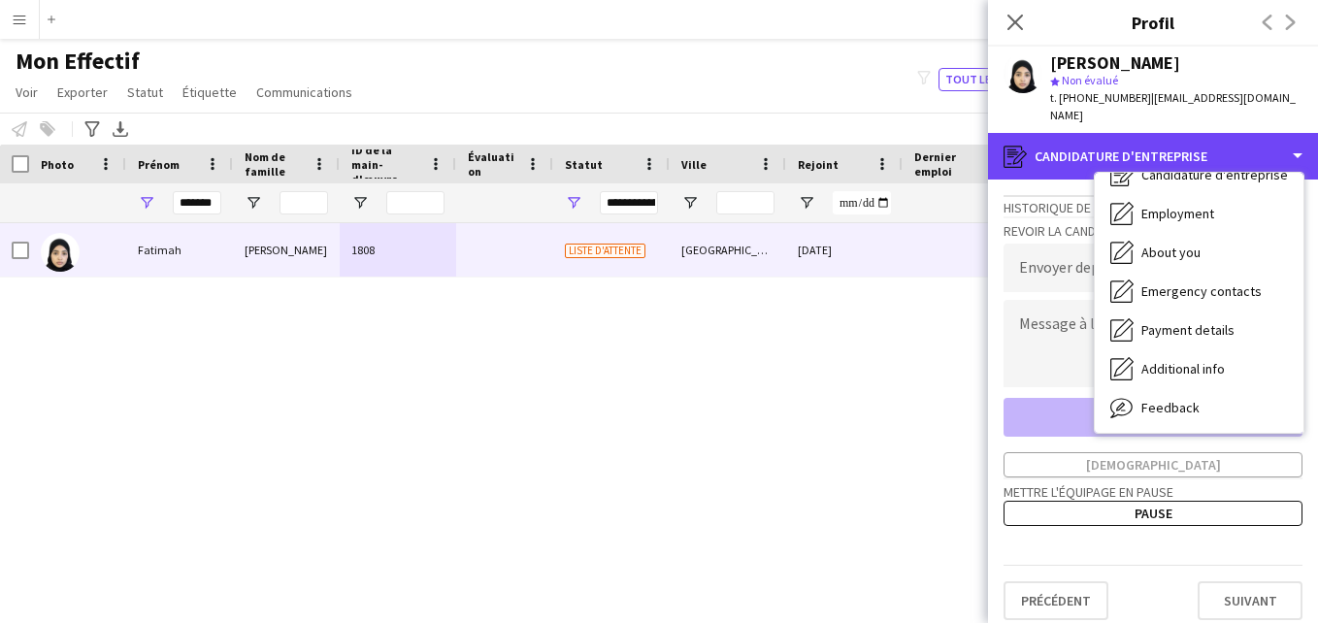
scroll to position [57, 0]
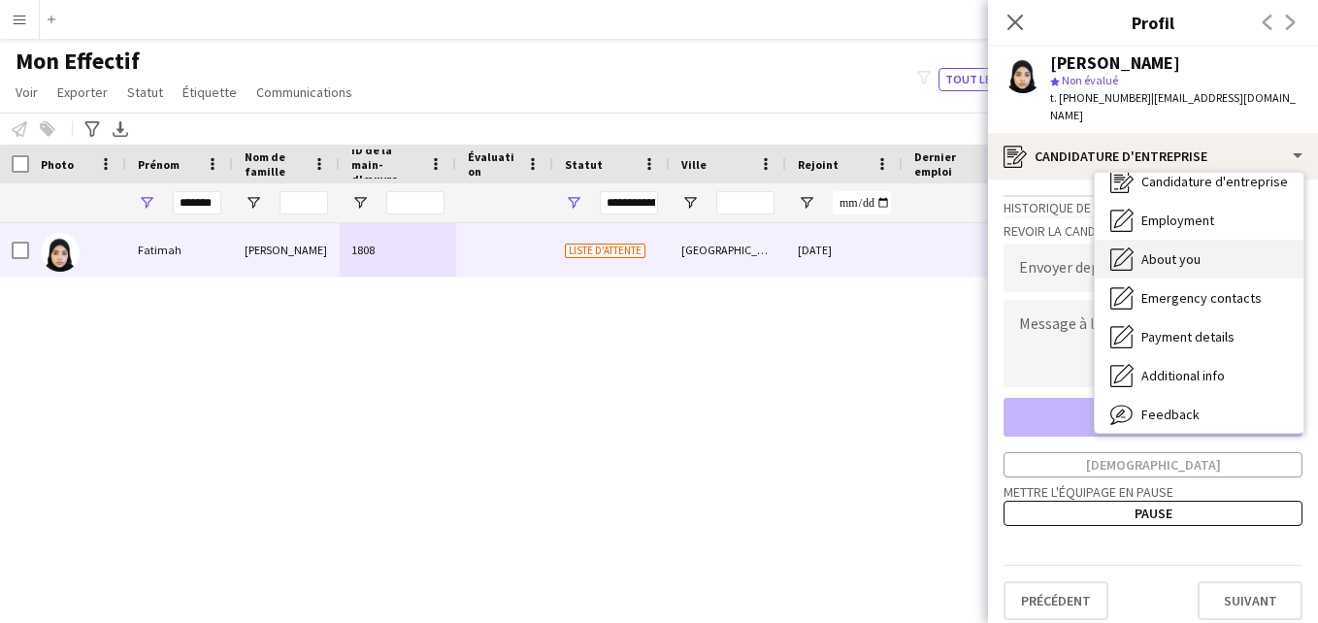
click at [1245, 247] on div "About you About you" at bounding box center [1198, 259] width 209 height 39
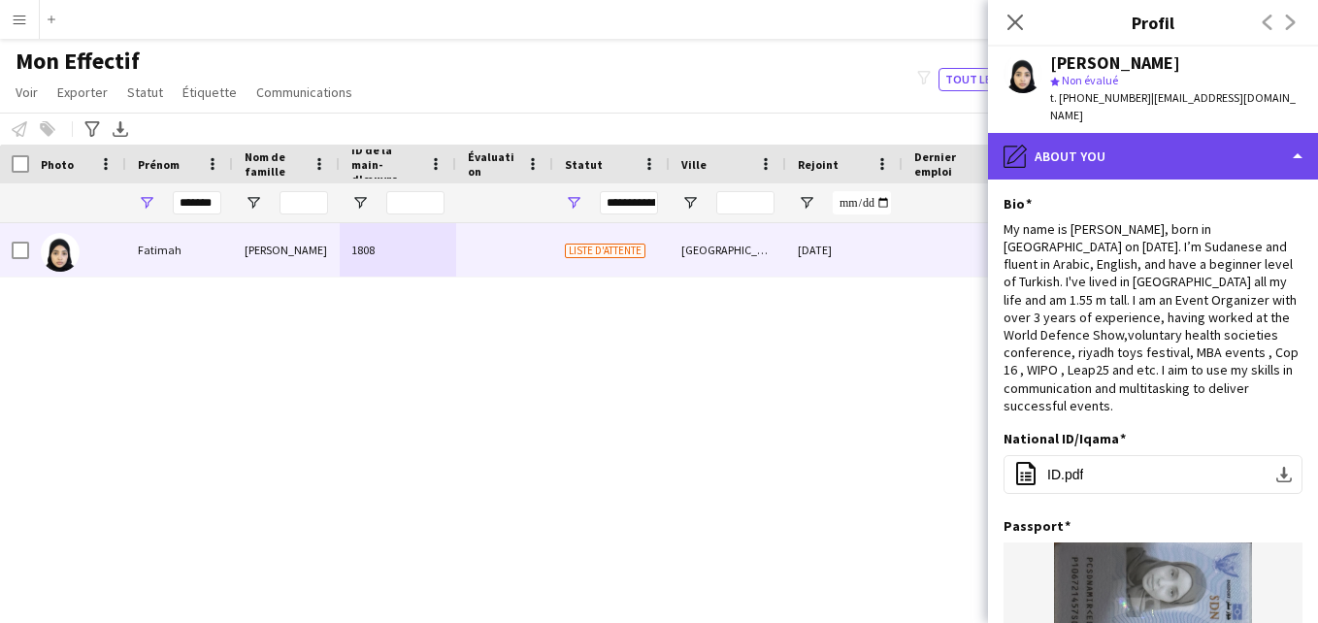
click at [1159, 143] on div "pencil4 About you" at bounding box center [1153, 156] width 330 height 47
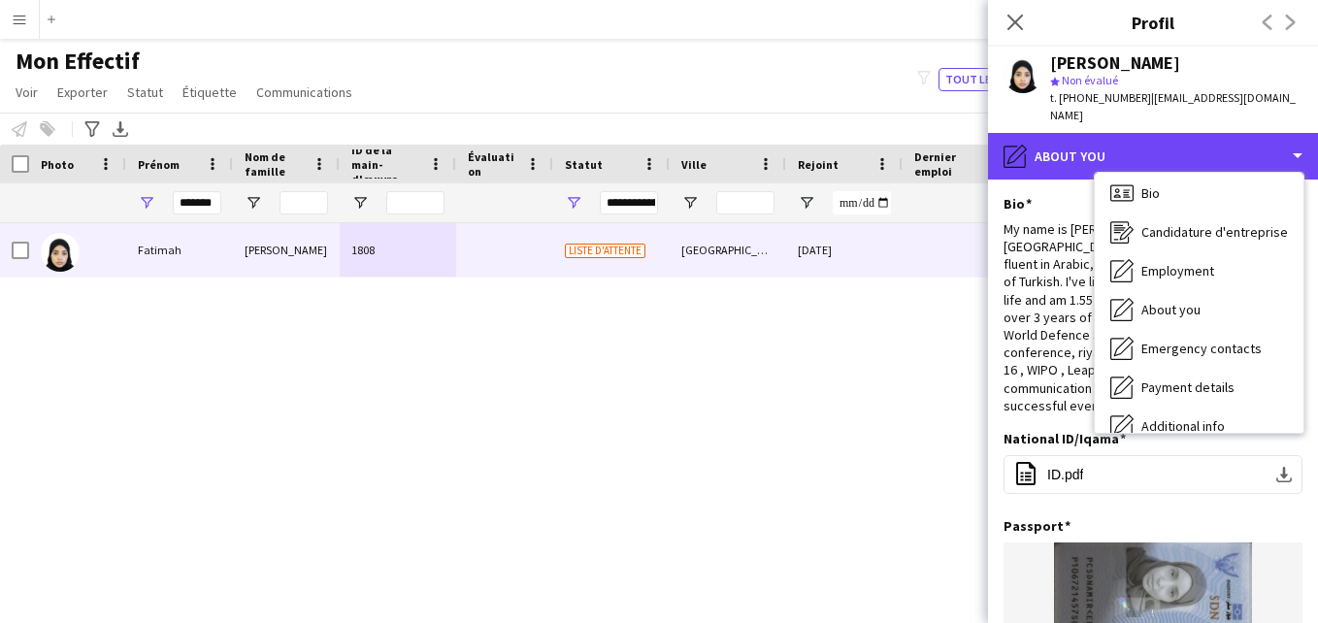
scroll to position [0, 0]
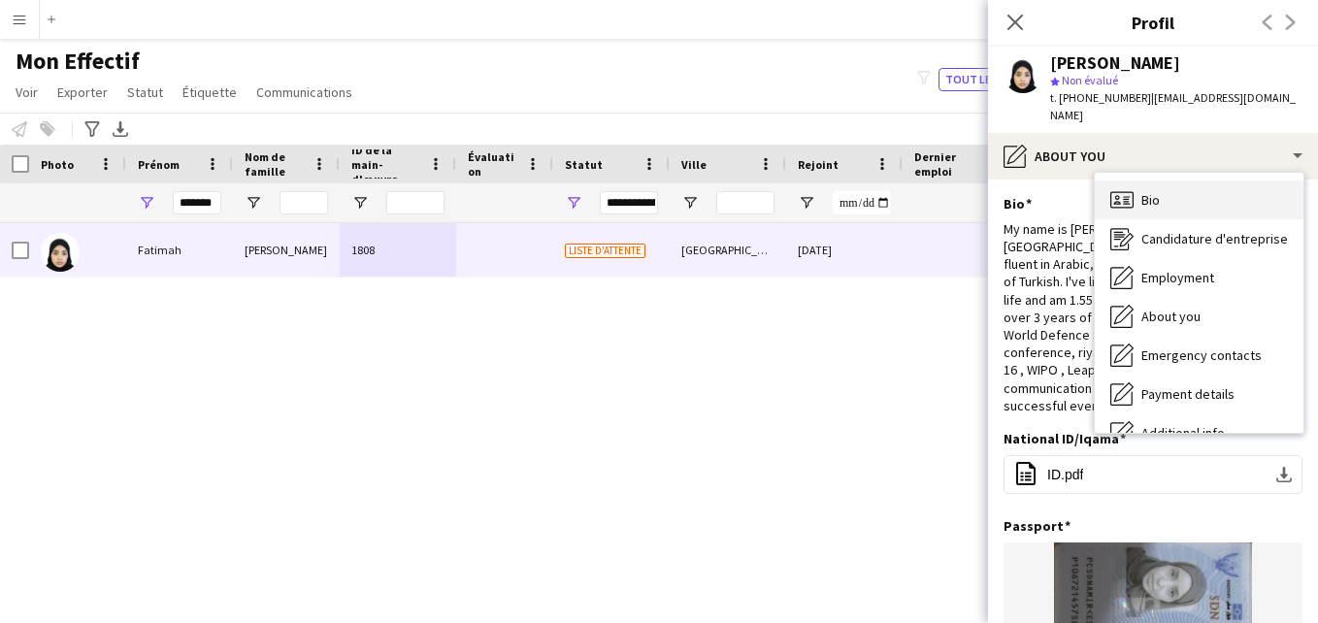
click at [1278, 186] on div "Bio Bio" at bounding box center [1198, 199] width 209 height 39
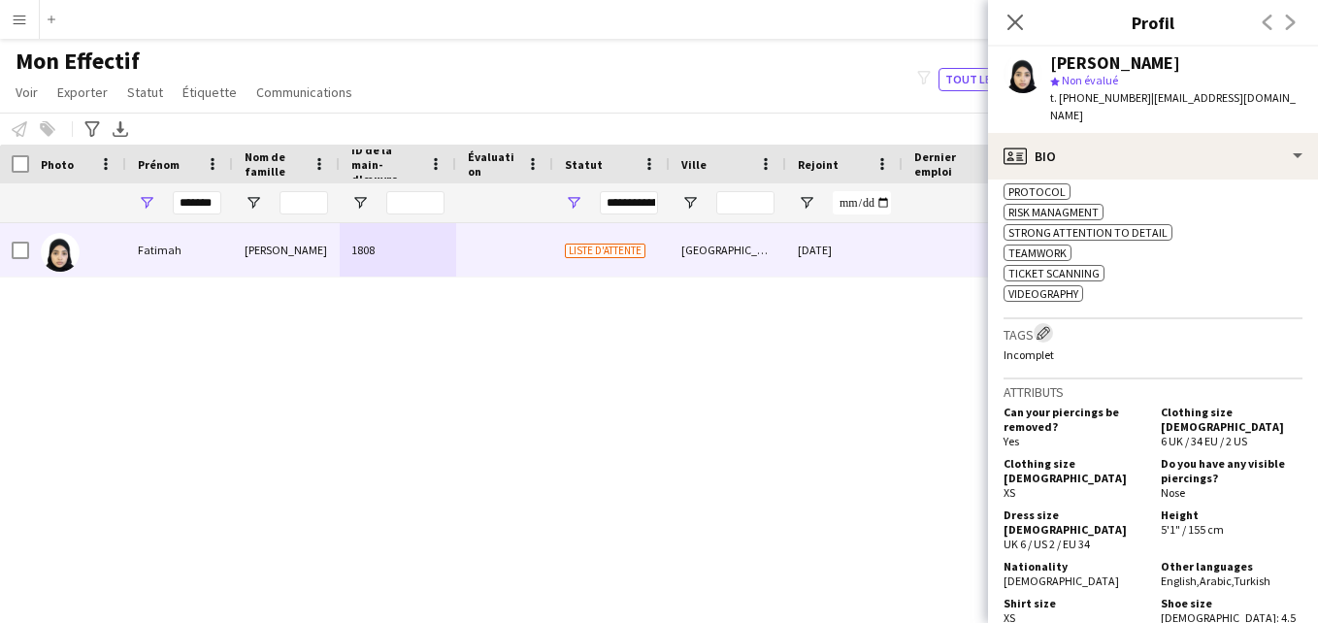
click at [1046, 326] on app-icon "Modifier les balises de l'entreprise d'équipage" at bounding box center [1043, 333] width 14 height 14
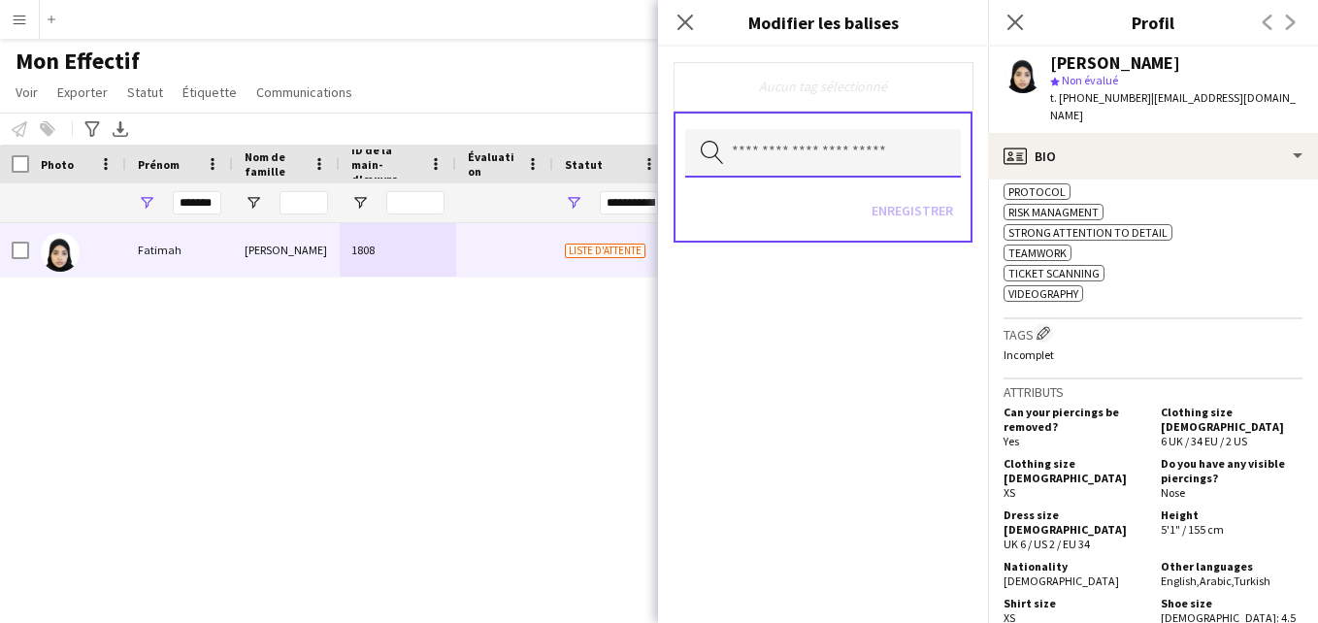
click at [867, 141] on input "text" at bounding box center [823, 153] width 276 height 49
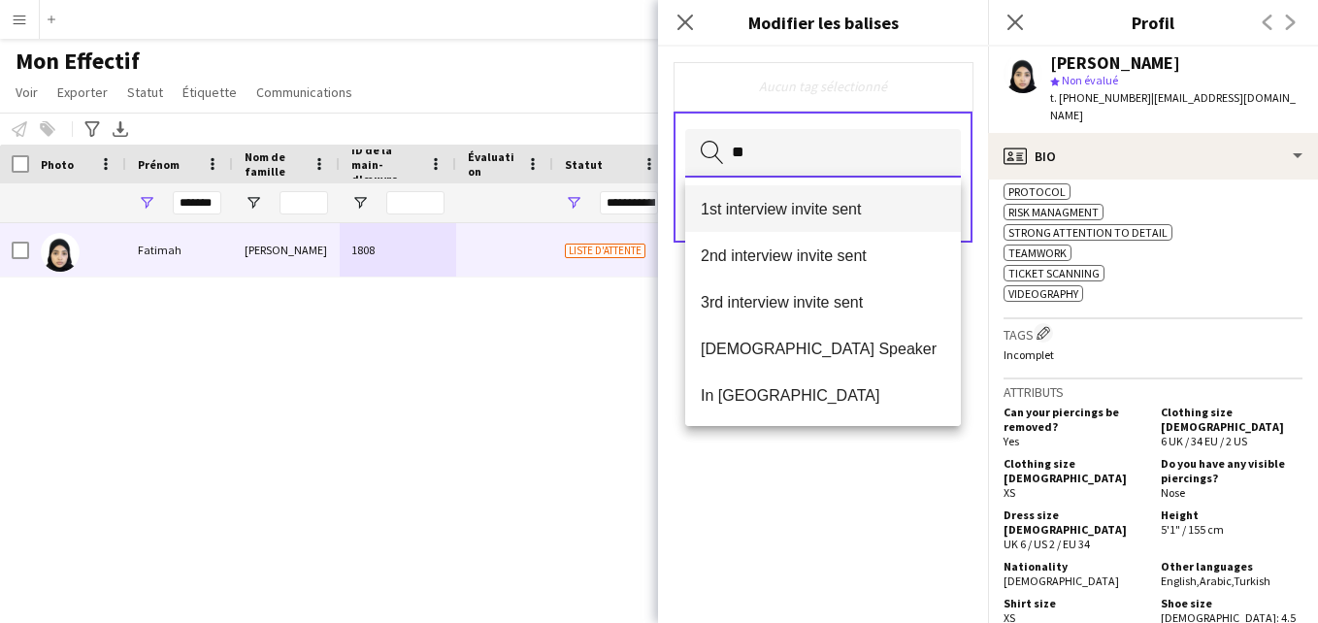
type input "**"
click at [854, 200] on span "1st interview invite sent" at bounding box center [822, 209] width 244 height 18
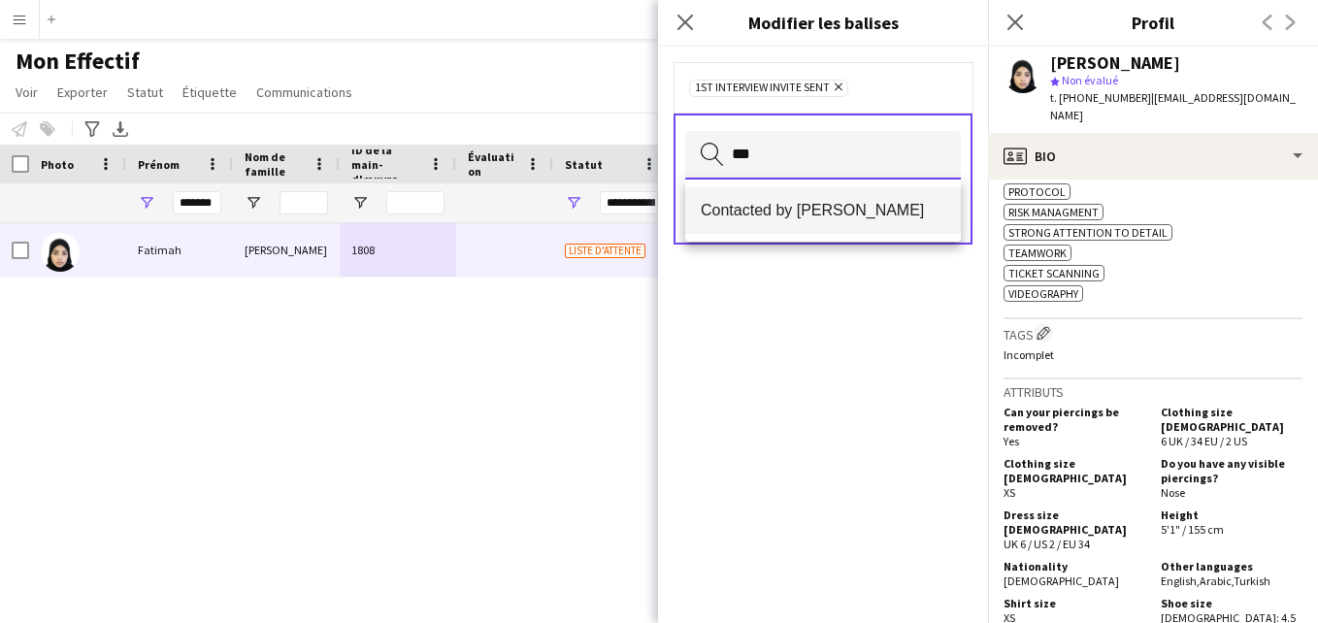
type input "***"
click at [873, 203] on span "Contacted by [PERSON_NAME]" at bounding box center [822, 210] width 244 height 18
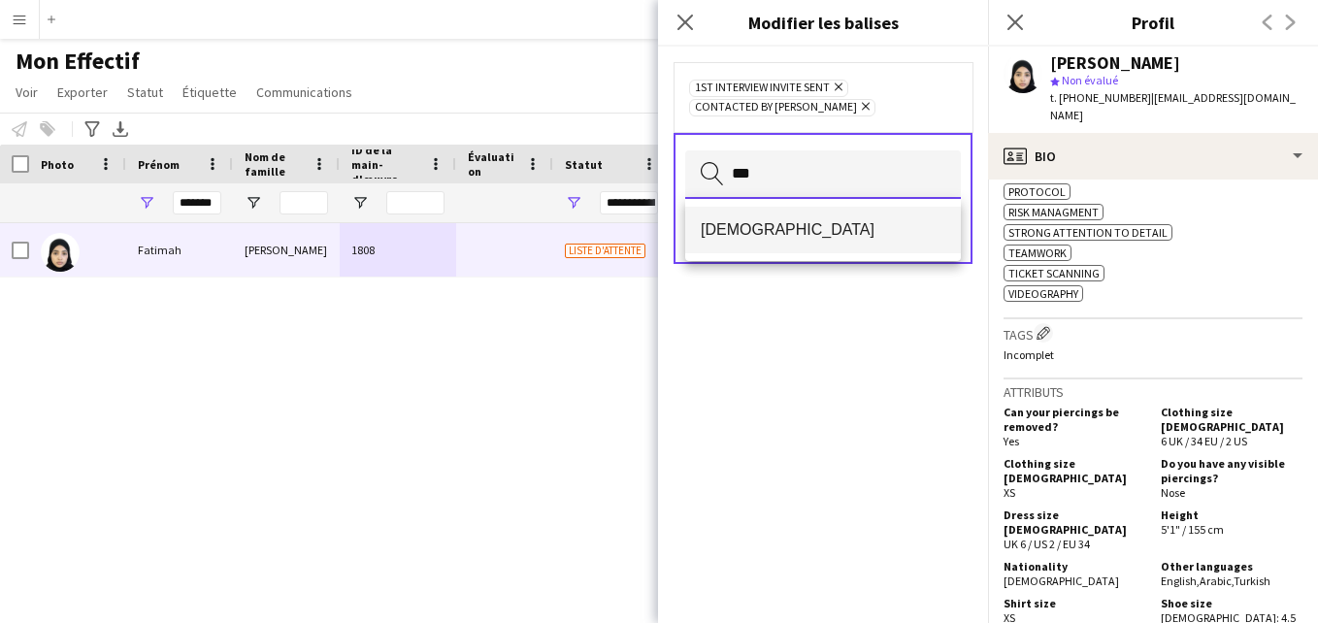
type input "***"
click at [870, 229] on span "[DEMOGRAPHIC_DATA]" at bounding box center [822, 229] width 244 height 18
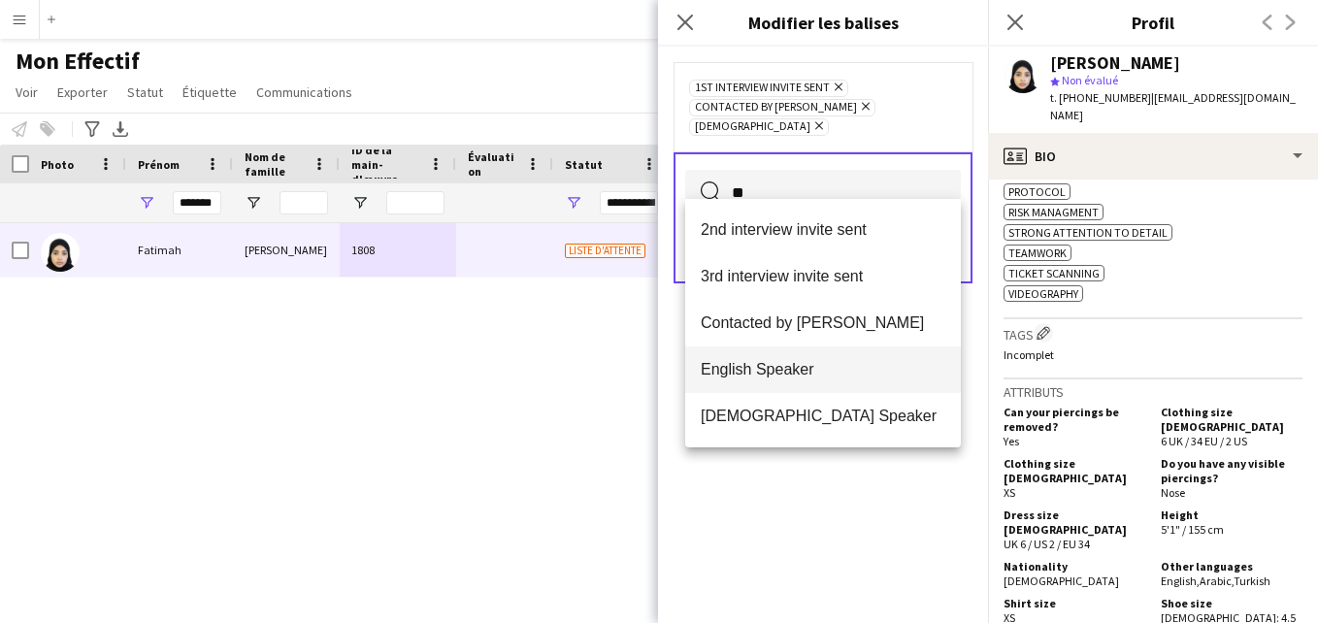
type input "**"
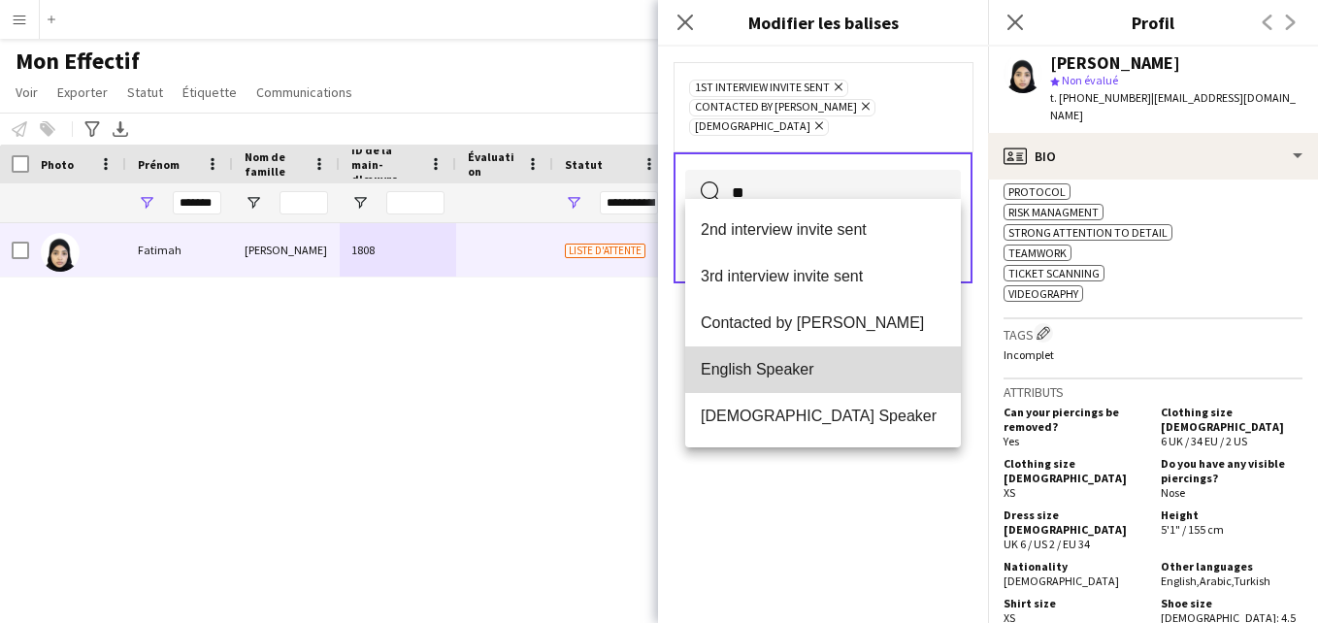
click at [843, 369] on span "English Speaker" at bounding box center [822, 369] width 244 height 18
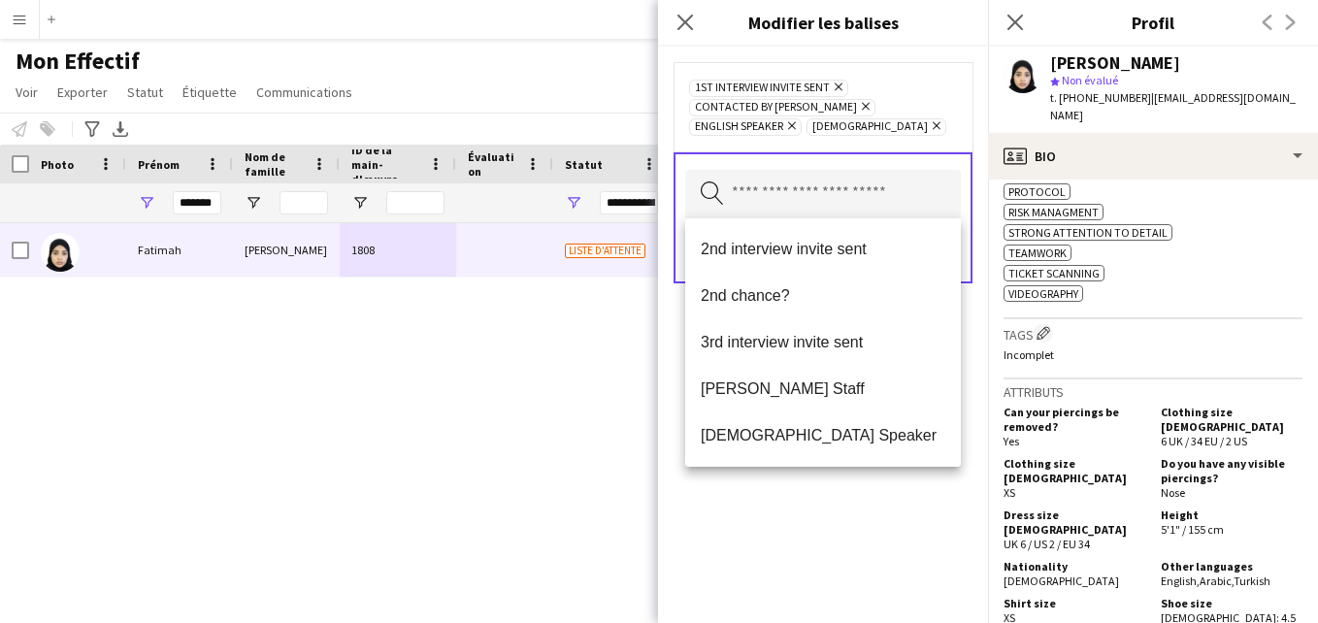
click at [947, 124] on div "1st interview invite sent [PERSON_NAME] Contacted by [PERSON_NAME] English Spea…" at bounding box center [823, 107] width 268 height 58
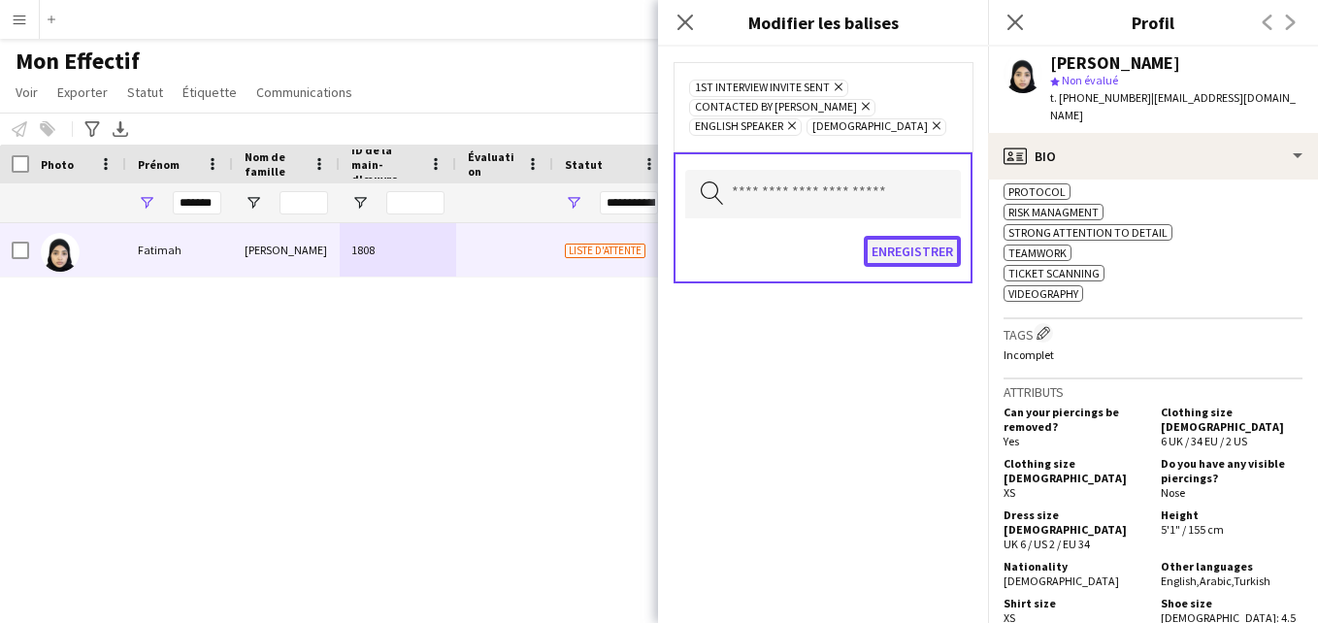
click at [920, 247] on button "Enregistrer" at bounding box center [911, 251] width 97 height 31
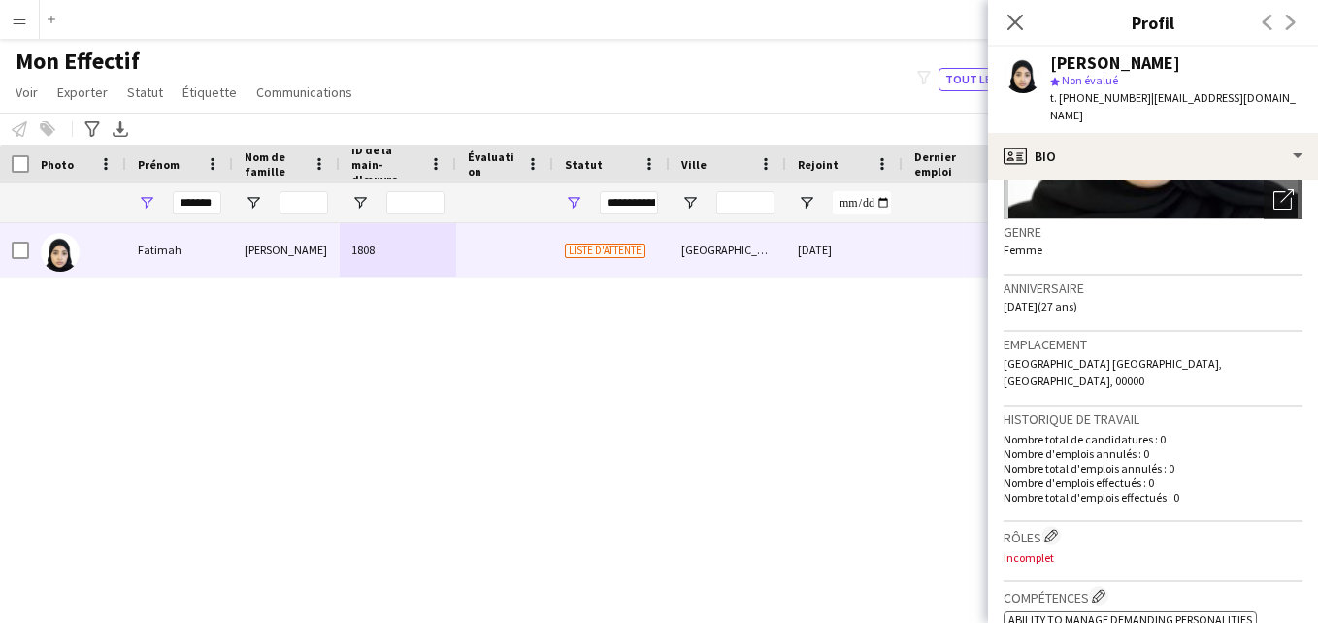
scroll to position [237, 0]
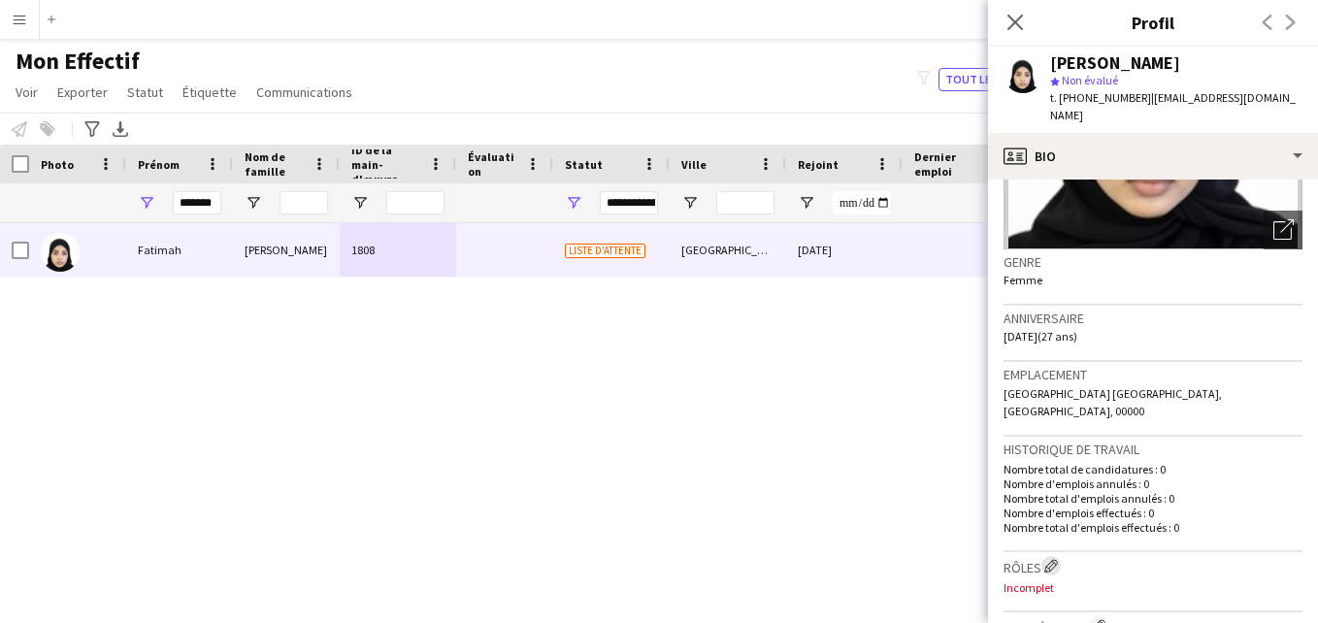
click at [1050, 556] on button "Modifier les rôles de l'entreprise de l'équipage" at bounding box center [1050, 565] width 19 height 19
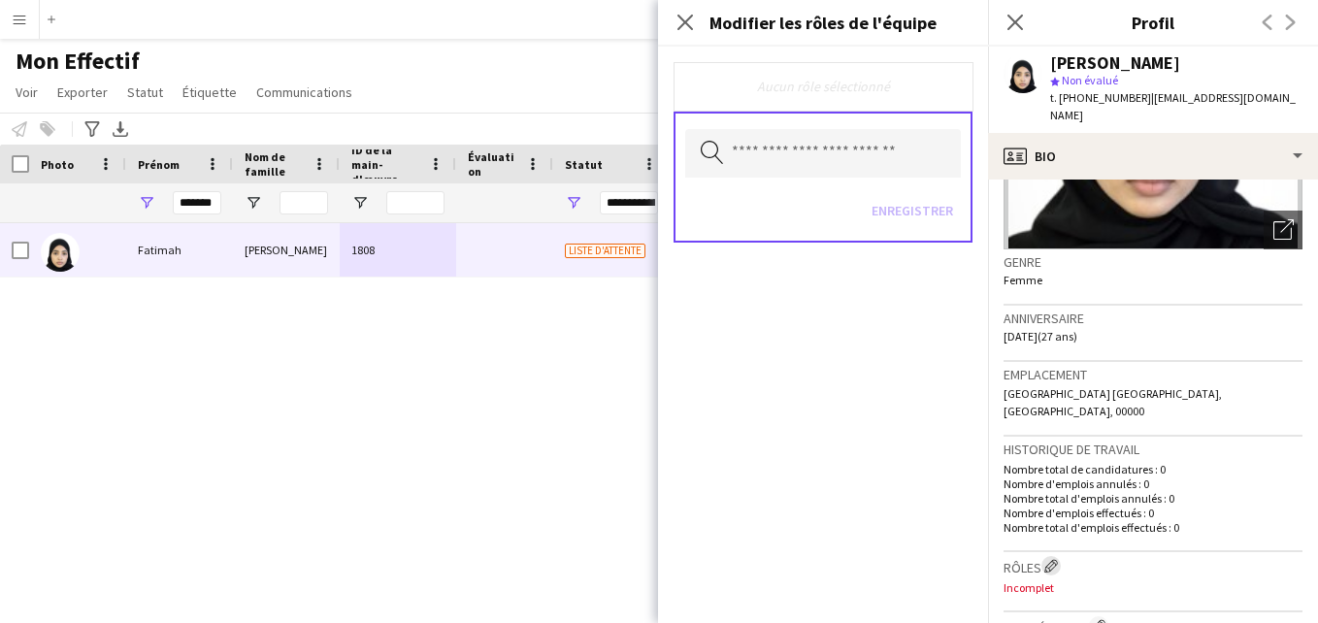
click at [1050, 556] on button "Modifier les rôles de l'entreprise de l'équipage" at bounding box center [1050, 565] width 19 height 19
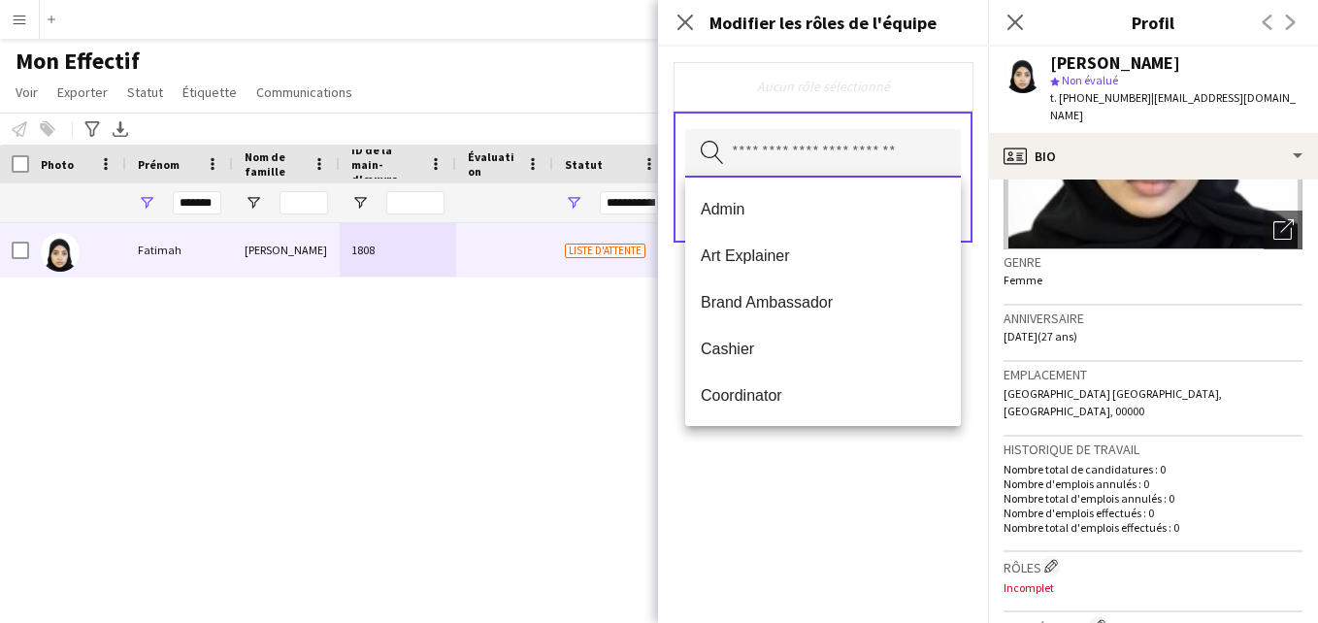
click at [825, 161] on input "text" at bounding box center [823, 153] width 276 height 49
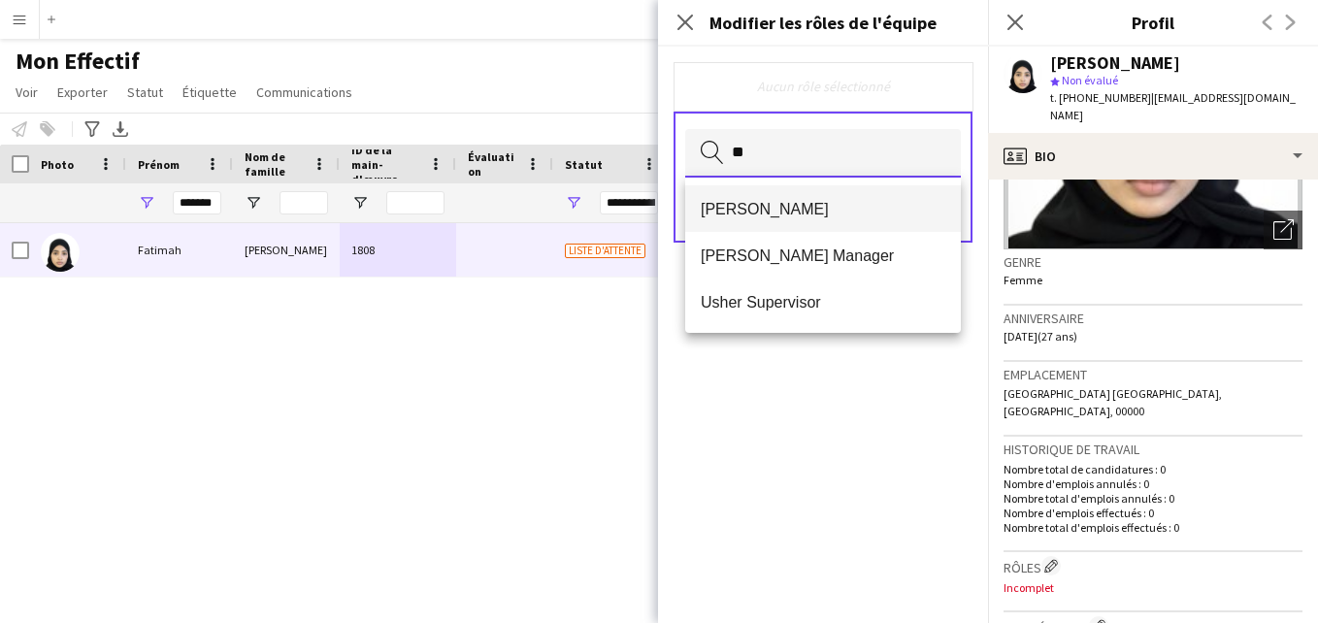
type input "**"
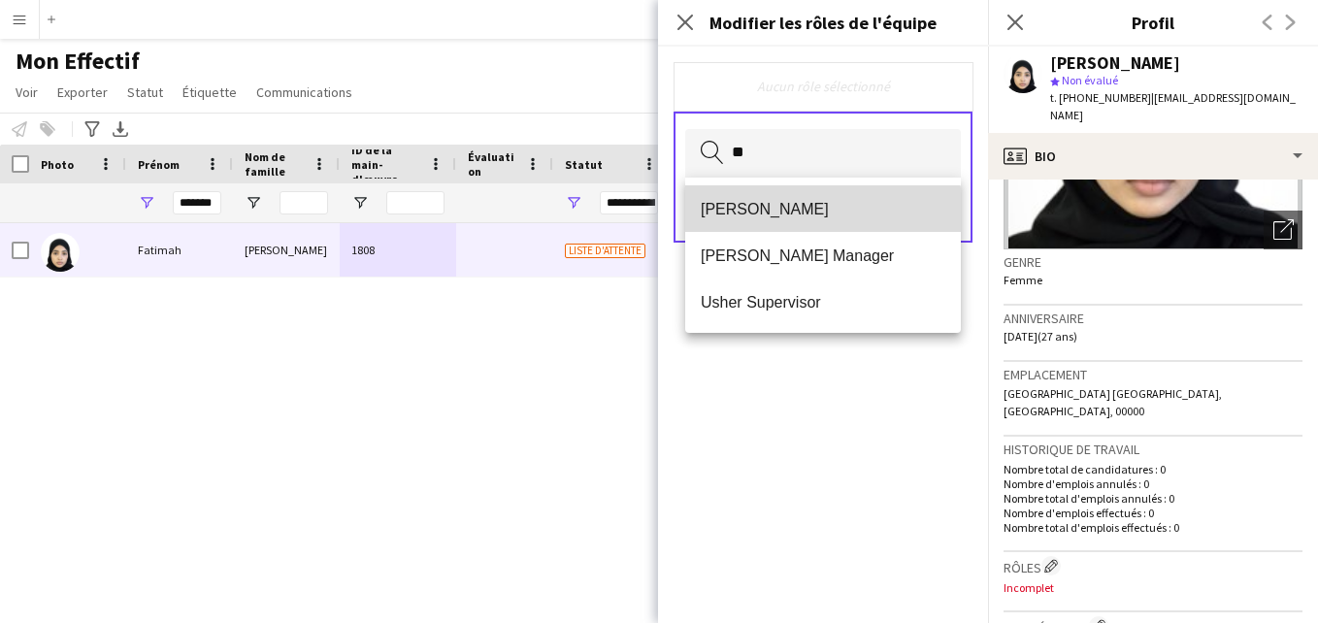
click at [804, 226] on mat-option "[PERSON_NAME]" at bounding box center [823, 208] width 276 height 47
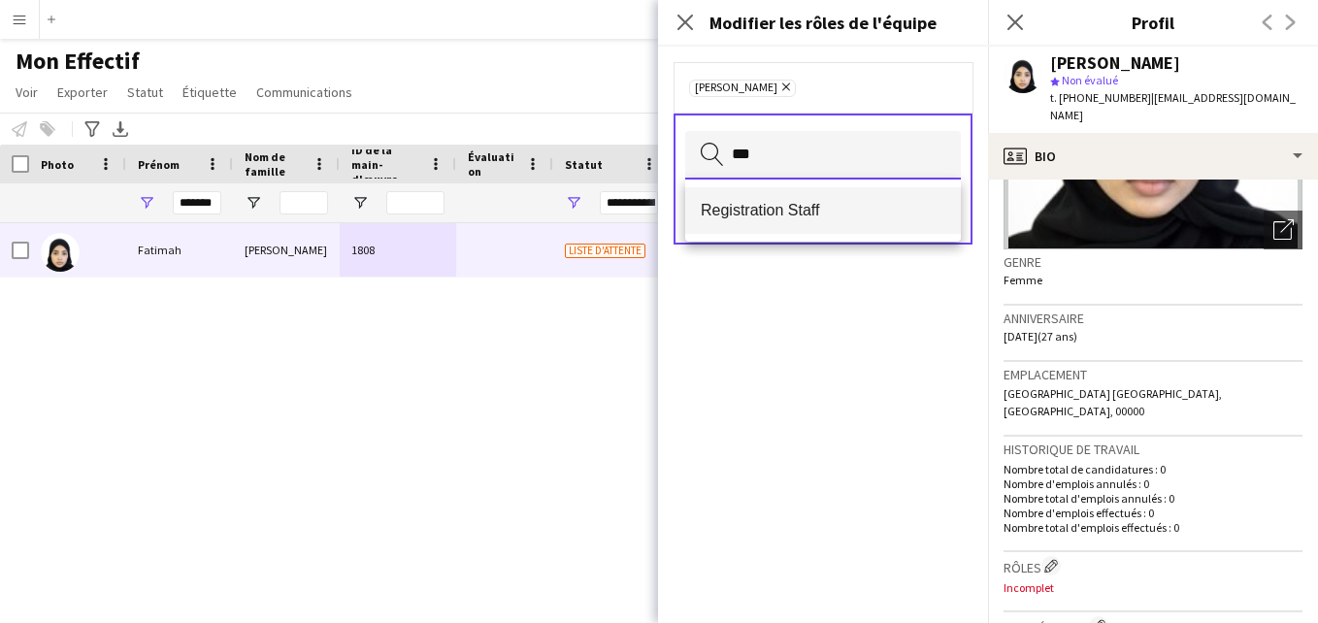
type input "***"
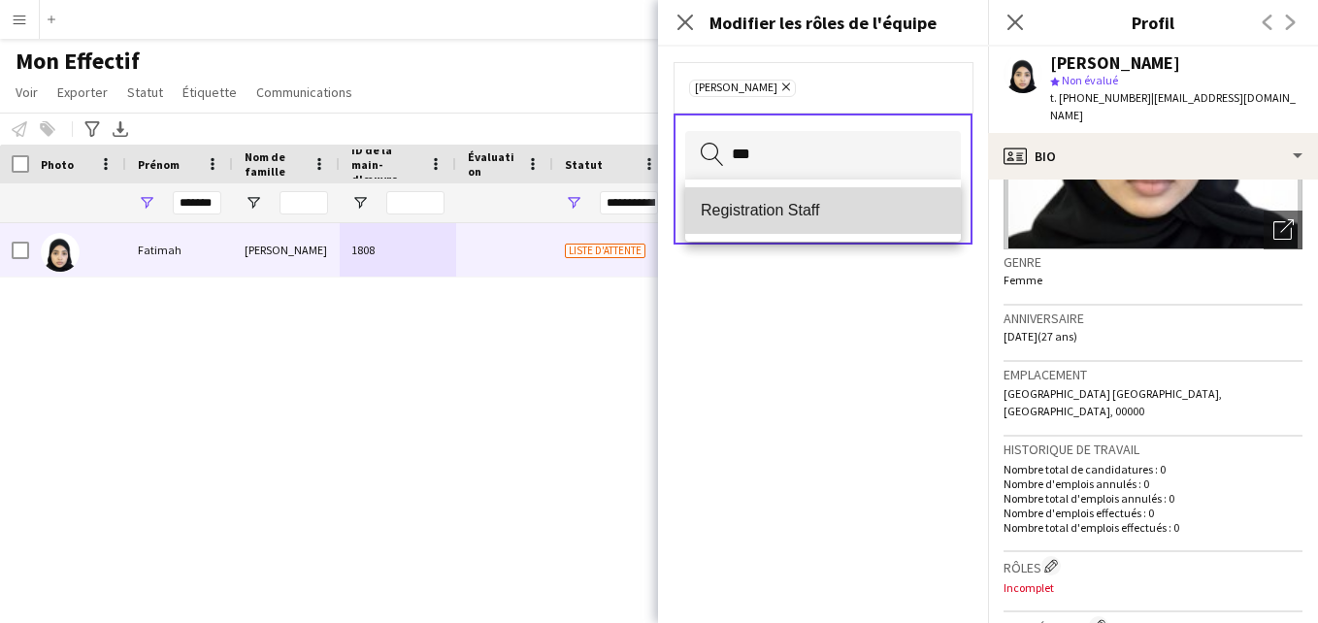
click at [813, 218] on span "Registration Staff" at bounding box center [822, 210] width 244 height 18
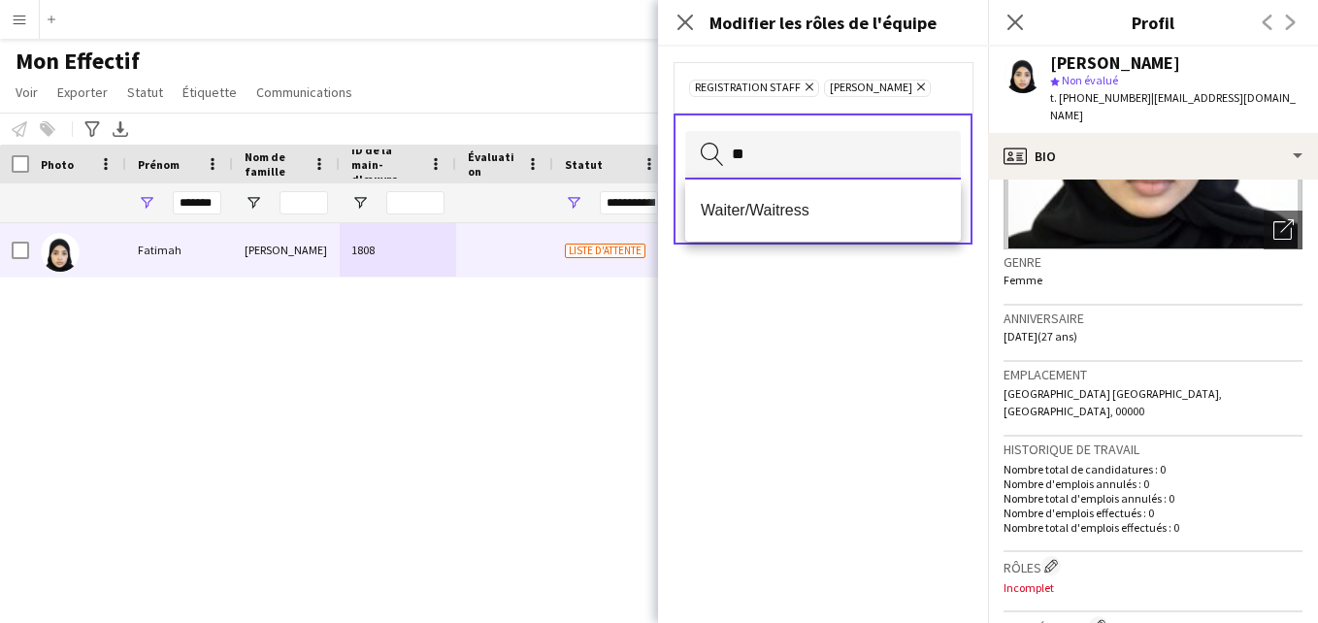
type input "*"
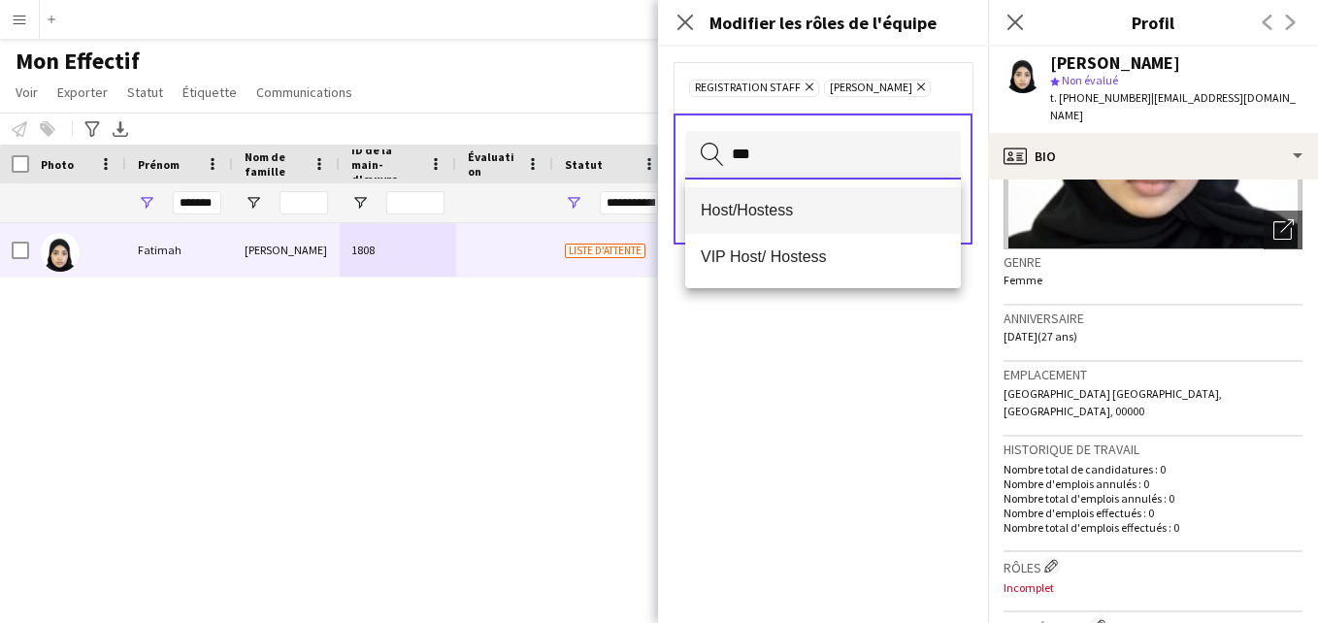
type input "***"
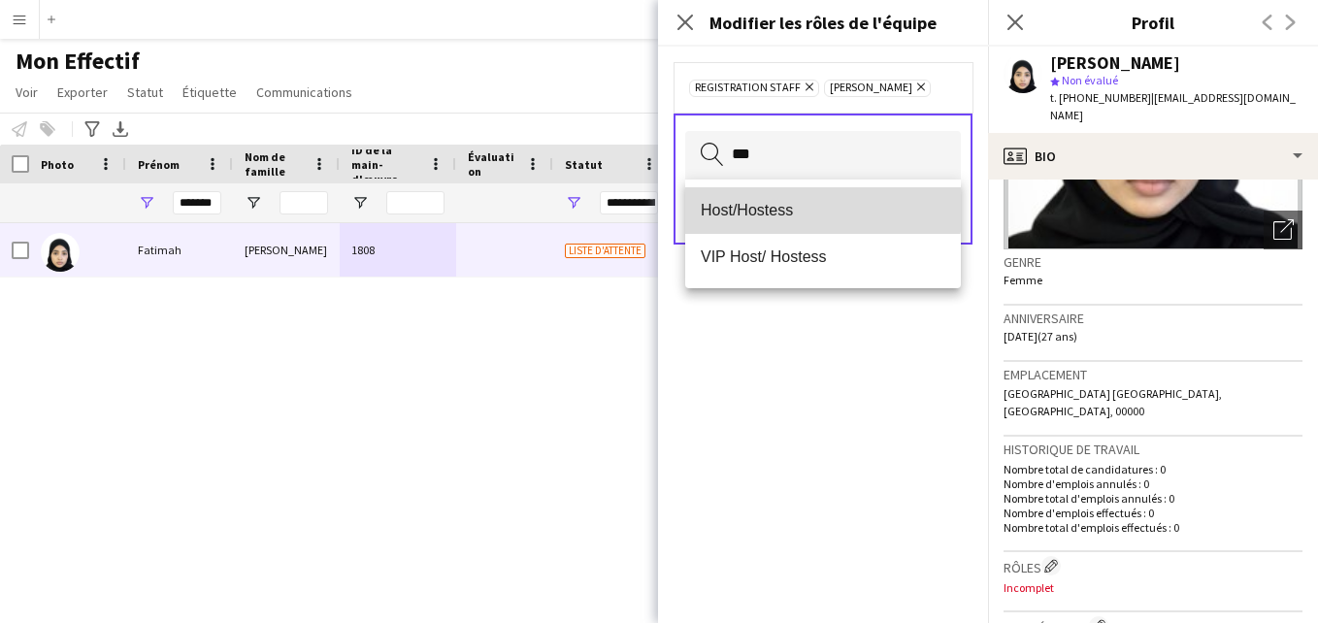
click at [821, 195] on mat-option "Host/Hostess" at bounding box center [823, 210] width 276 height 47
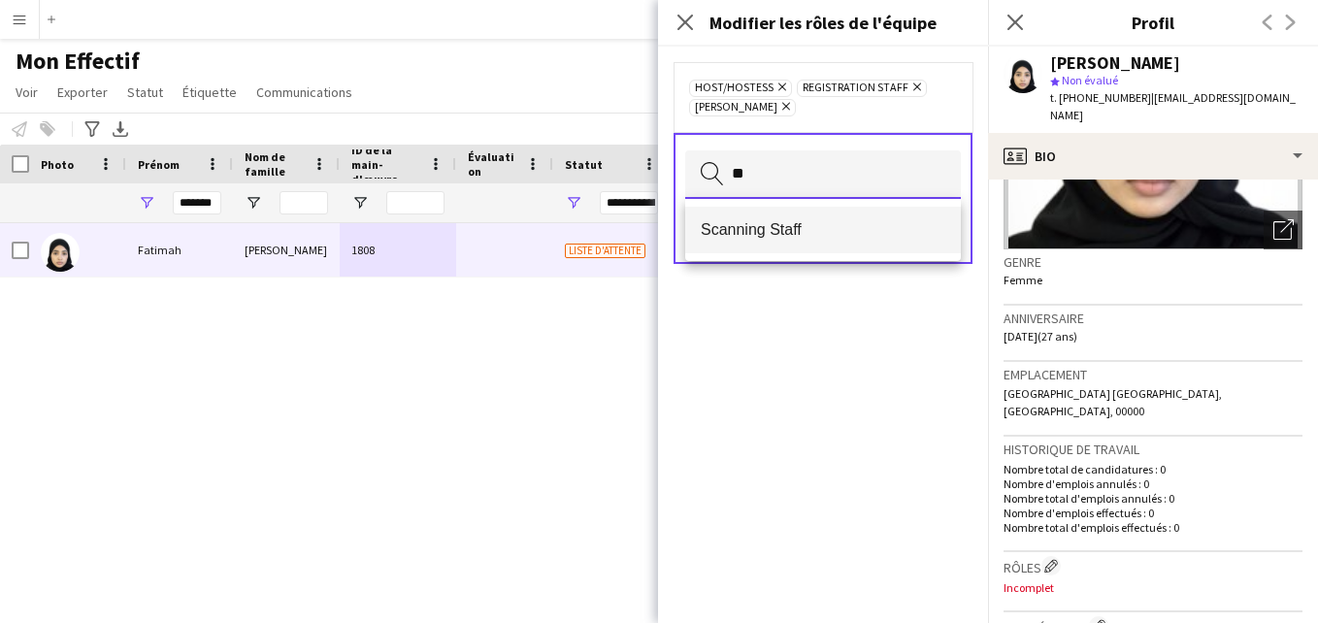
type input "**"
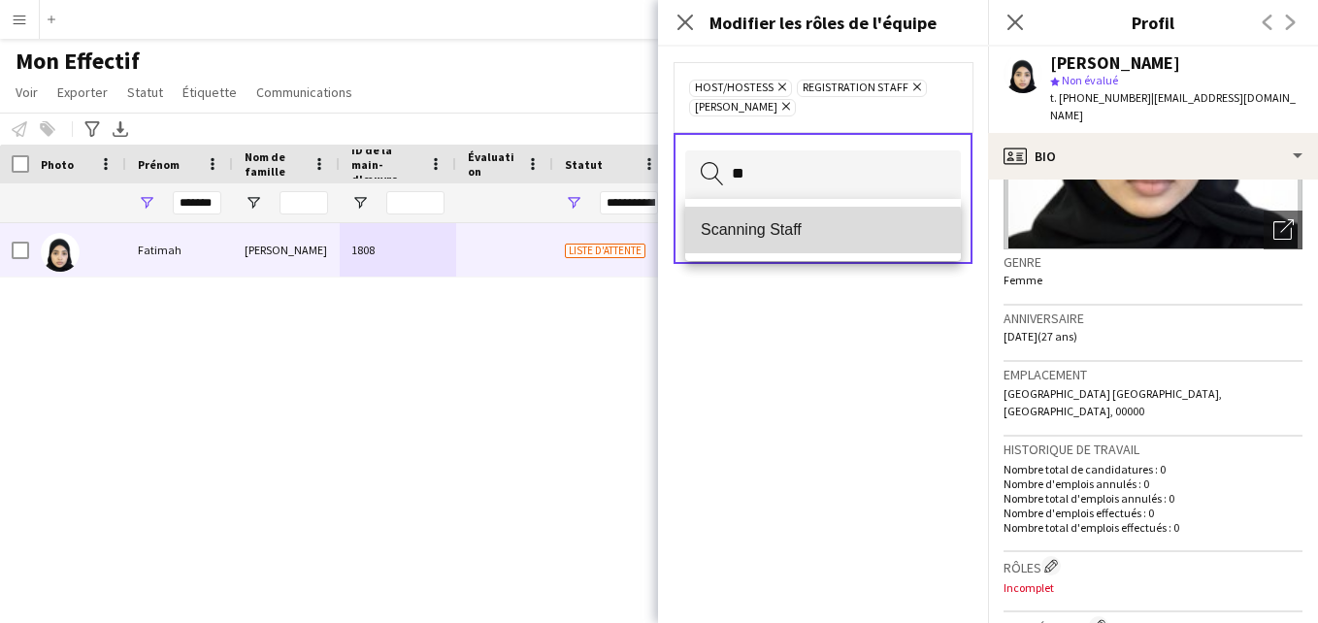
click at [813, 243] on mat-option "Scanning Staff" at bounding box center [823, 230] width 276 height 47
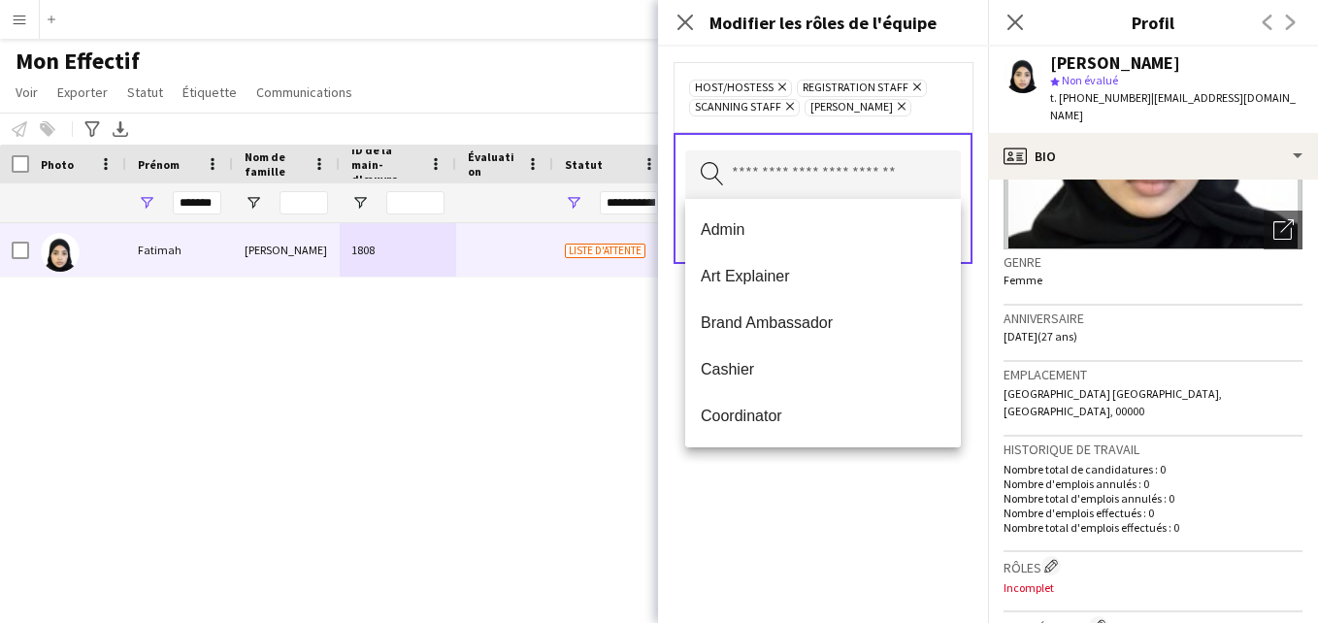
click at [945, 106] on div "Host/Hostess Supprimer Registration Staff Supprimer Scanning Staff Supprimer [P…" at bounding box center [823, 97] width 268 height 39
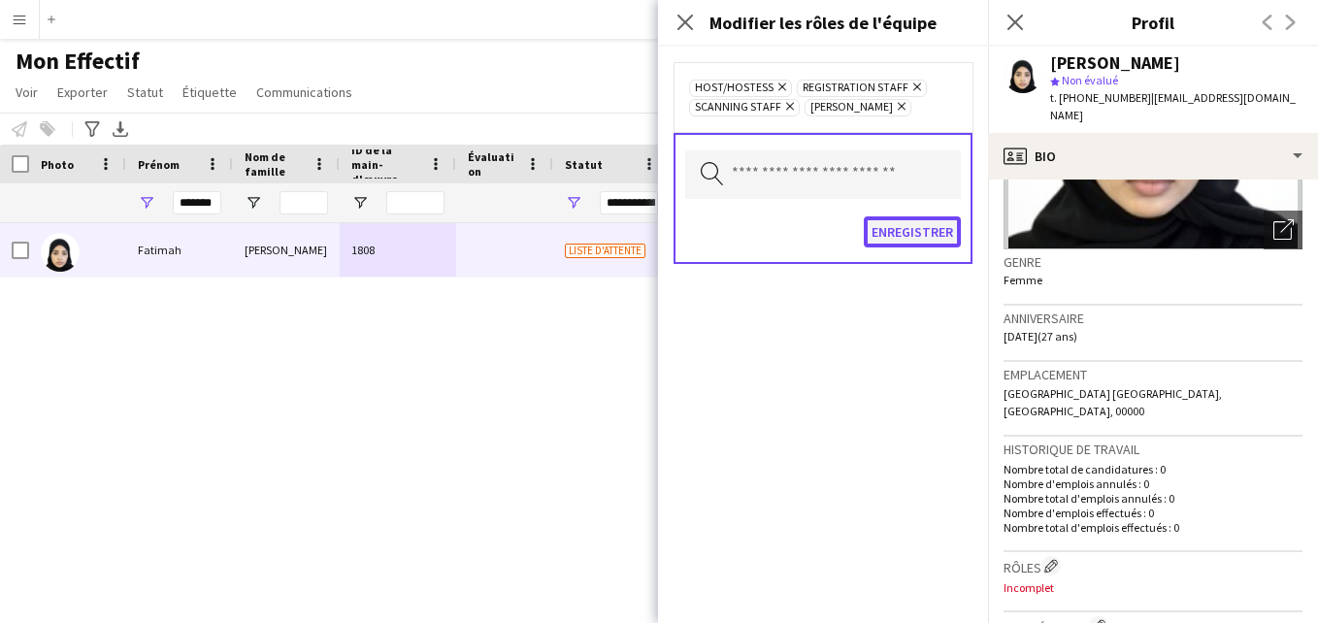
click at [926, 230] on button "Enregistrer" at bounding box center [911, 231] width 97 height 31
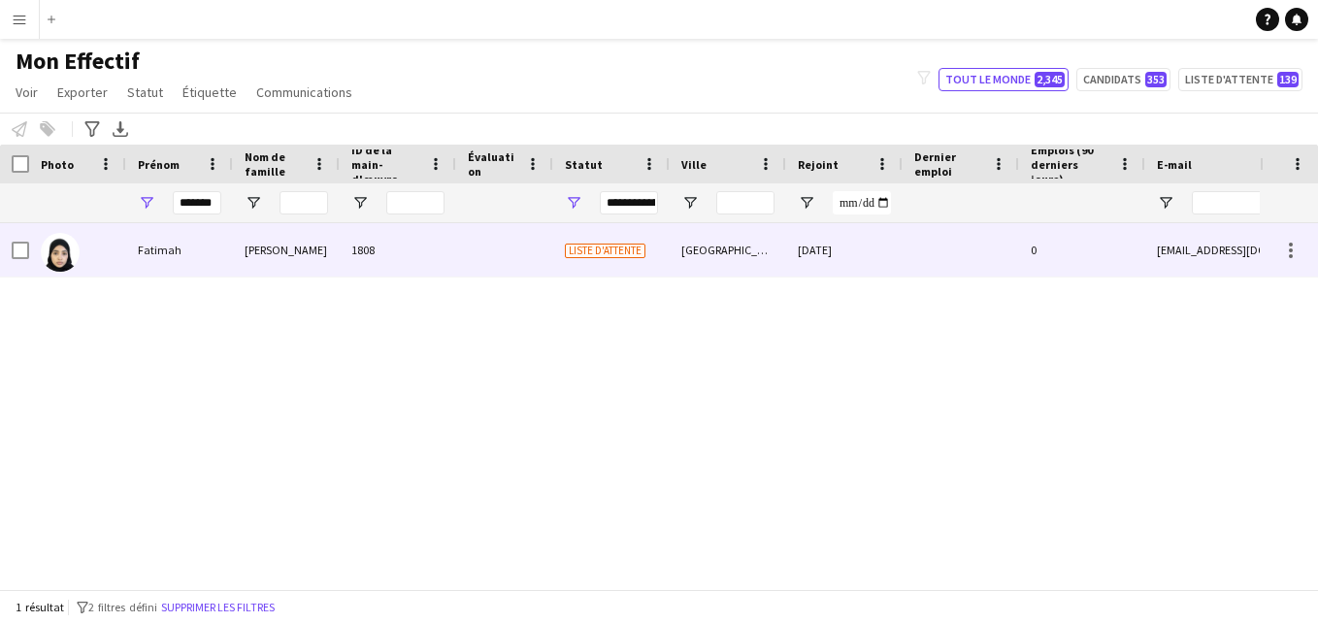
click at [606, 259] on div "Liste d'attente" at bounding box center [611, 249] width 116 height 53
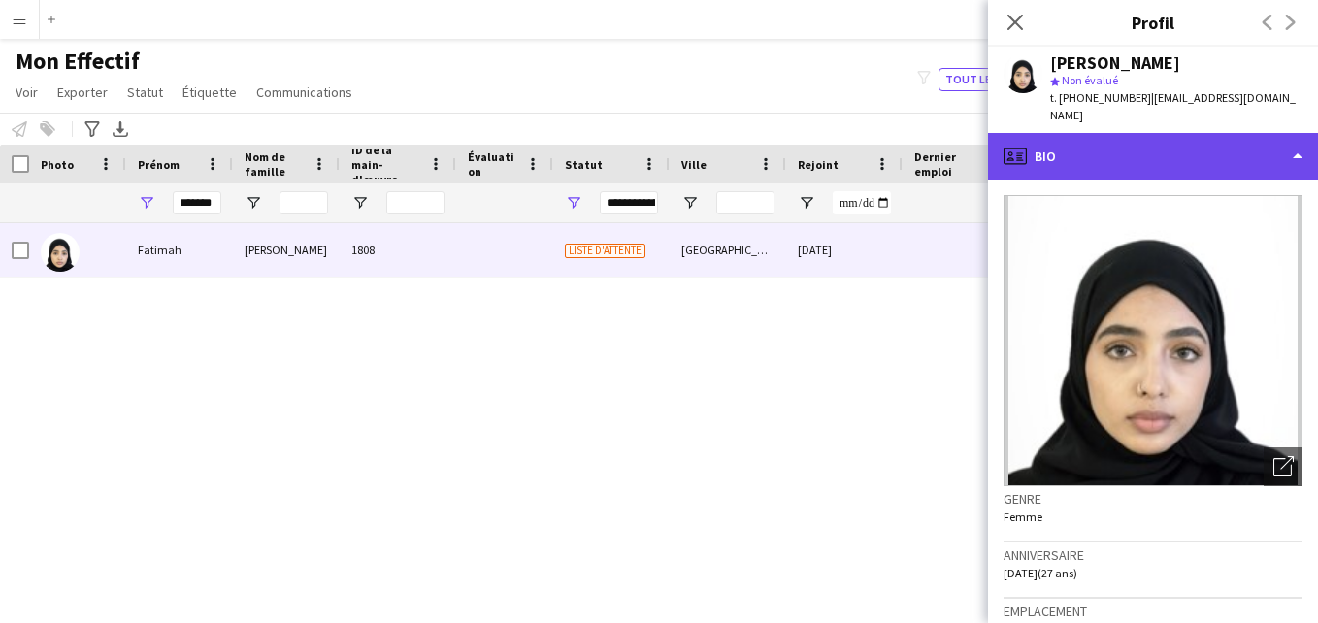
click at [1246, 156] on div "profile Bio" at bounding box center [1153, 156] width 330 height 47
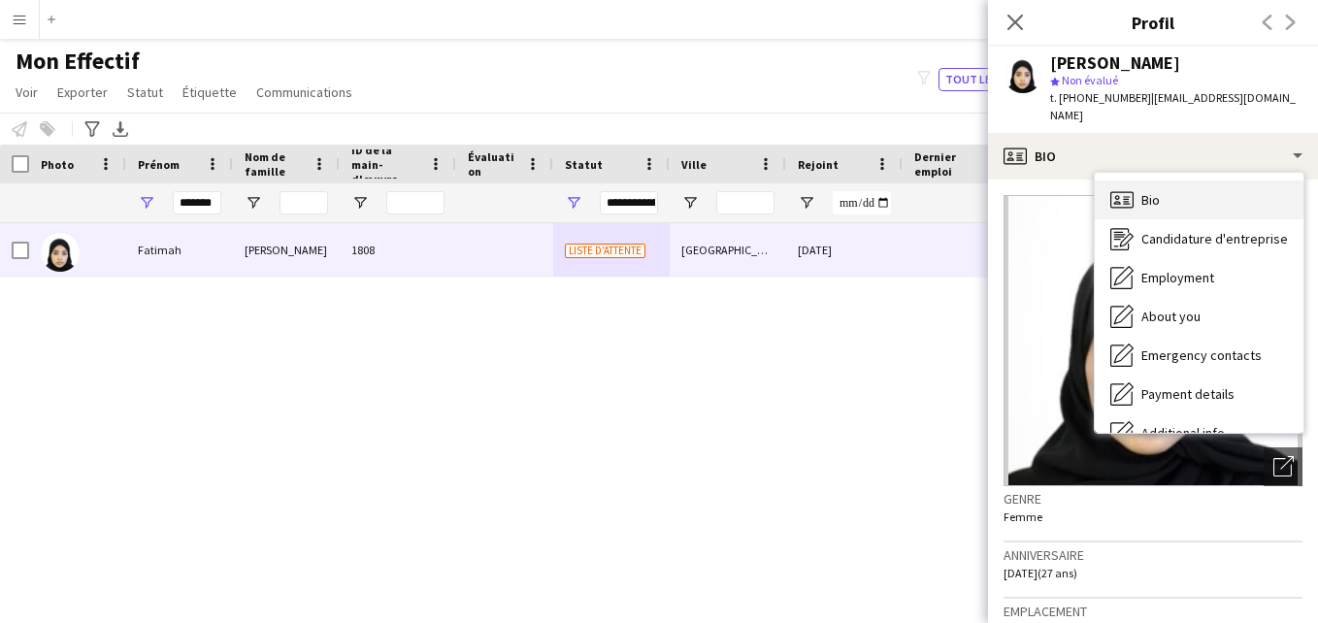
click at [1248, 187] on div "Bio Bio" at bounding box center [1198, 199] width 209 height 39
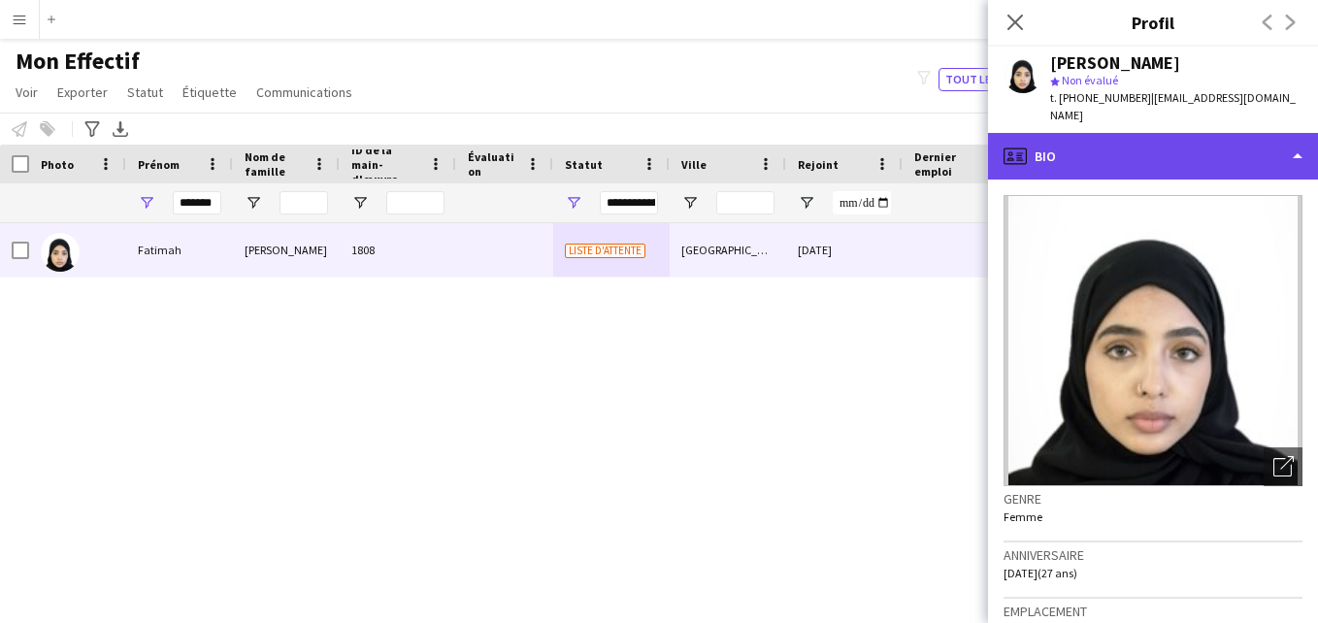
click at [1286, 148] on div "profile Bio" at bounding box center [1153, 156] width 330 height 47
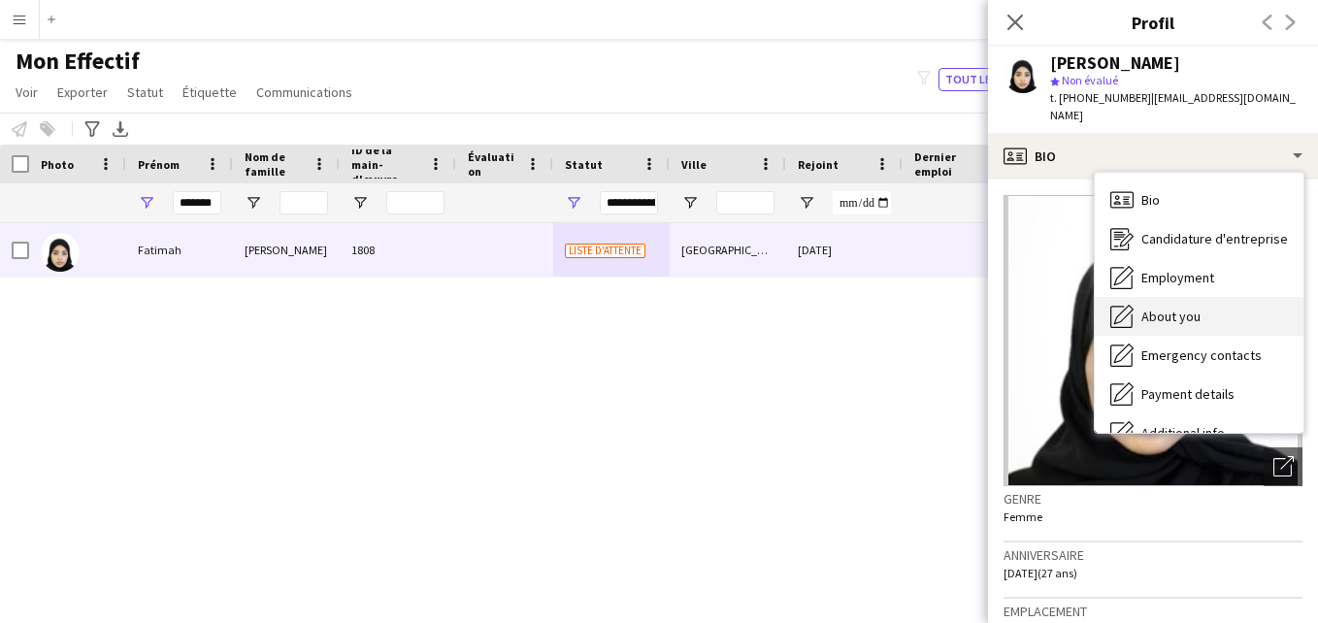
click at [1251, 297] on div "About you About you" at bounding box center [1198, 316] width 209 height 39
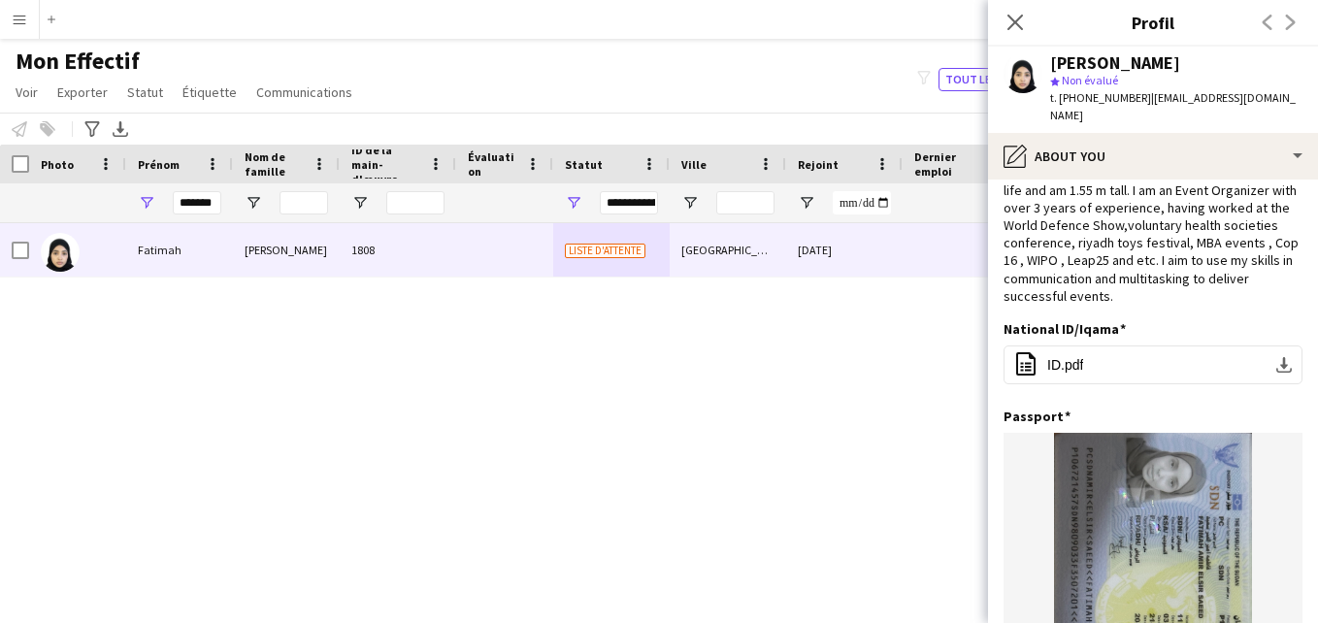
scroll to position [102, 0]
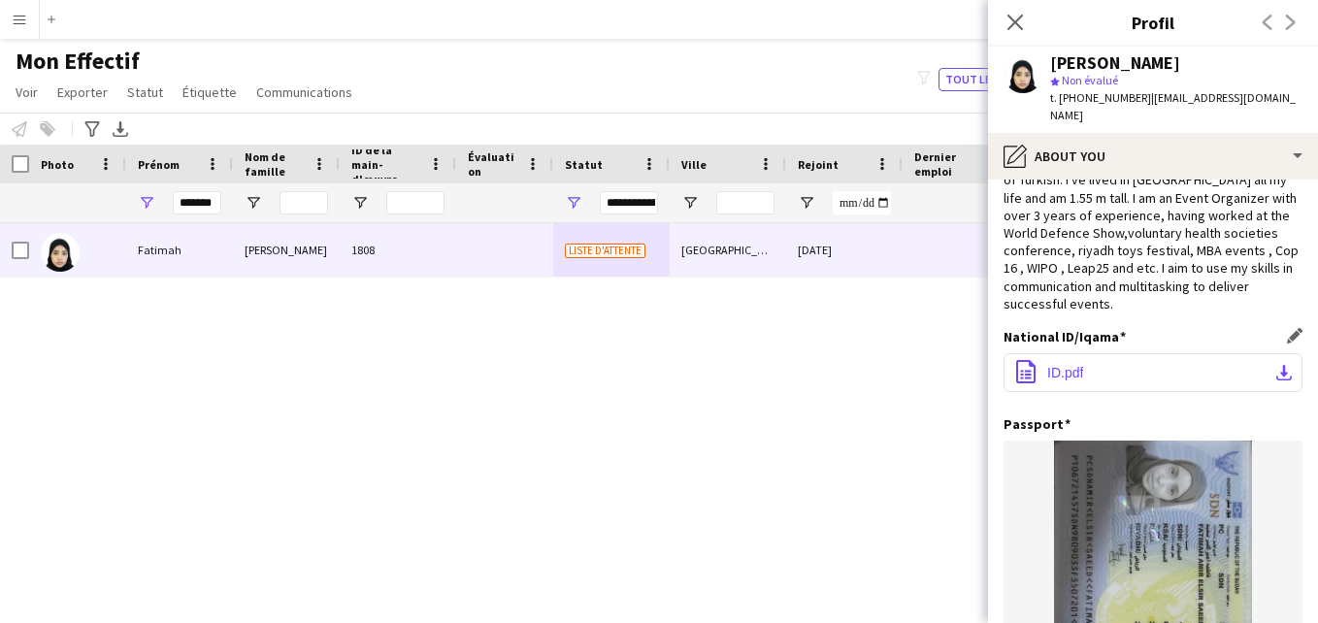
click at [1117, 353] on button "office-file-sheet ID.pdf download-bottom" at bounding box center [1152, 372] width 299 height 39
click at [598, 121] on div "Notifier l'effectif Ajouter au tag Sélectionnez au moins un membre d'équipage p…" at bounding box center [659, 129] width 1318 height 32
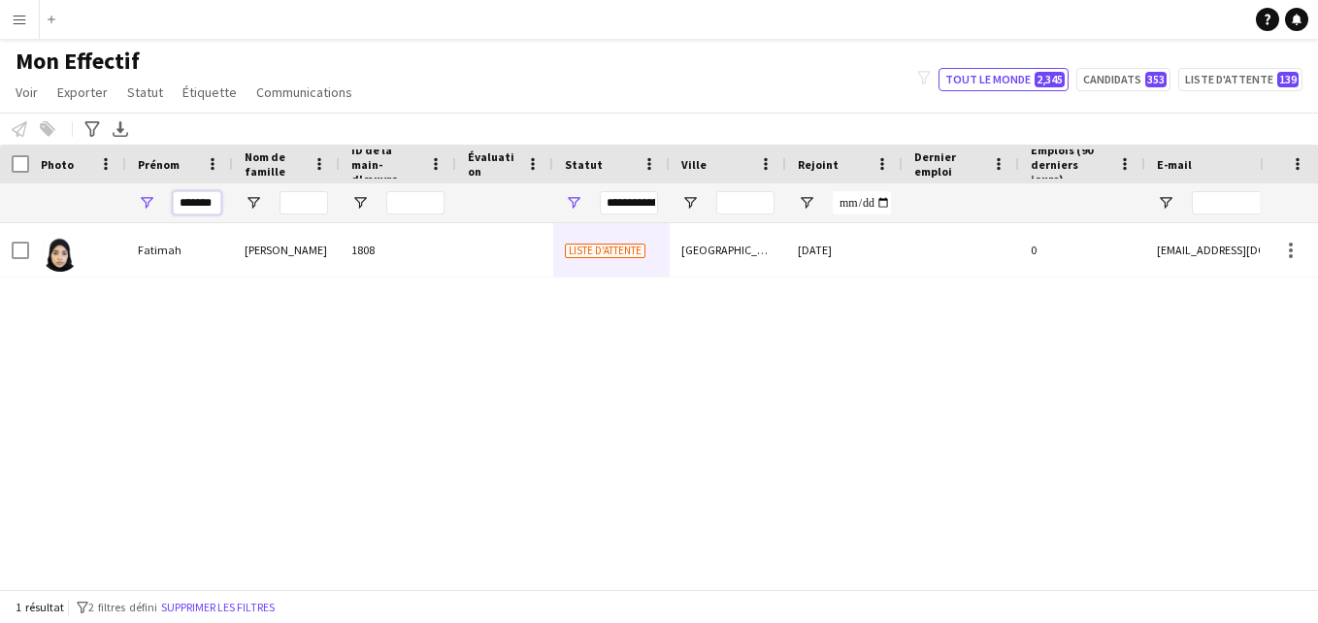
drag, startPoint x: 217, startPoint y: 199, endPoint x: 148, endPoint y: 203, distance: 69.0
click at [148, 203] on div "*******" at bounding box center [179, 202] width 107 height 39
type input "*"
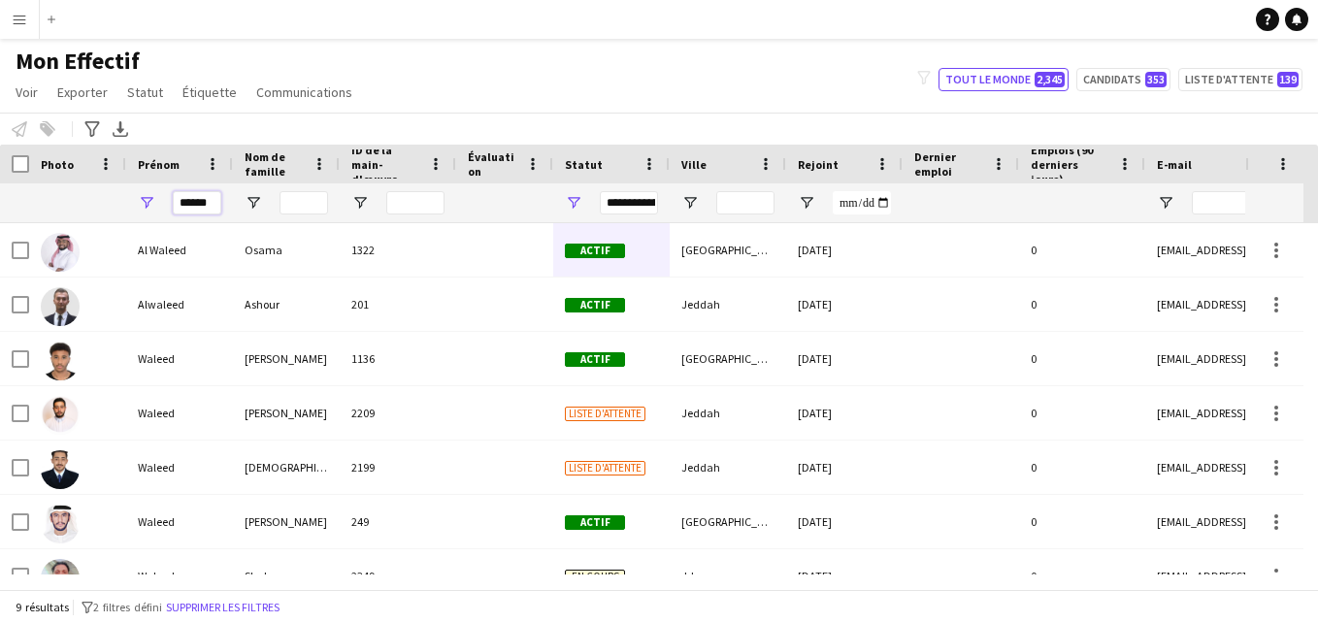
type input "******"
click at [309, 201] on input "Nom de famille Entrée de filtre" at bounding box center [303, 202] width 49 height 23
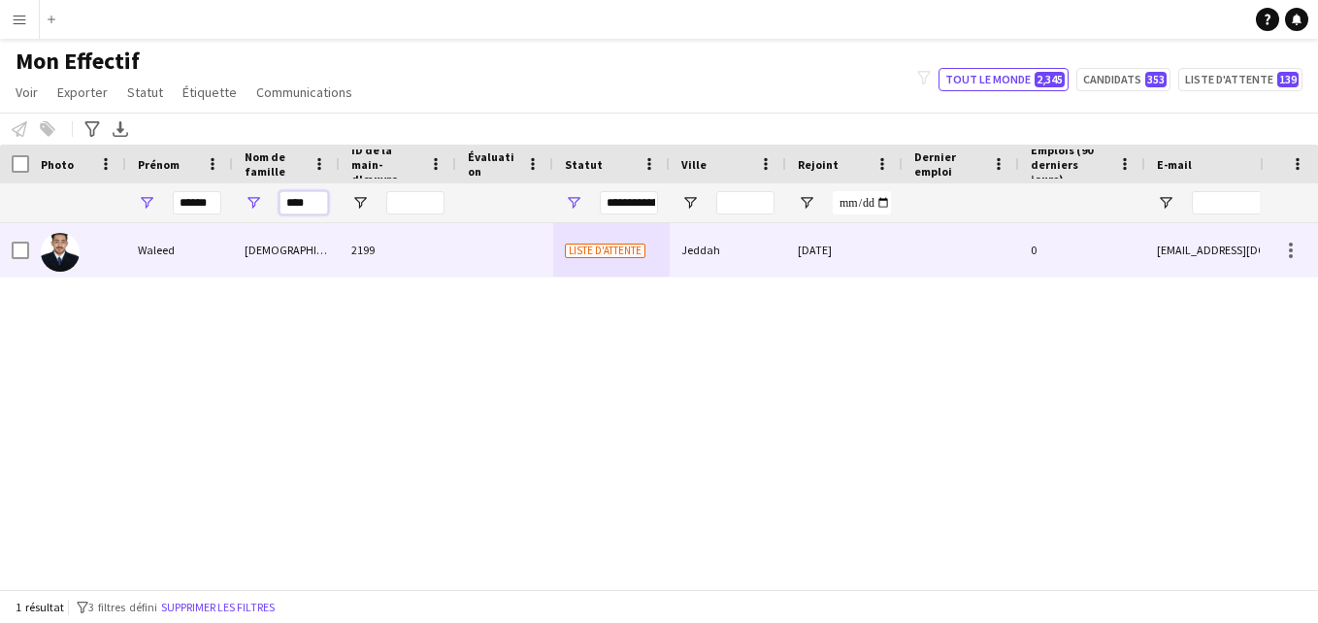
type input "****"
click at [420, 240] on div "2199" at bounding box center [398, 249] width 116 height 53
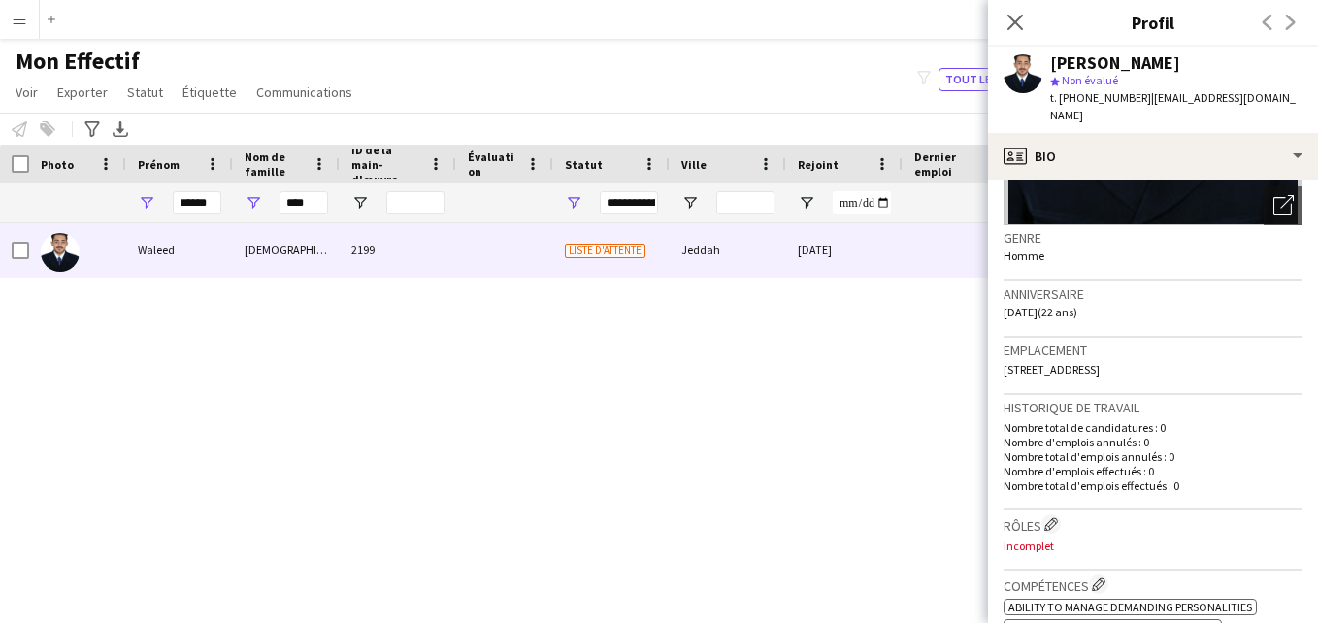
scroll to position [0, 0]
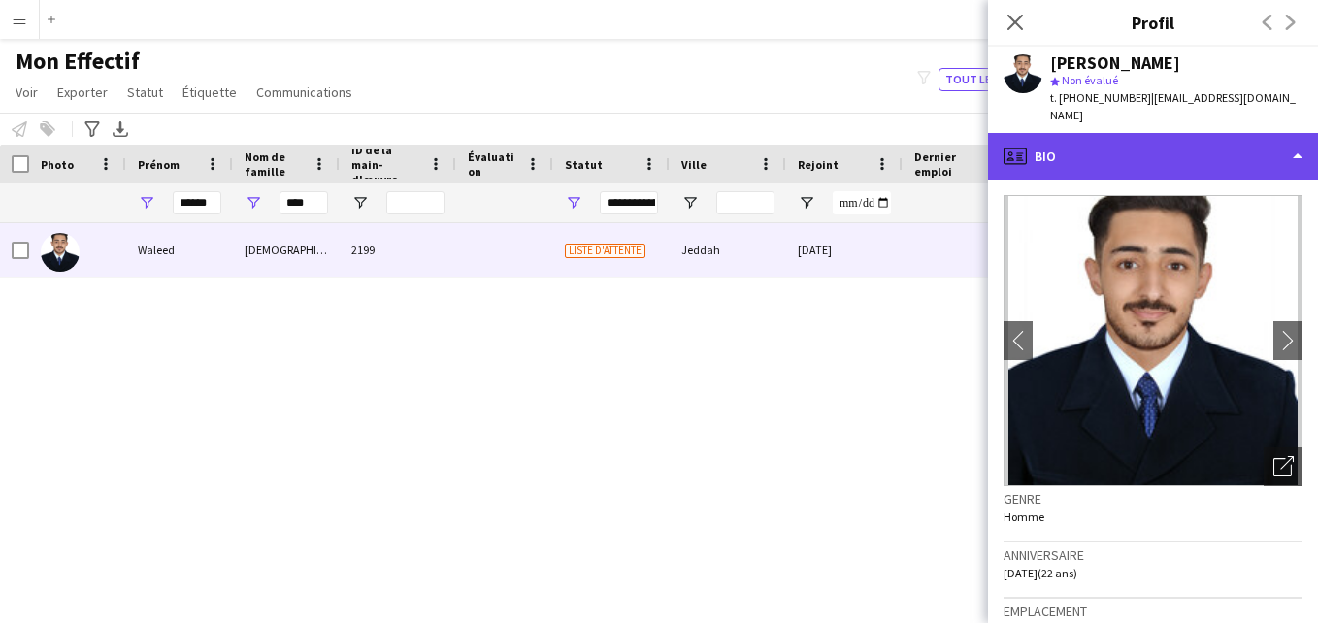
click at [1273, 135] on div "profile Bio" at bounding box center [1153, 156] width 330 height 47
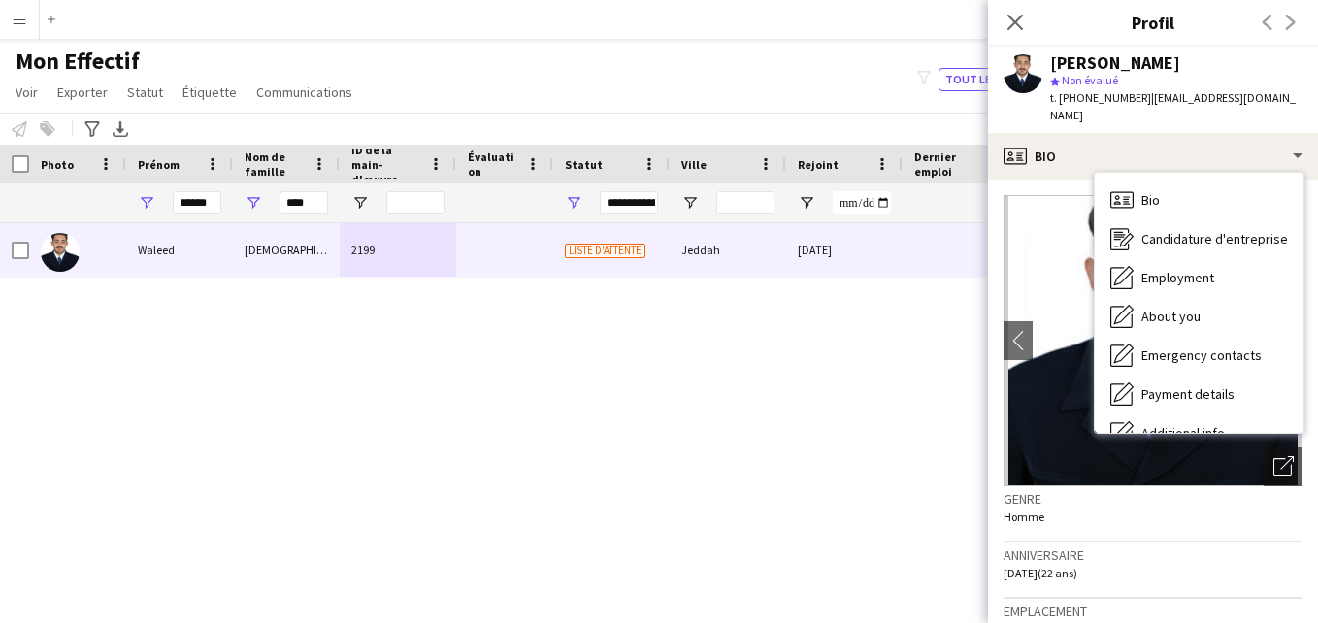
click at [1235, 97] on span "| willysomah9@gmail.com" at bounding box center [1172, 106] width 245 height 32
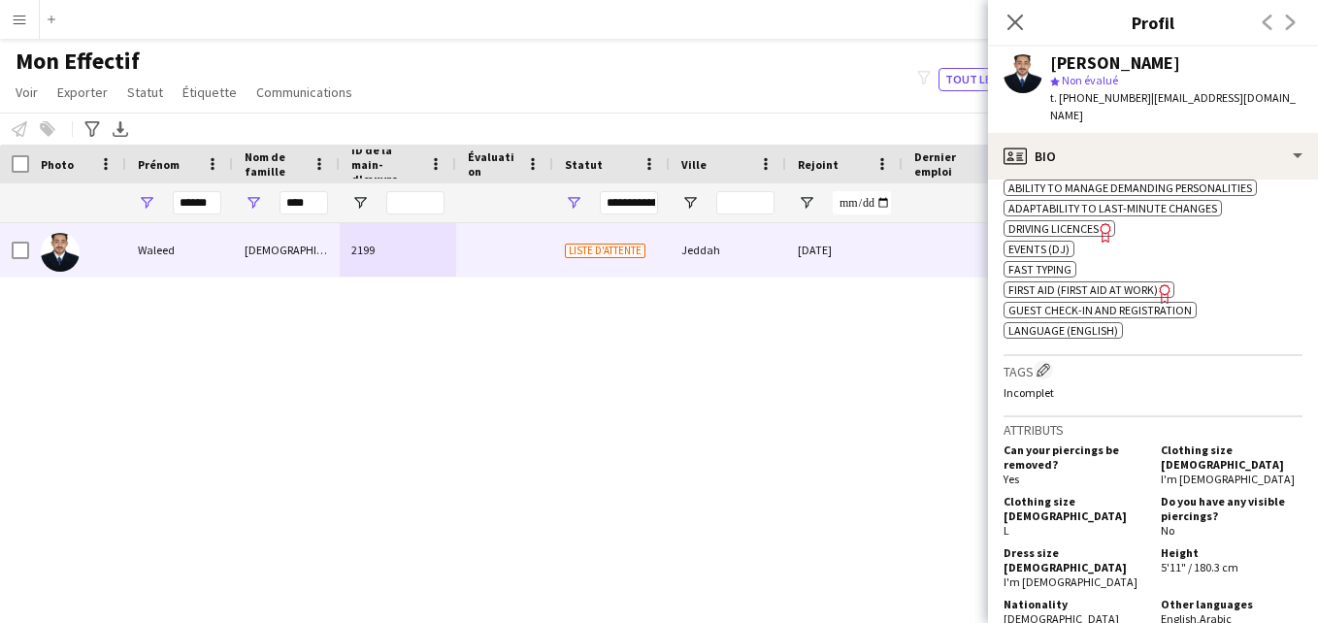
scroll to position [664, 0]
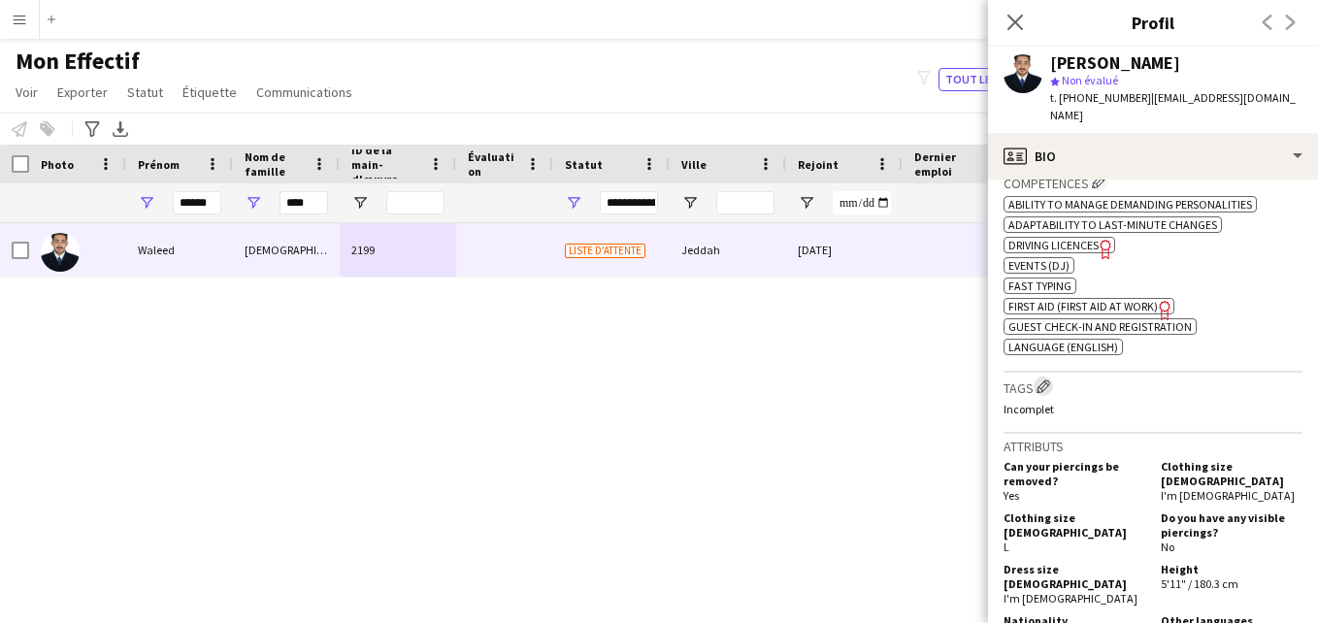
click at [1042, 379] on app-icon "Modifier les balises de l'entreprise d'équipage" at bounding box center [1043, 386] width 14 height 14
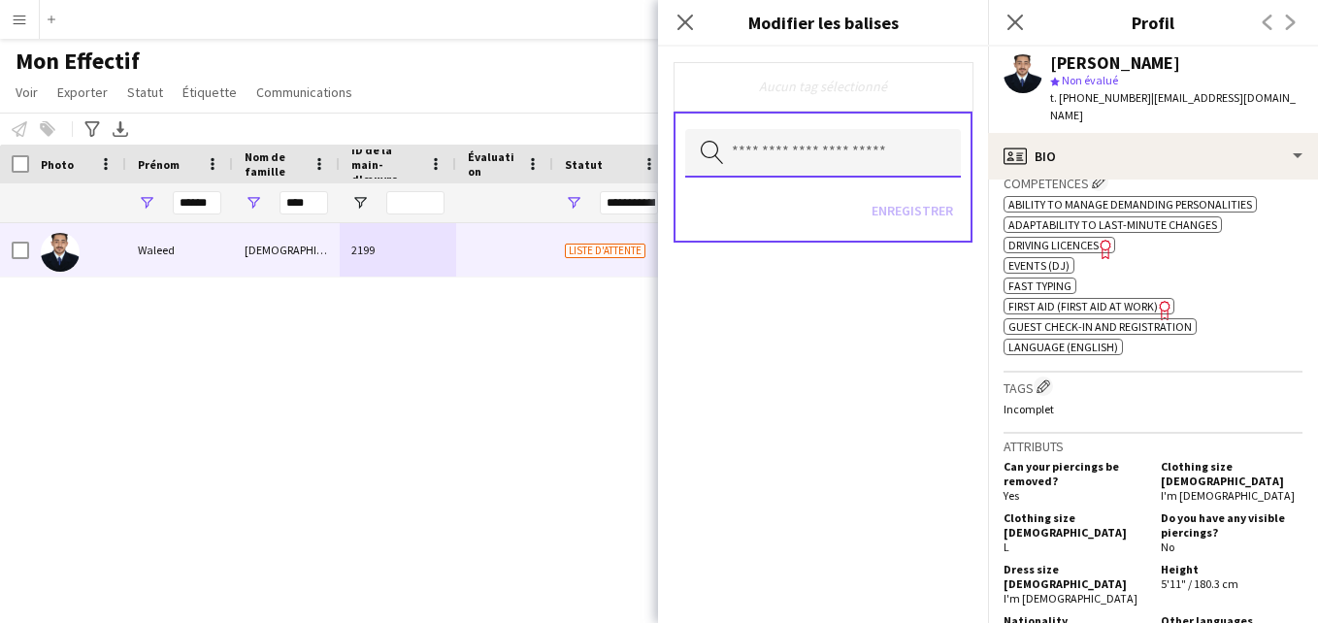
click at [889, 146] on input "text" at bounding box center [823, 153] width 276 height 49
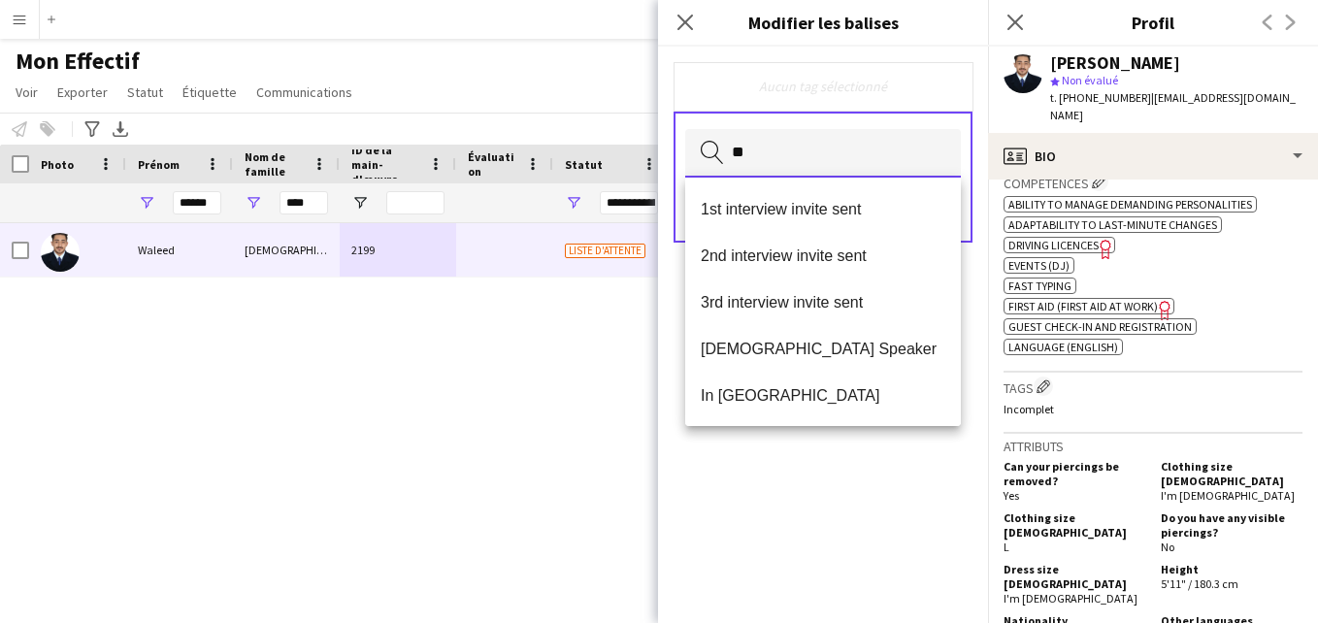
type input "**"
click at [875, 196] on mat-option "1st interview invite sent" at bounding box center [823, 208] width 276 height 47
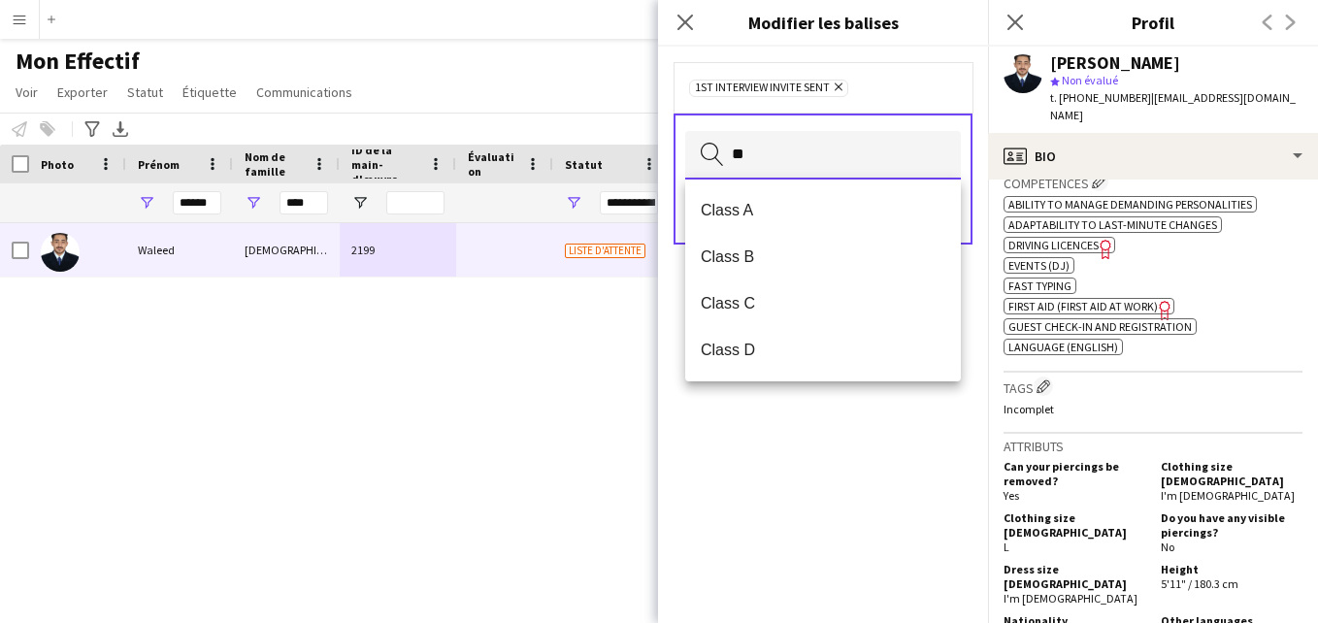
type input "*"
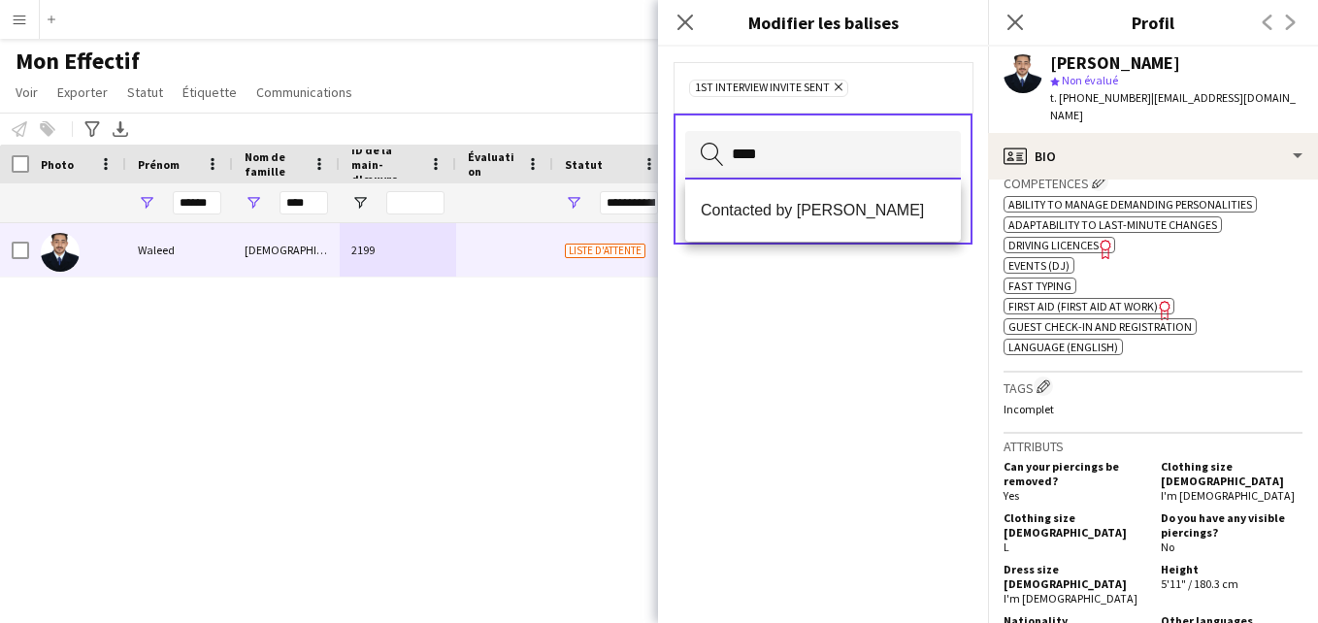
type input "****"
click at [883, 220] on mat-option "Contacted by [PERSON_NAME]" at bounding box center [823, 210] width 276 height 47
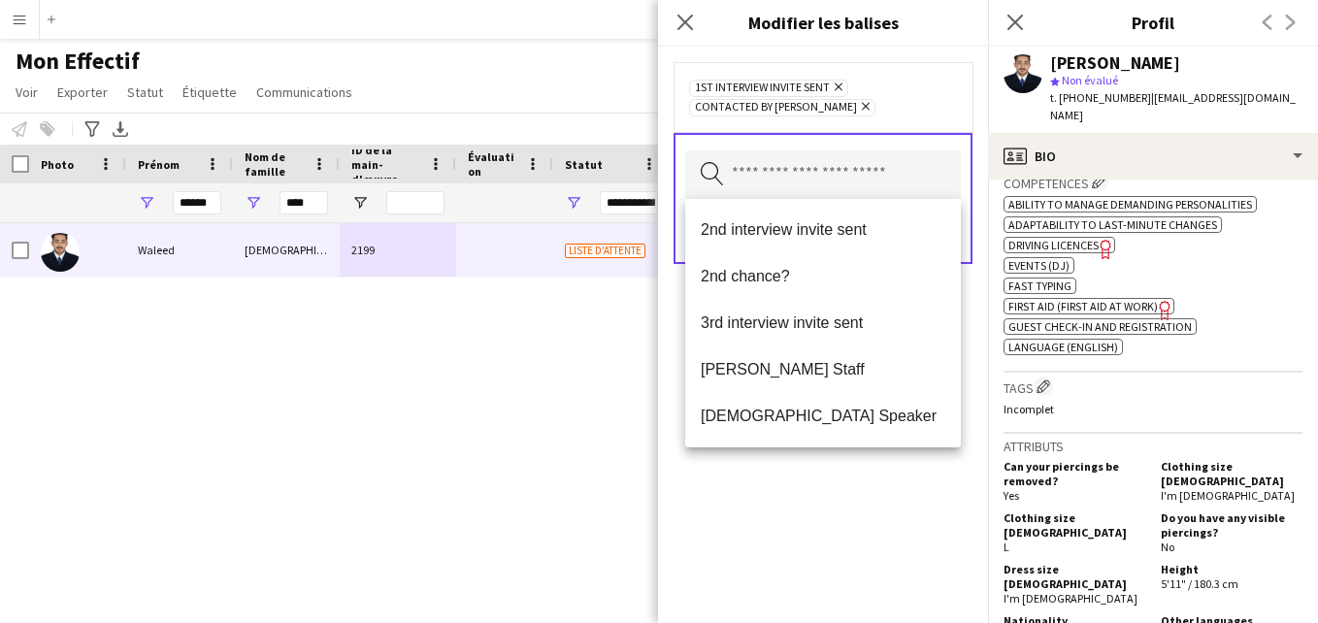
click at [914, 104] on div "1st interview invite sent [PERSON_NAME] Contacted by [PERSON_NAME]" at bounding box center [823, 97] width 268 height 39
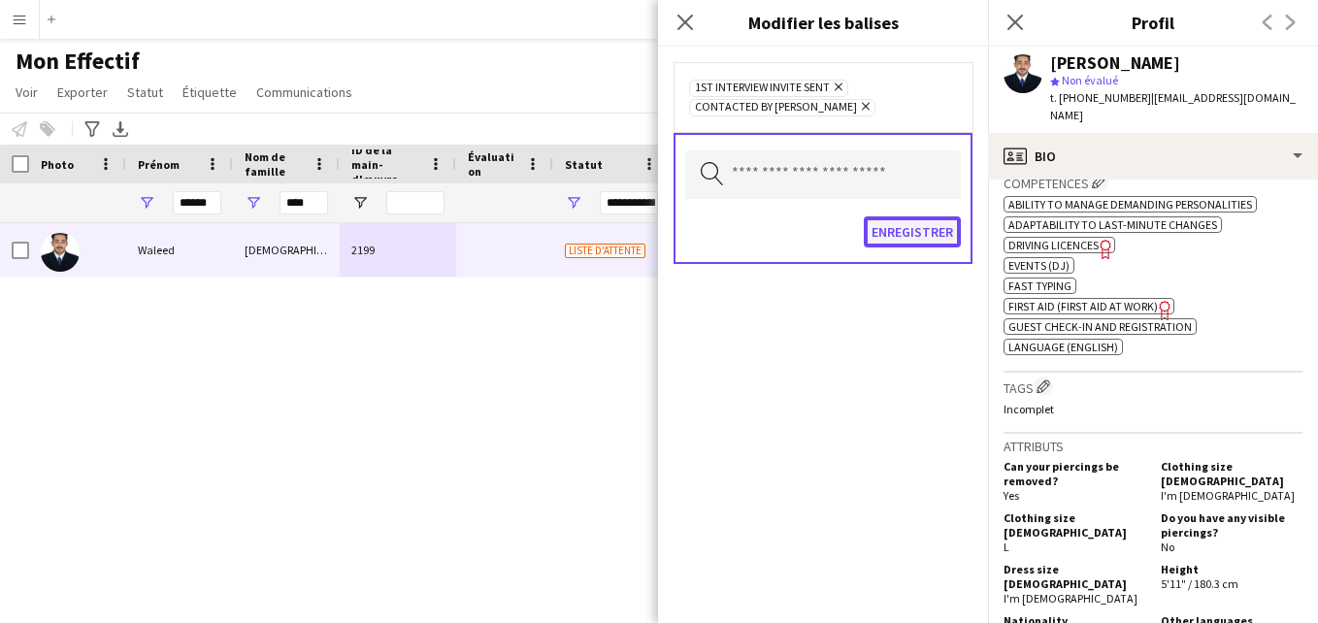
click at [918, 235] on button "Enregistrer" at bounding box center [911, 231] width 97 height 31
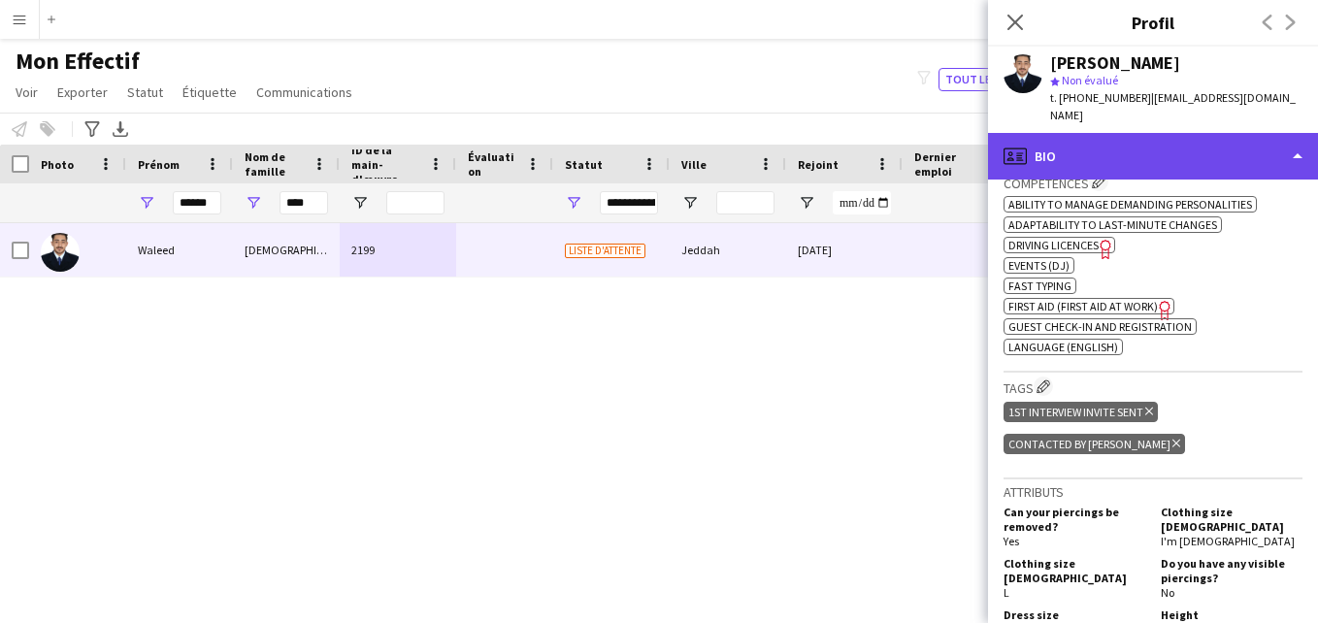
click at [1239, 133] on div "profile Bio" at bounding box center [1153, 156] width 330 height 47
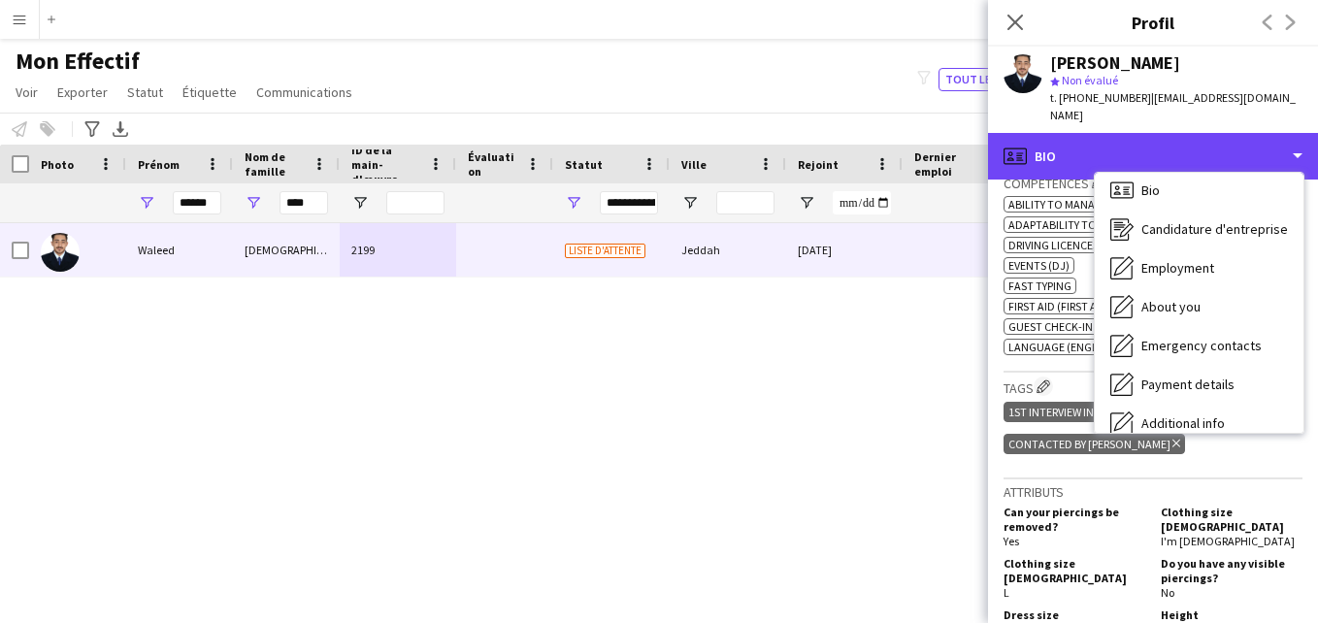
scroll to position [7, 0]
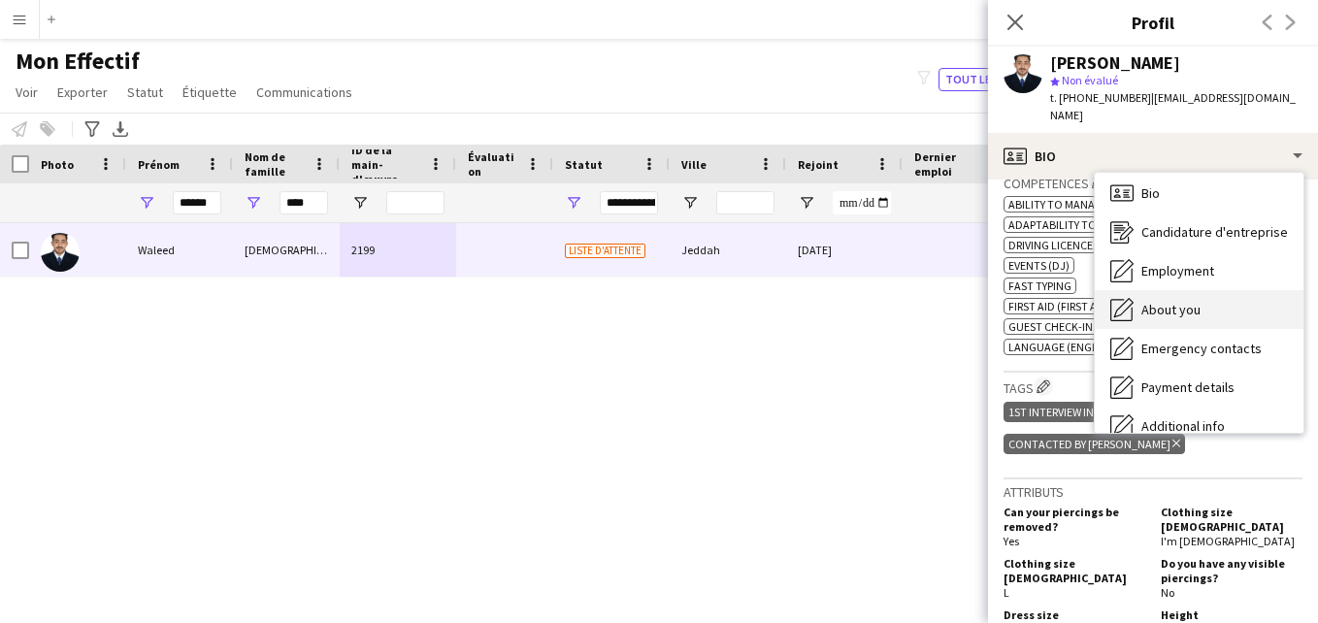
click at [1241, 309] on div "About you About you" at bounding box center [1198, 309] width 209 height 39
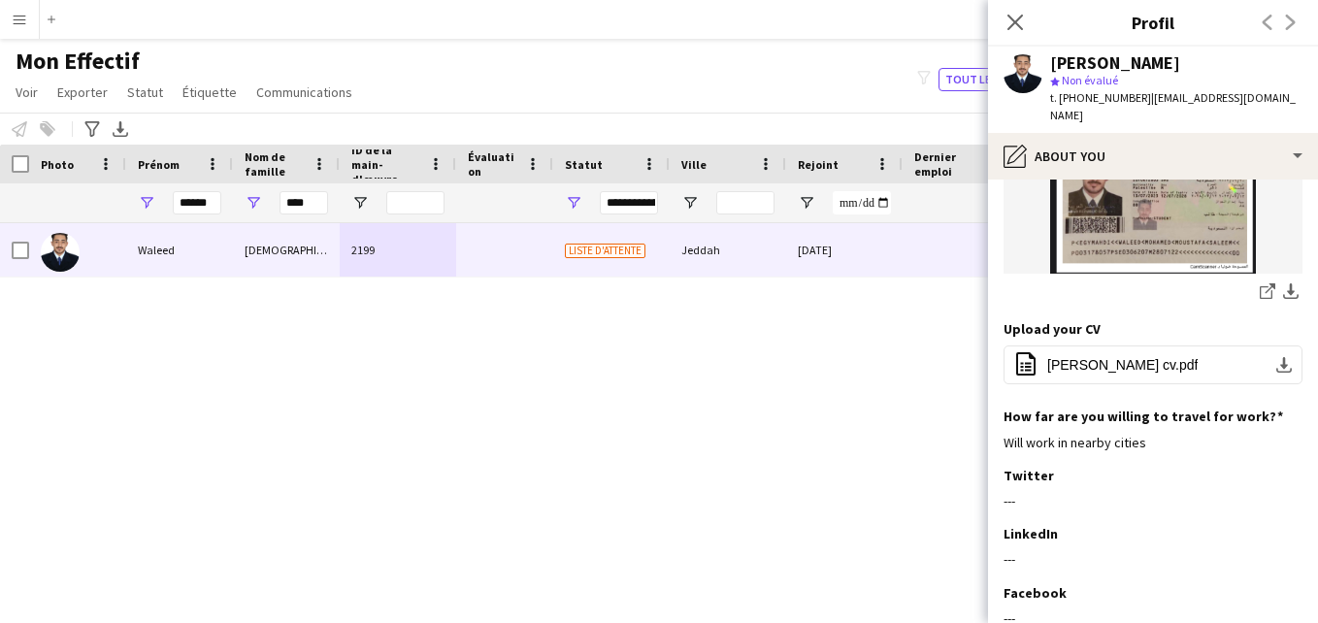
scroll to position [697, 0]
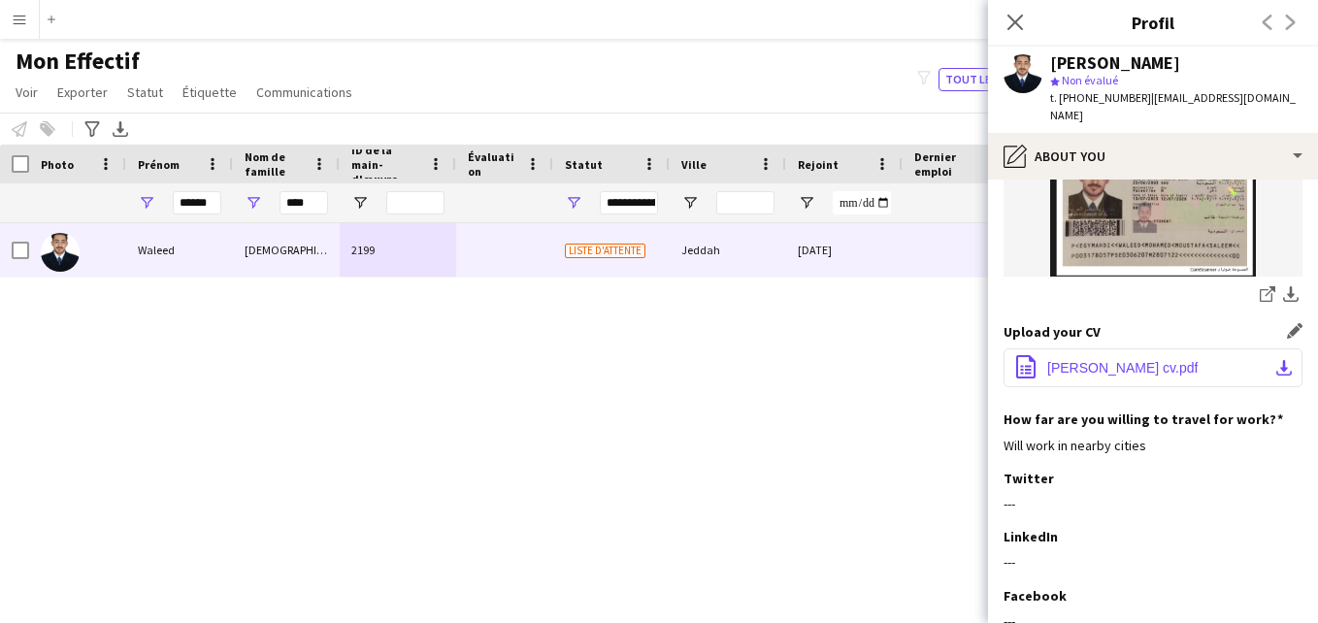
click at [1128, 360] on span "وليد محمد مهدي cv.pdf" at bounding box center [1122, 368] width 150 height 16
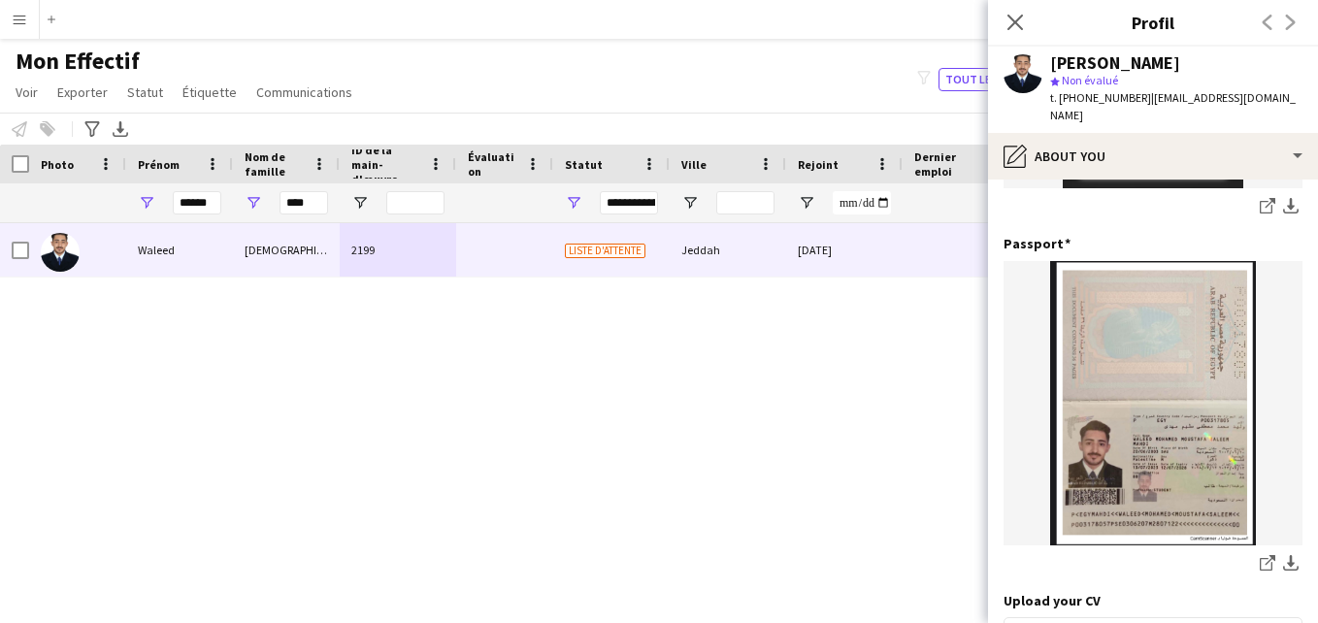
scroll to position [0, 0]
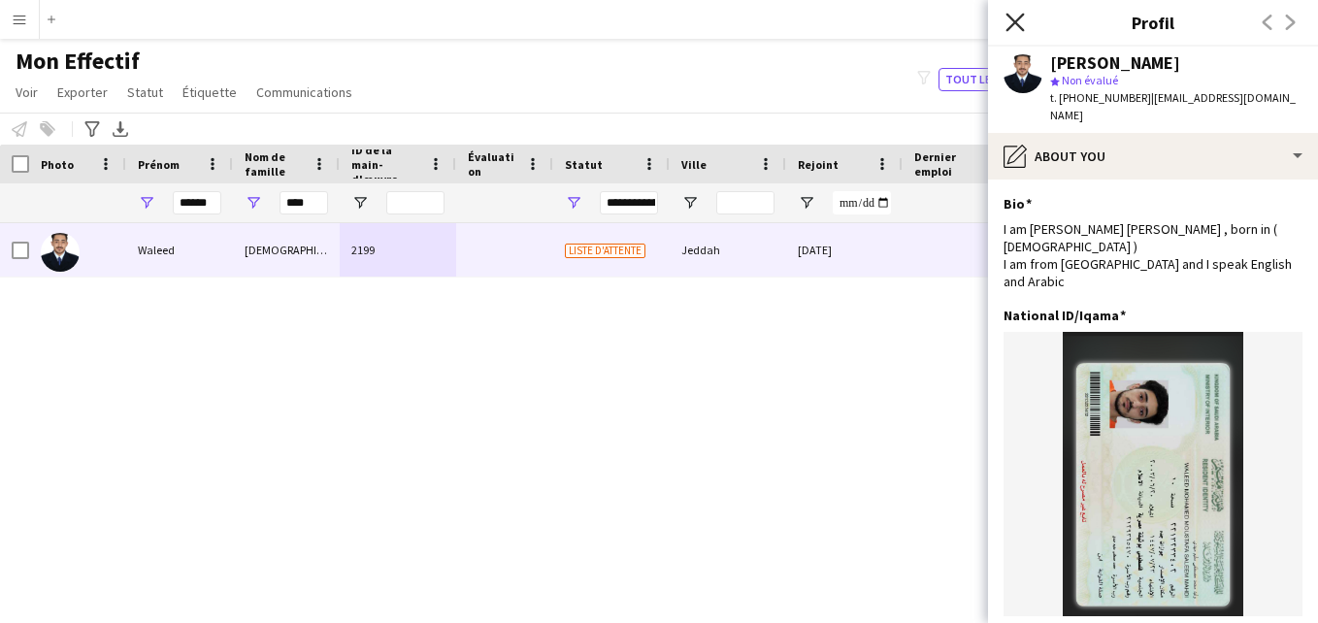
click at [1014, 24] on icon at bounding box center [1014, 22] width 18 height 18
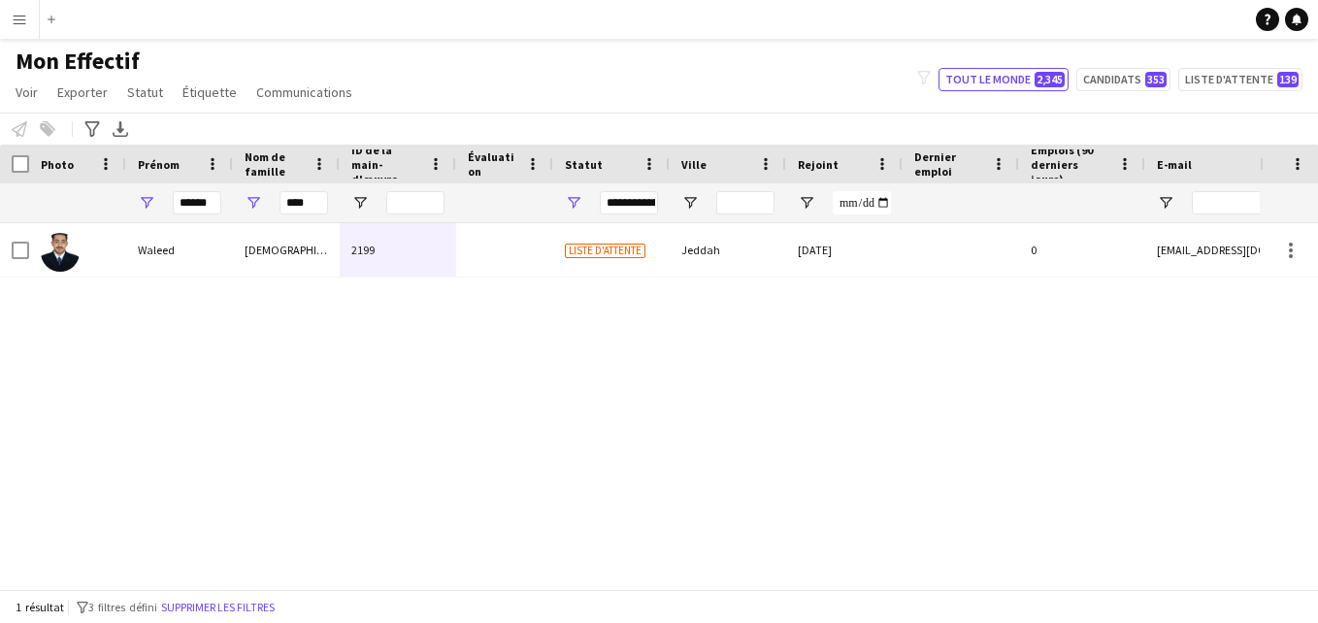
drag, startPoint x: 325, startPoint y: 188, endPoint x: 316, endPoint y: 201, distance: 15.3
click at [317, 198] on div "****" at bounding box center [303, 202] width 49 height 39
drag, startPoint x: 316, startPoint y: 201, endPoint x: 276, endPoint y: 204, distance: 40.9
click at [276, 204] on div "****" at bounding box center [286, 202] width 107 height 39
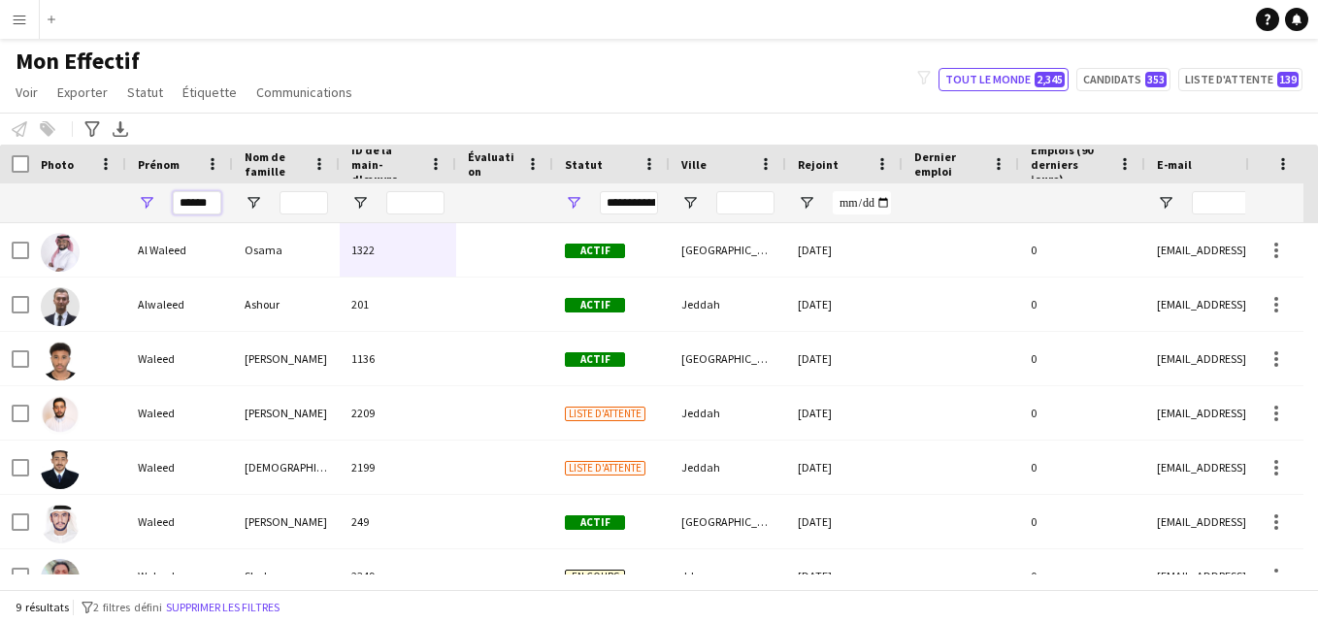
drag, startPoint x: 217, startPoint y: 203, endPoint x: 165, endPoint y: 209, distance: 52.7
click at [165, 209] on div "******" at bounding box center [179, 202] width 107 height 39
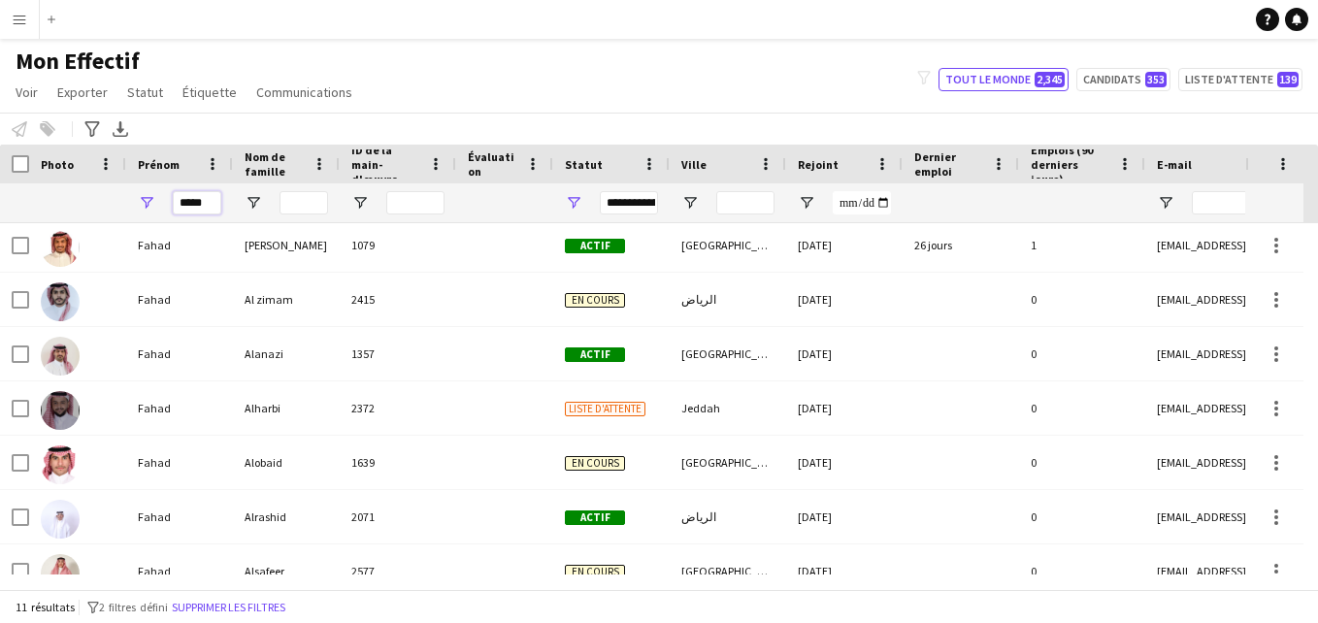
scroll to position [246, 0]
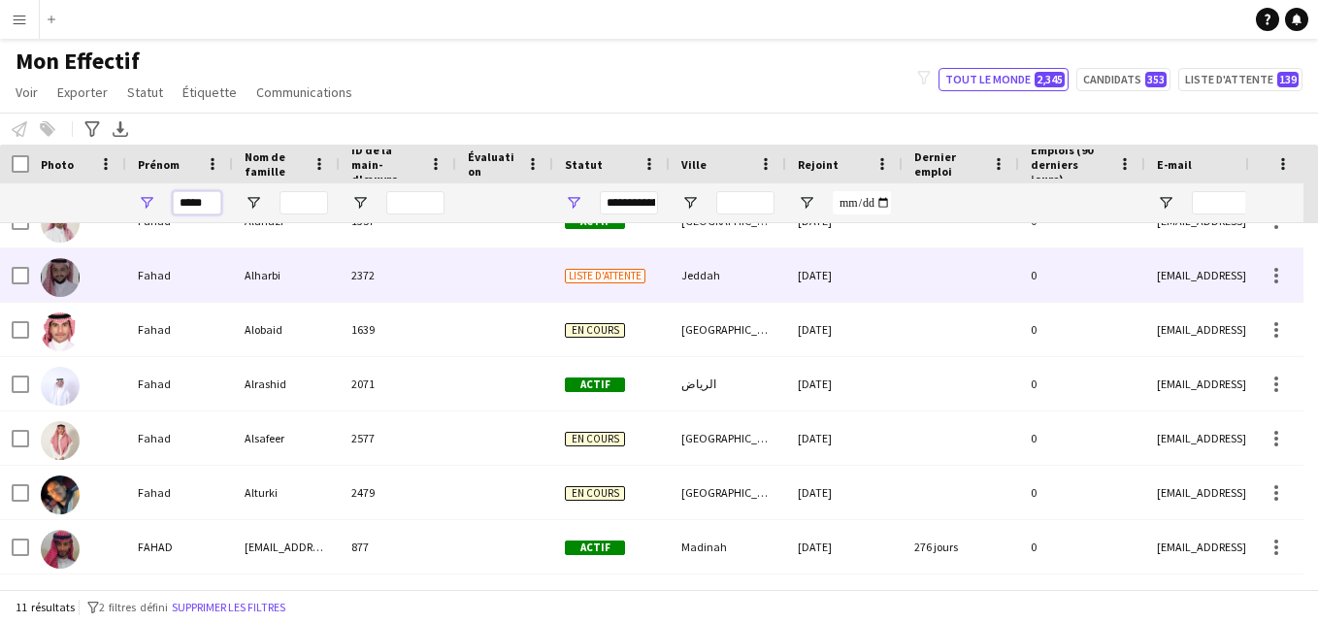
type input "*****"
click at [630, 285] on div "Liste d'attente" at bounding box center [611, 274] width 116 height 53
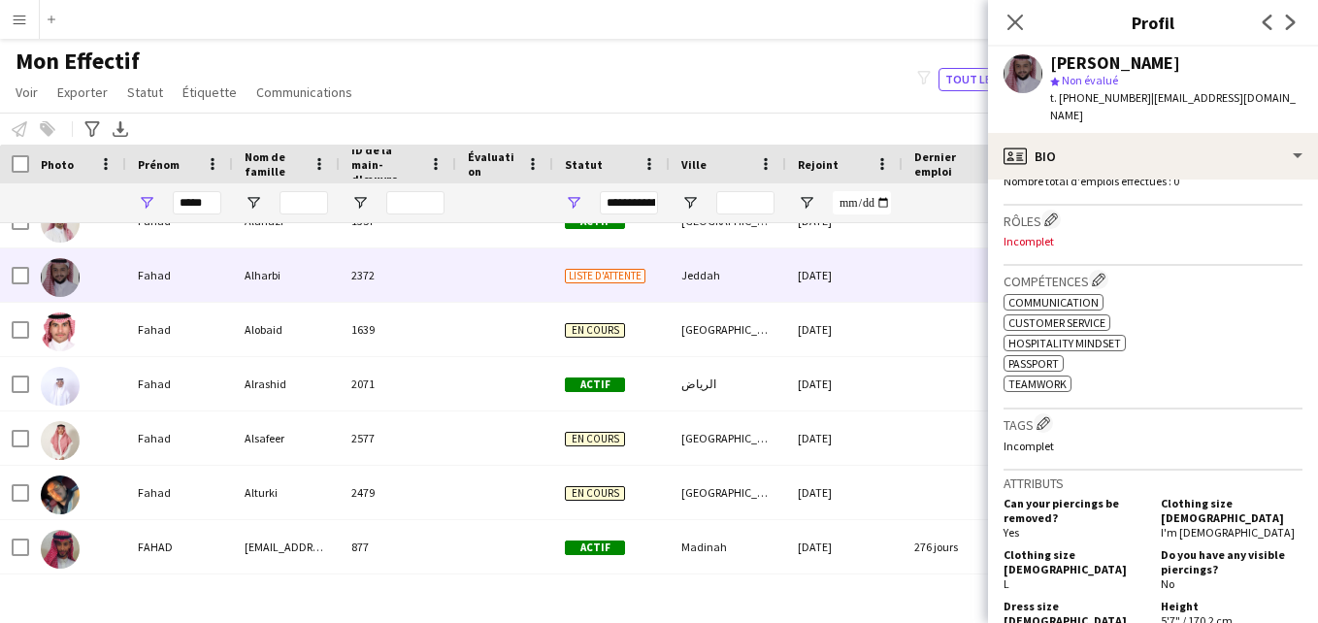
scroll to position [570, 0]
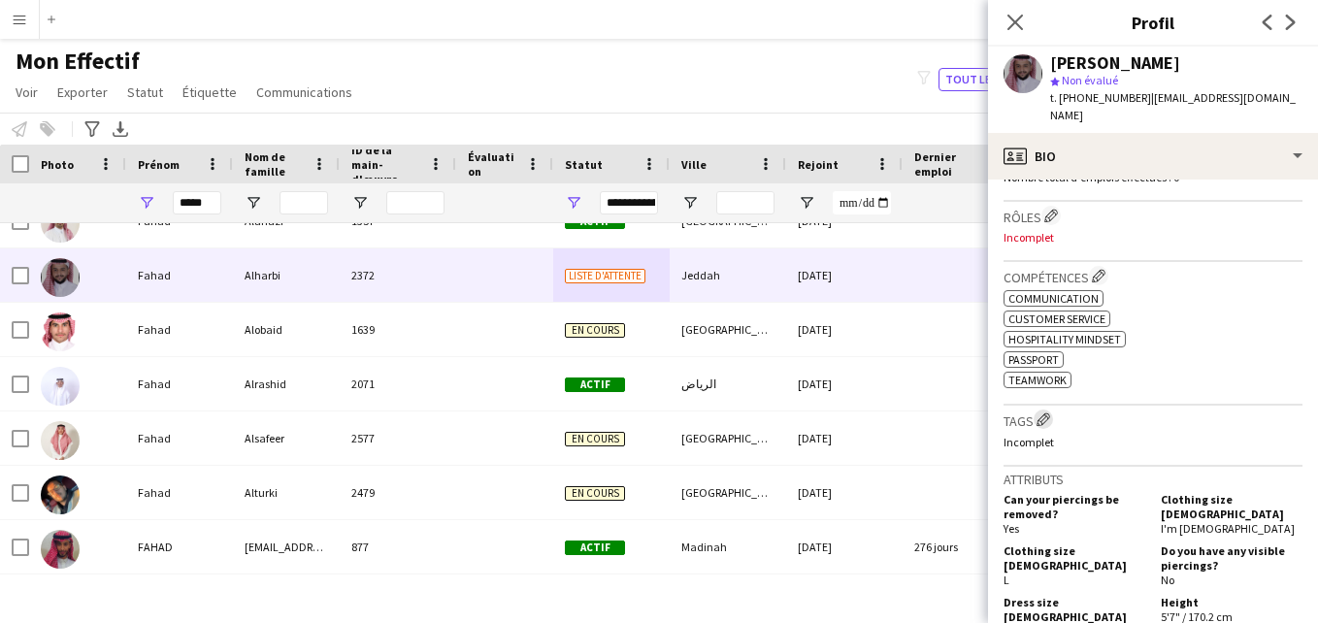
click at [1043, 412] on app-icon "Modifier les balises de l'entreprise d'équipage" at bounding box center [1043, 419] width 14 height 14
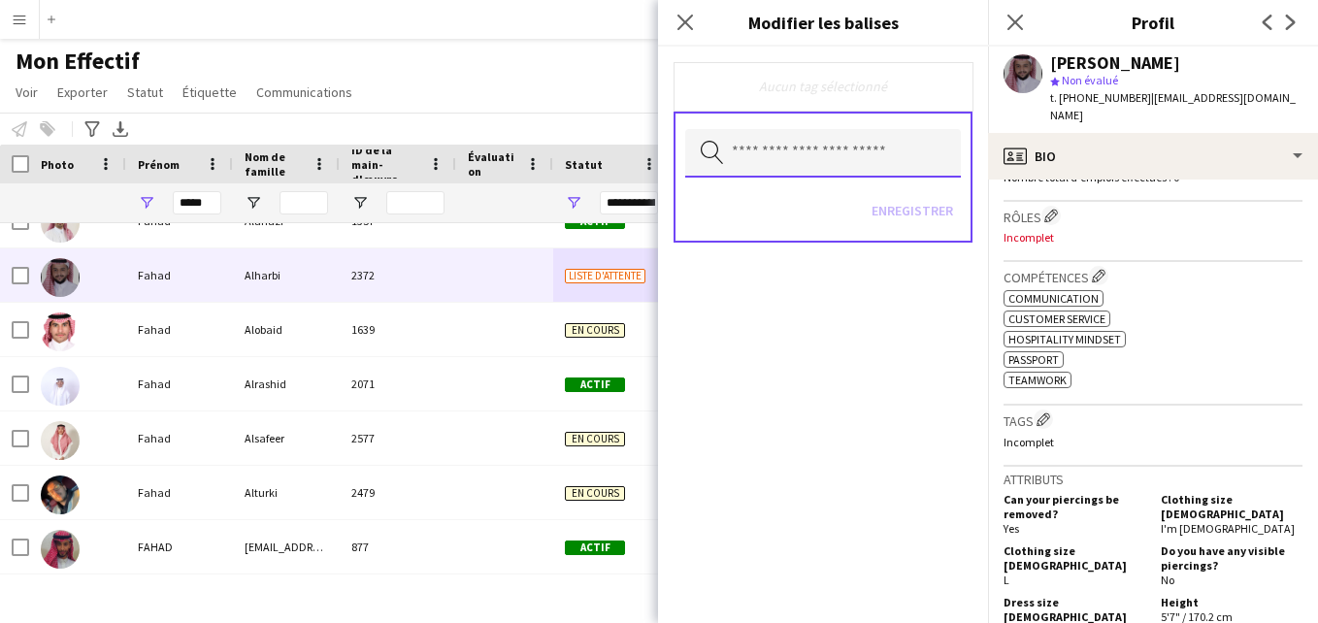
click at [829, 162] on input "text" at bounding box center [823, 153] width 276 height 49
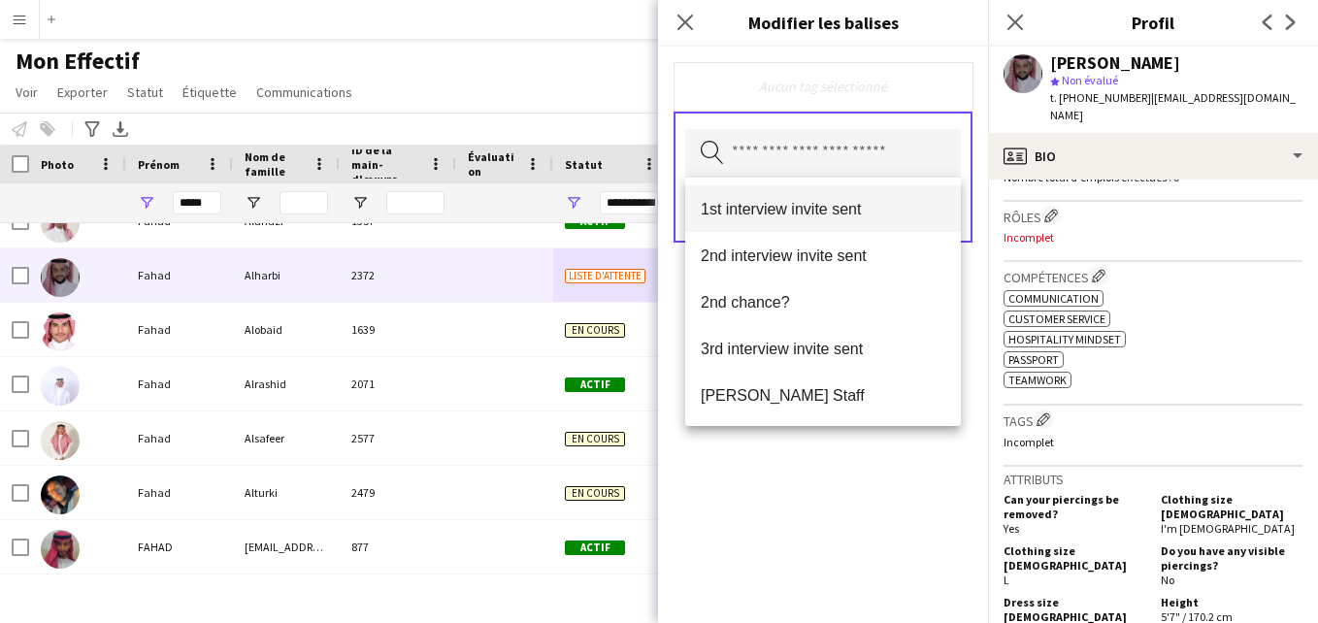
click at [819, 207] on span "1st interview invite sent" at bounding box center [822, 209] width 244 height 18
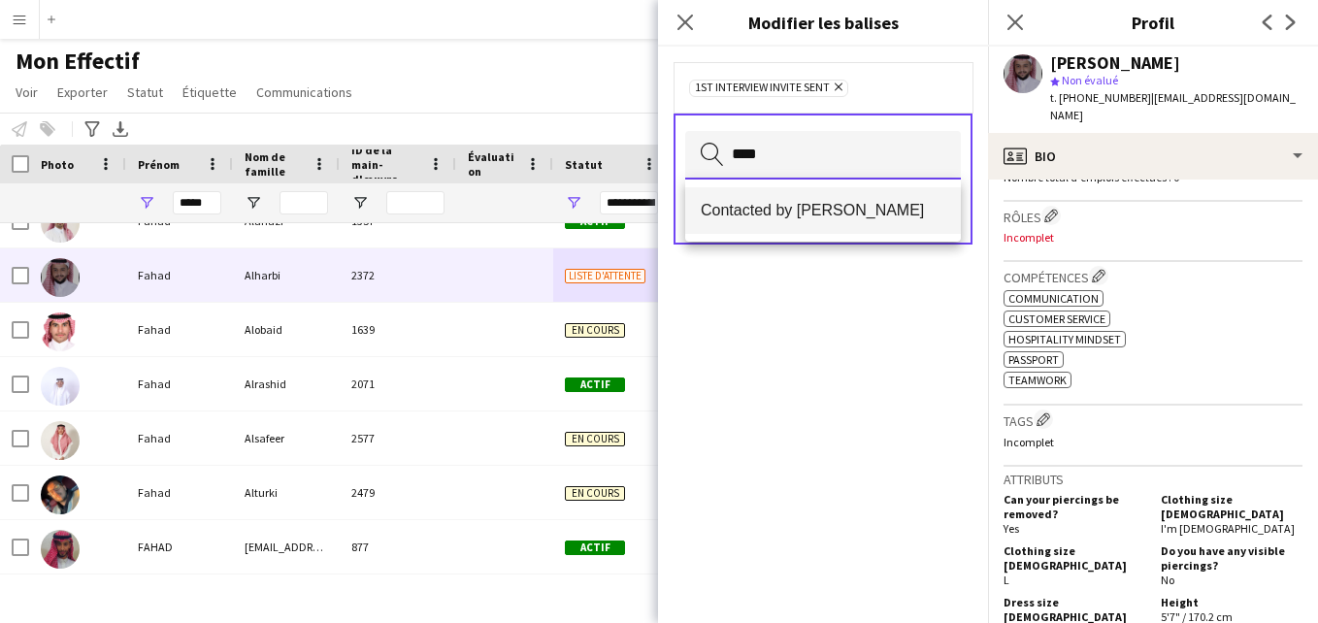
type input "****"
click at [865, 224] on mat-option "Contacted by [PERSON_NAME]" at bounding box center [823, 210] width 276 height 47
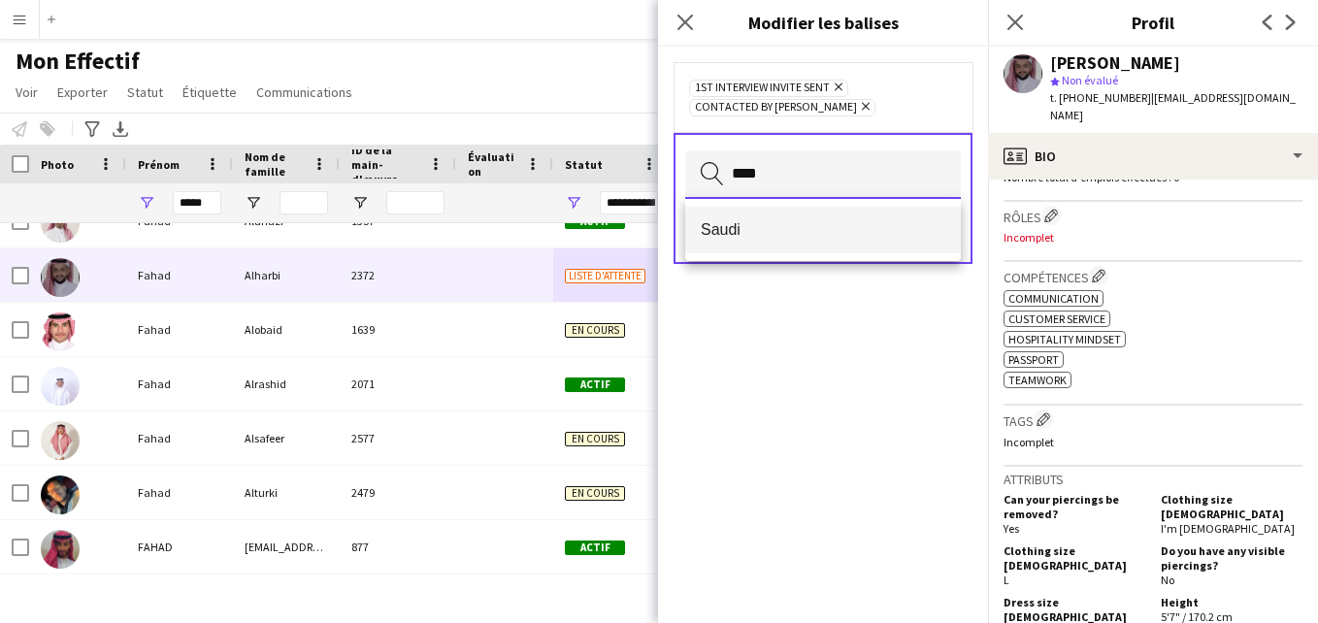
type input "****"
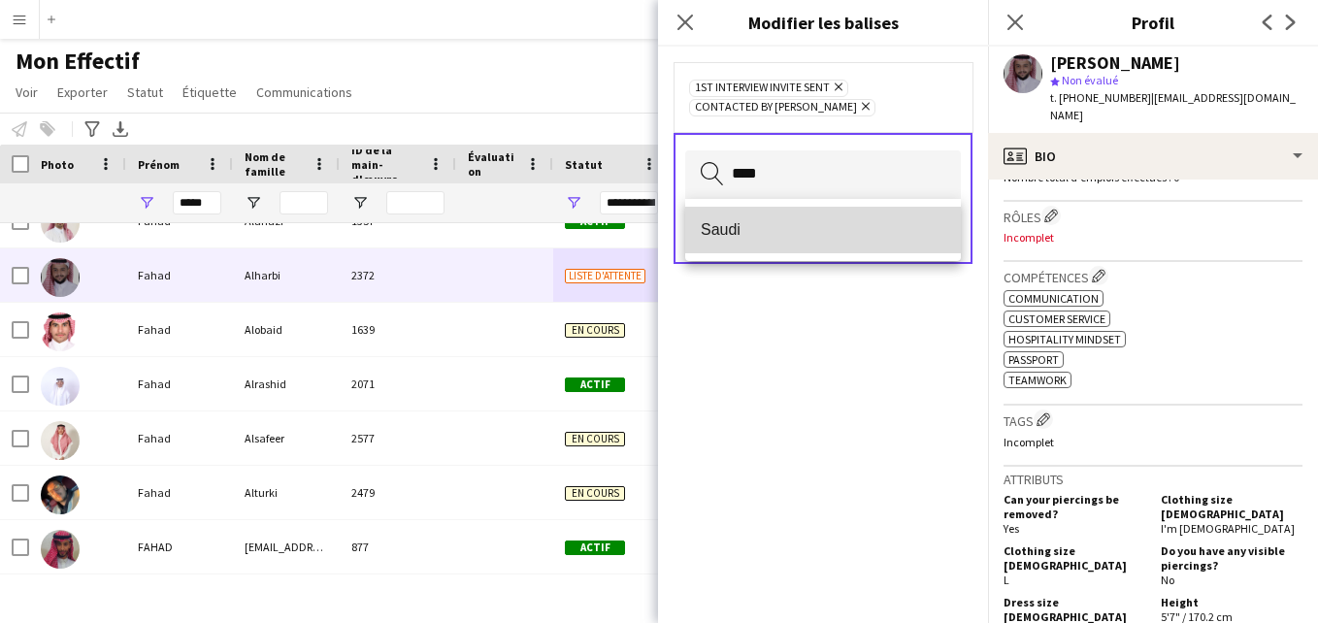
click at [873, 227] on span "Saudi" at bounding box center [822, 229] width 244 height 18
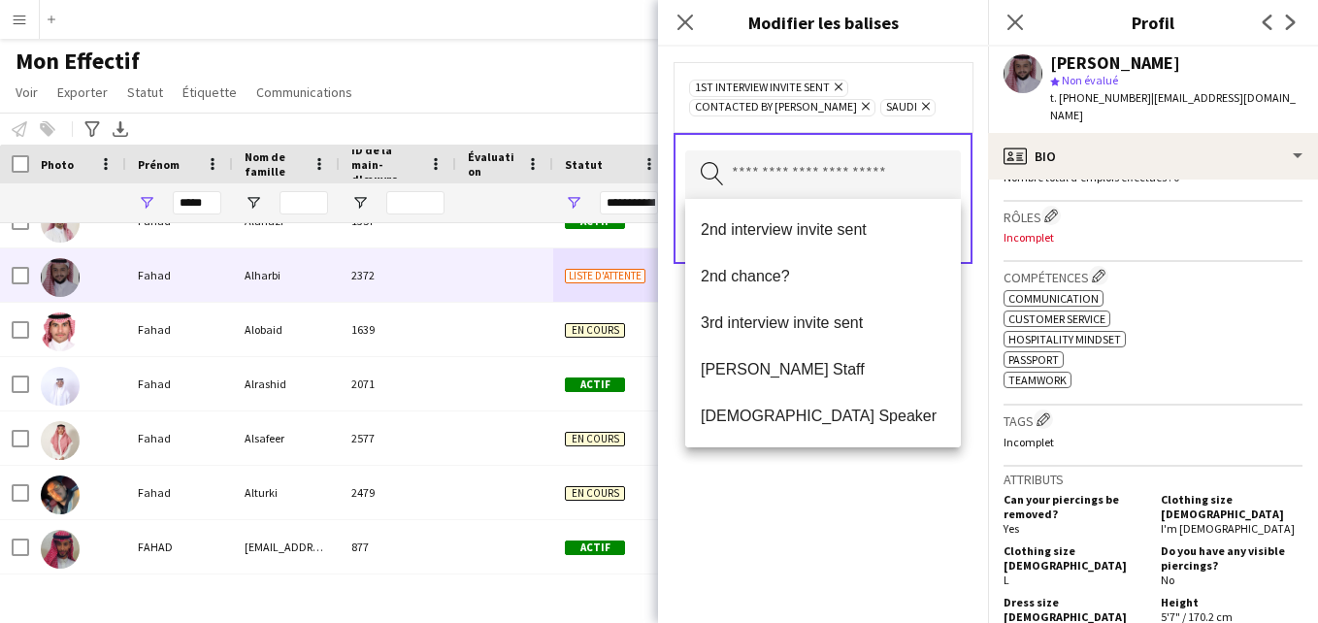
click at [918, 114] on div "1st interview invite sent Supprimer Contacted by Lamiaa Supprimer Saudi Supprim…" at bounding box center [823, 97] width 268 height 39
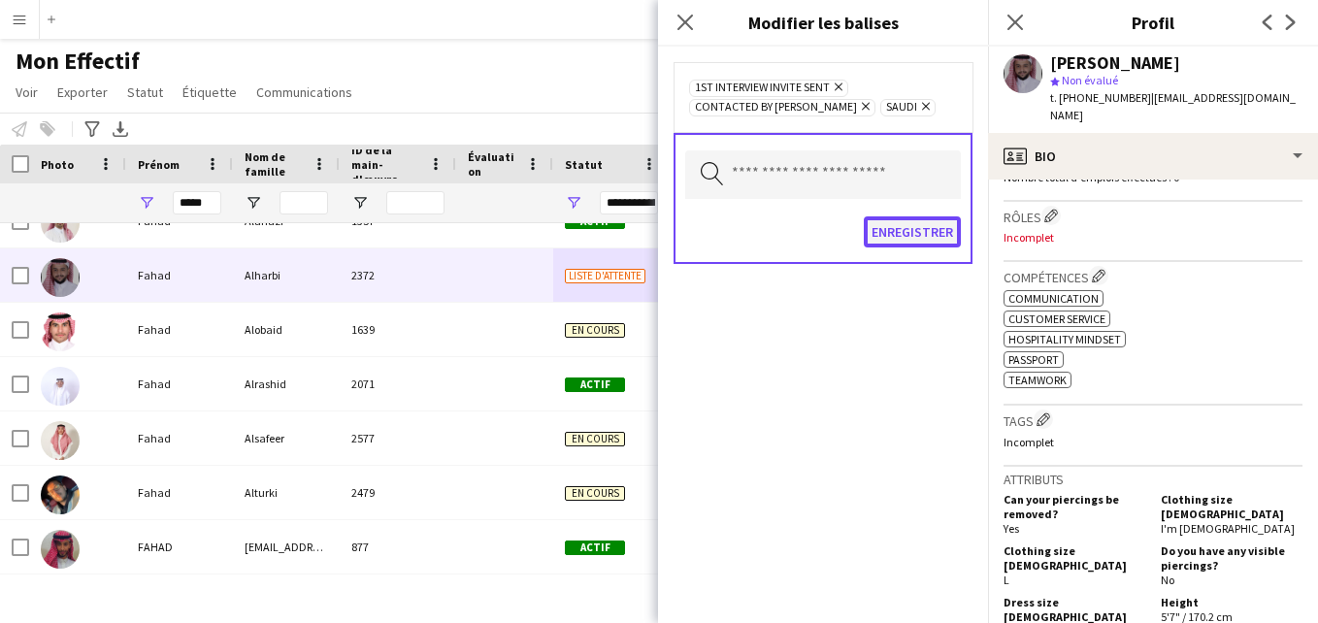
click at [930, 240] on button "Enregistrer" at bounding box center [911, 231] width 97 height 31
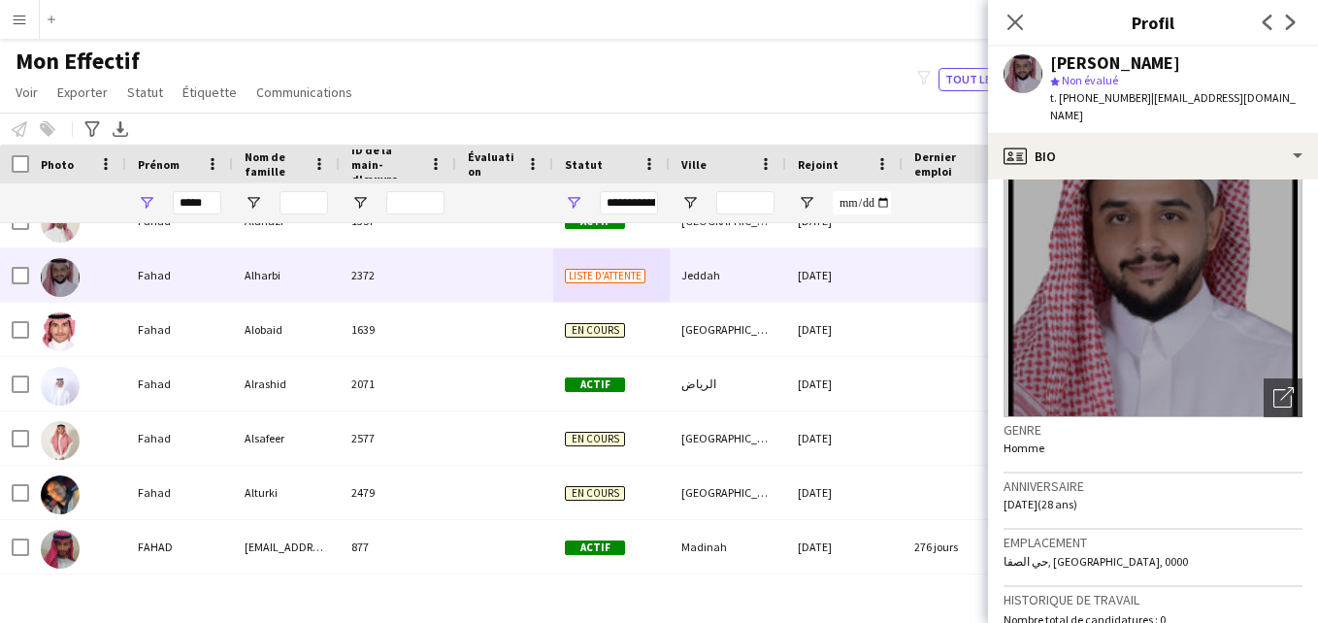
scroll to position [0, 0]
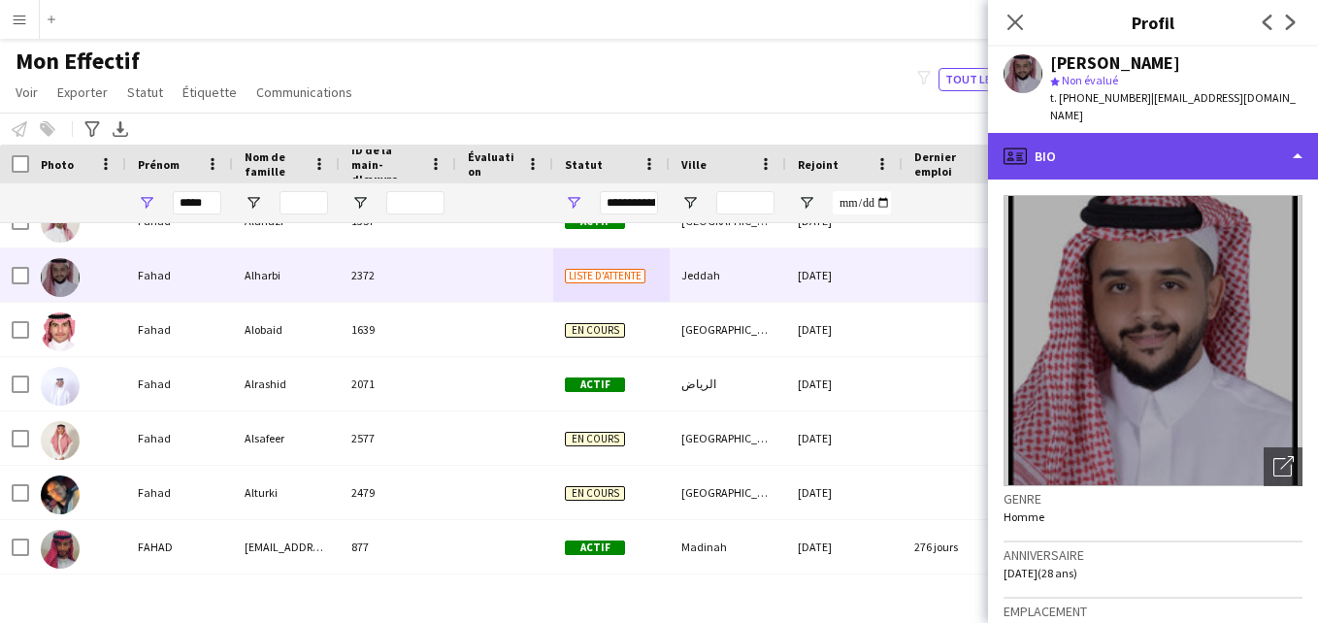
click at [1252, 139] on div "profile Bio" at bounding box center [1153, 156] width 330 height 47
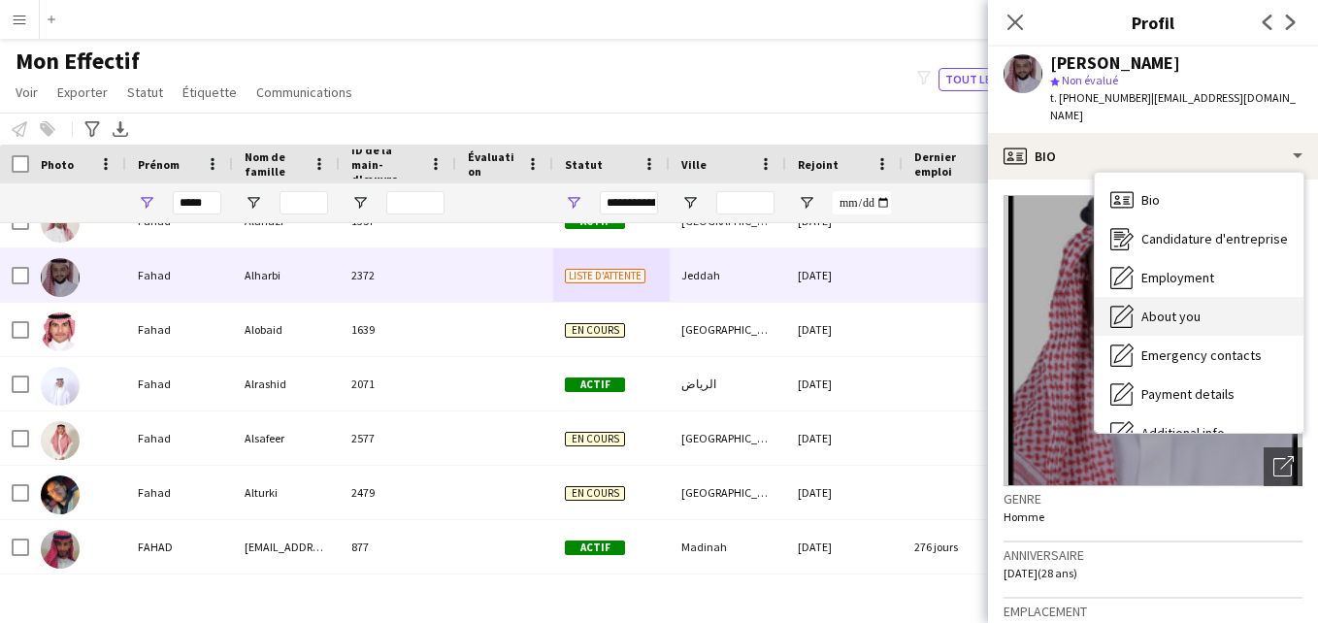
click at [1228, 297] on div "About you About you" at bounding box center [1198, 316] width 209 height 39
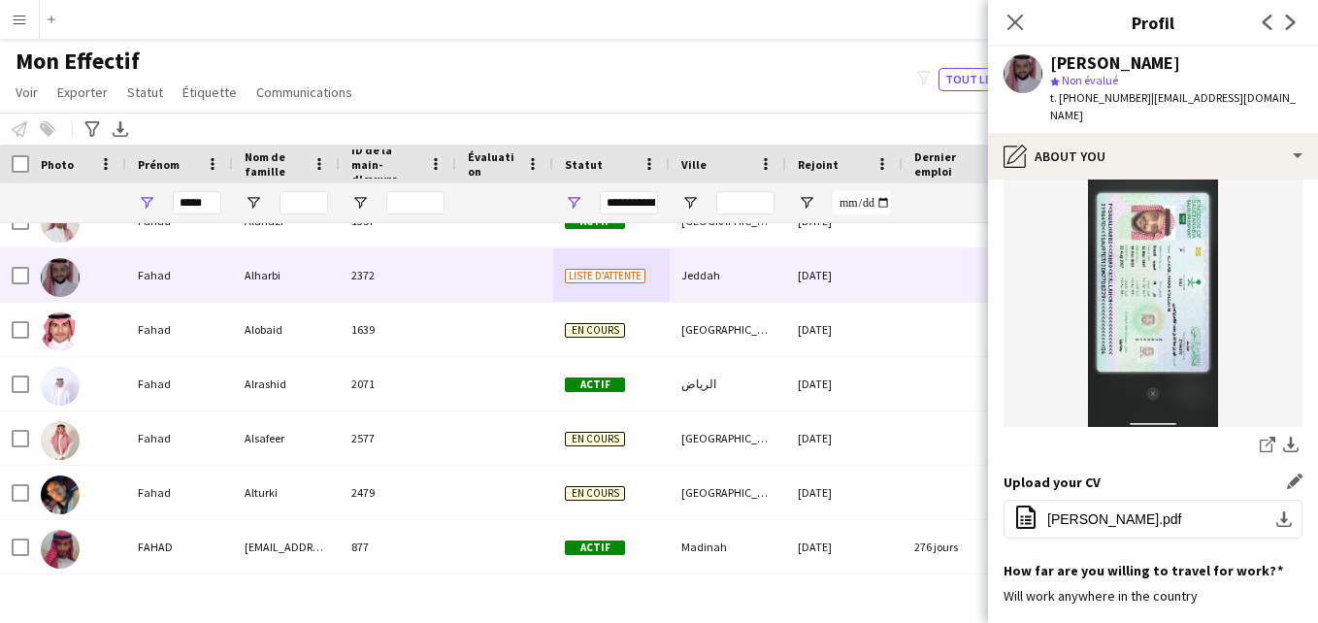
scroll to position [573, 0]
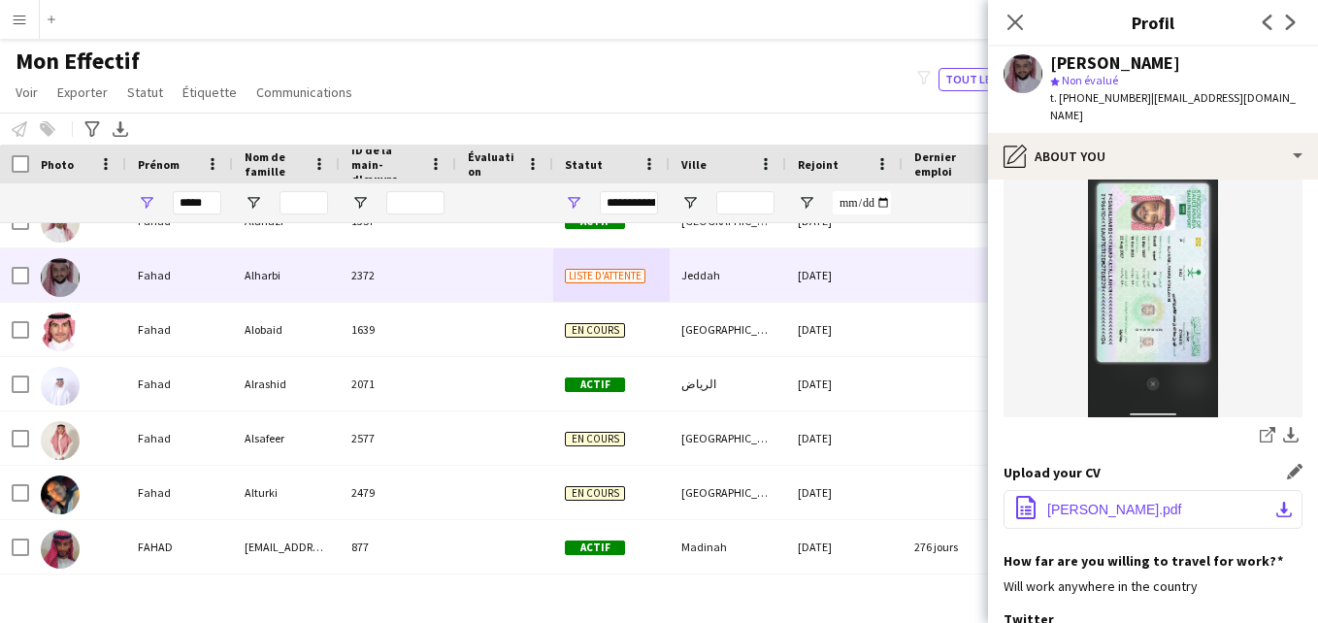
click at [1114, 490] on button "office-file-sheet Fahad AlHarbi.pdf download-bottom" at bounding box center [1152, 509] width 299 height 39
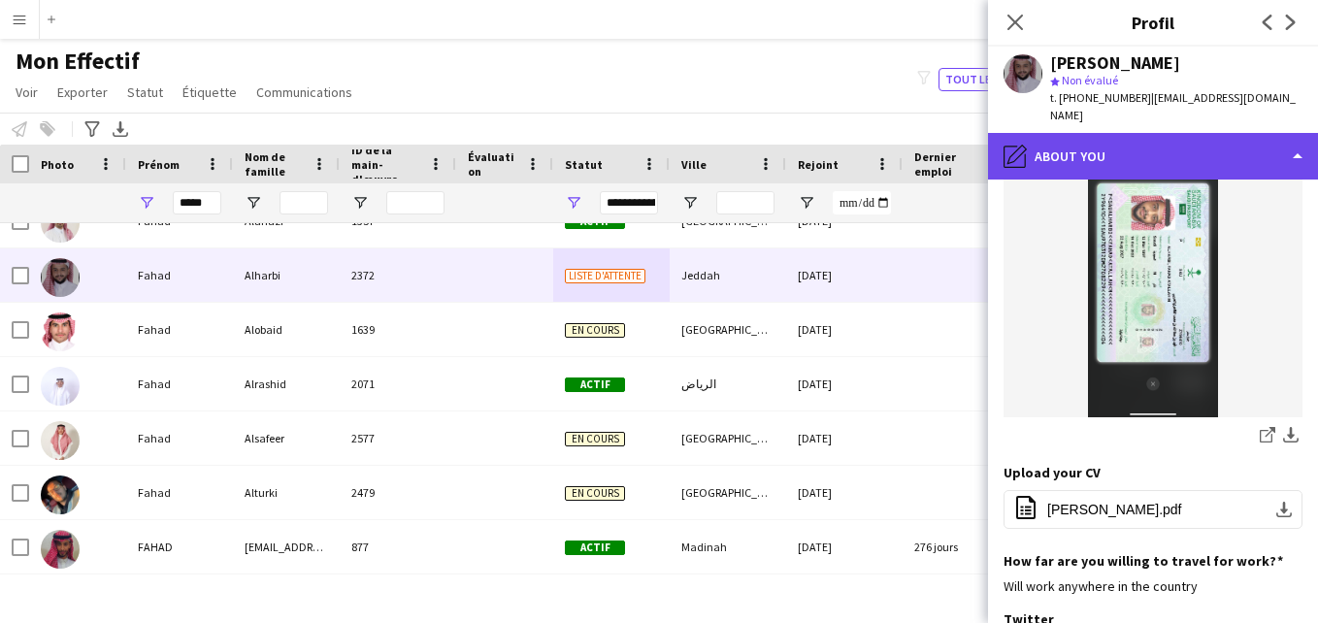
click at [1241, 133] on div "pencil4 About you" at bounding box center [1153, 156] width 330 height 47
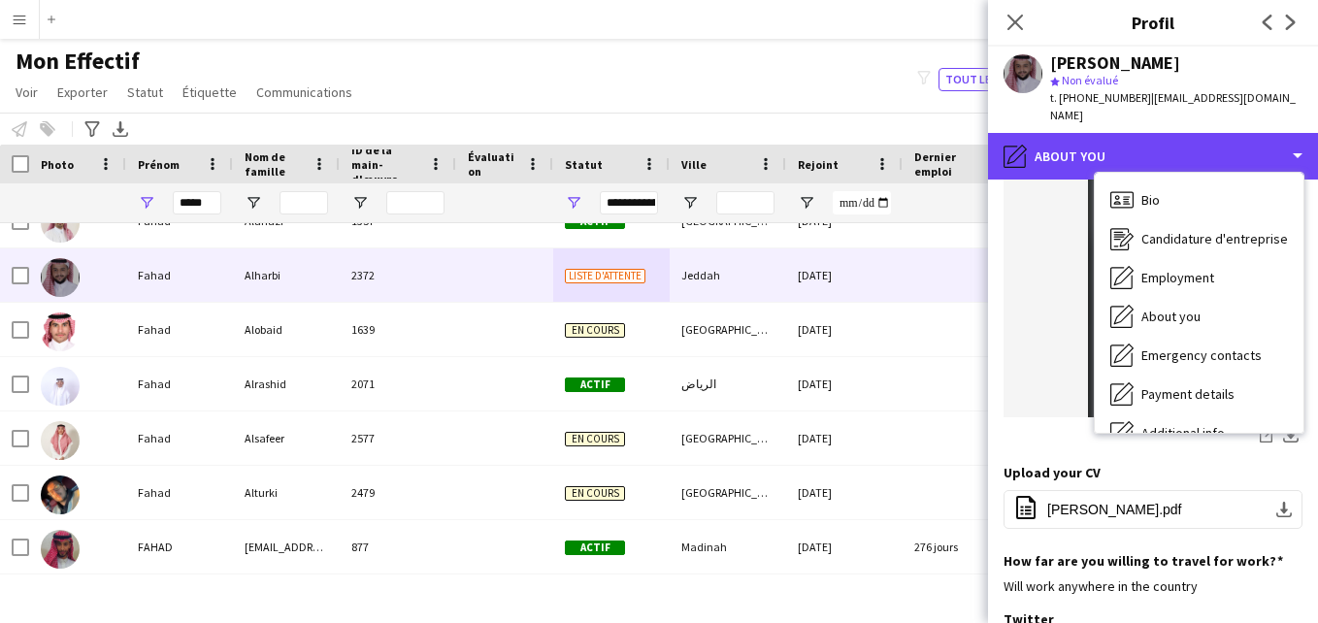
scroll to position [105, 0]
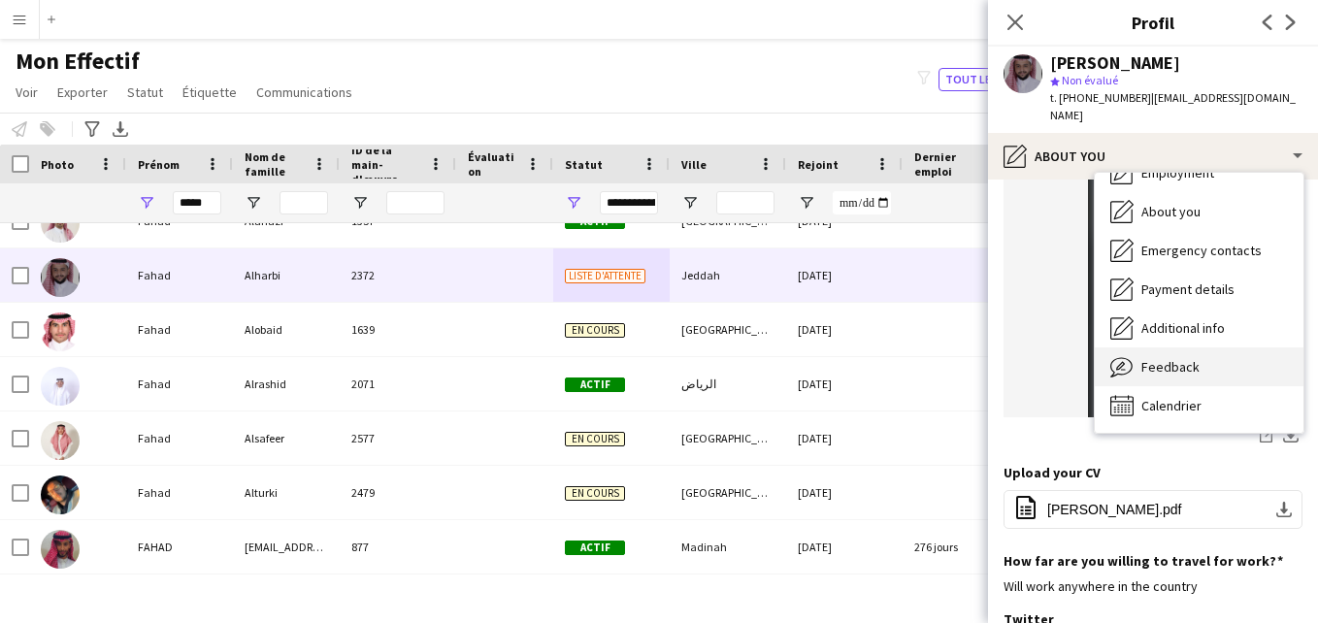
click at [1210, 355] on div "Feedback Feedback" at bounding box center [1198, 366] width 209 height 39
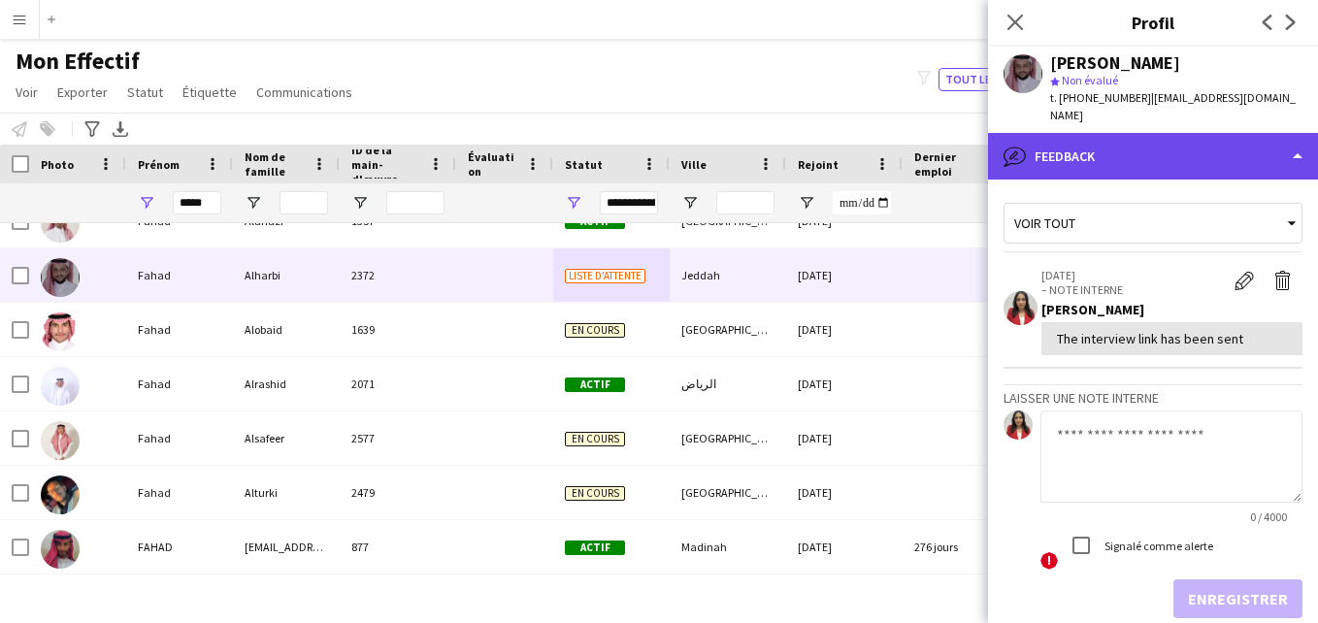
click at [1246, 146] on div "bubble-pencil Feedback" at bounding box center [1153, 156] width 330 height 47
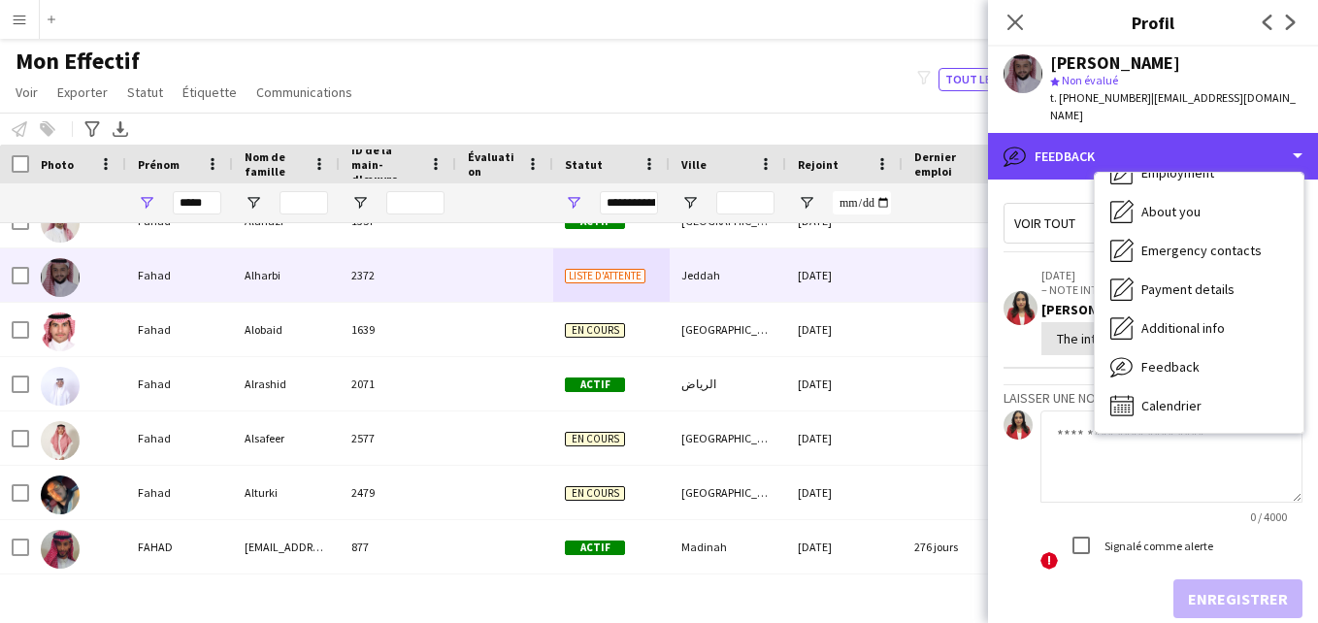
scroll to position [0, 0]
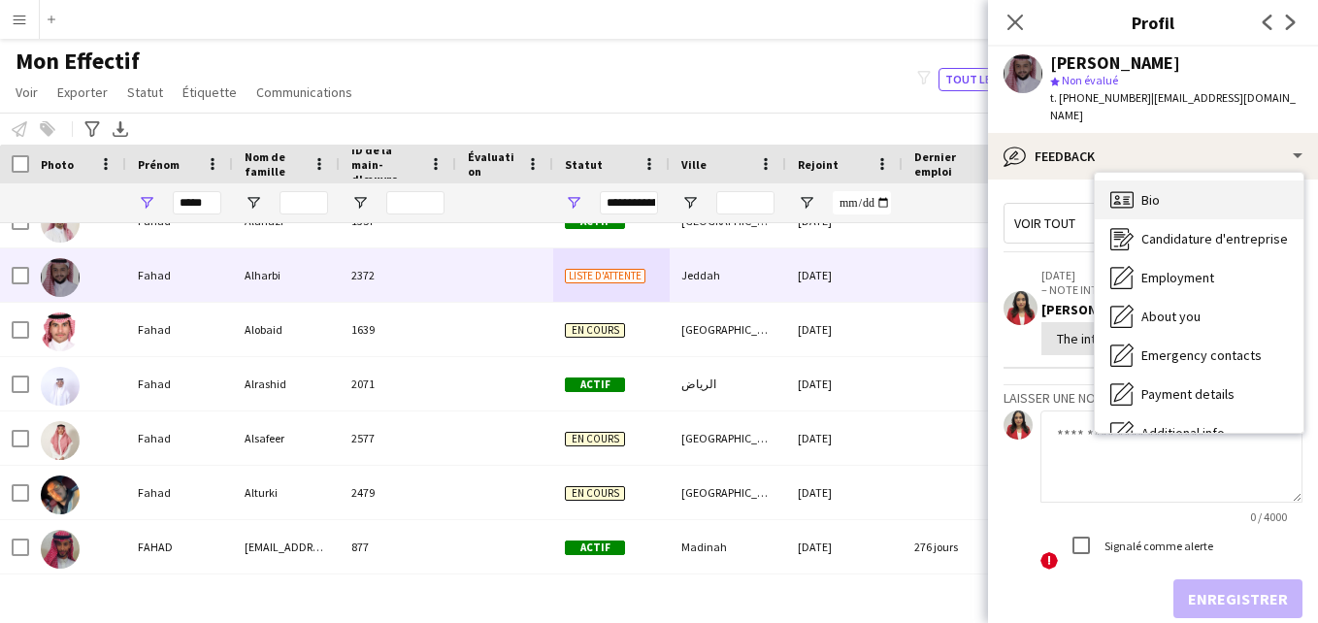
click at [1242, 194] on div "Bio Bio" at bounding box center [1198, 199] width 209 height 39
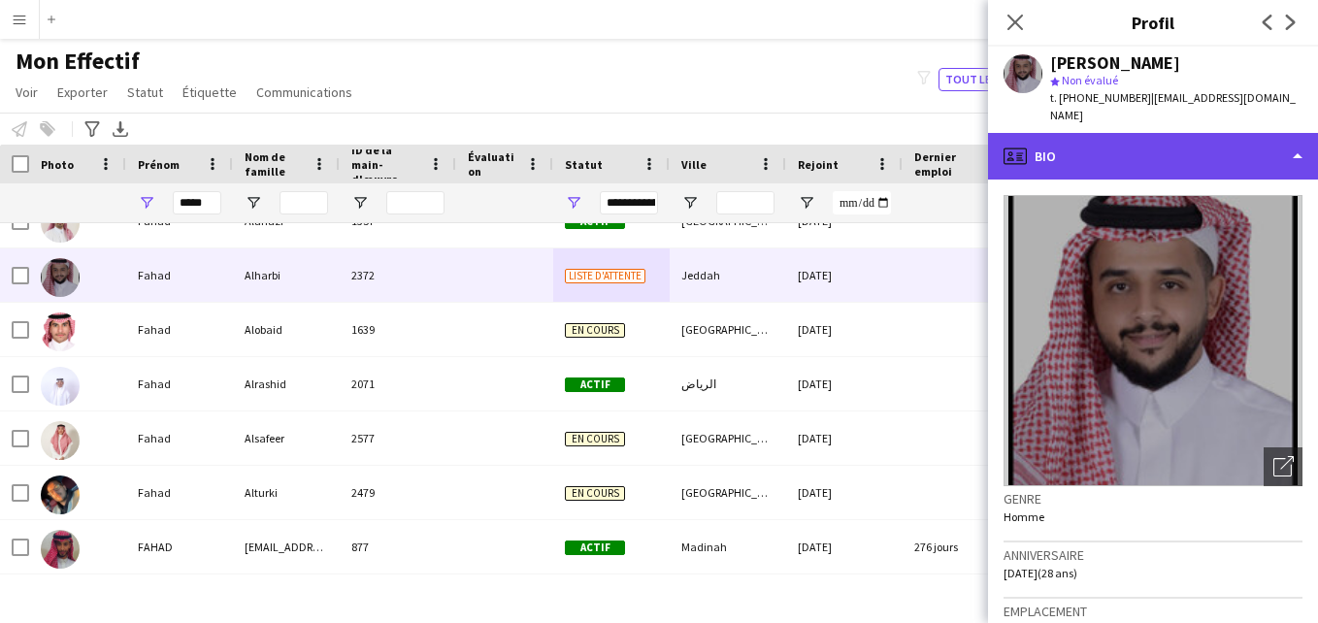
click at [1260, 133] on div "profile Bio" at bounding box center [1153, 156] width 330 height 47
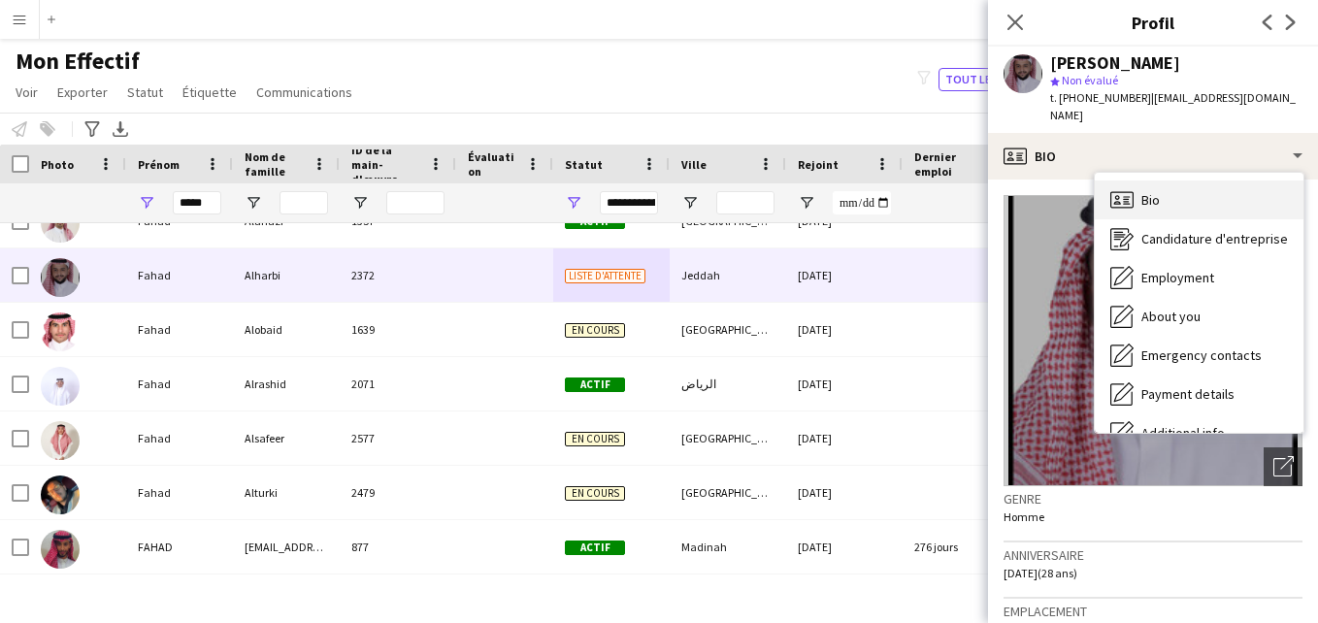
click at [1257, 187] on div "Bio Bio" at bounding box center [1198, 199] width 209 height 39
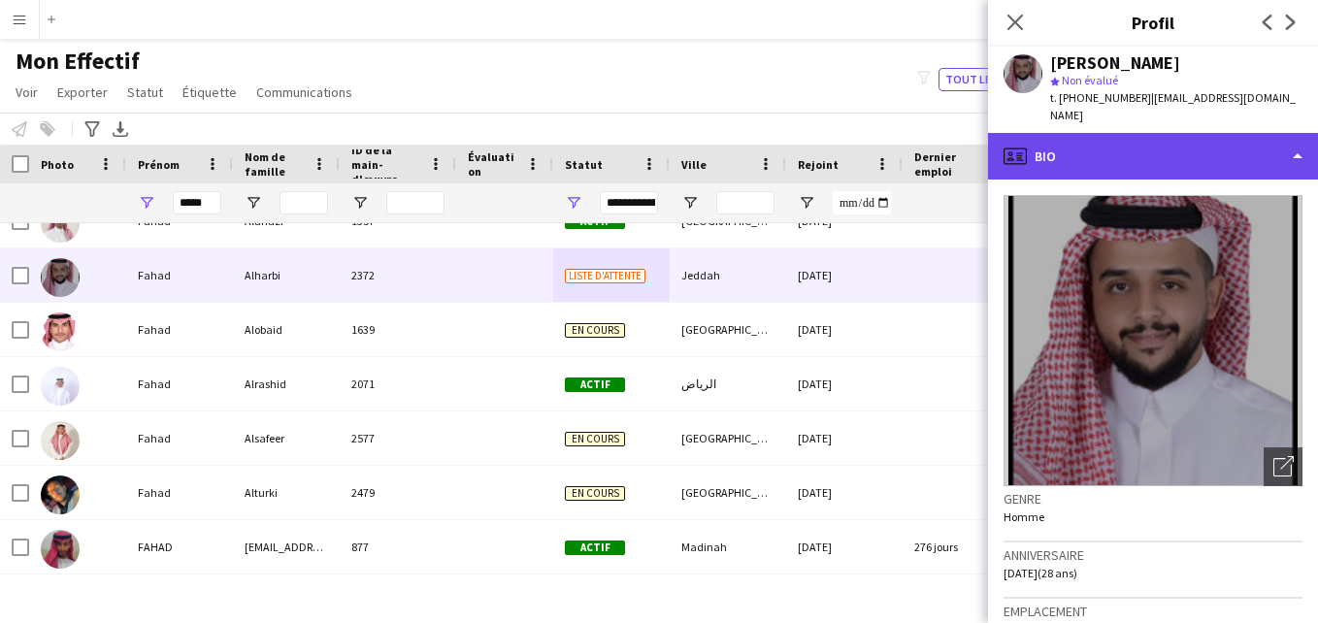
click at [1256, 153] on div "profile Bio" at bounding box center [1153, 156] width 330 height 47
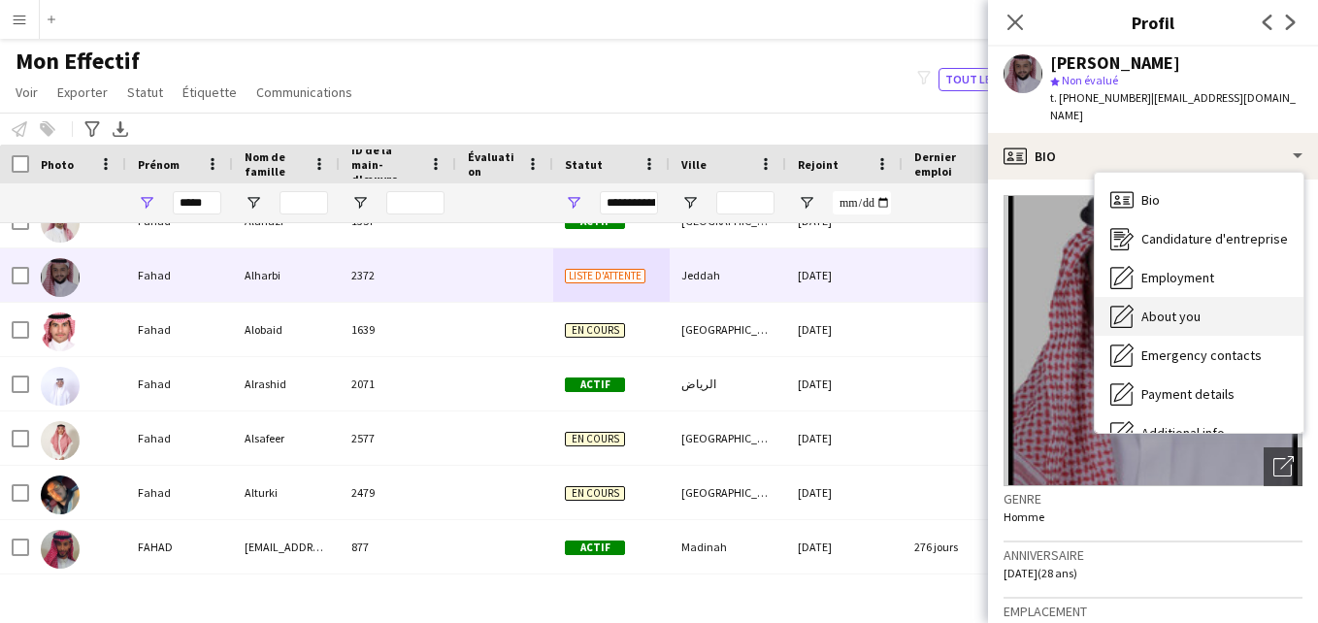
click at [1219, 300] on div "About you About you" at bounding box center [1198, 316] width 209 height 39
